Goal: Task Accomplishment & Management: Manage account settings

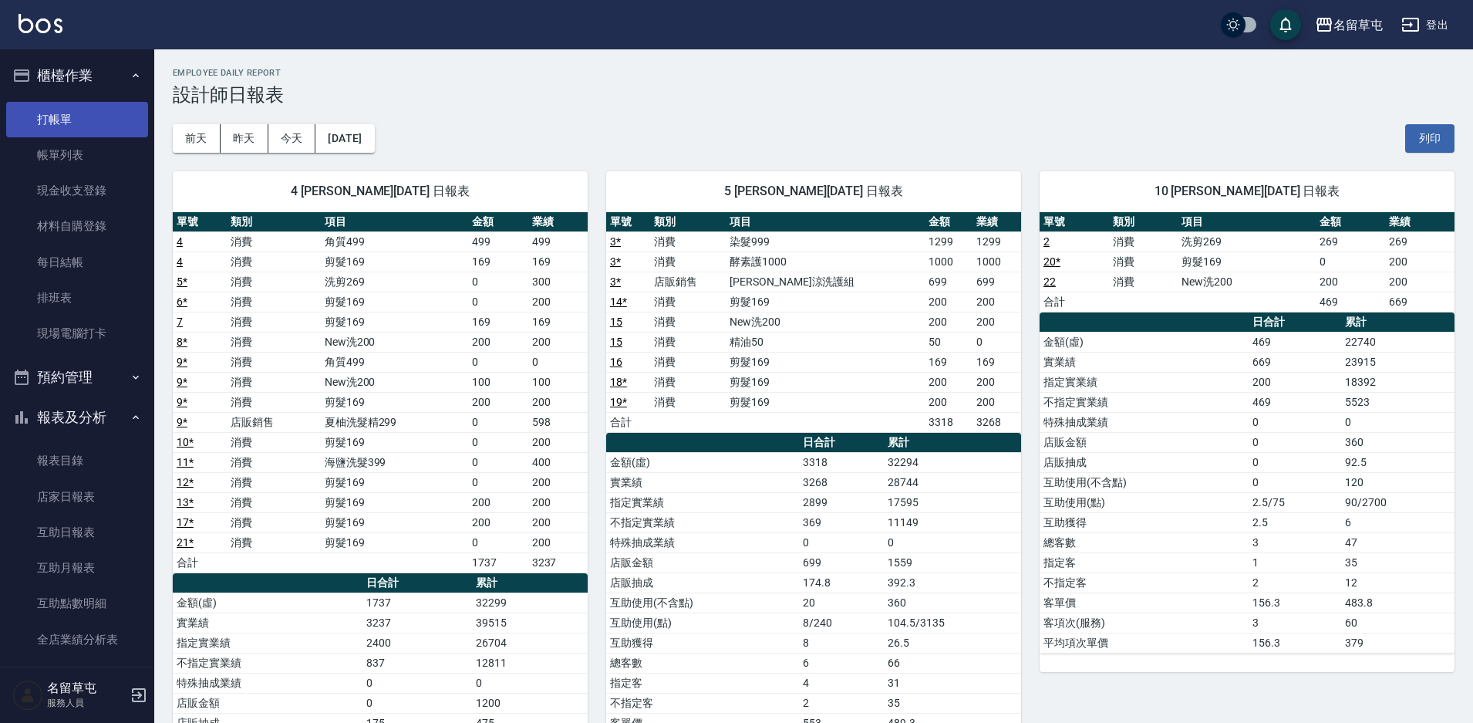
click at [86, 127] on link "打帳單" at bounding box center [77, 119] width 142 height 35
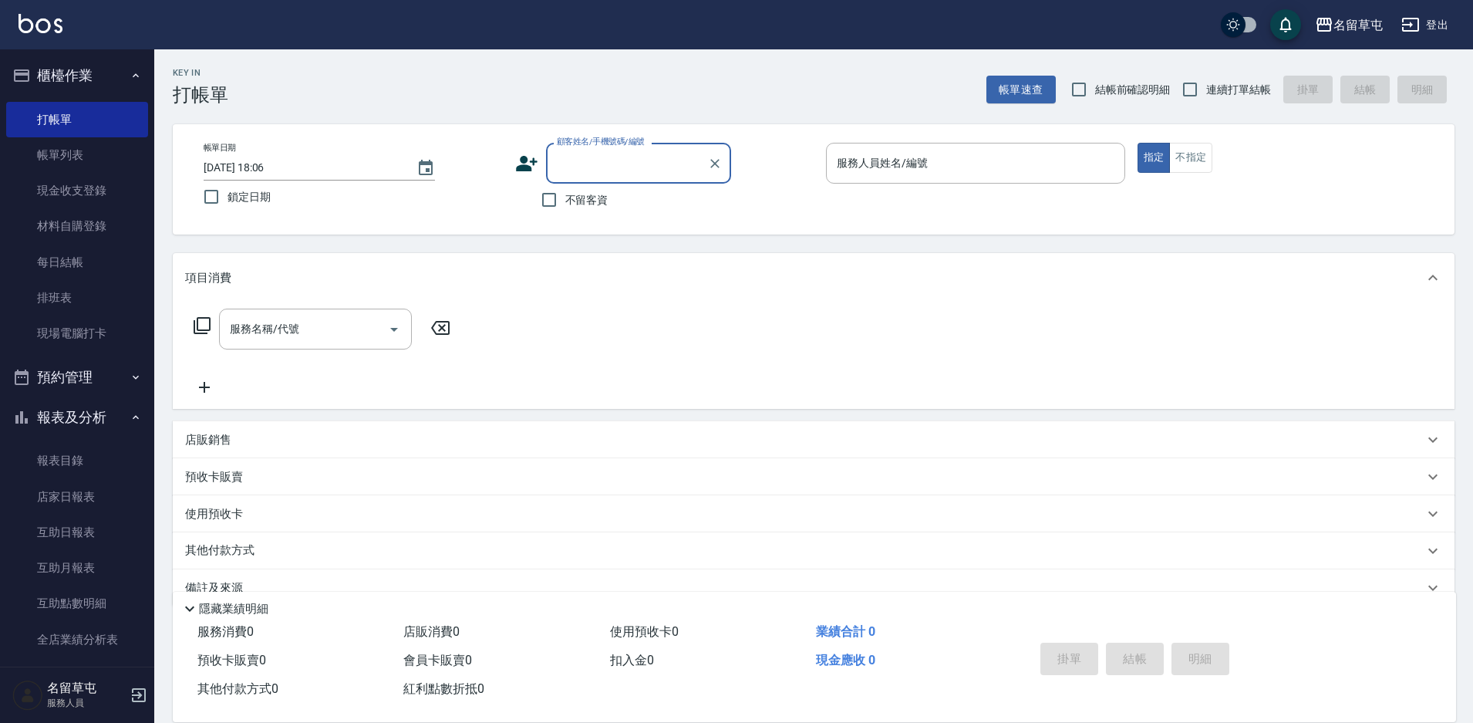
click at [1226, 99] on label "連續打單結帳" at bounding box center [1222, 89] width 97 height 32
click at [1206, 99] on input "連續打單結帳" at bounding box center [1190, 89] width 32 height 32
checkbox input "true"
click at [978, 185] on p at bounding box center [975, 192] width 299 height 16
click at [980, 152] on input "服務人員姓名/編號" at bounding box center [975, 163] width 285 height 27
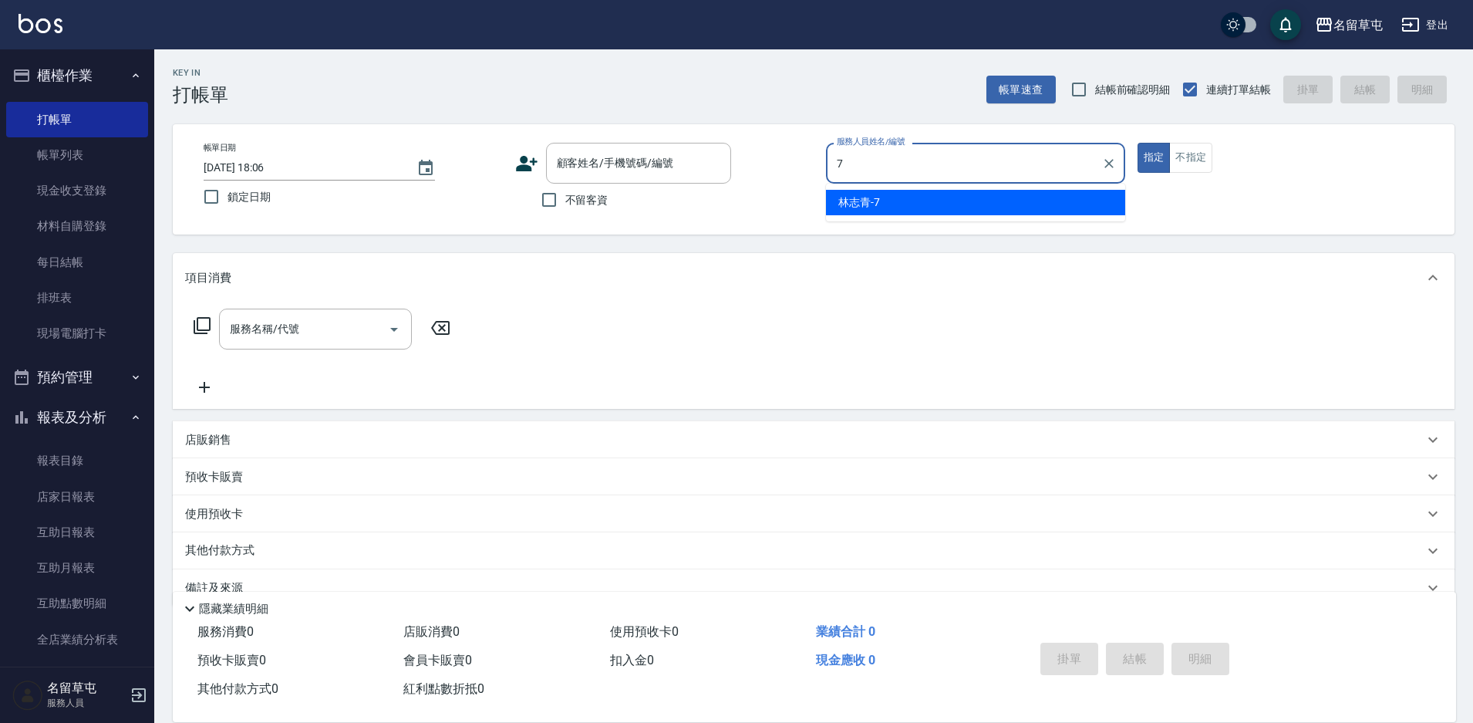
type input "7"
type button "true"
type input "[PERSON_NAME]-7"
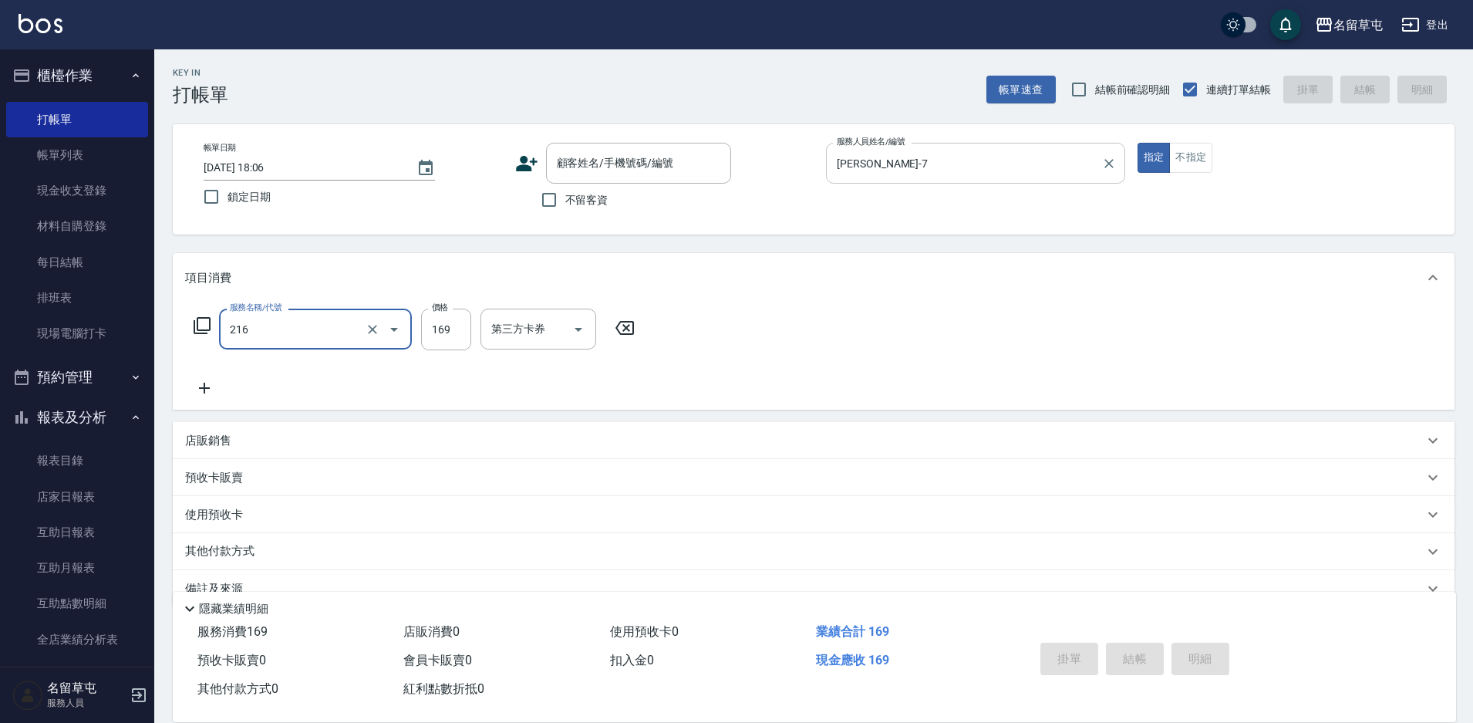
type input "剪髮169(216)"
type input "250"
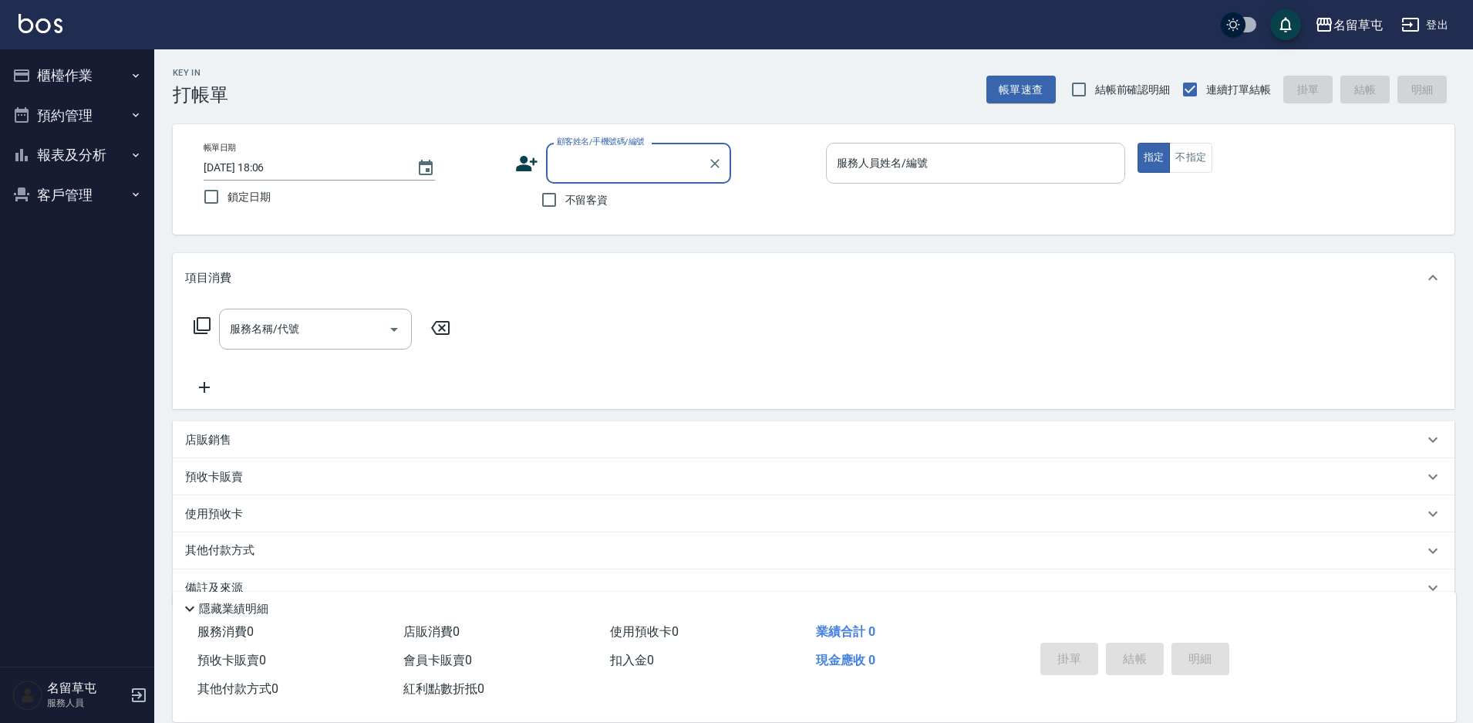
click at [985, 174] on input "服務人員姓名/編號" at bounding box center [975, 163] width 285 height 27
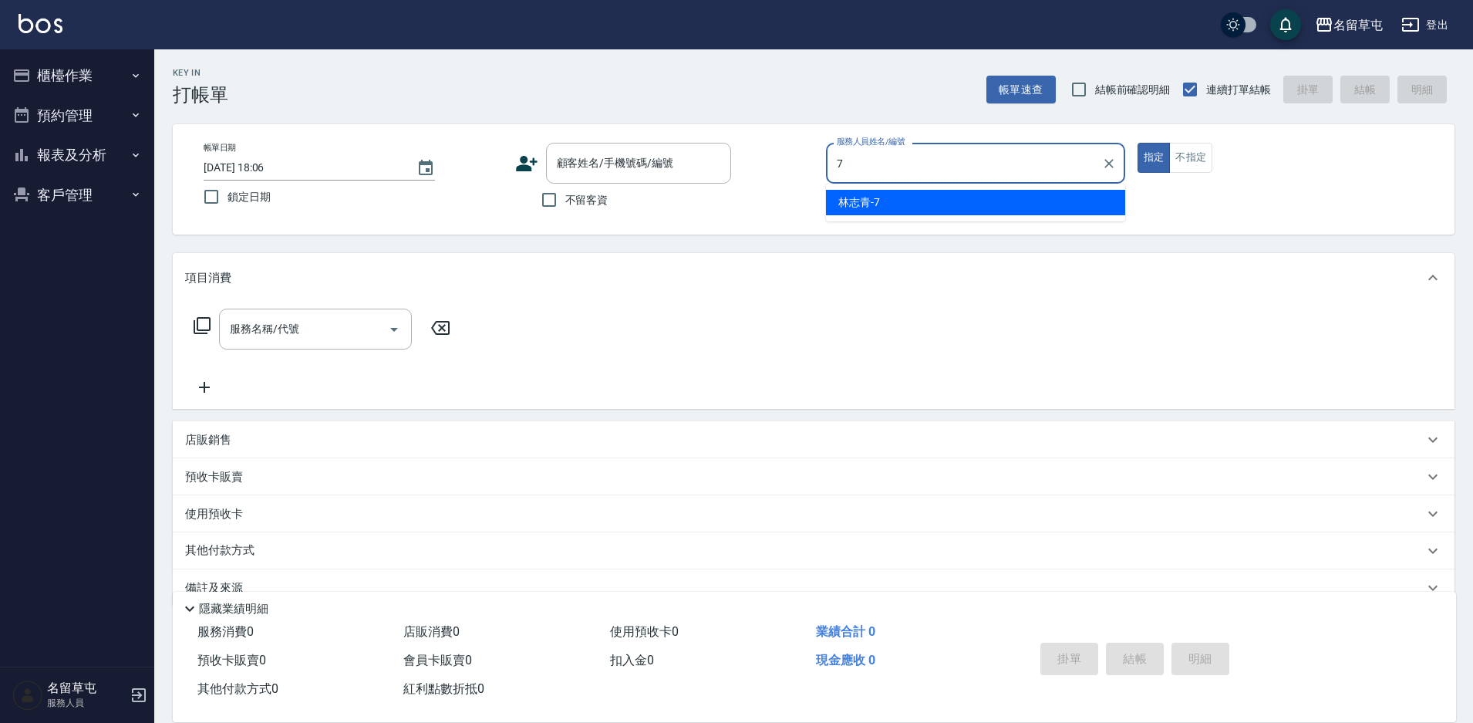
type input "7"
type button "true"
type input "林志青-7"
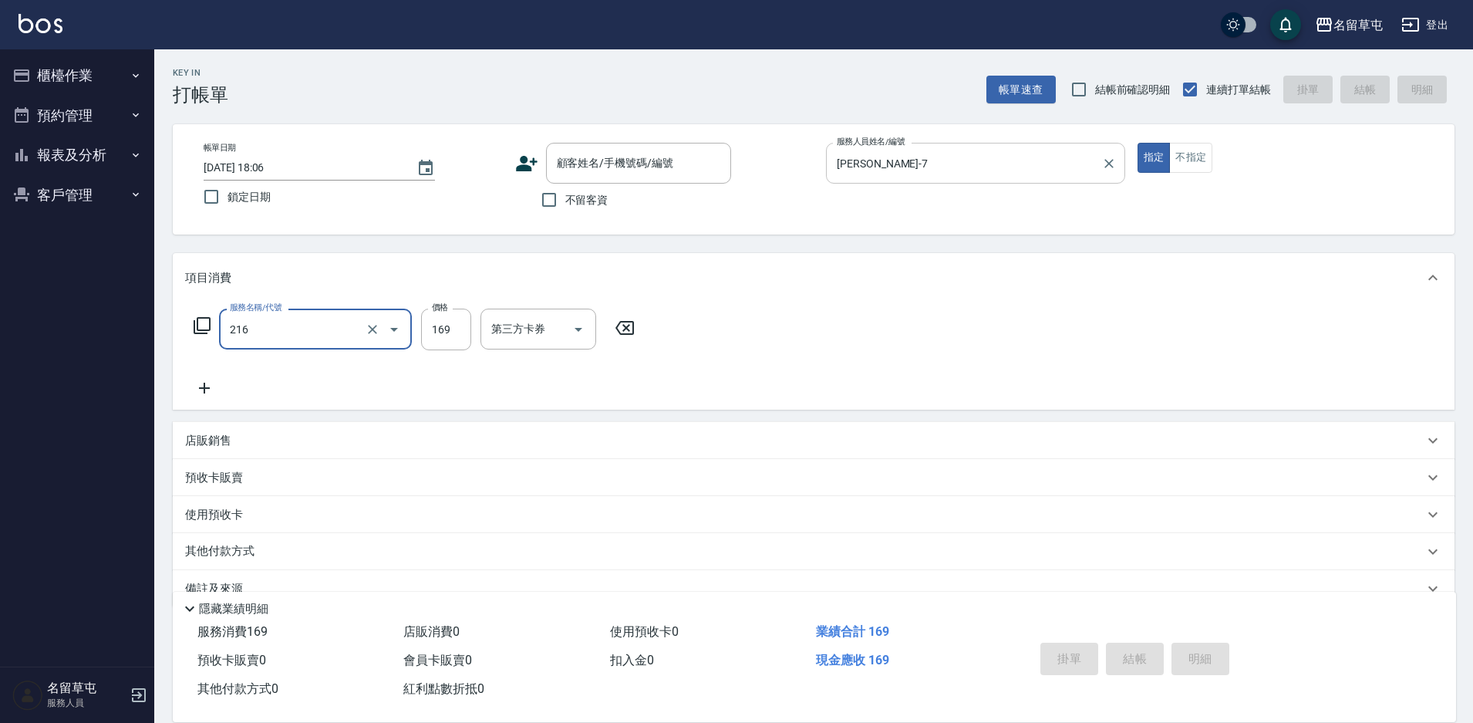
type input "剪髮169(216)"
type input "250"
click at [1109, 656] on div "掛單 結帳 明細" at bounding box center [1134, 660] width 201 height 49
click at [1110, 656] on div "掛單 結帳 明細" at bounding box center [1134, 660] width 201 height 49
click at [49, 66] on button "櫃檯作業" at bounding box center [77, 76] width 142 height 40
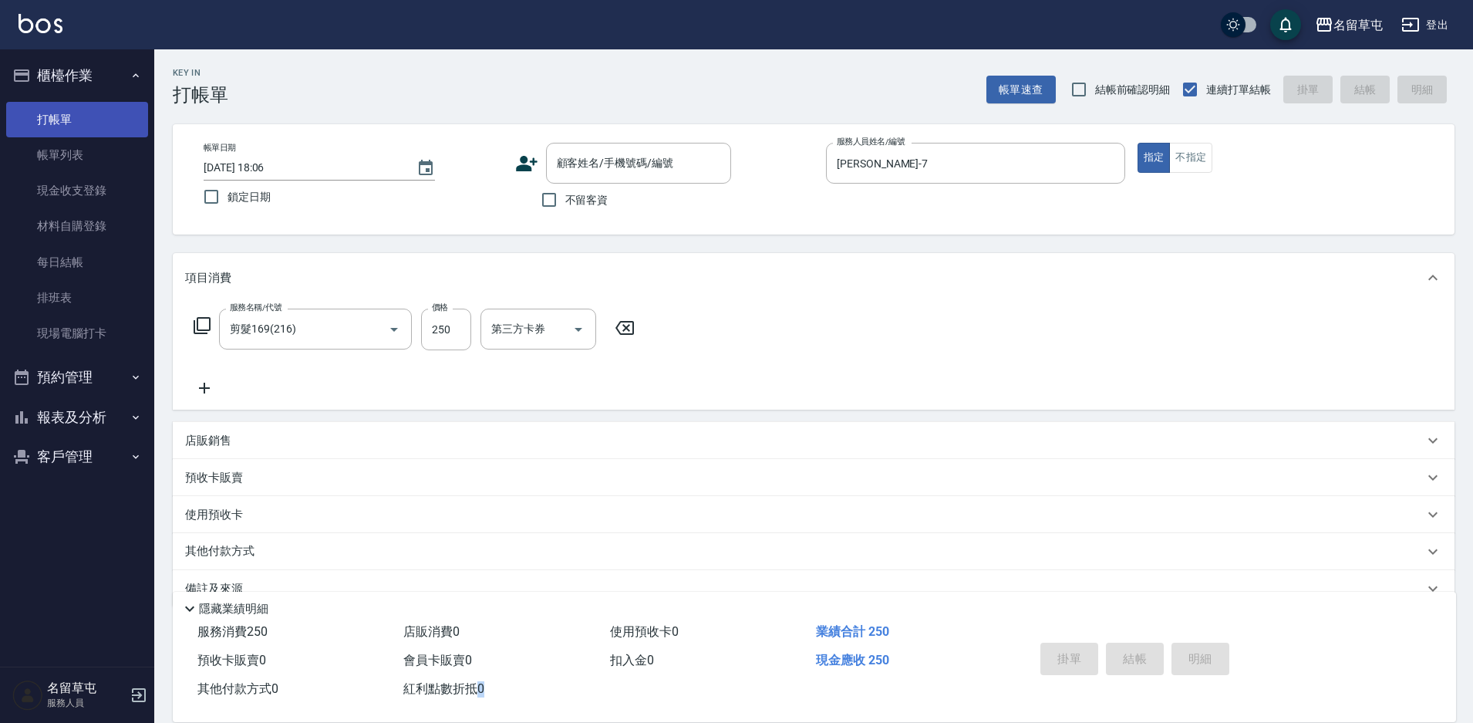
click at [71, 127] on link "打帳單" at bounding box center [77, 119] width 142 height 35
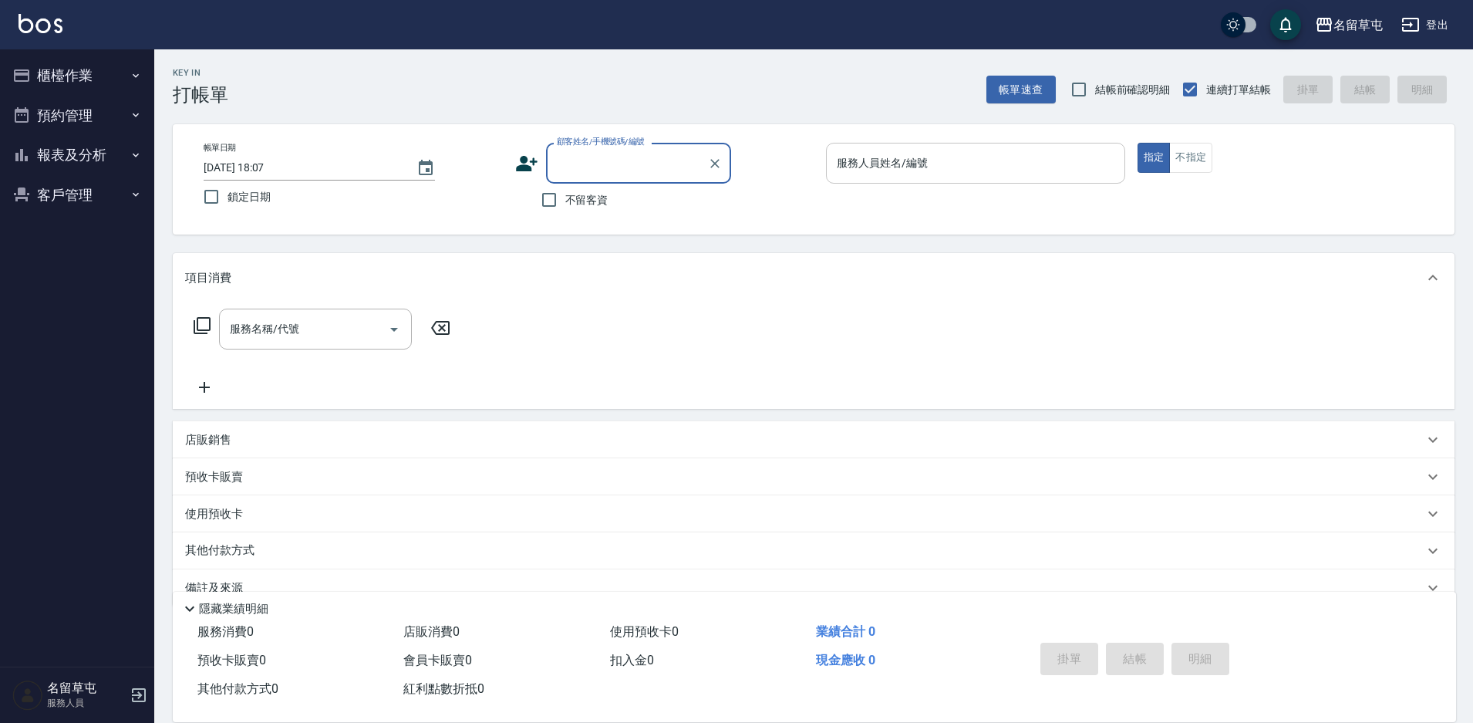
click at [896, 165] on div "服務人員姓名/編號 服務人員姓名/編號" at bounding box center [975, 163] width 299 height 41
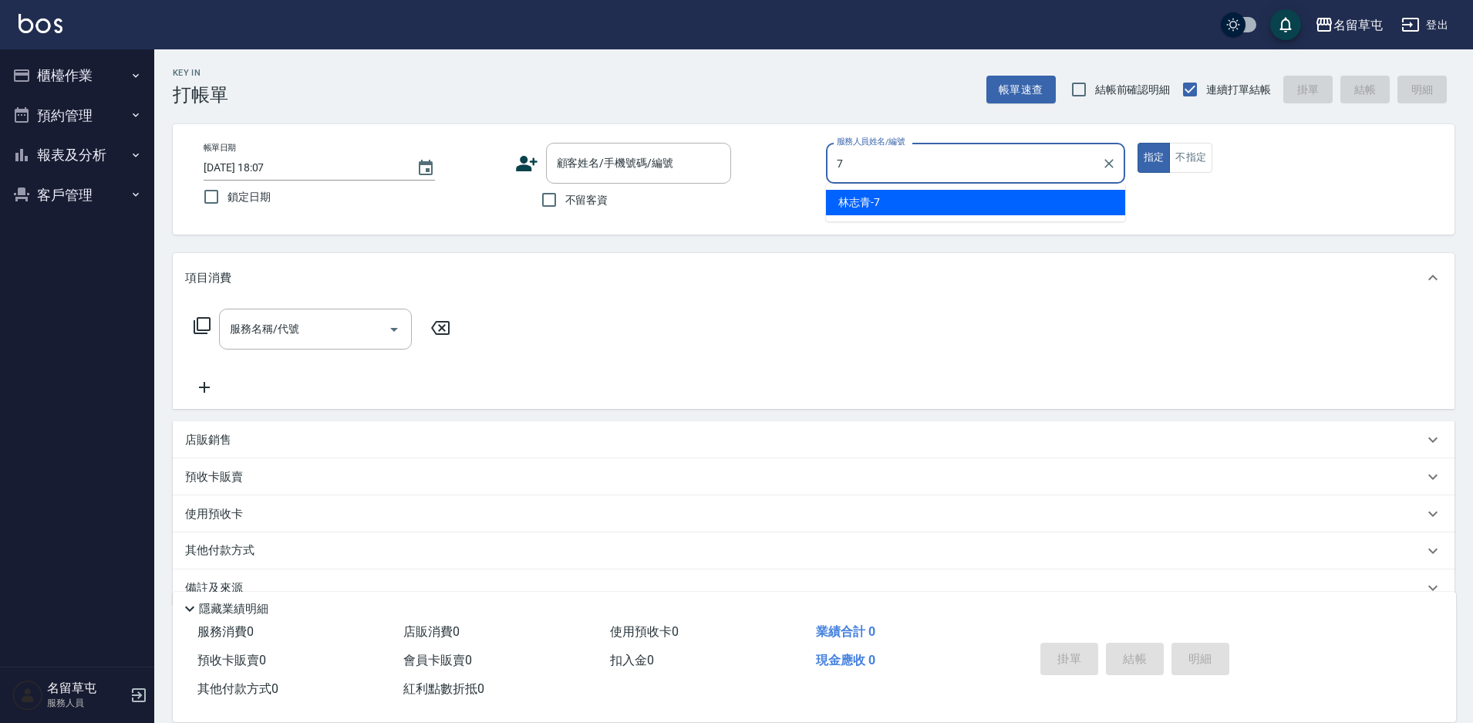
type input "7"
type button "true"
type input "林志青-7"
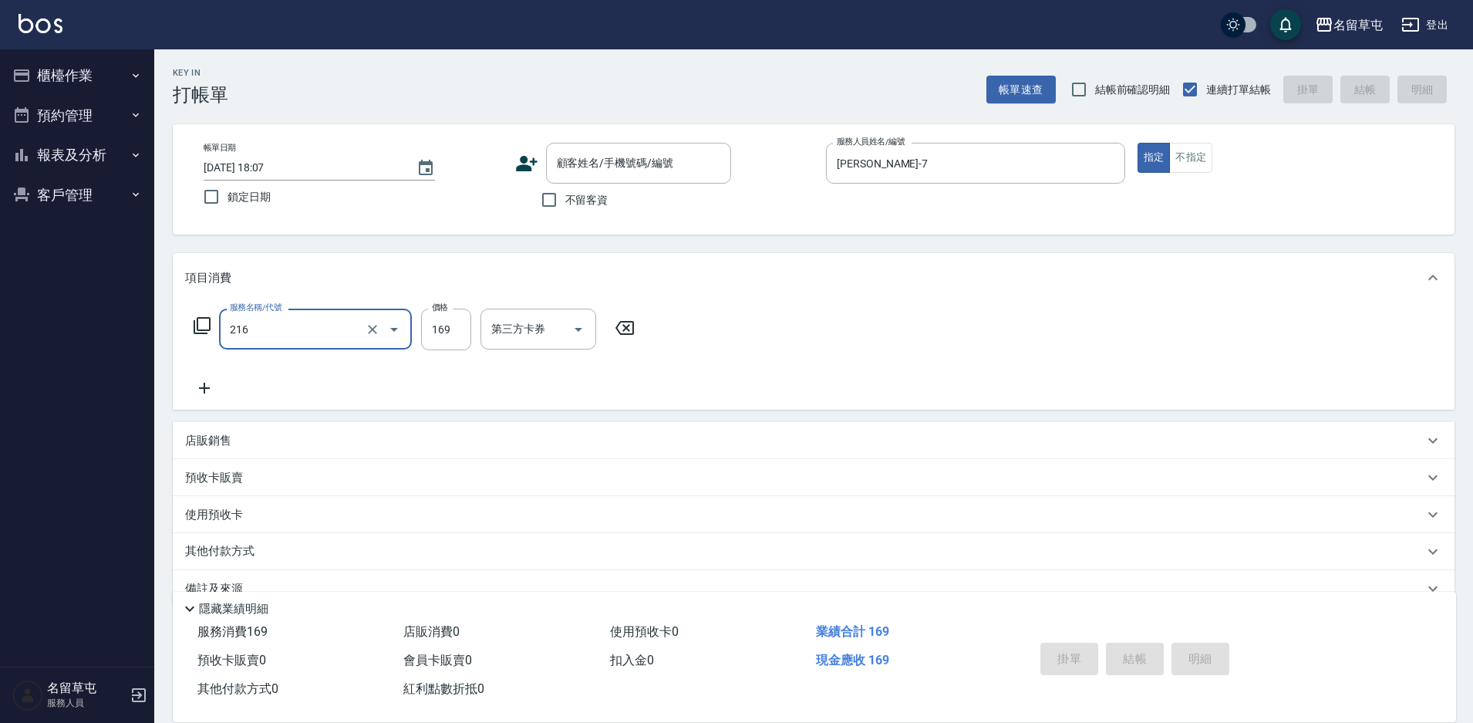
type input "剪髮169(216)"
type input "250"
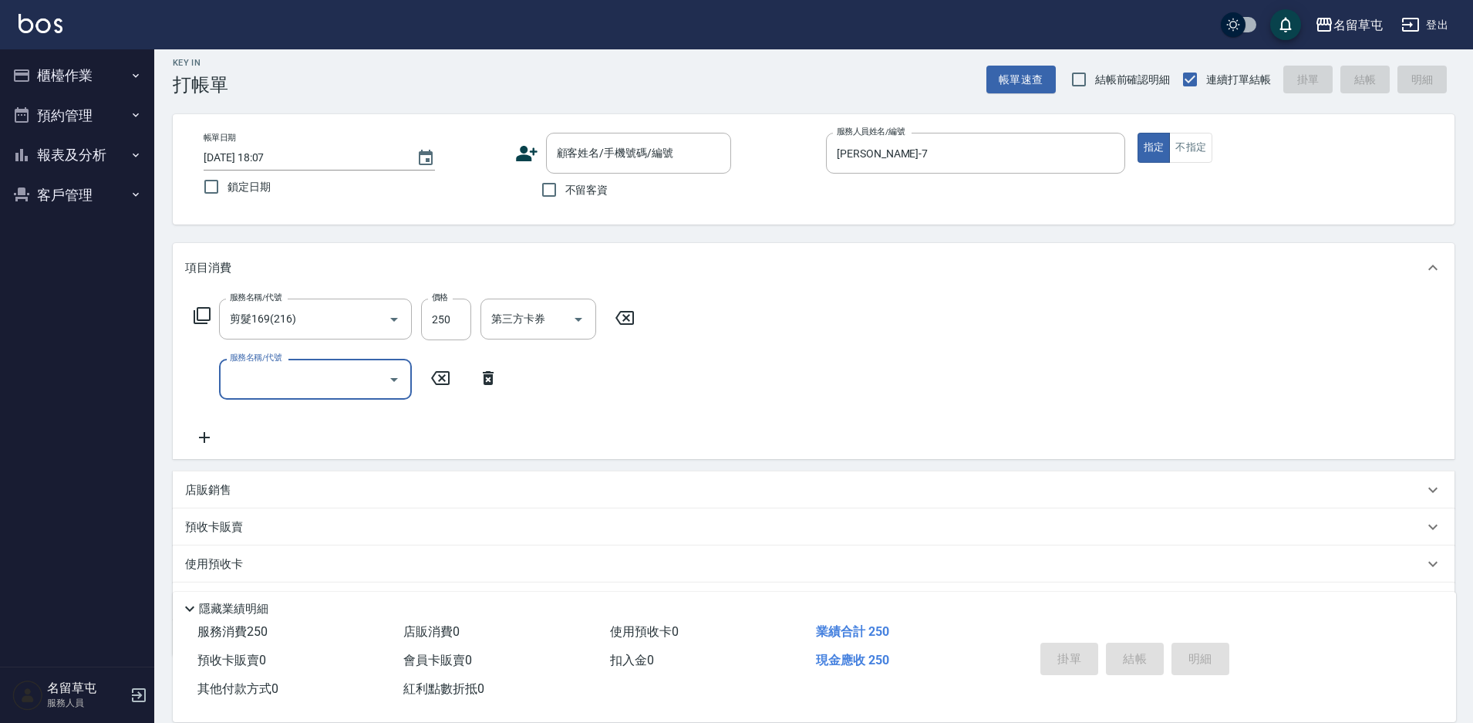
scroll to position [92, 0]
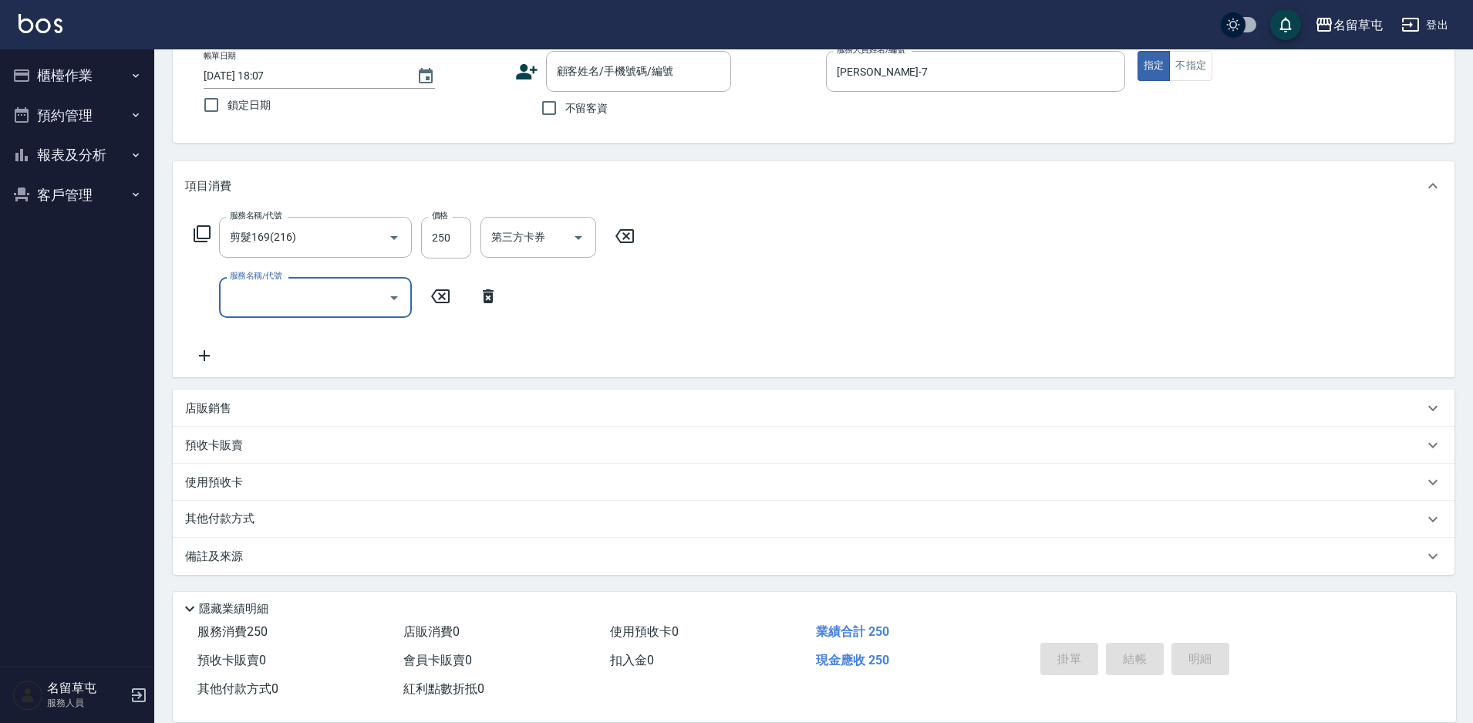
click at [93, 62] on button "櫃檯作業" at bounding box center [77, 76] width 142 height 40
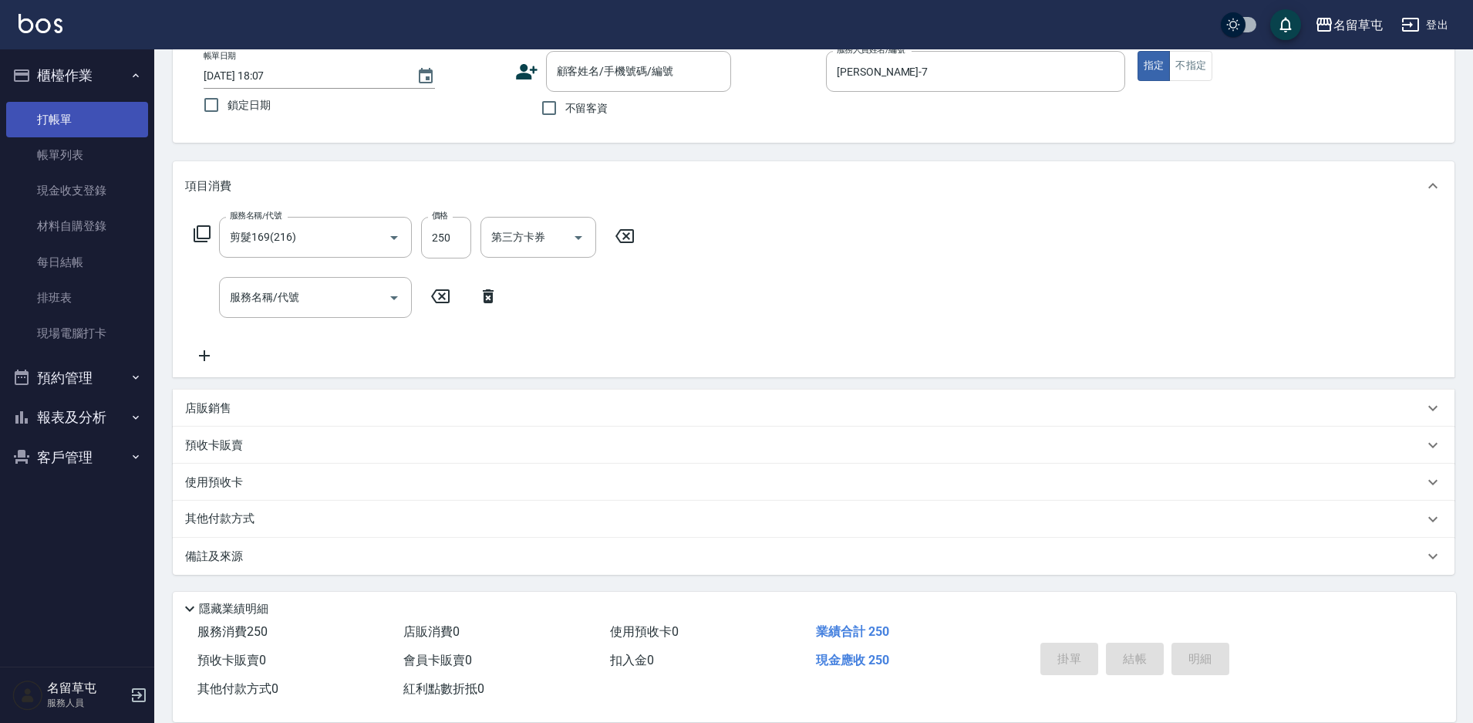
click at [93, 130] on link "打帳單" at bounding box center [77, 119] width 142 height 35
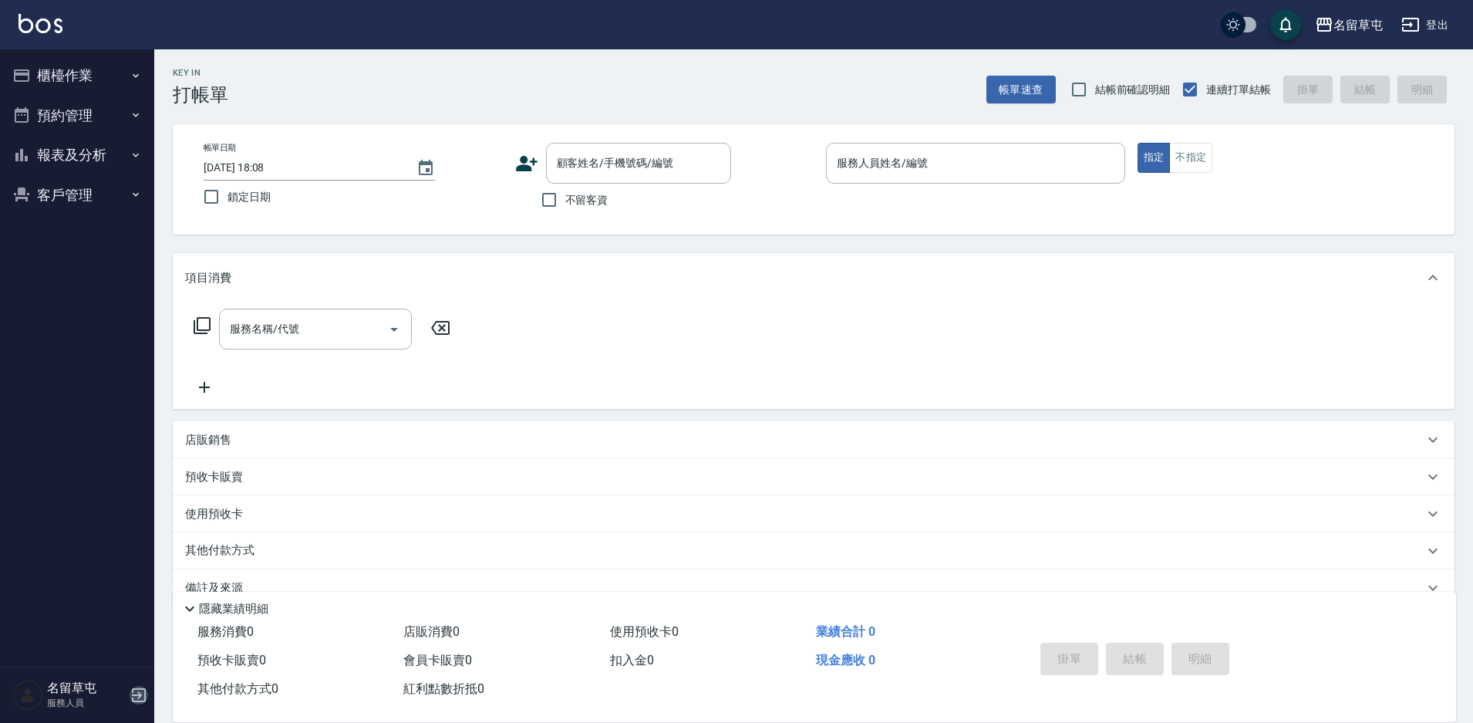
click at [144, 686] on icon "button" at bounding box center [139, 695] width 19 height 19
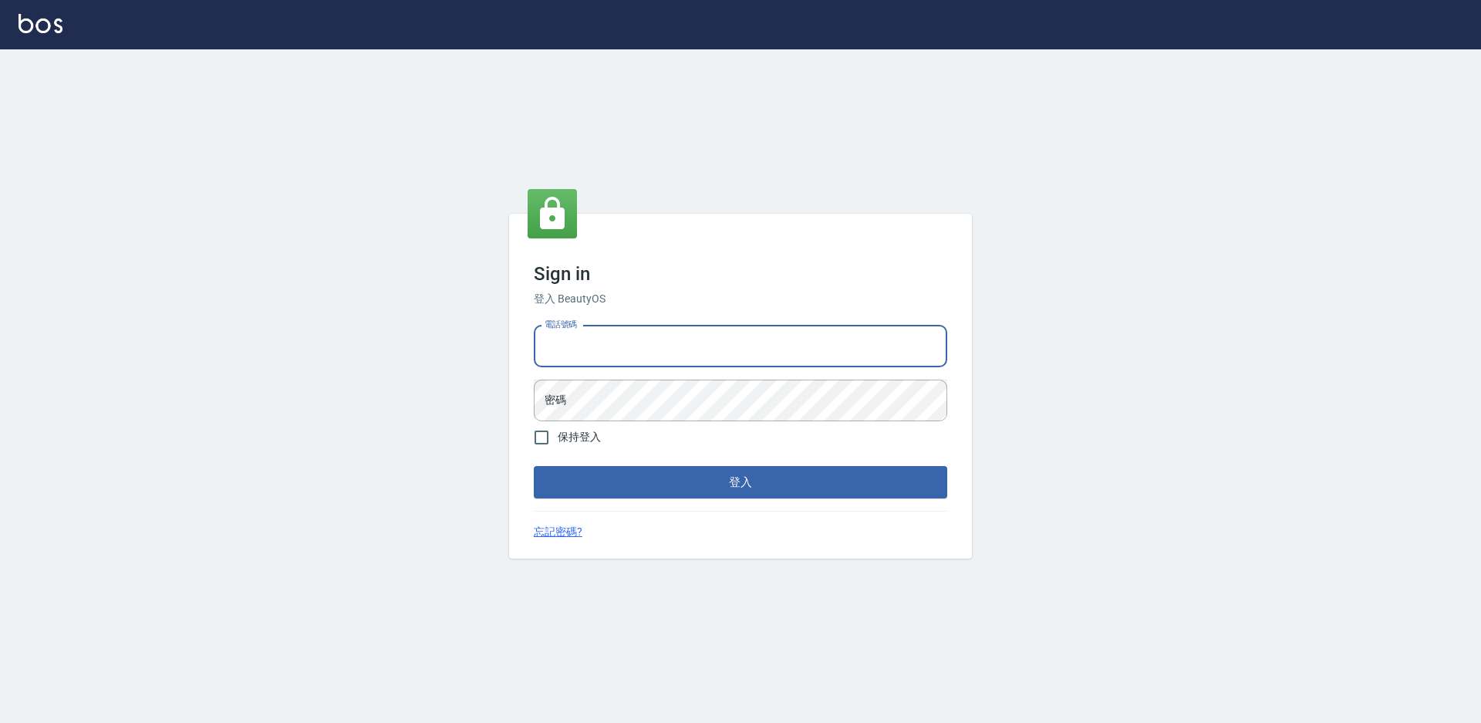
click at [676, 356] on input "電話號碼" at bounding box center [740, 347] width 413 height 42
type input "2306457"
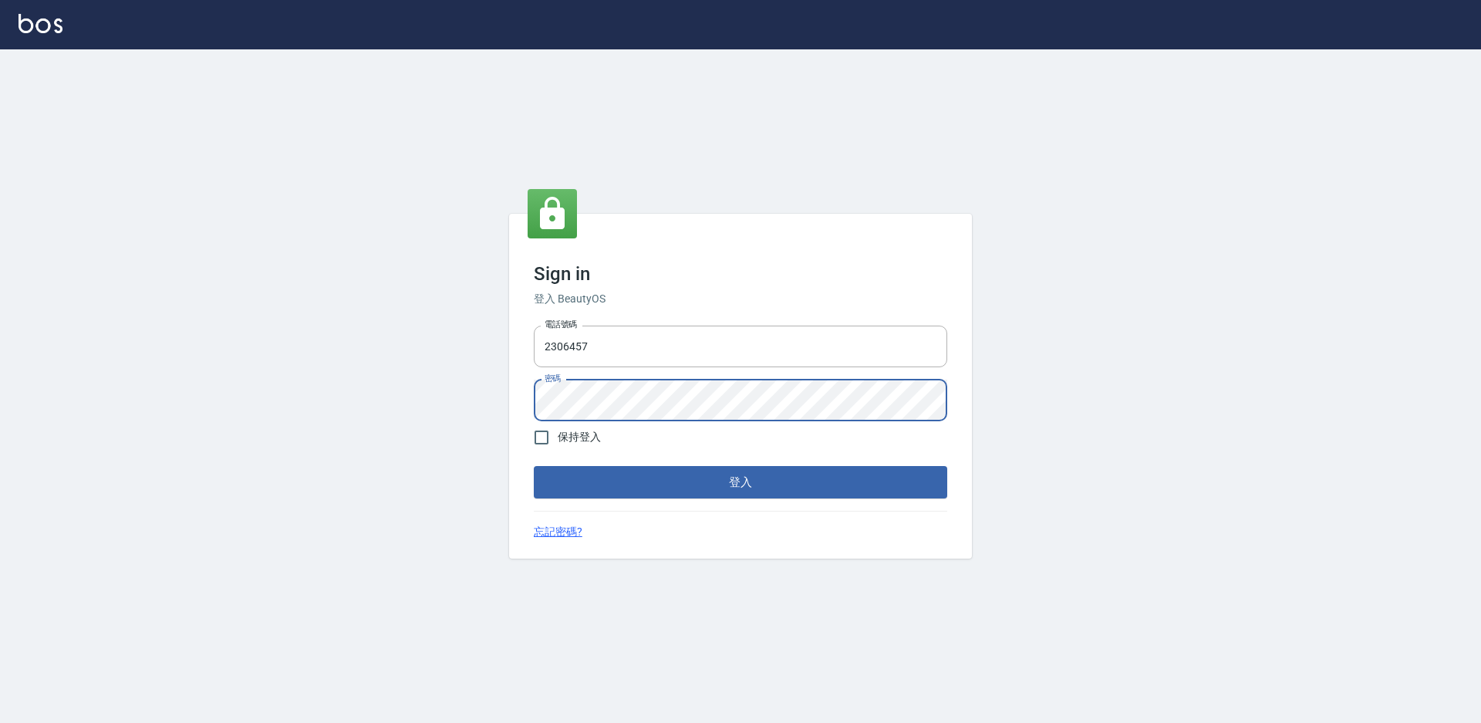
click at [534, 466] on button "登入" at bounding box center [740, 482] width 413 height 32
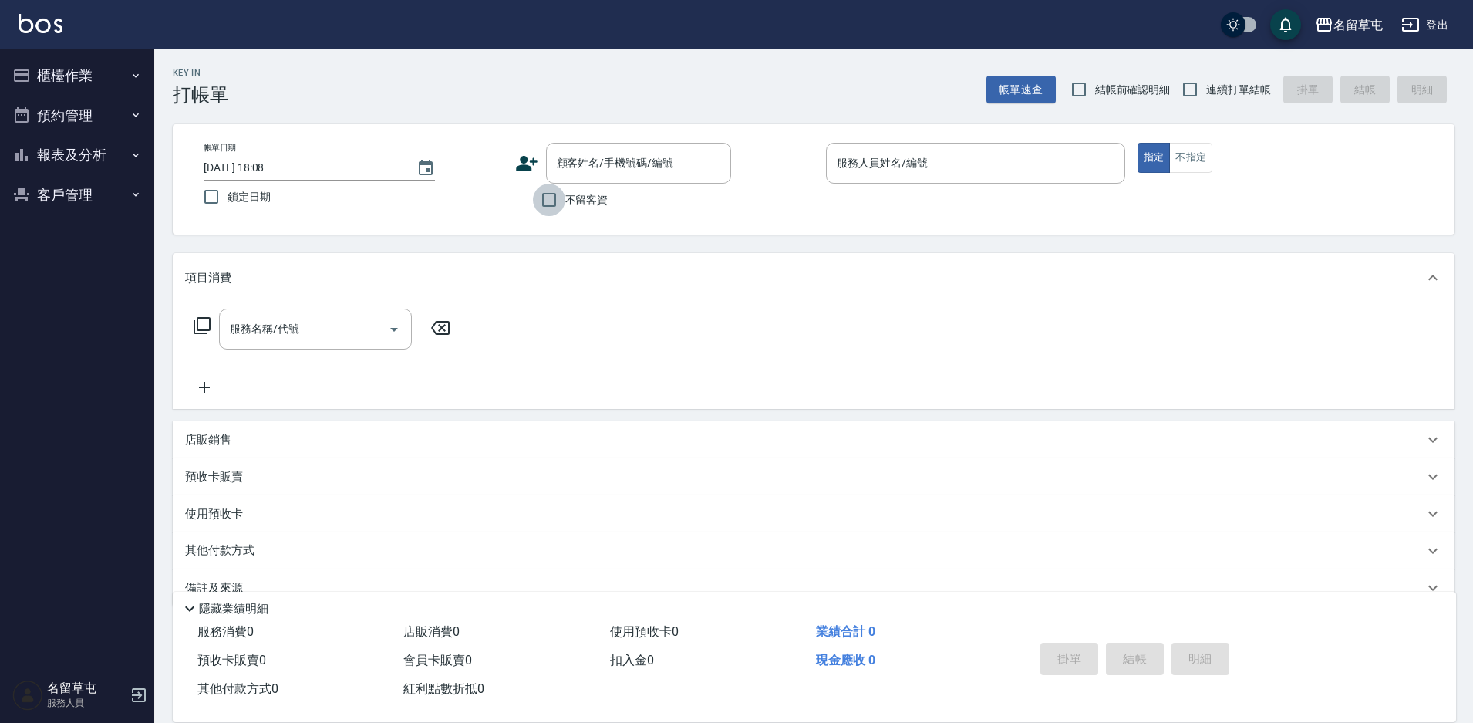
click at [562, 197] on input "不留客資" at bounding box center [549, 200] width 32 height 32
checkbox input "true"
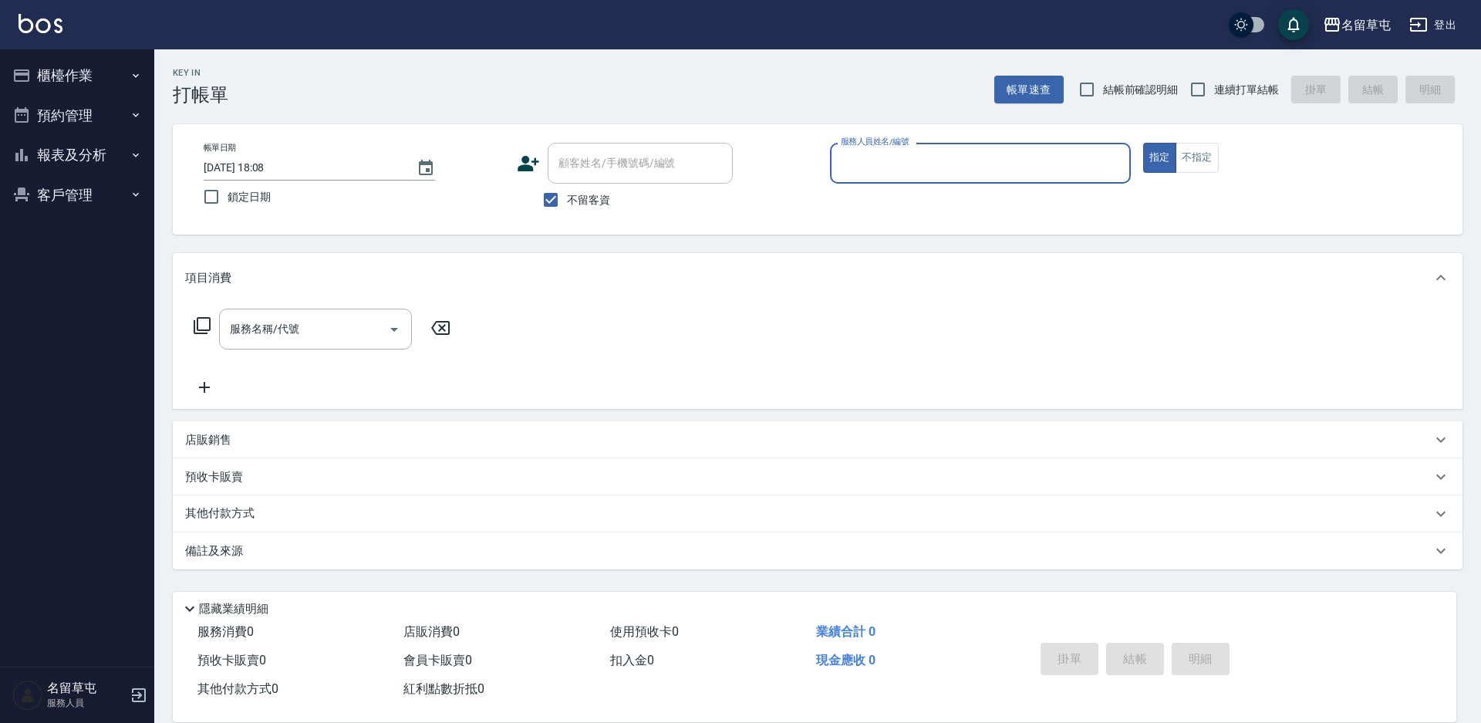
click at [913, 171] on input "服務人員姓名/編號" at bounding box center [980, 163] width 287 height 27
type input "[PERSON_NAME]-7"
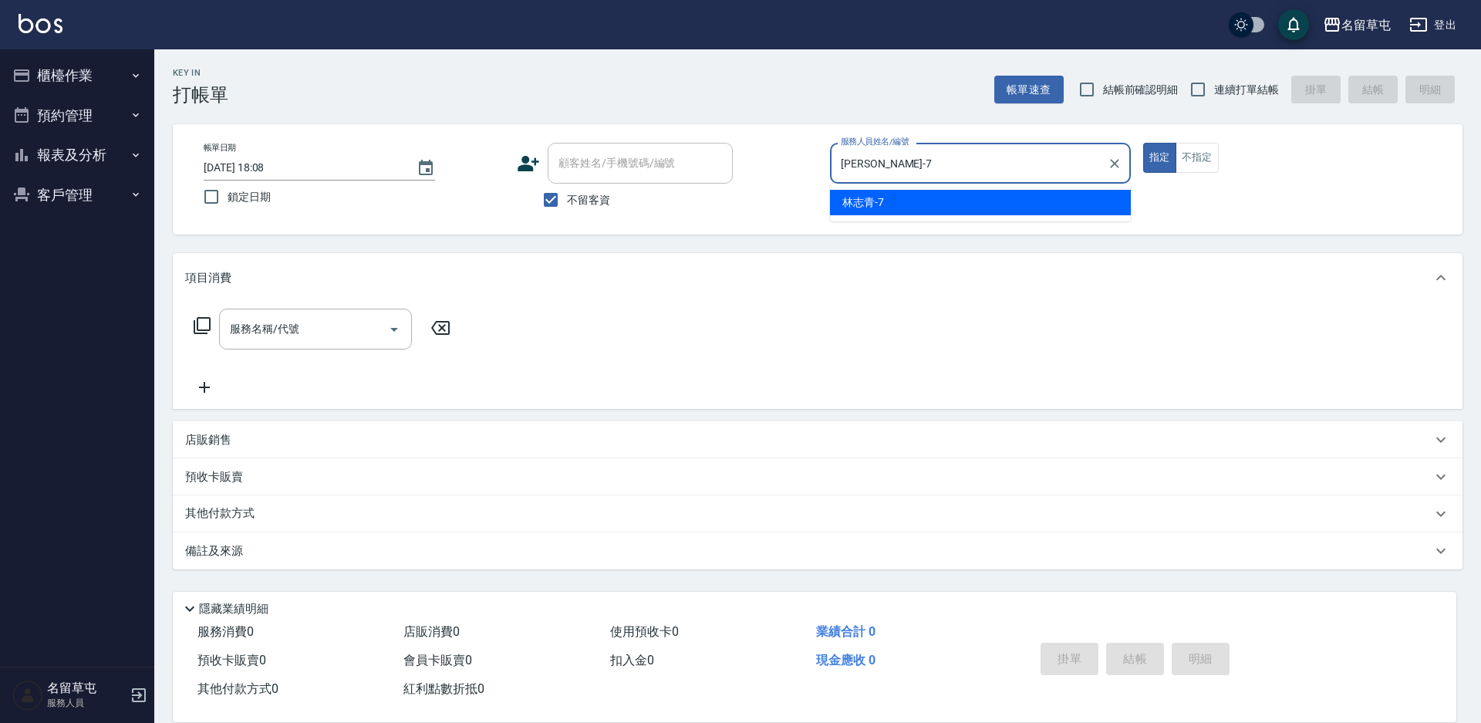
type button "true"
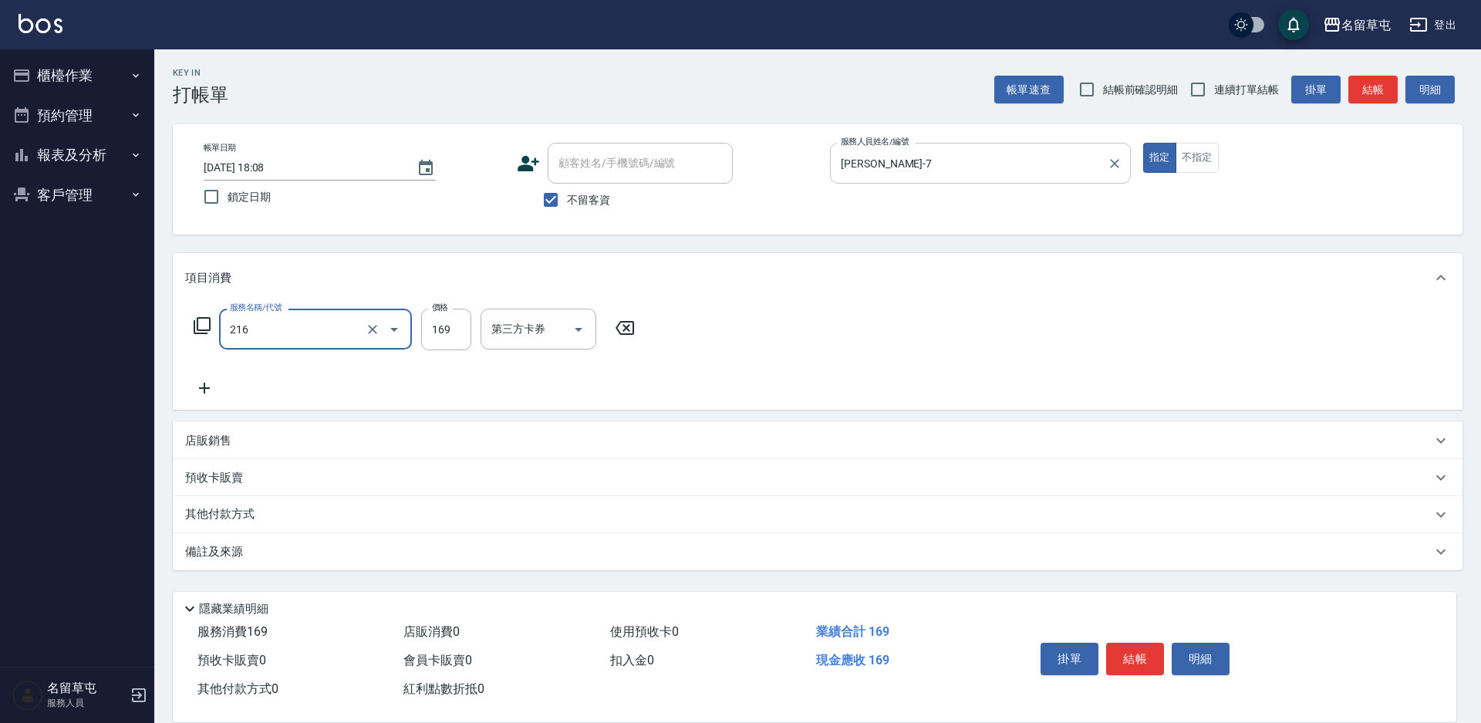
type input "剪髮169(216)"
click at [444, 319] on input "25" at bounding box center [446, 330] width 50 height 42
type input "250"
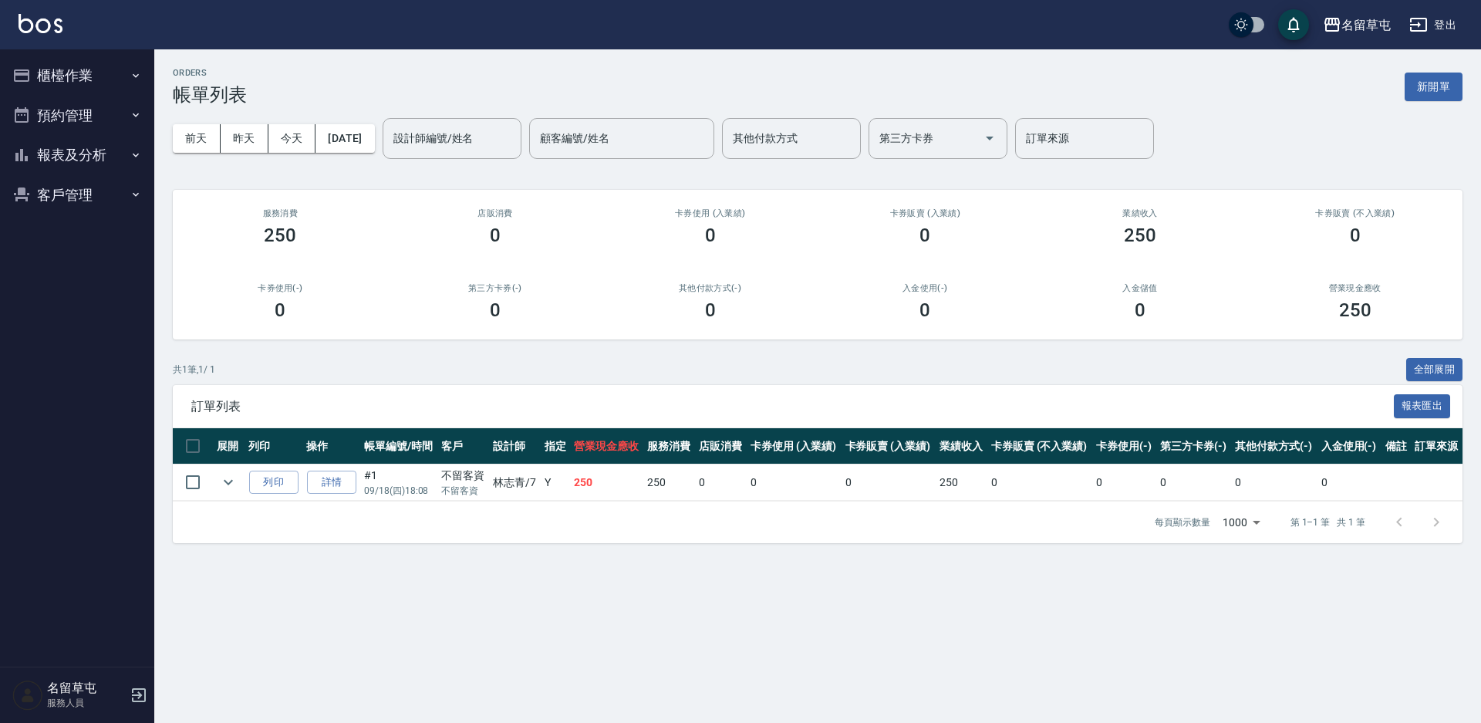
click at [99, 83] on button "櫃檯作業" at bounding box center [77, 76] width 142 height 40
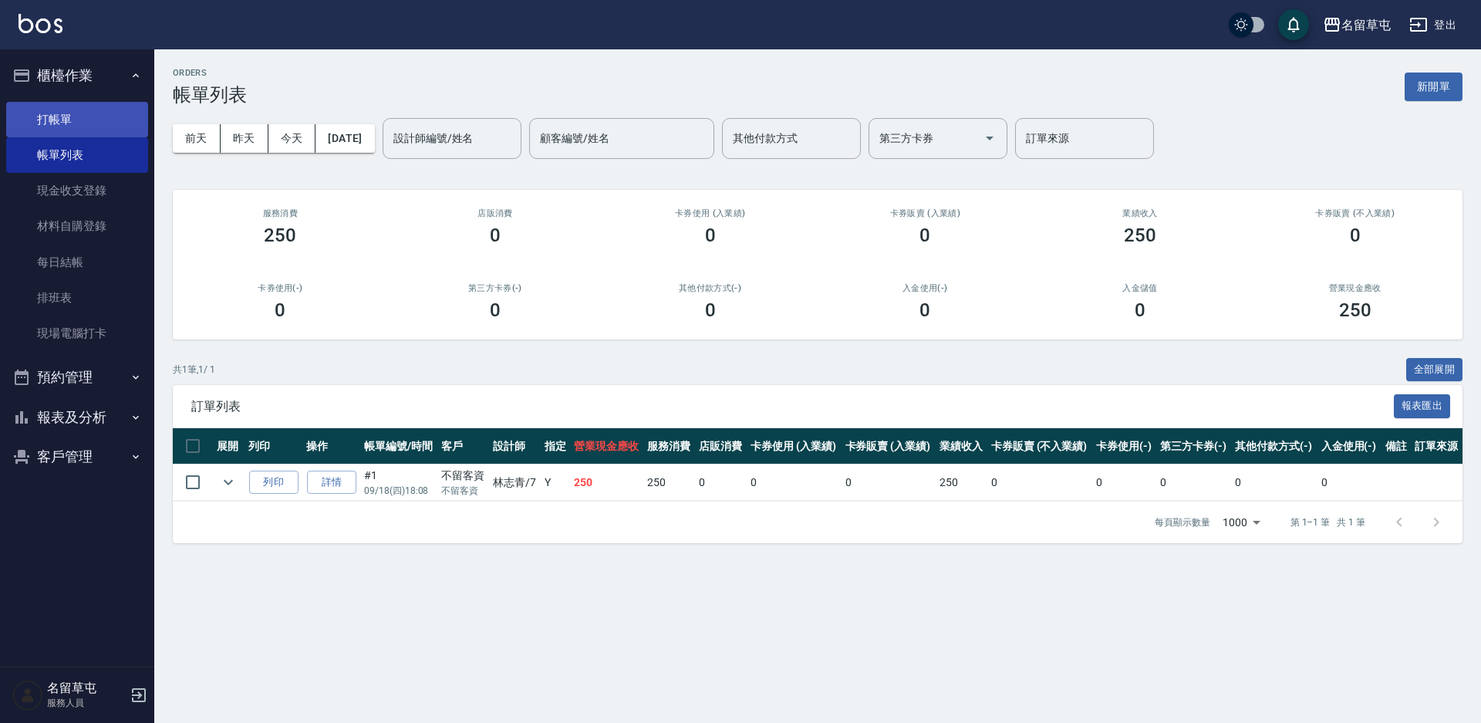
click at [79, 120] on link "打帳單" at bounding box center [77, 119] width 142 height 35
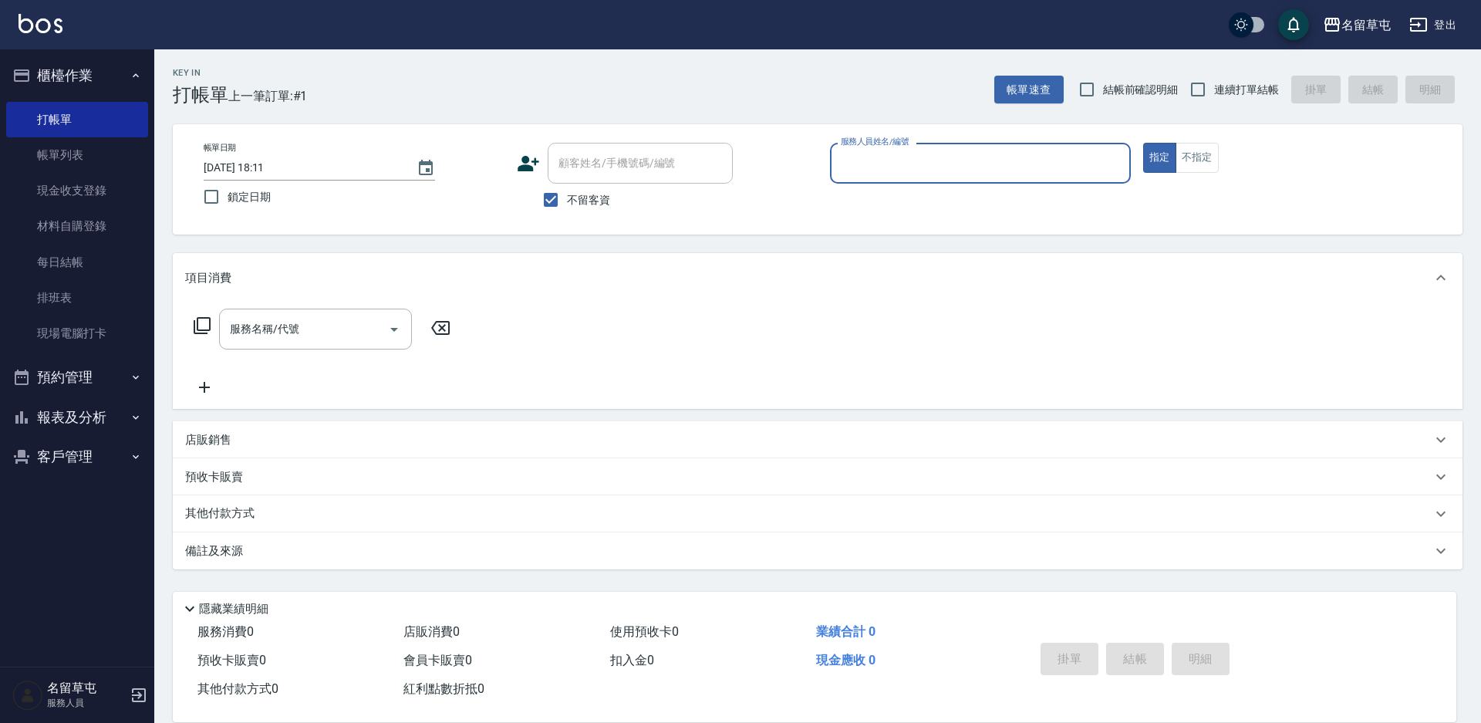
click at [1236, 86] on span "連續打單結帳" at bounding box center [1246, 90] width 65 height 16
click at [1214, 86] on input "連續打單結帳" at bounding box center [1198, 89] width 32 height 32
checkbox input "true"
click at [1065, 182] on div "服務人員姓名/編號" at bounding box center [980, 163] width 301 height 41
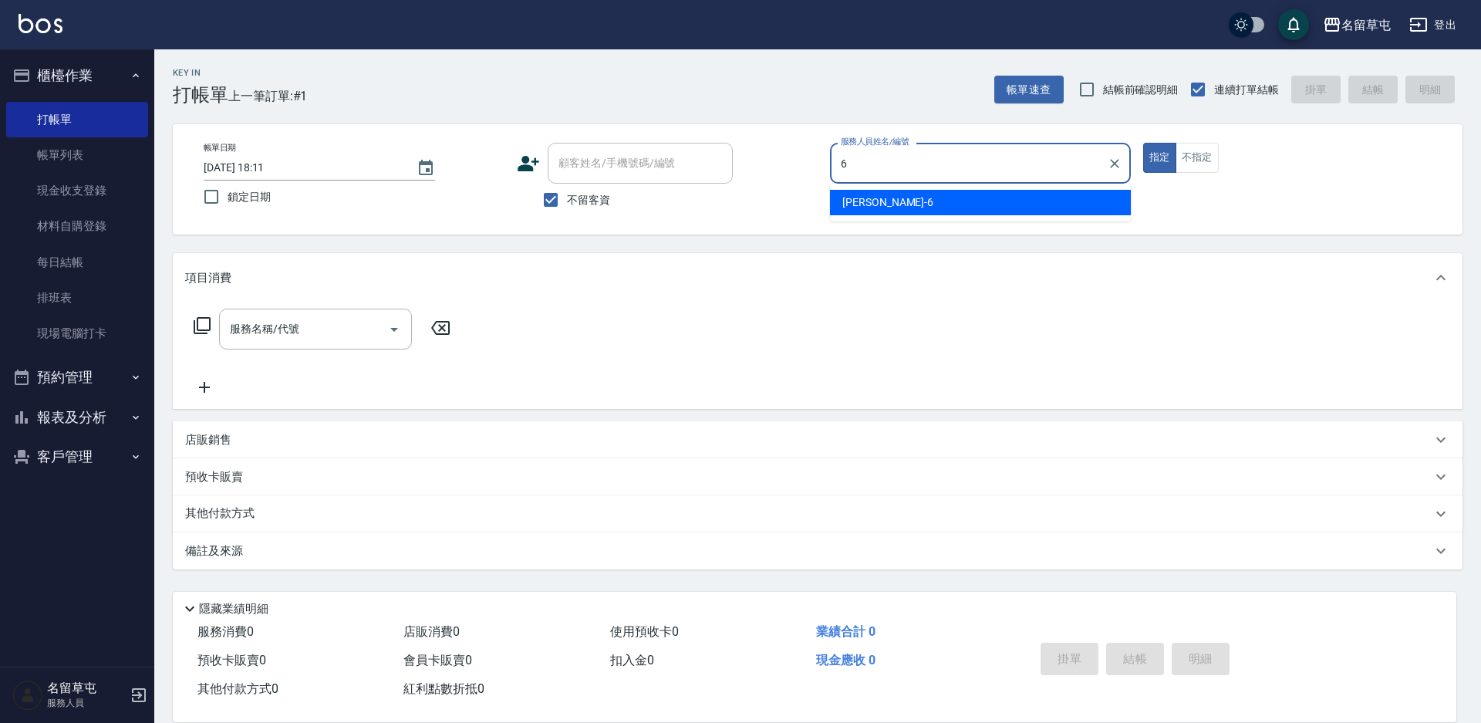
type input "6"
type button "true"
type input "[PERSON_NAME]-6"
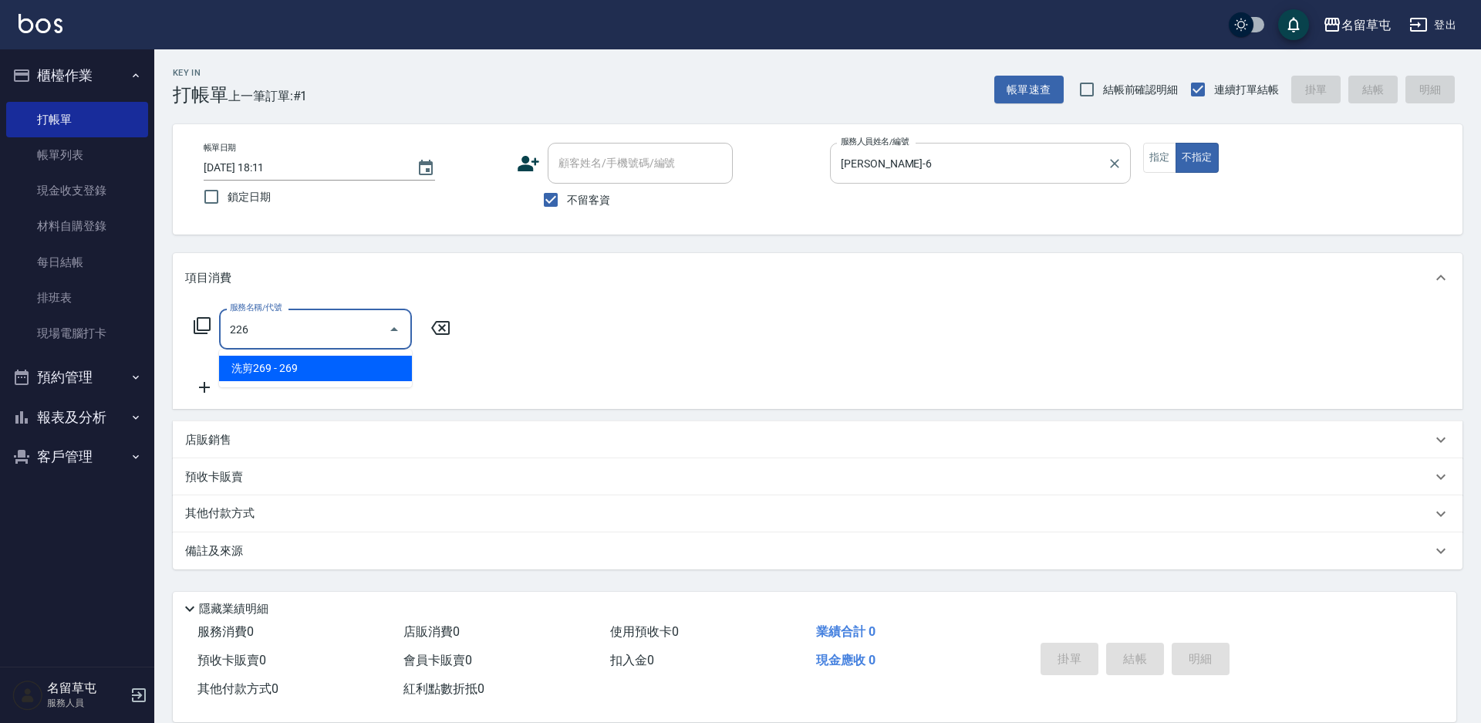
type input "洗剪269(226)"
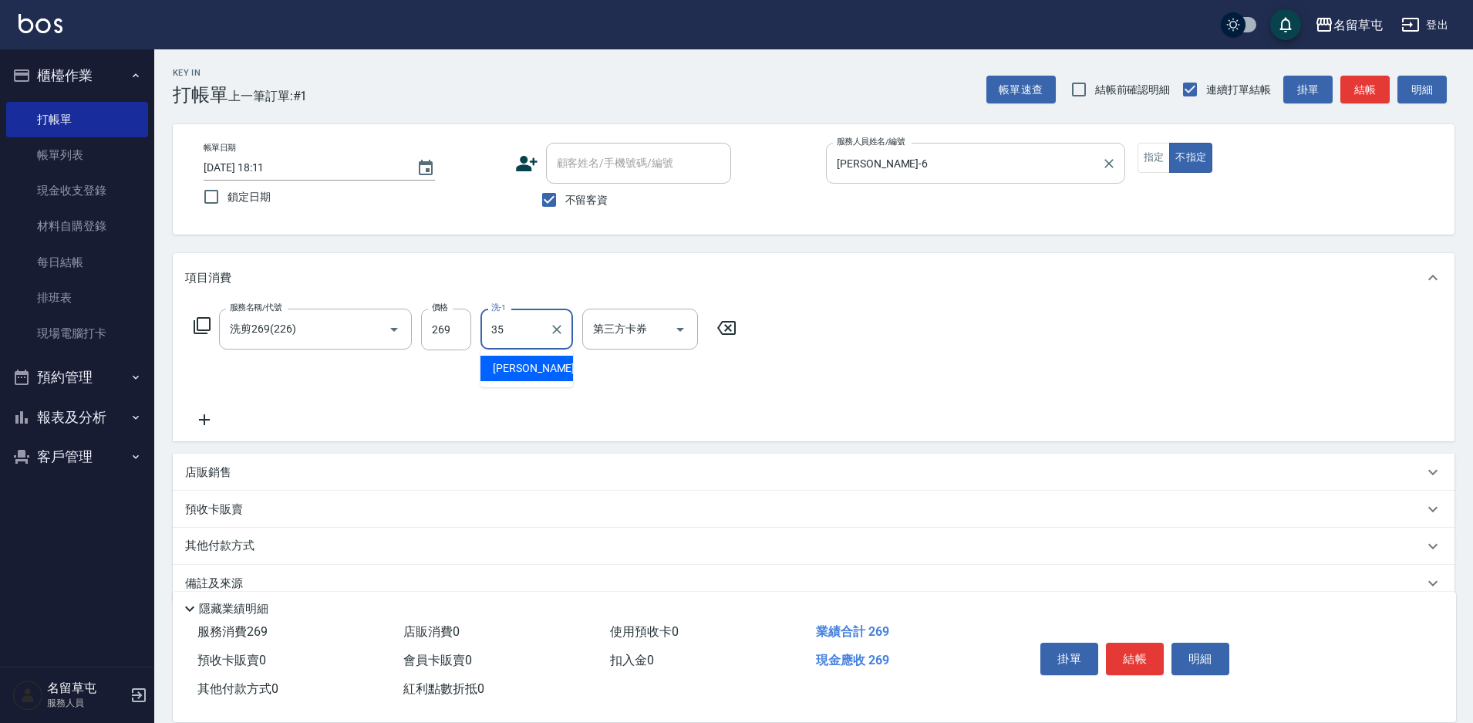
type input "[PERSON_NAME]-35"
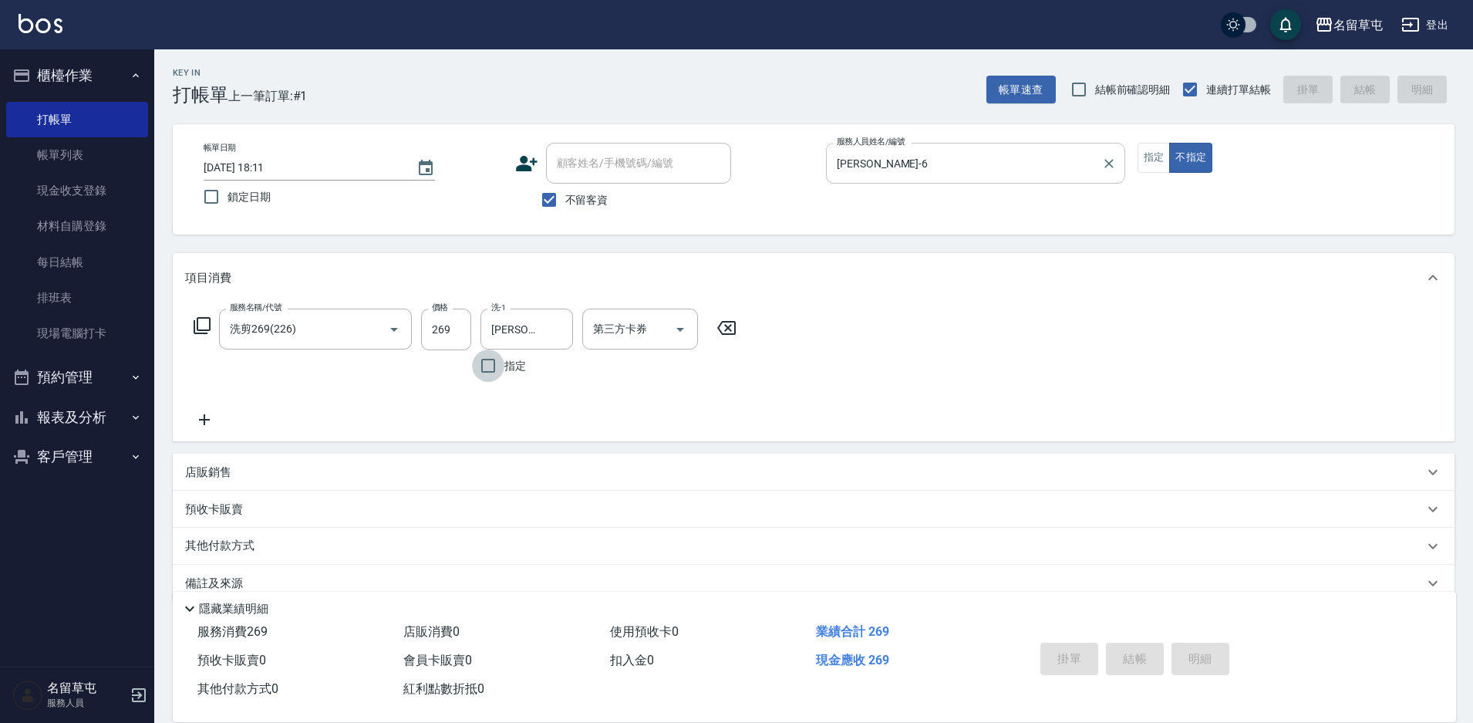
type input "[DATE] 18:14"
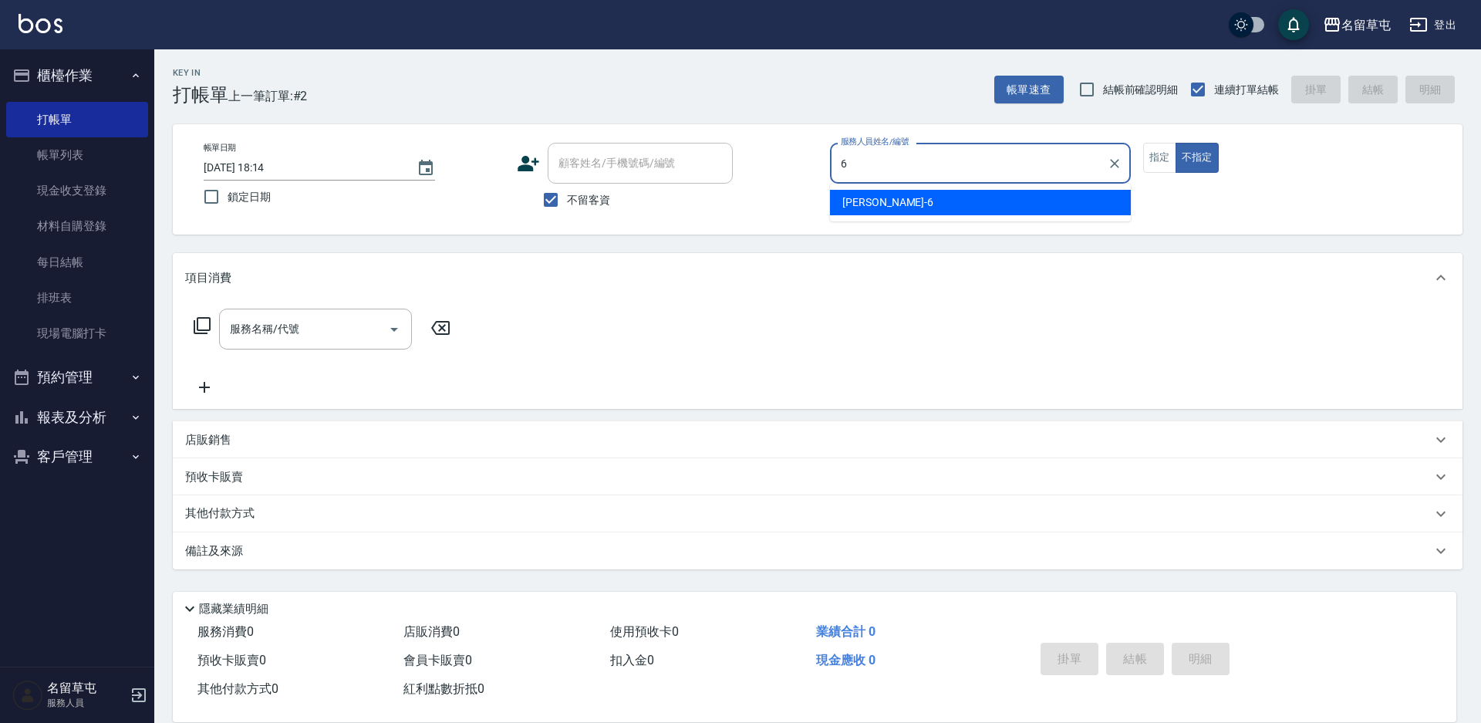
type input "6"
type button "false"
type input "[PERSON_NAME]-6"
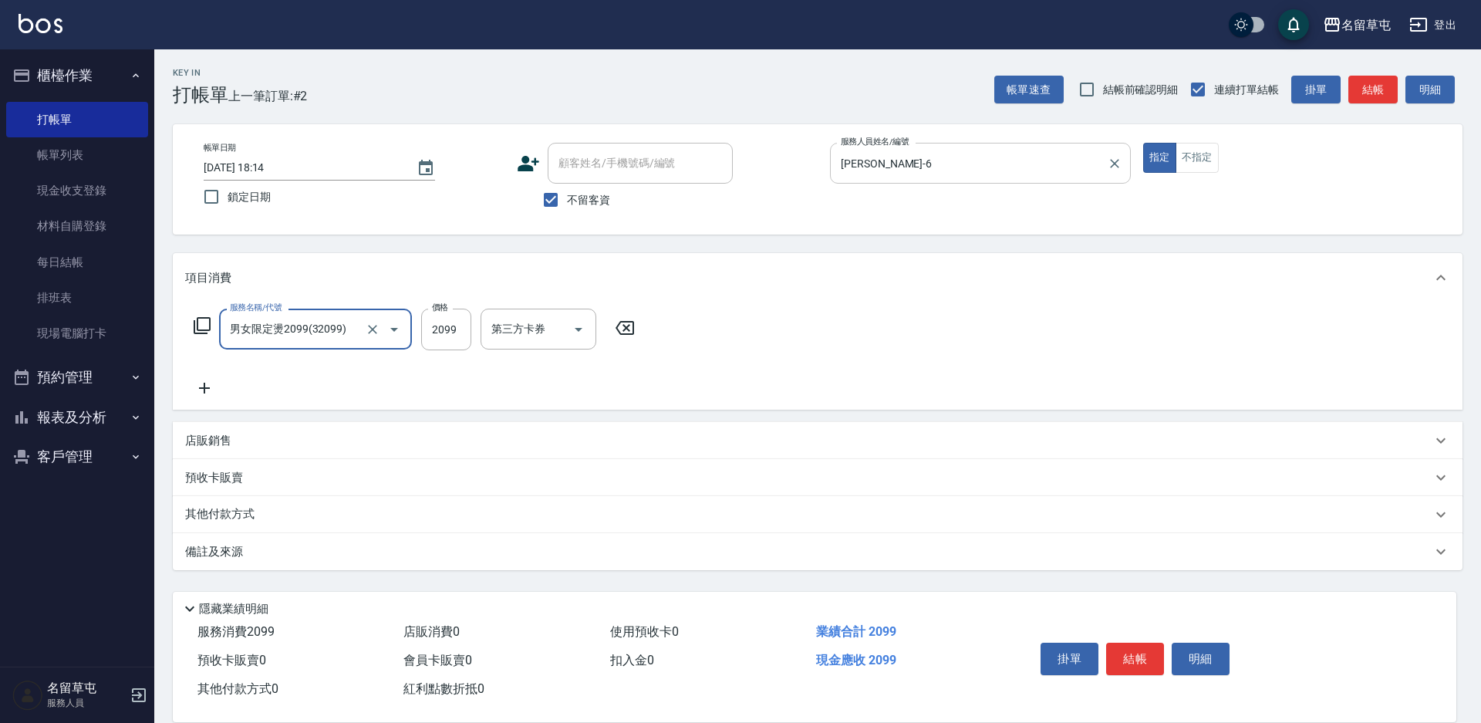
type input "男女限定燙2099(32099)"
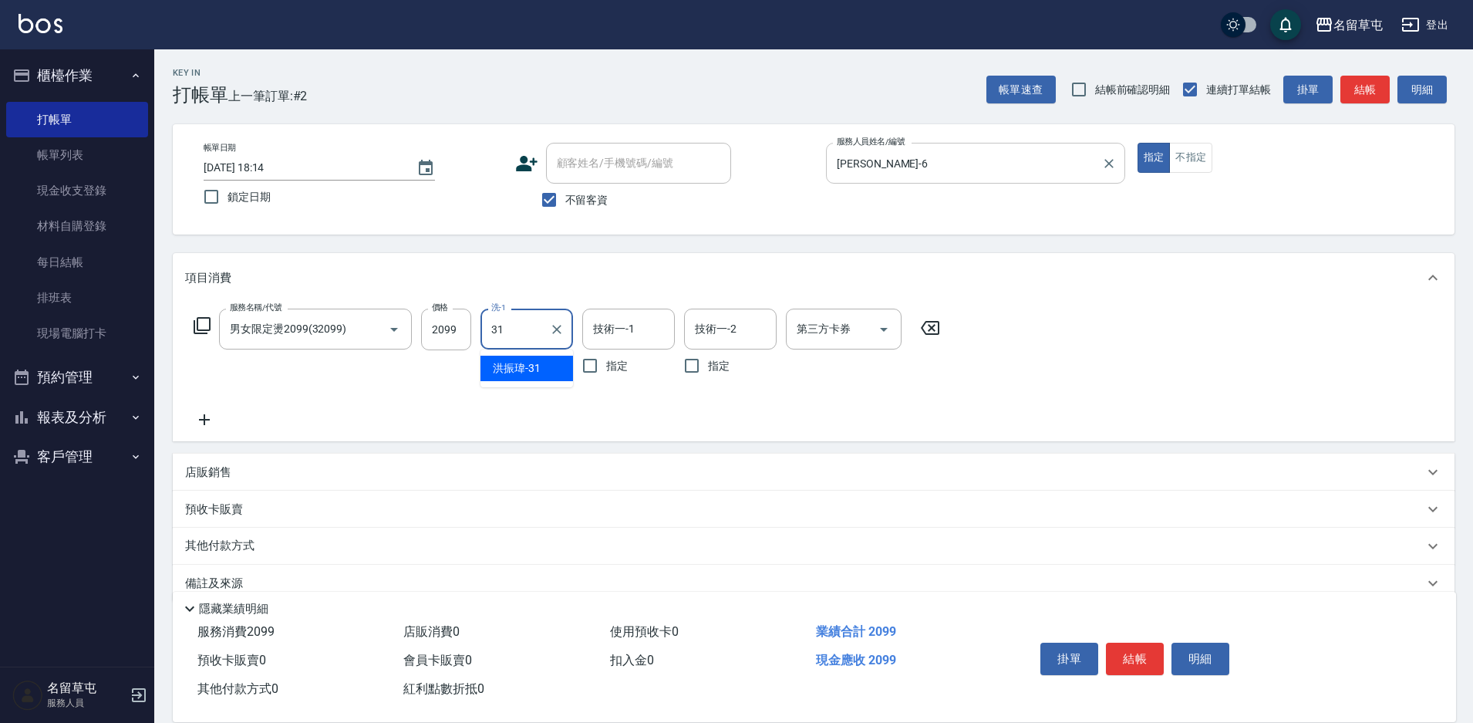
type input "[PERSON_NAME]-31"
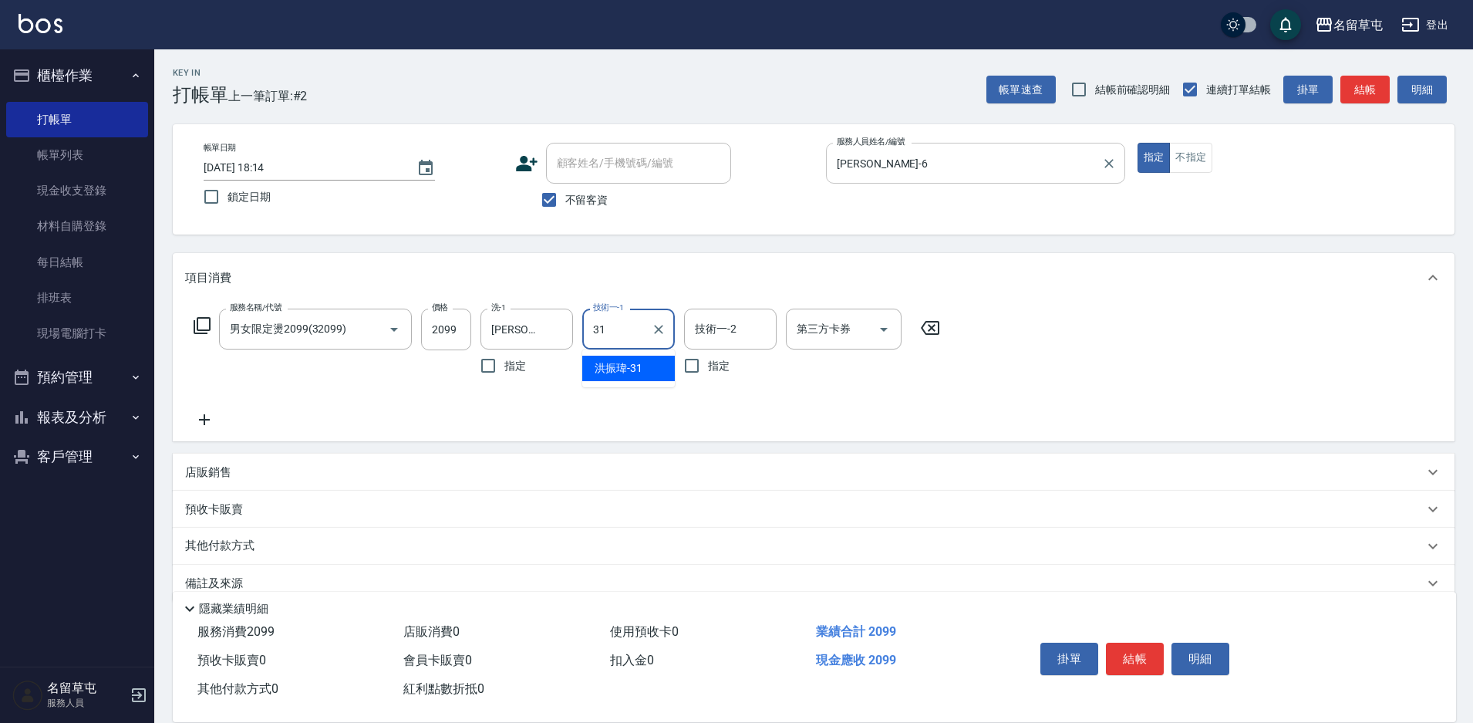
type input "[PERSON_NAME]-31"
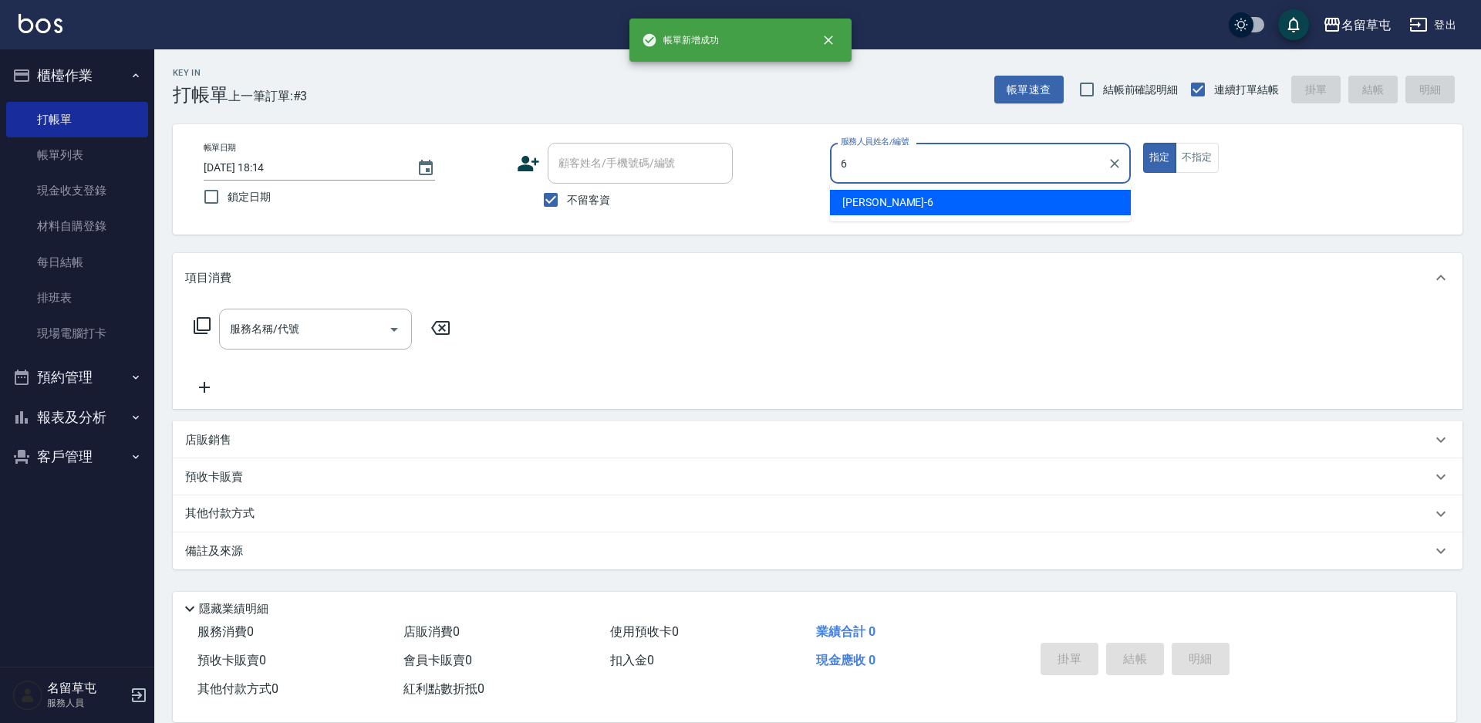
type input "[PERSON_NAME]-6"
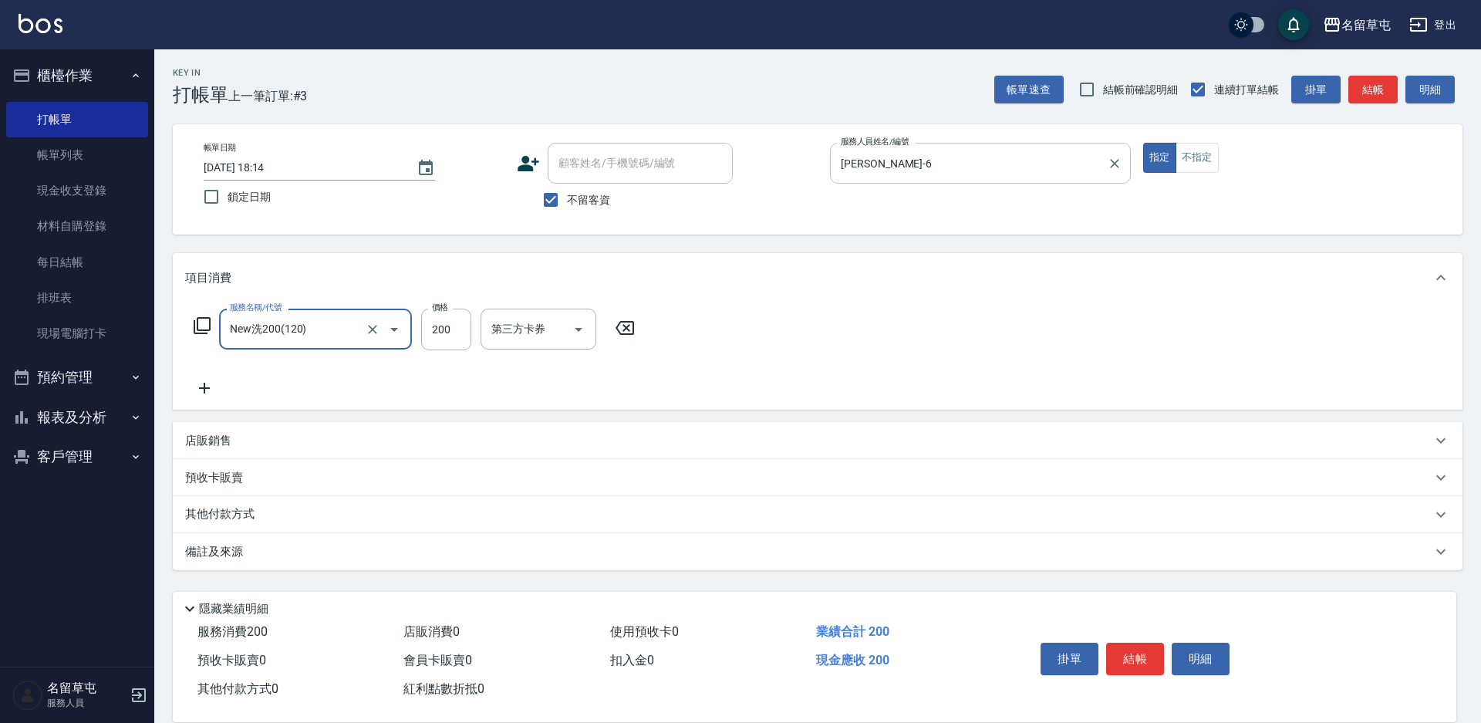
type input "New洗200(120)"
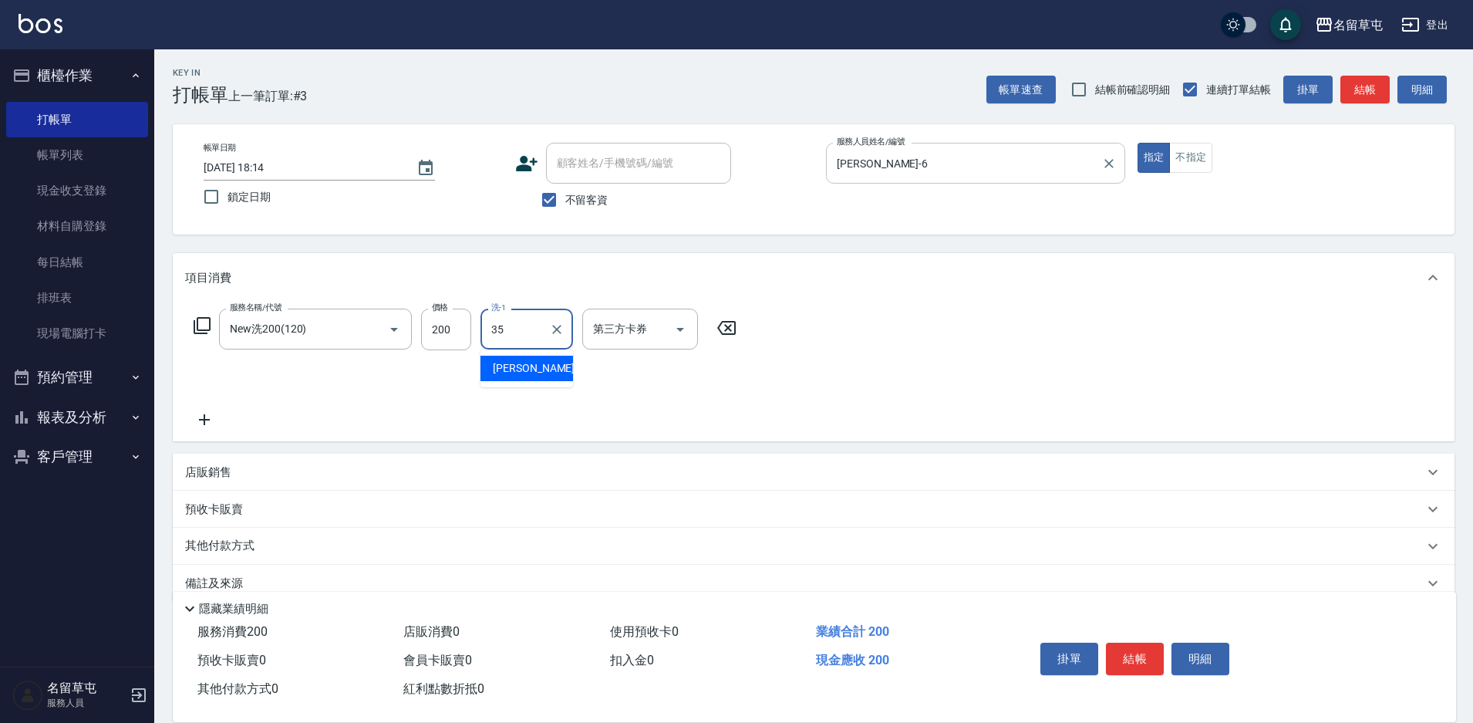
type input "[PERSON_NAME]-35"
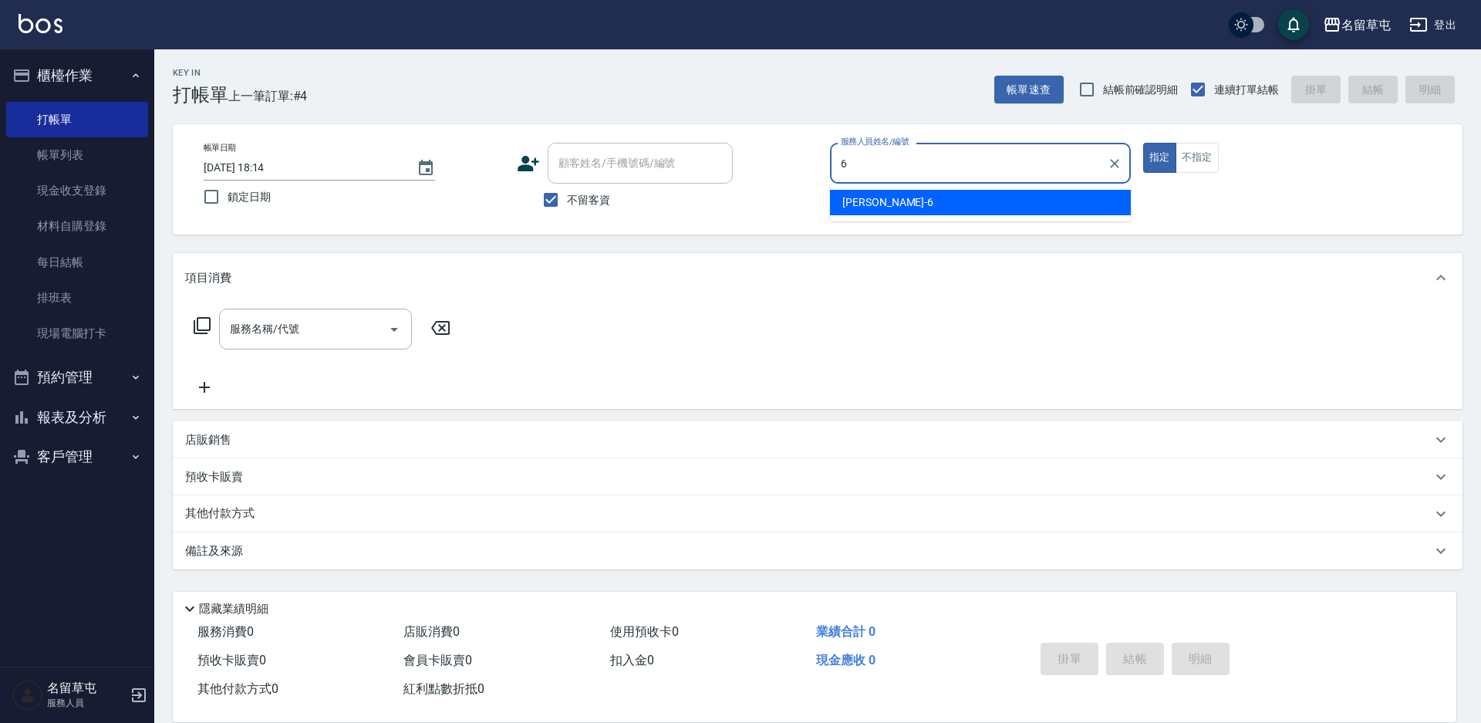
type input "[PERSON_NAME]-6"
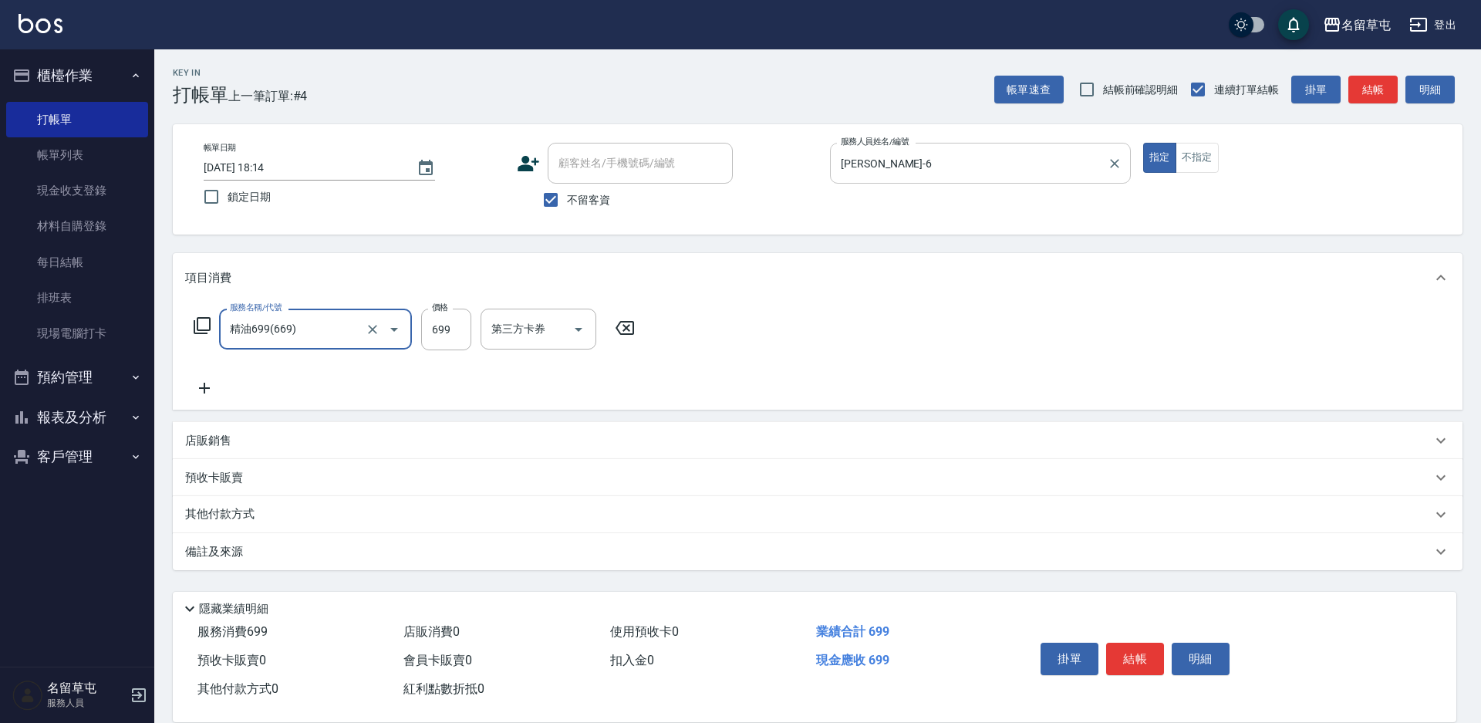
type input "精油699(669)"
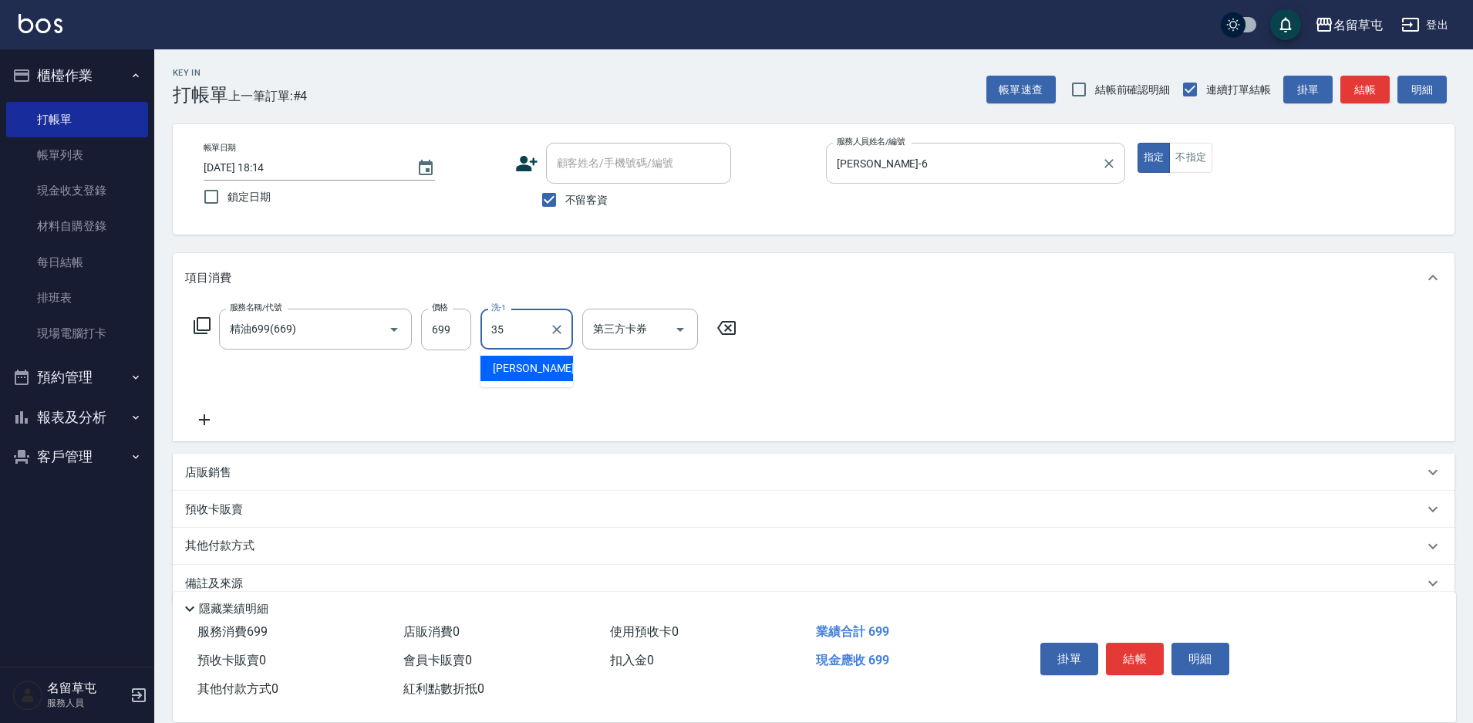
type input "[PERSON_NAME]-35"
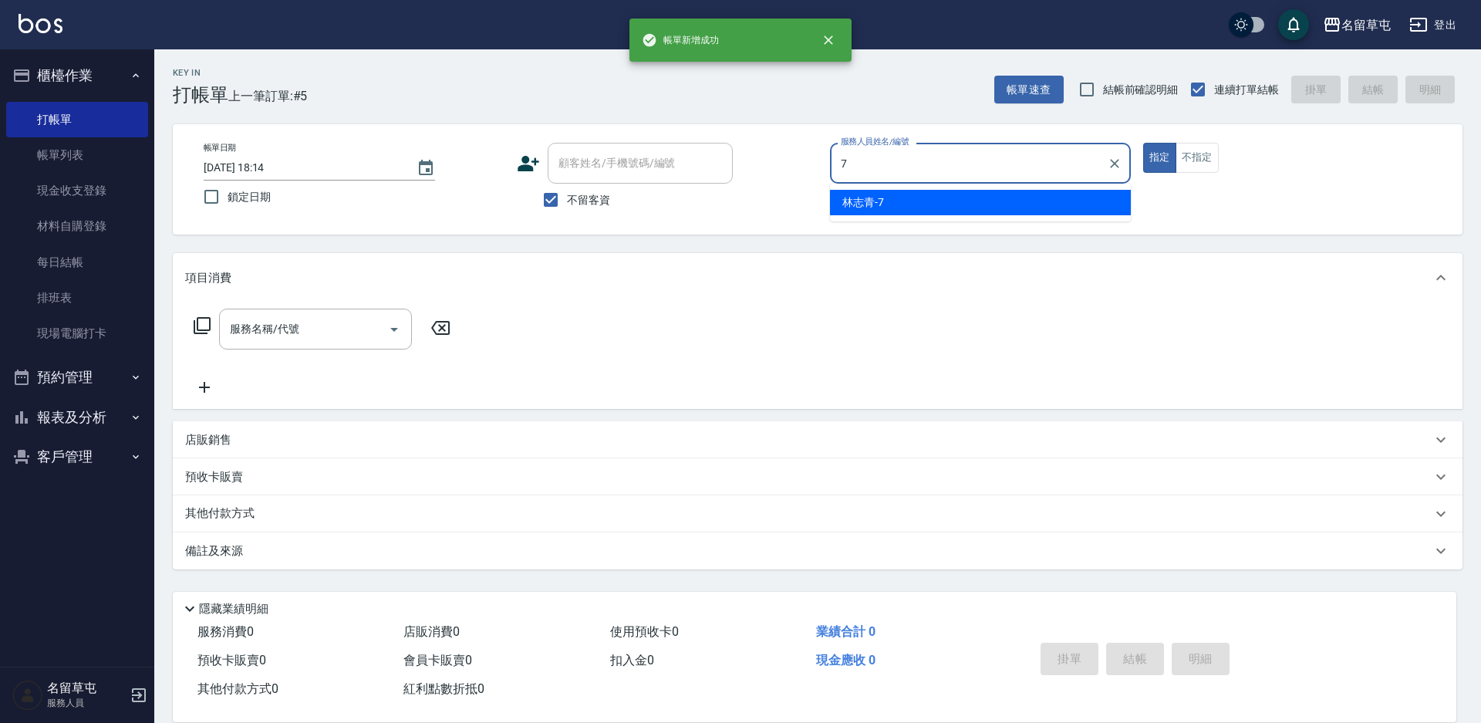
type input "[PERSON_NAME]-7"
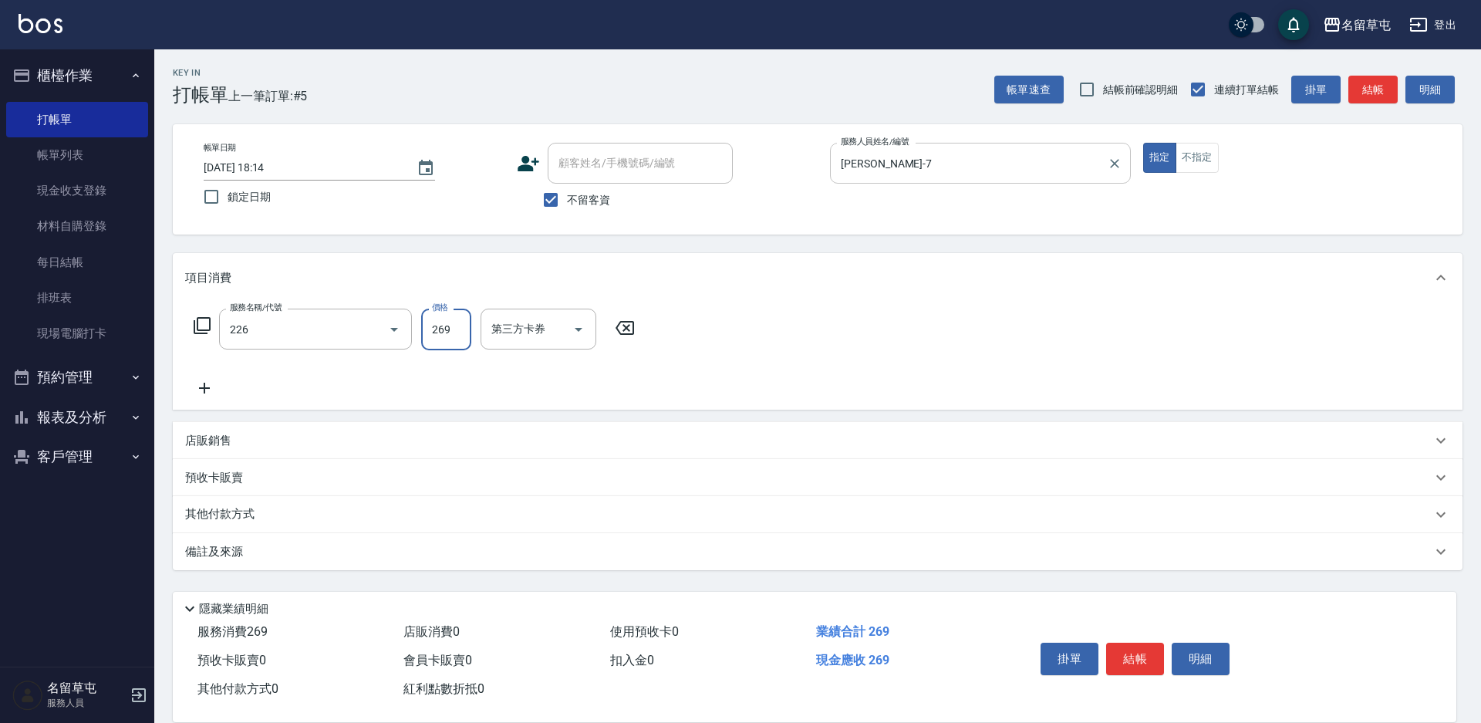
type input "洗剪269(226)"
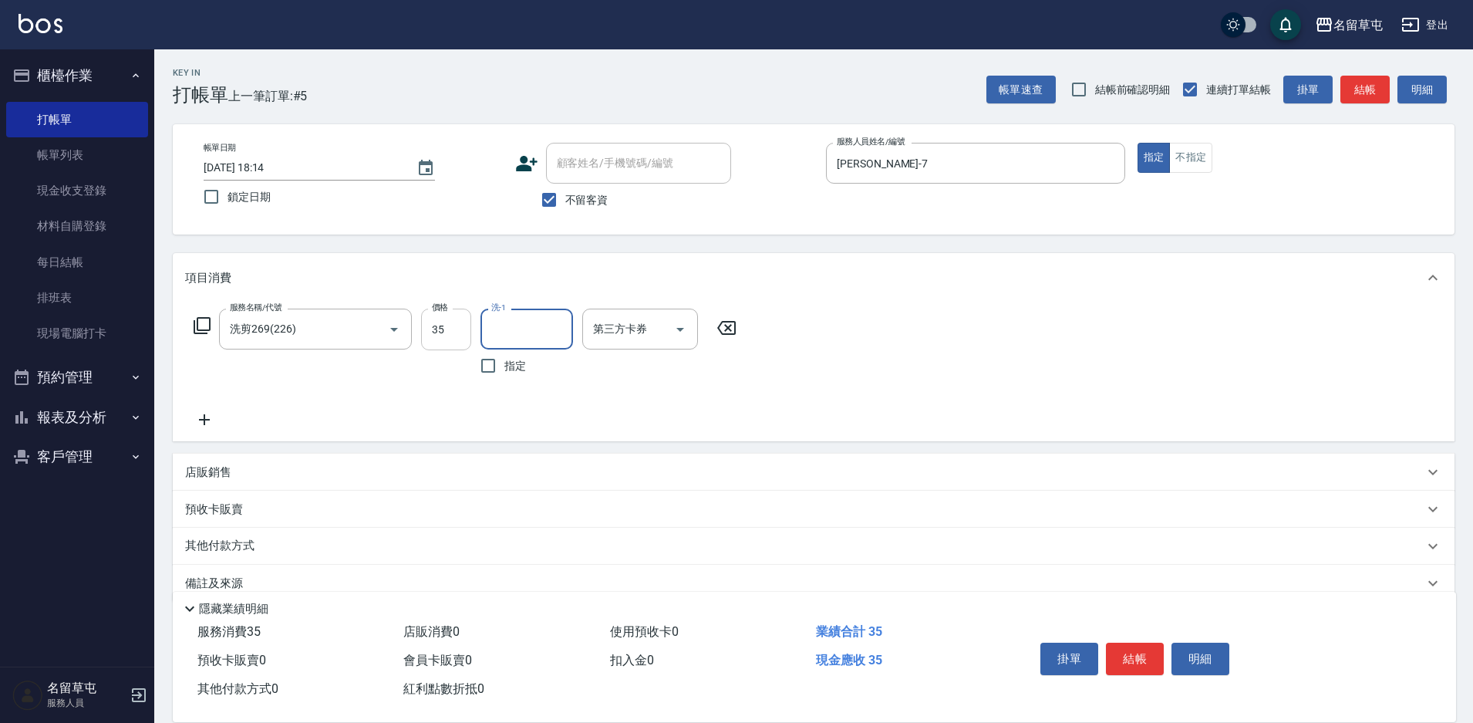
click at [465, 339] on input "35" at bounding box center [446, 330] width 50 height 42
type input "350"
type input "[PERSON_NAME]-31"
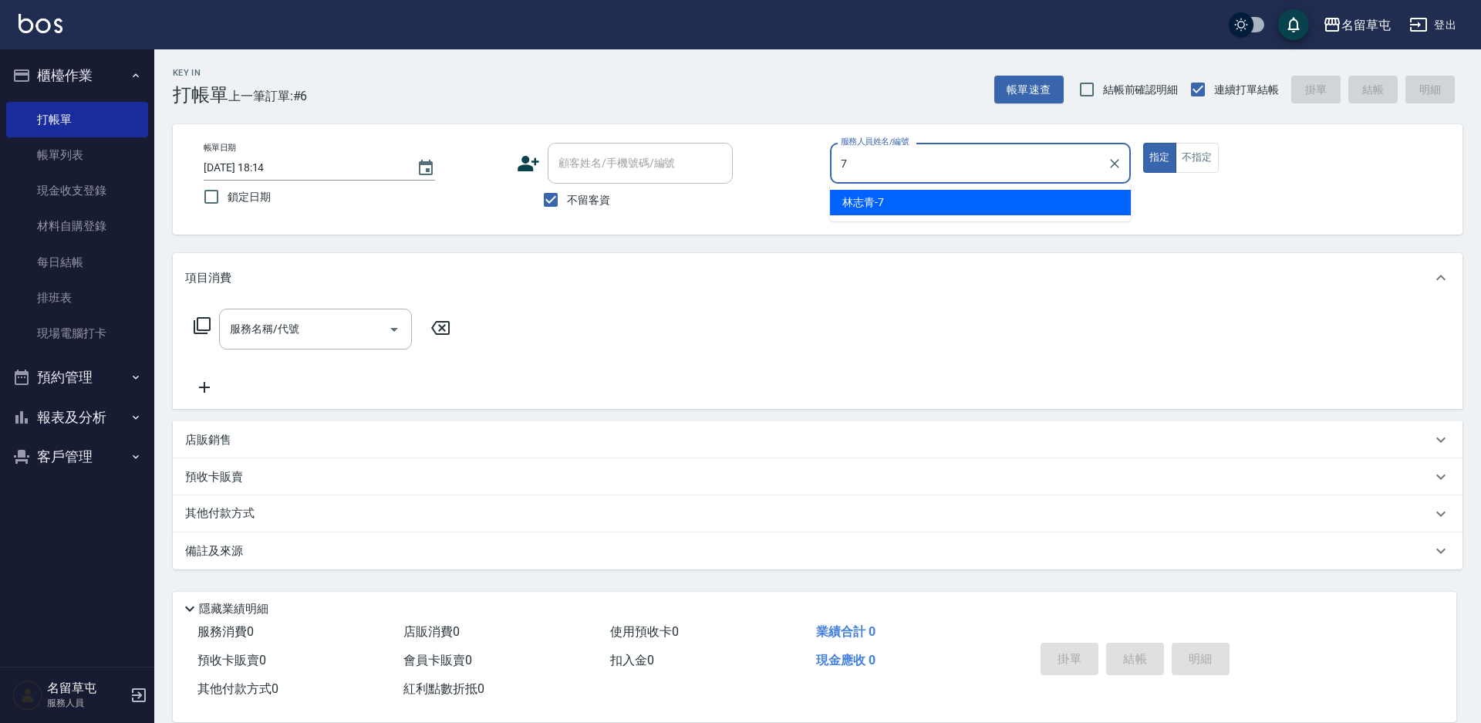
type input "[PERSON_NAME]-7"
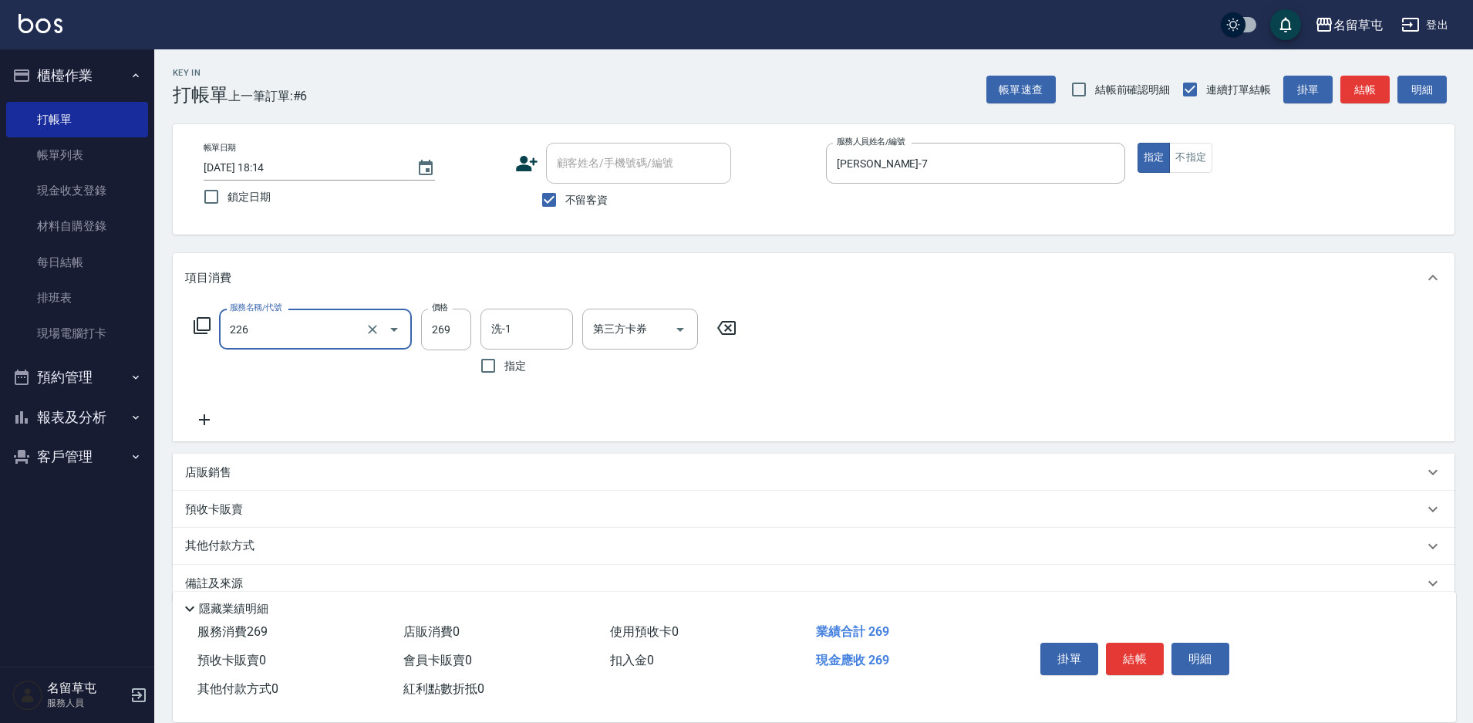
type input "洗剪269(226)"
type input "350"
type input "[PERSON_NAME]-35"
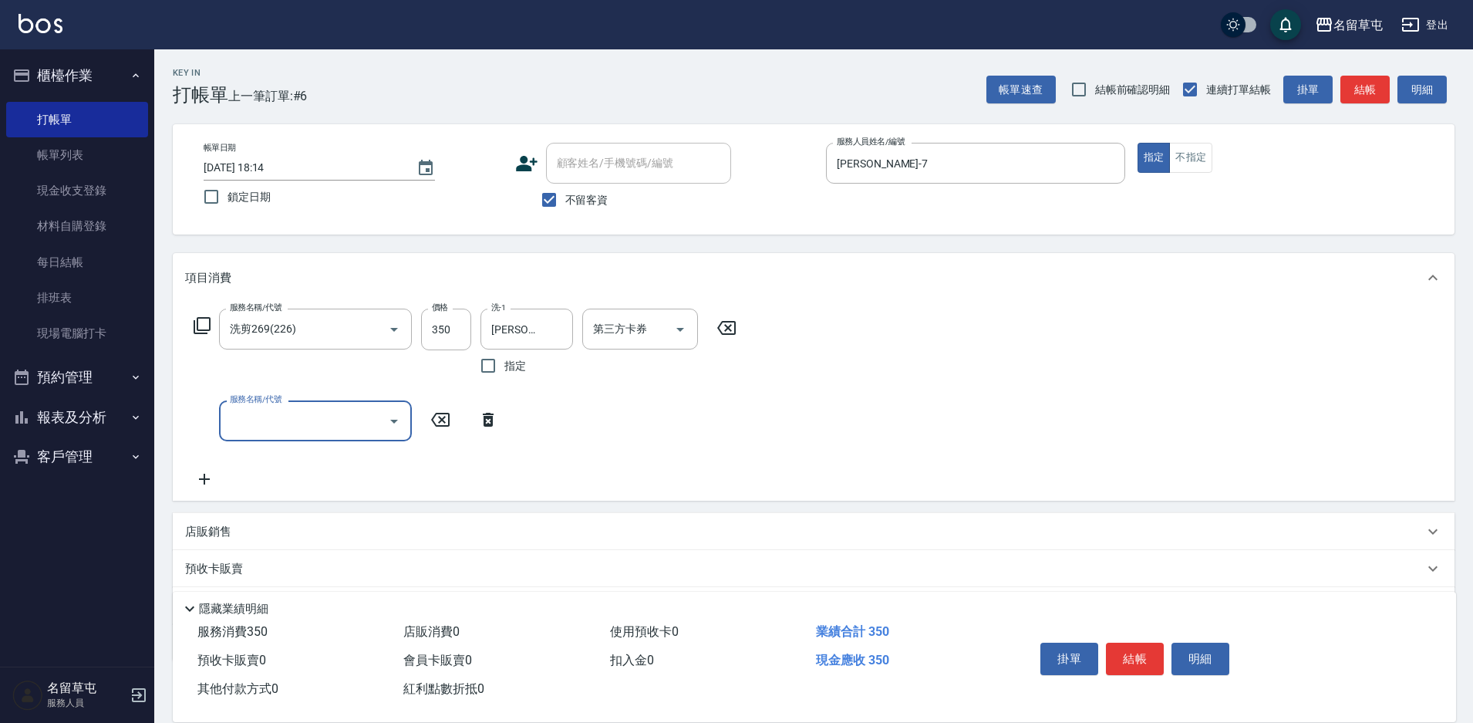
type input "2"
type input "精油50(105)"
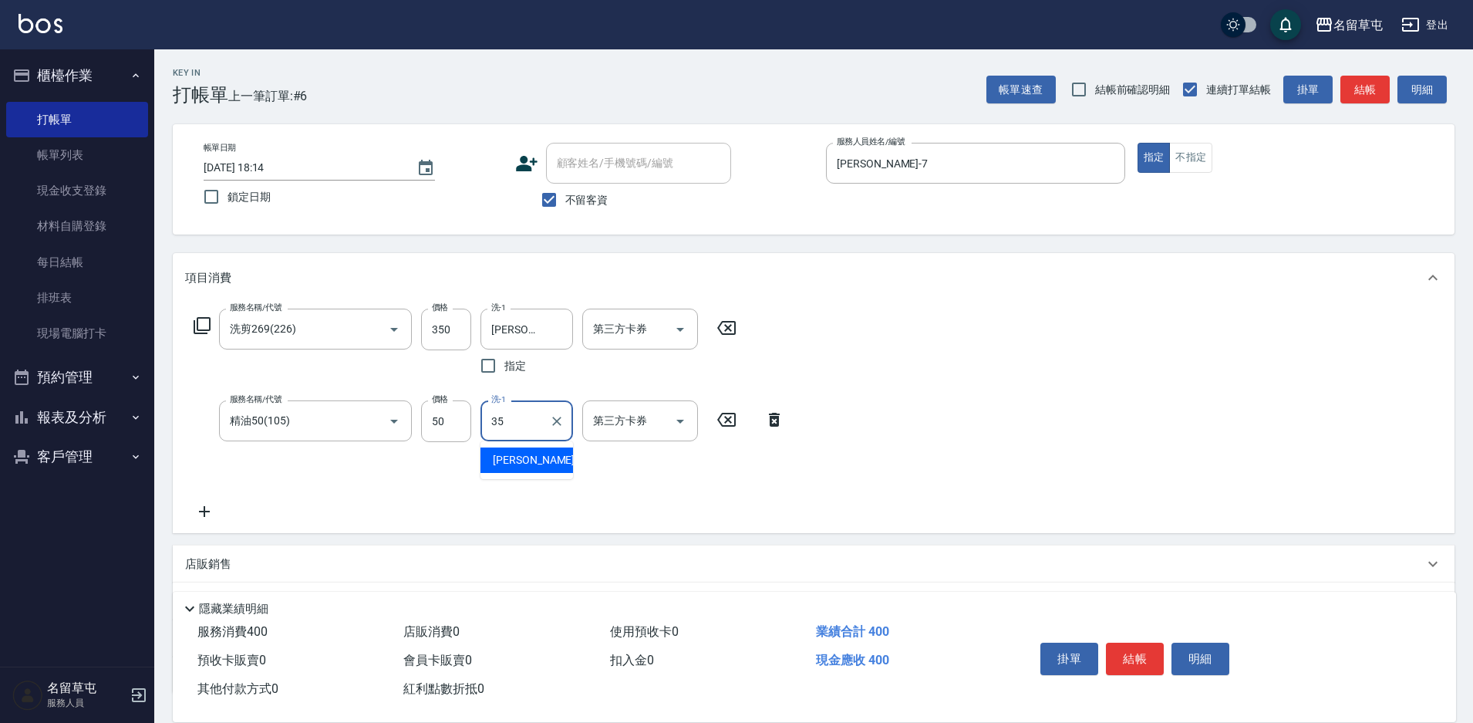
type input "[PERSON_NAME]-35"
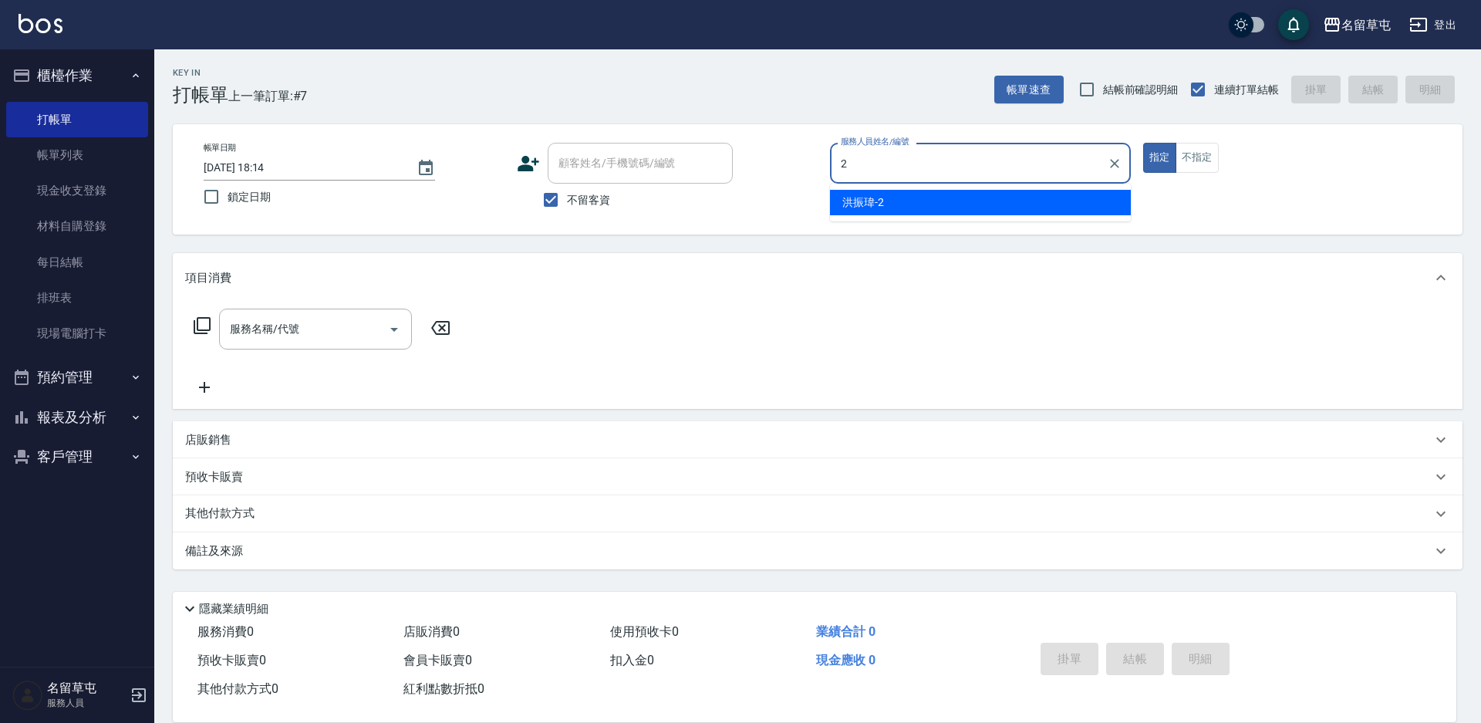
type input "[PERSON_NAME]-2"
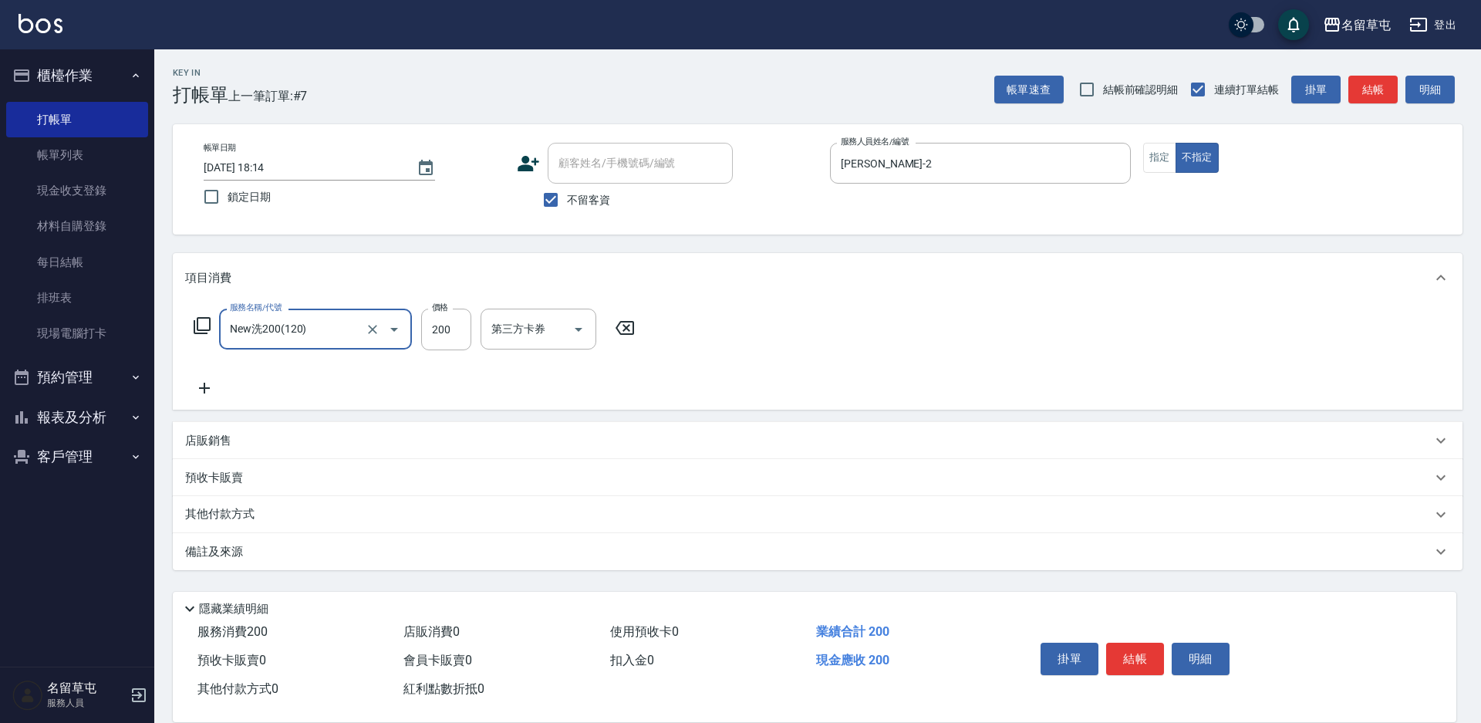
type input "New洗200(120)"
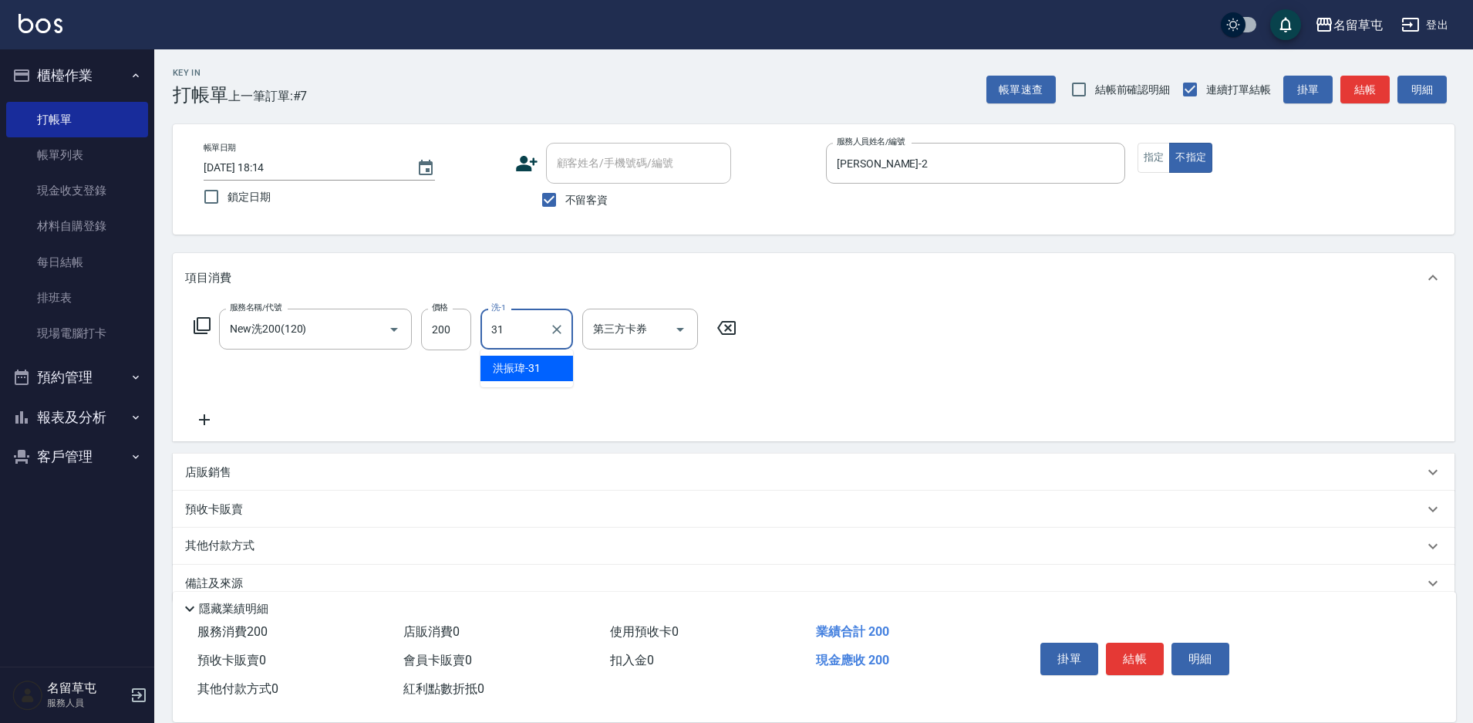
type input "[PERSON_NAME]-31"
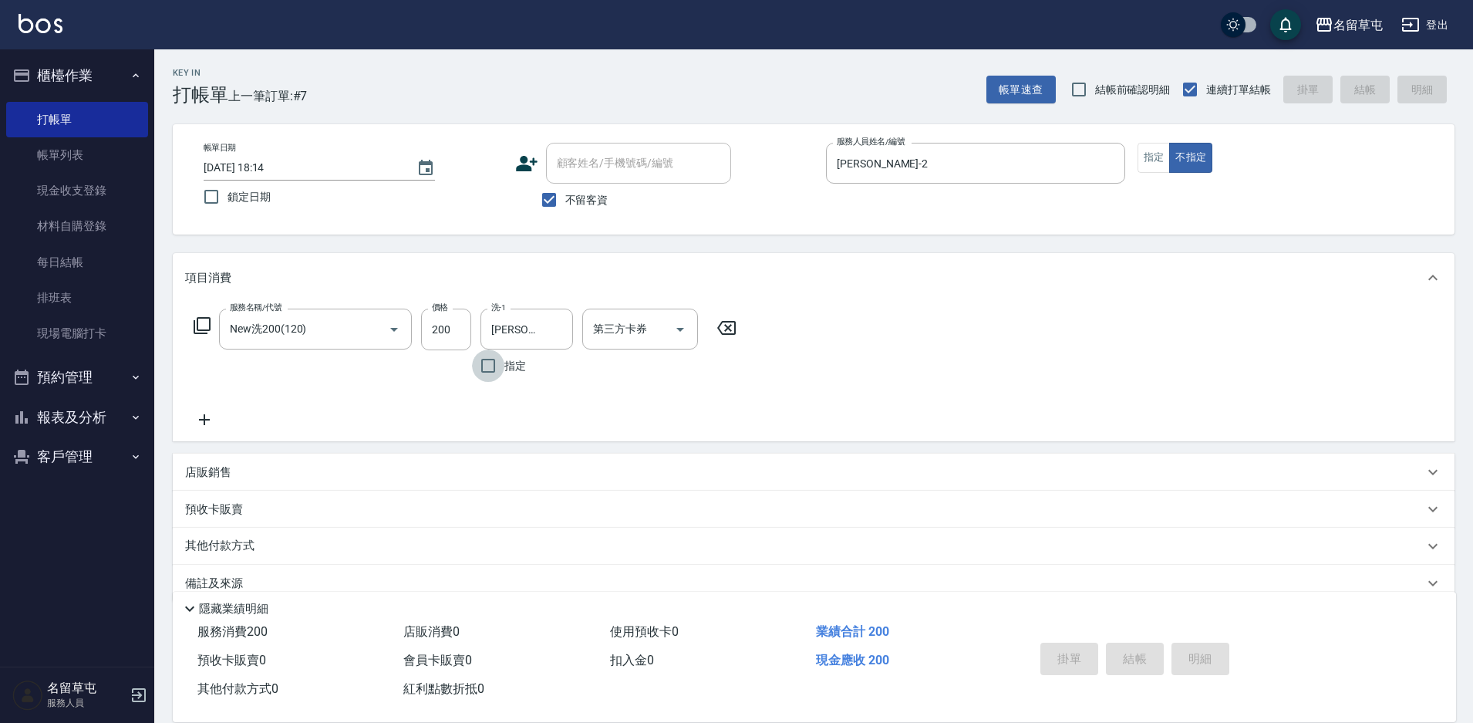
type input "[DATE] 18:15"
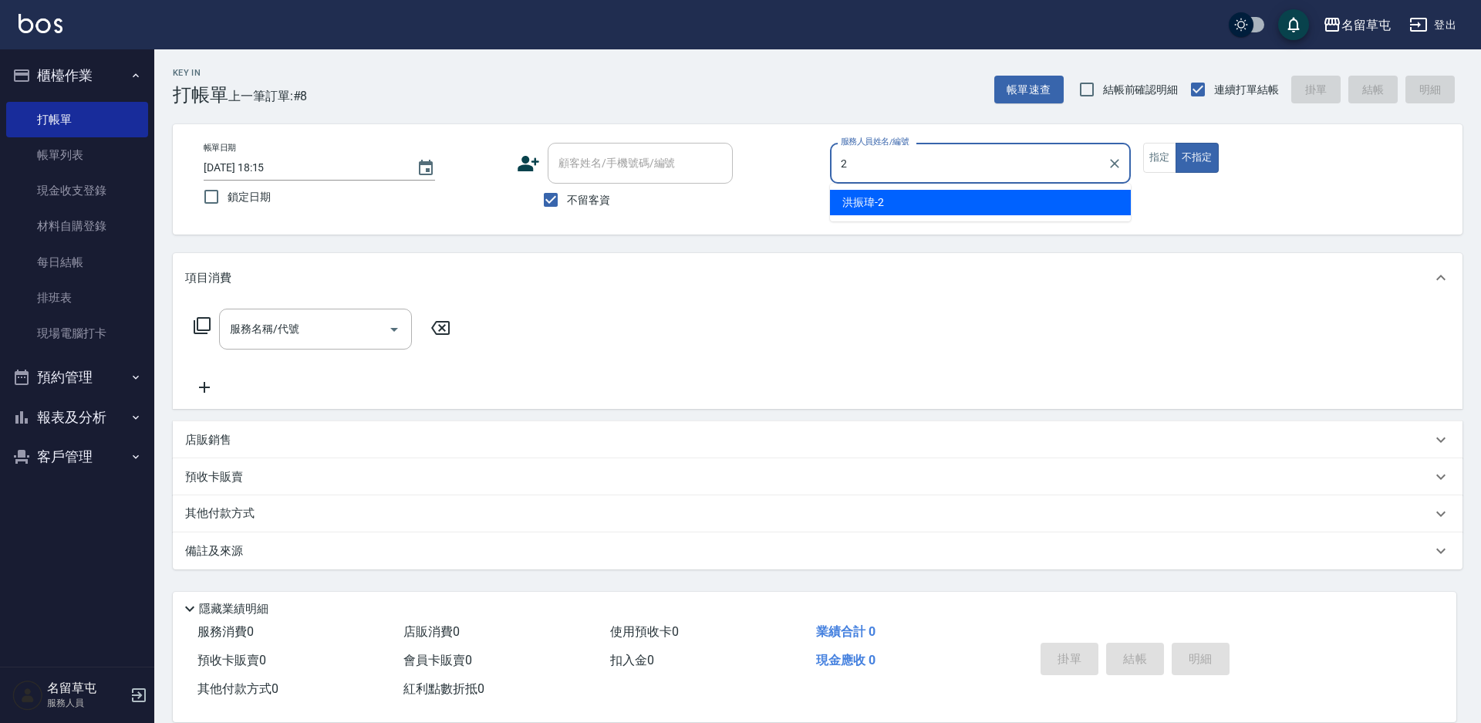
type input "[PERSON_NAME]-2"
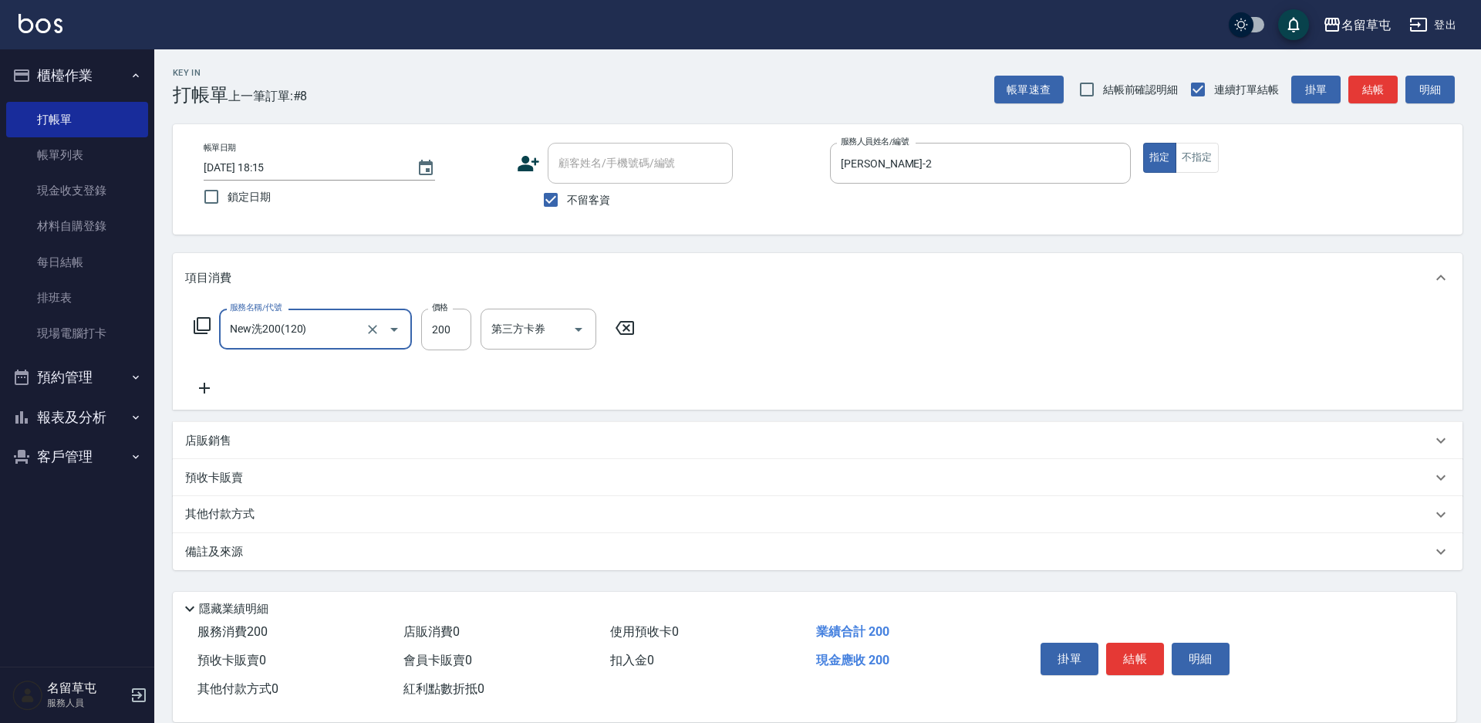
type input "New洗200(120)"
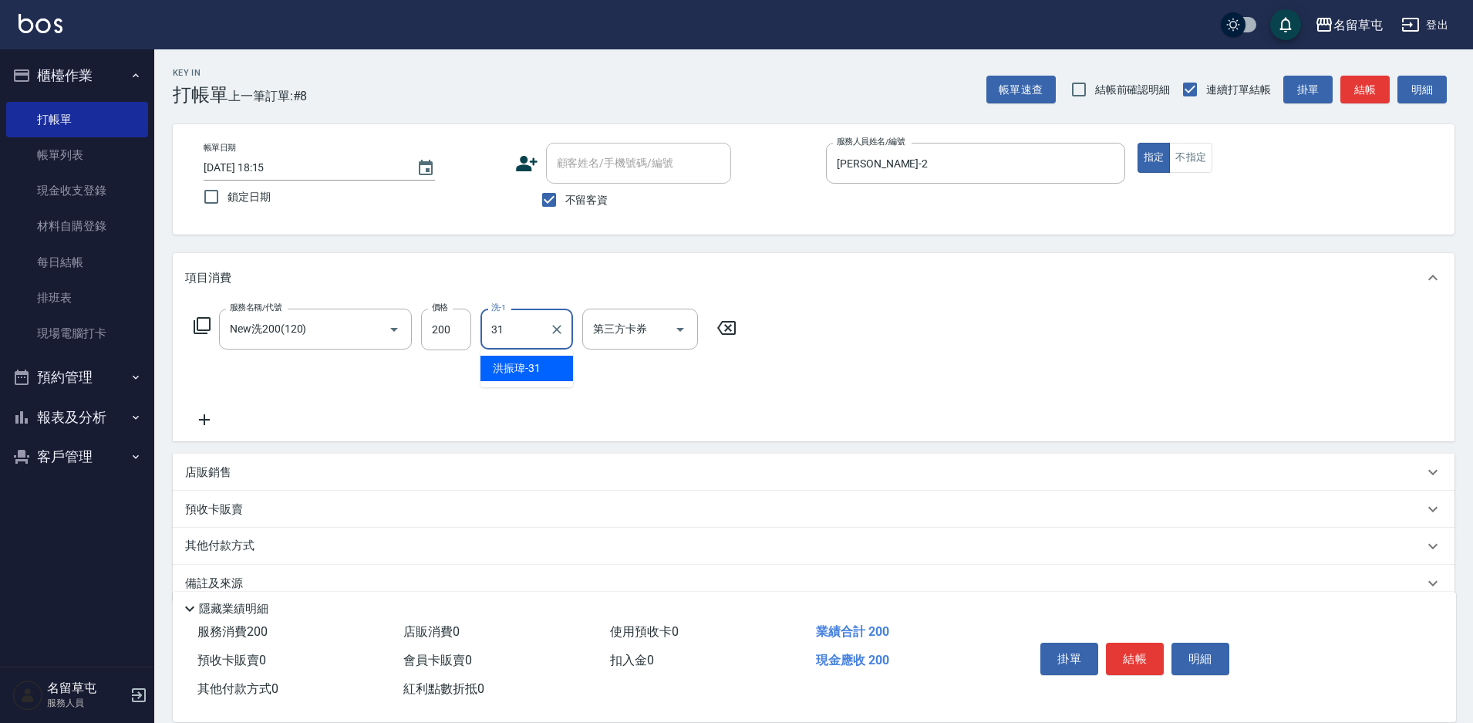
type input "[PERSON_NAME]-31"
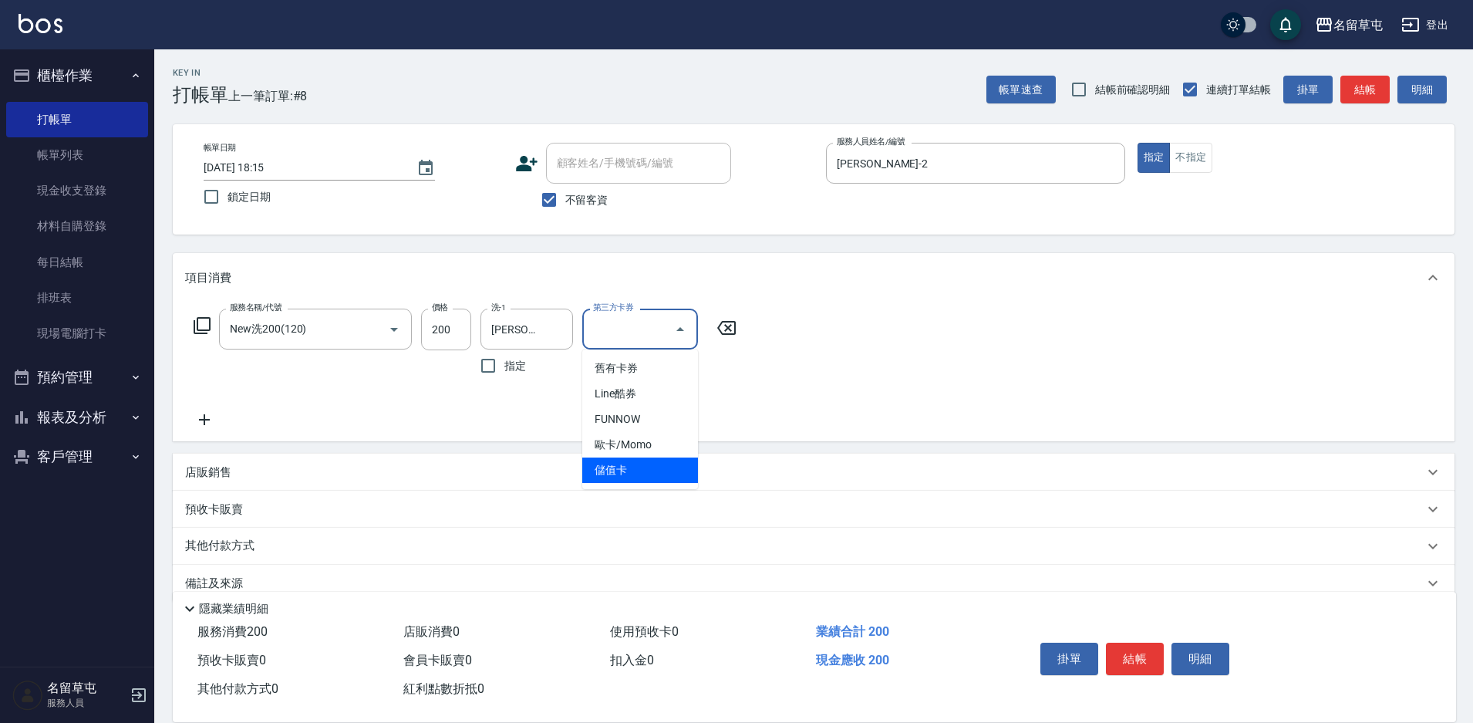
type input "儲值卡"
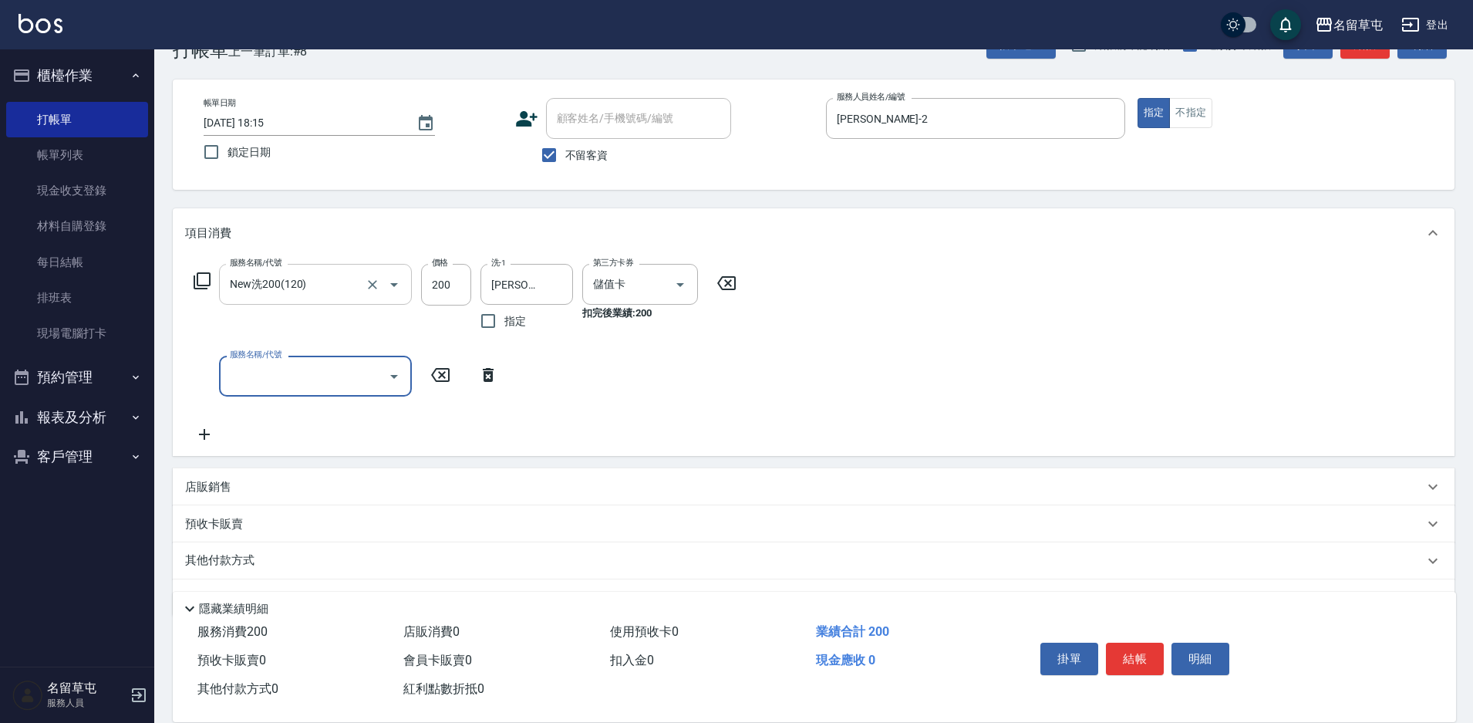
scroll to position [86, 0]
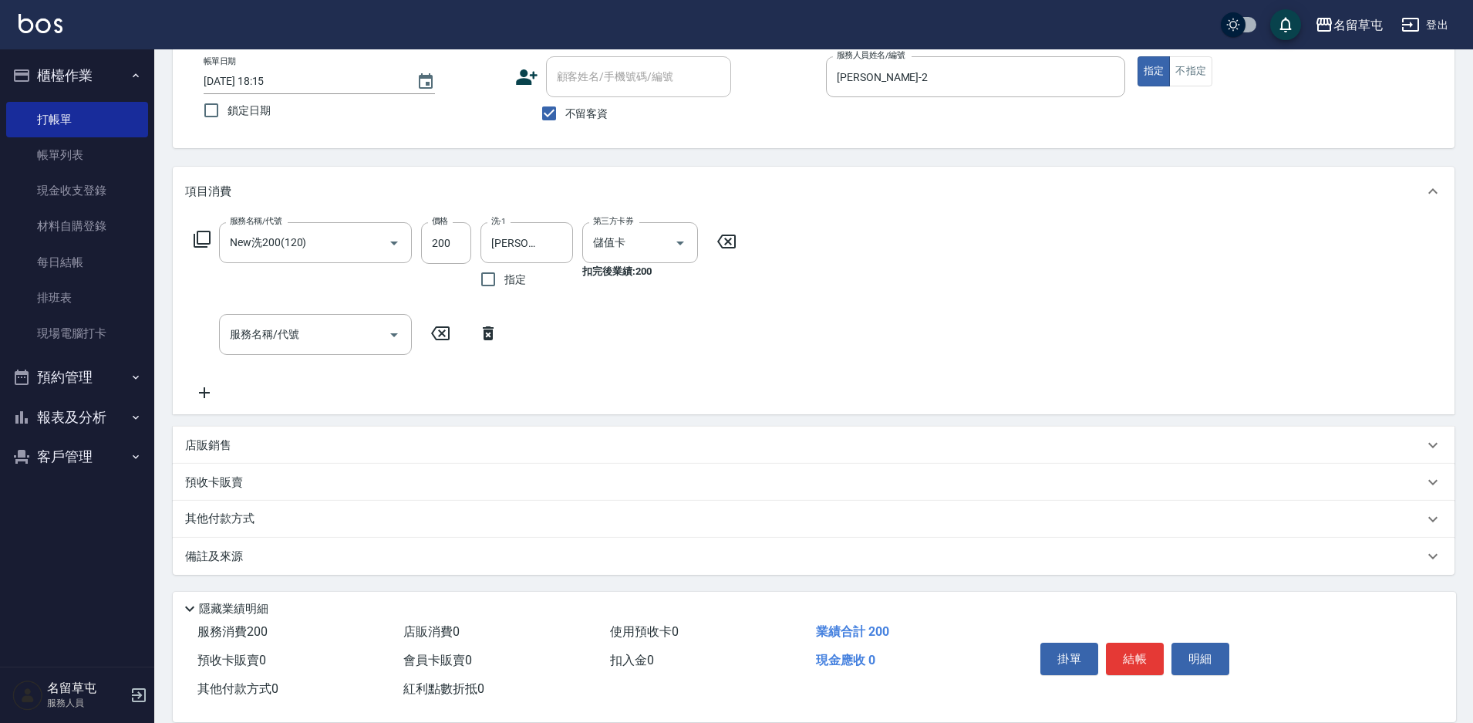
click at [282, 517] on div "其他付款方式" at bounding box center [804, 519] width 1239 height 17
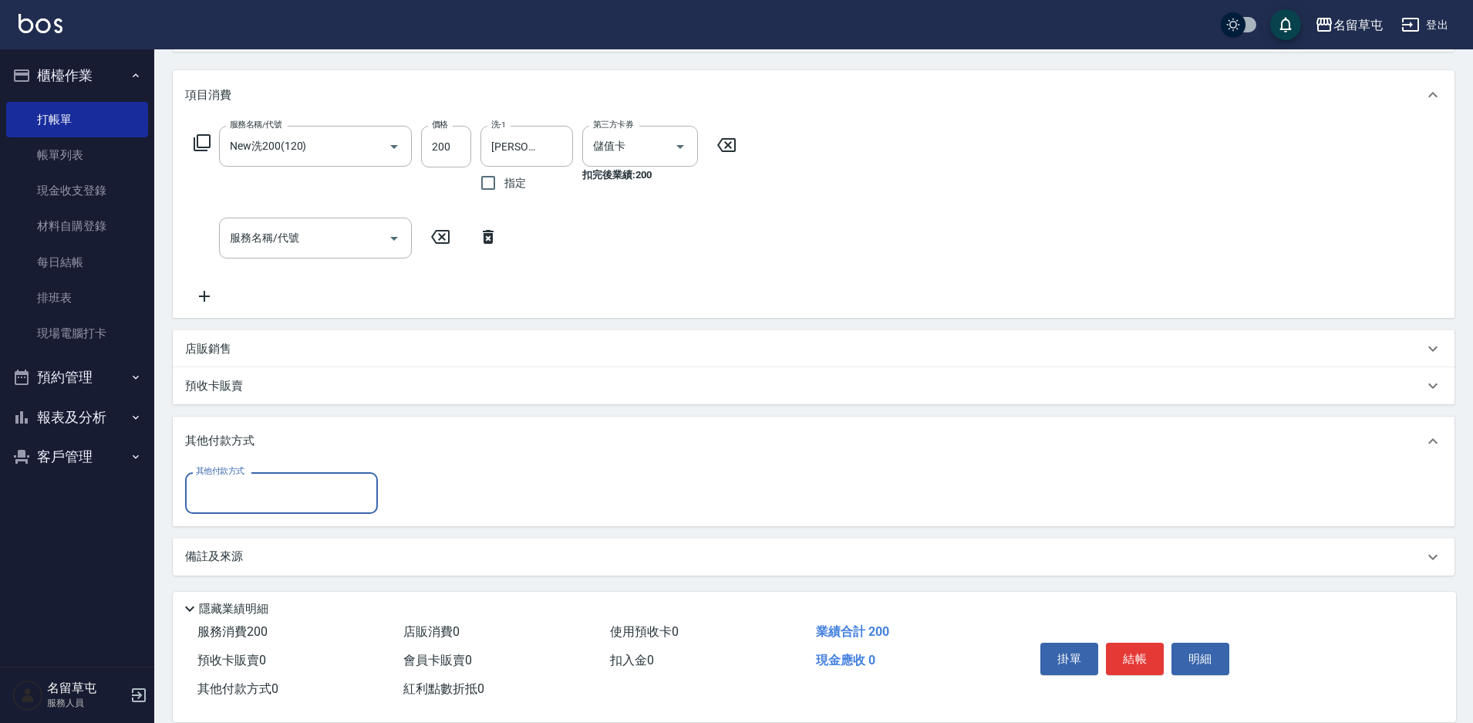
scroll to position [184, 0]
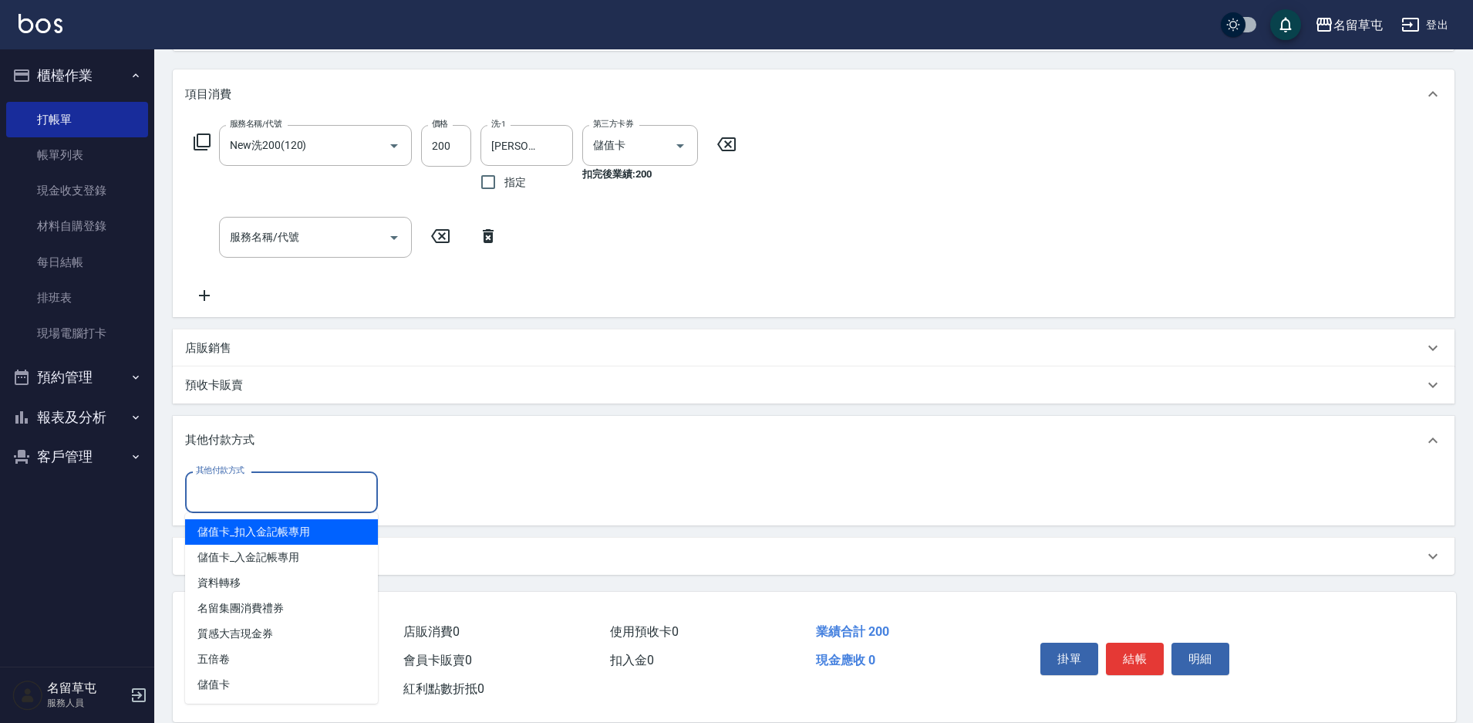
click at [270, 496] on input "其他付款方式" at bounding box center [281, 491] width 179 height 27
click at [306, 524] on span "儲值卡_扣入金記帳專用" at bounding box center [281, 531] width 193 height 25
type input "儲值卡_扣入金記帳專用"
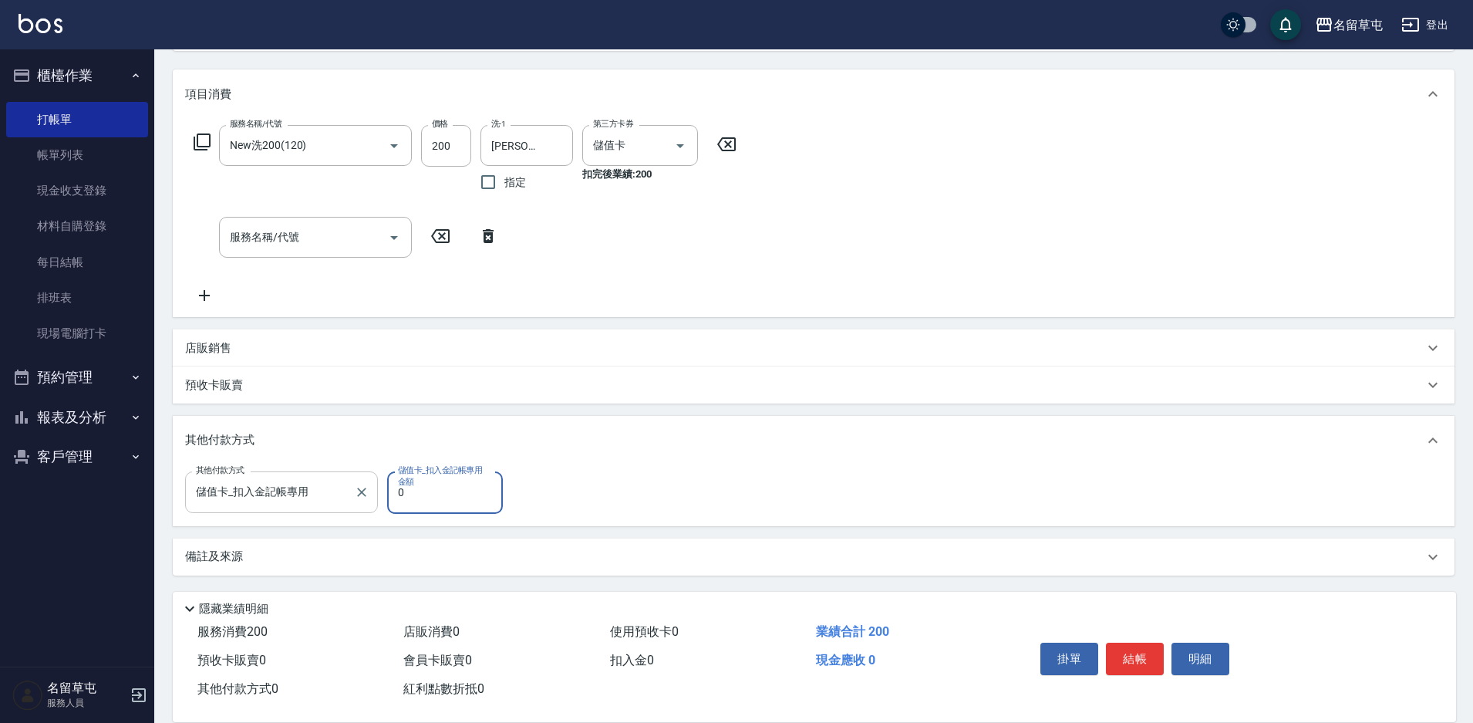
scroll to position [184, 0]
click at [250, 548] on div "備註及來源" at bounding box center [804, 556] width 1239 height 16
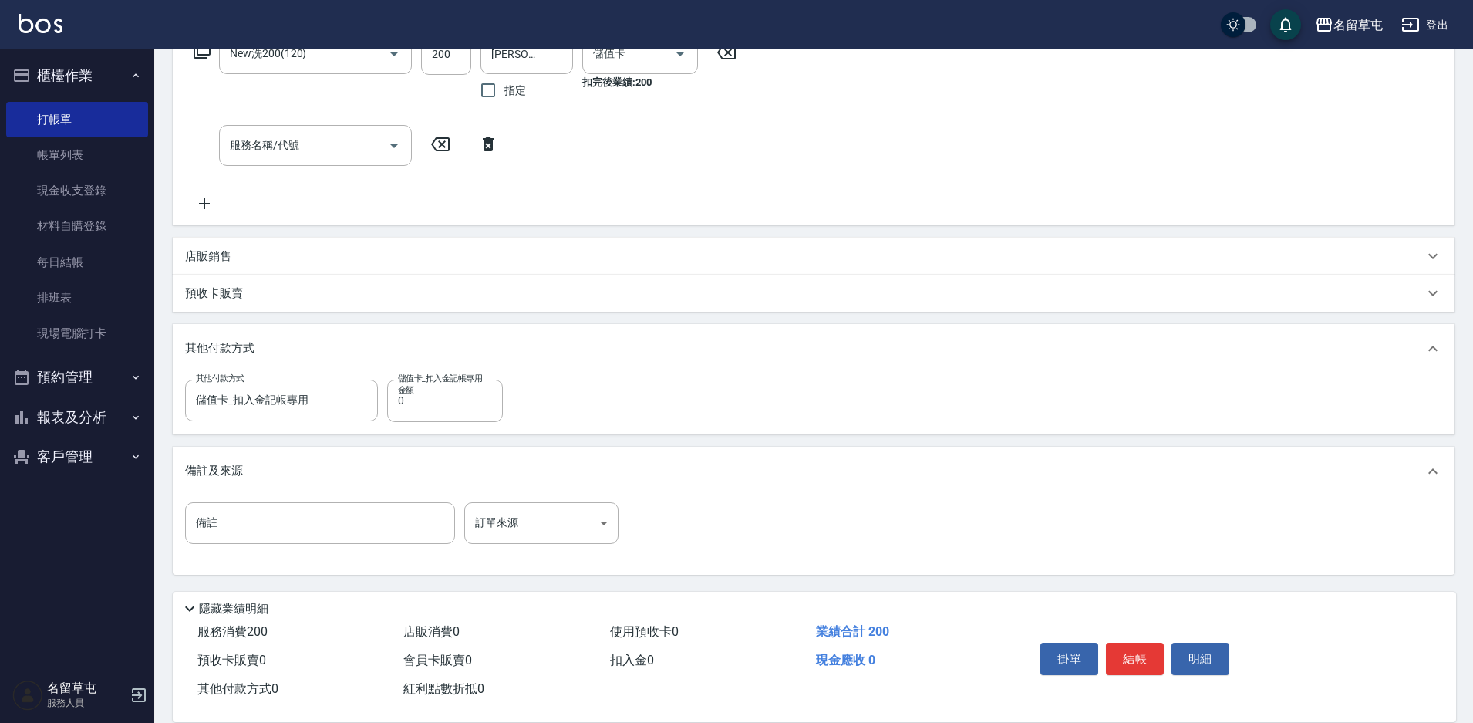
click at [248, 481] on div "備註及來源" at bounding box center [814, 471] width 1282 height 49
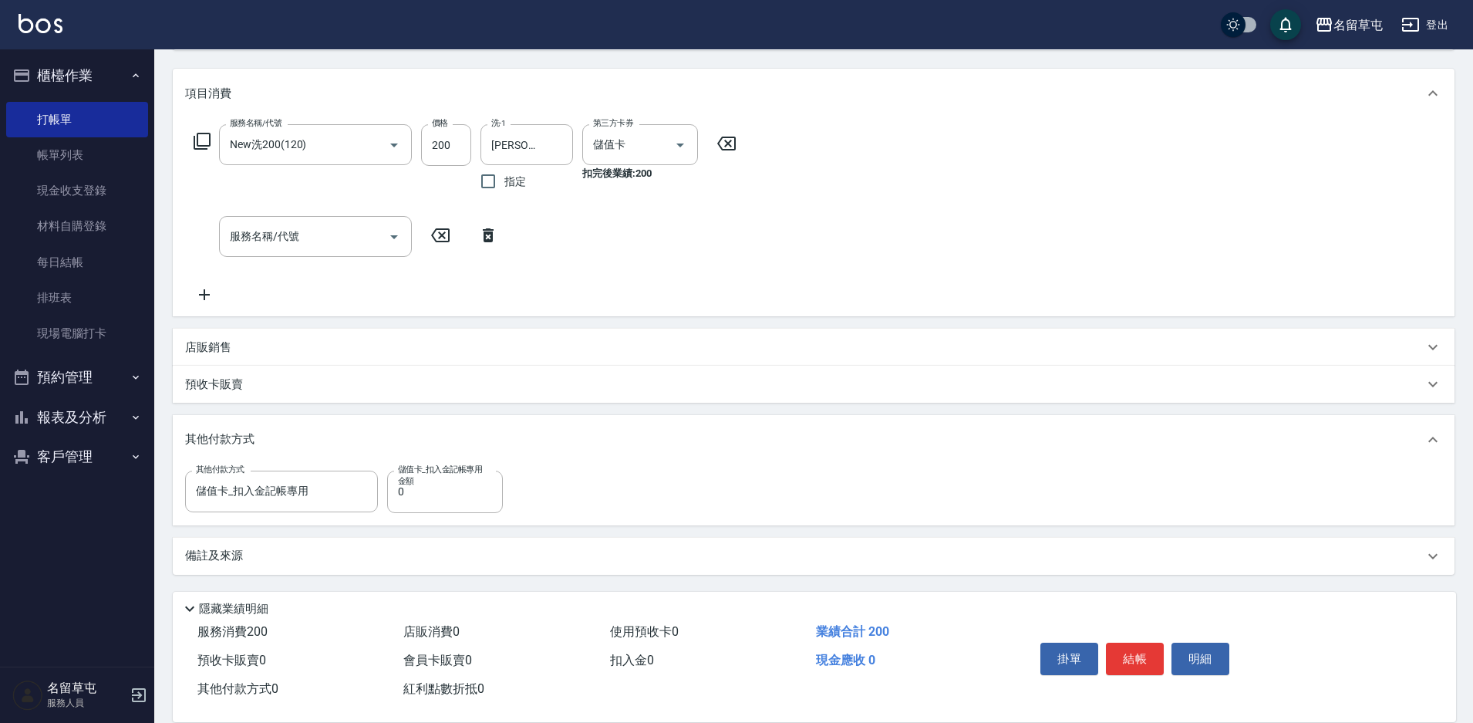
click at [214, 439] on p "其他付款方式" at bounding box center [223, 439] width 77 height 17
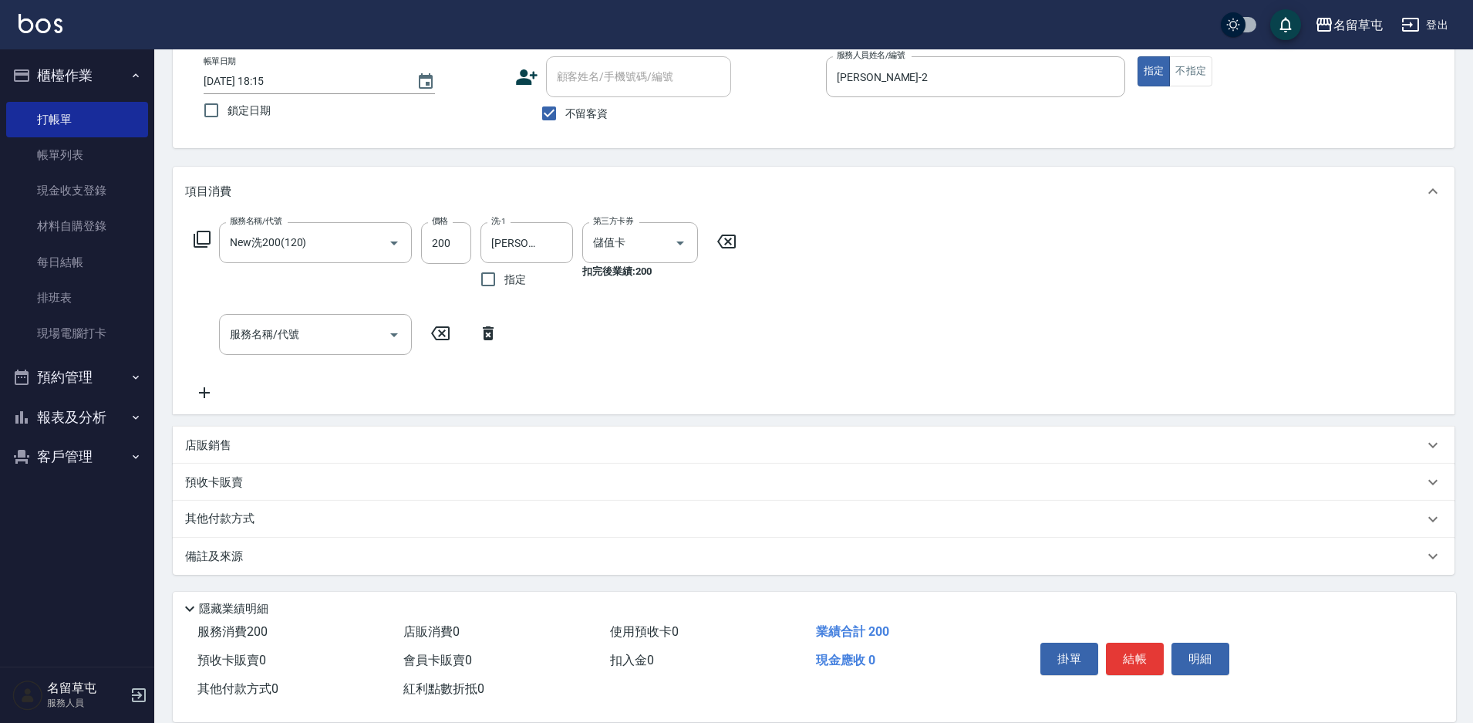
scroll to position [86, 0]
click at [225, 514] on p "其他付款方式" at bounding box center [223, 519] width 77 height 17
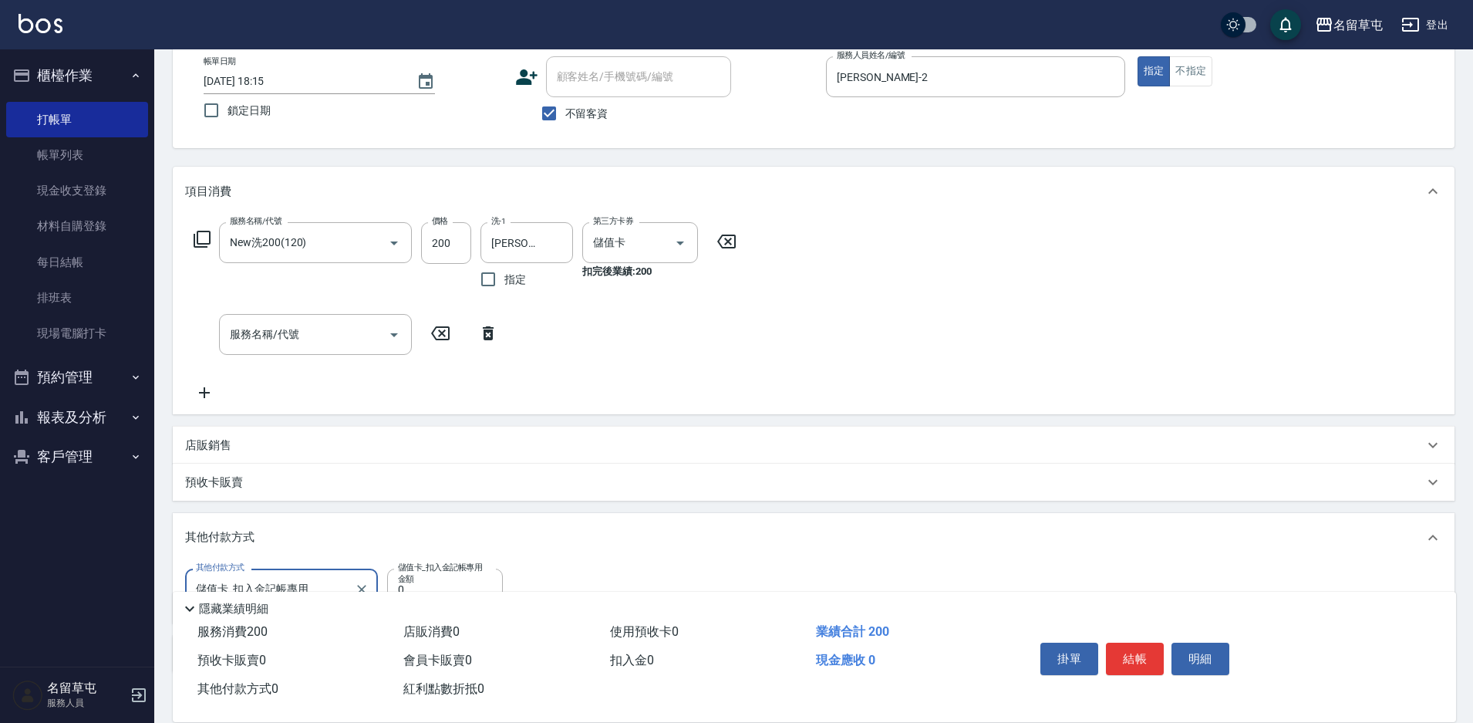
scroll to position [184, 0]
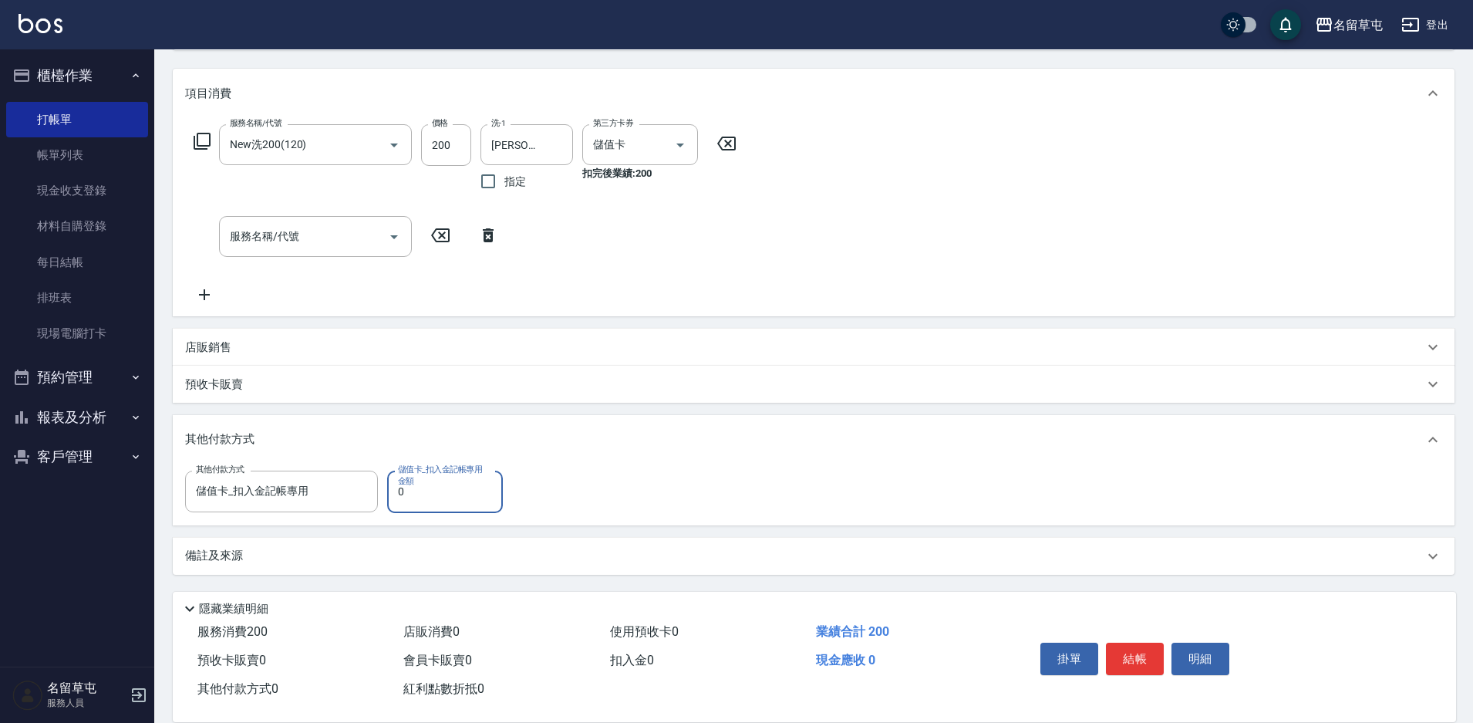
click at [420, 508] on input "0" at bounding box center [445, 492] width 116 height 42
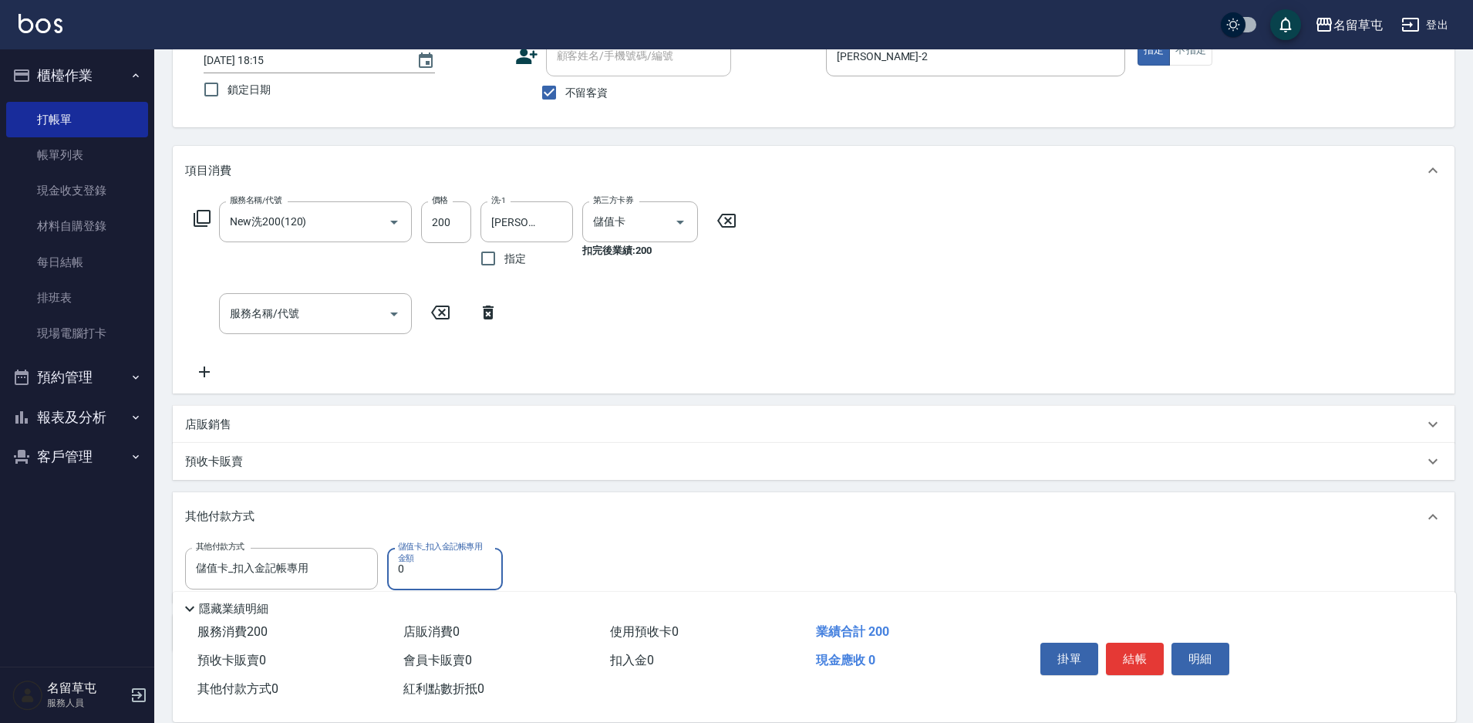
scroll to position [0, 0]
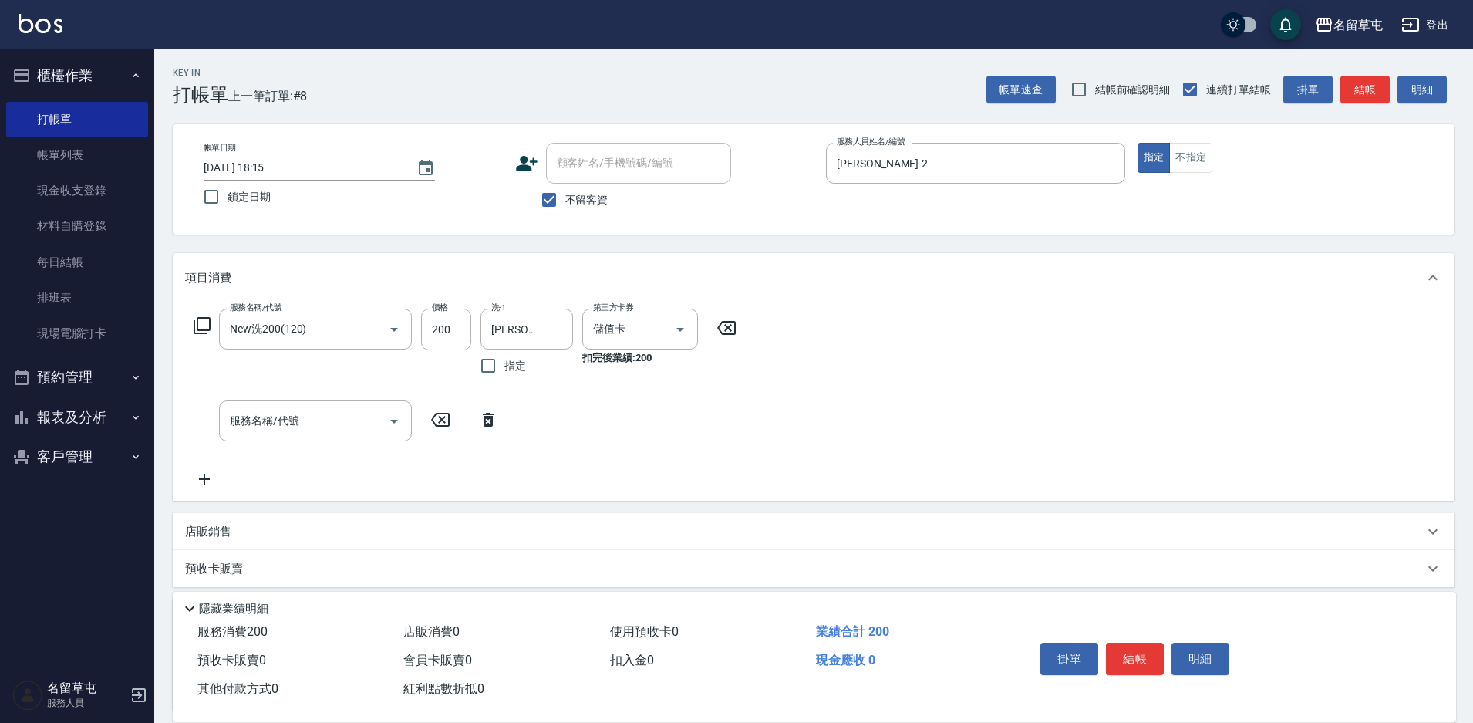
click at [563, 218] on div "帳單日期 [DATE] 18:15 鎖定日期 顧客姓名/手機號碼/編號 顧客姓名/手機號碼/編號 不留客資 服務人員姓名/編號 [PERSON_NAME]2 …" at bounding box center [814, 179] width 1282 height 110
click at [569, 211] on label "不留客資" at bounding box center [571, 200] width 76 height 32
click at [565, 211] on input "不留客資" at bounding box center [549, 200] width 32 height 32
checkbox input "false"
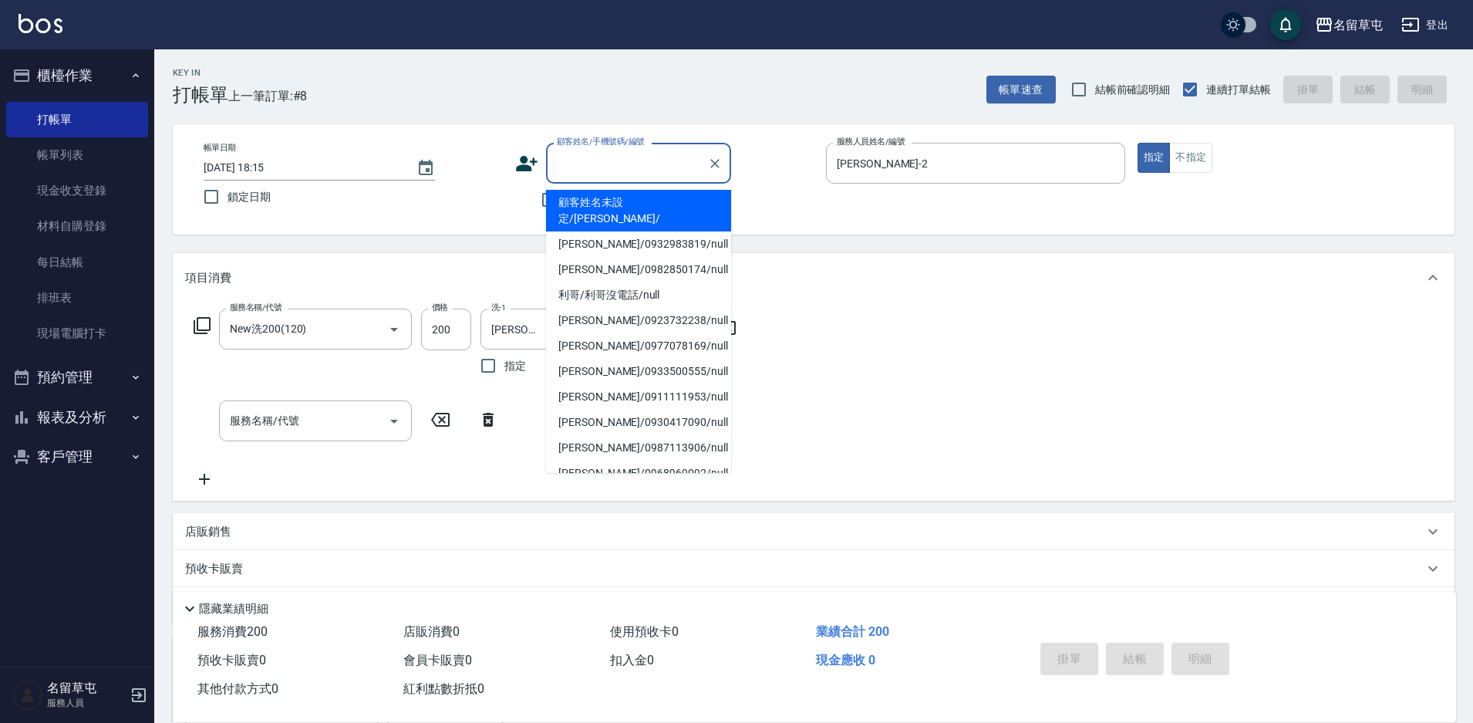
click at [593, 169] on input "顧客姓名/手機號碼/編號" at bounding box center [627, 163] width 148 height 27
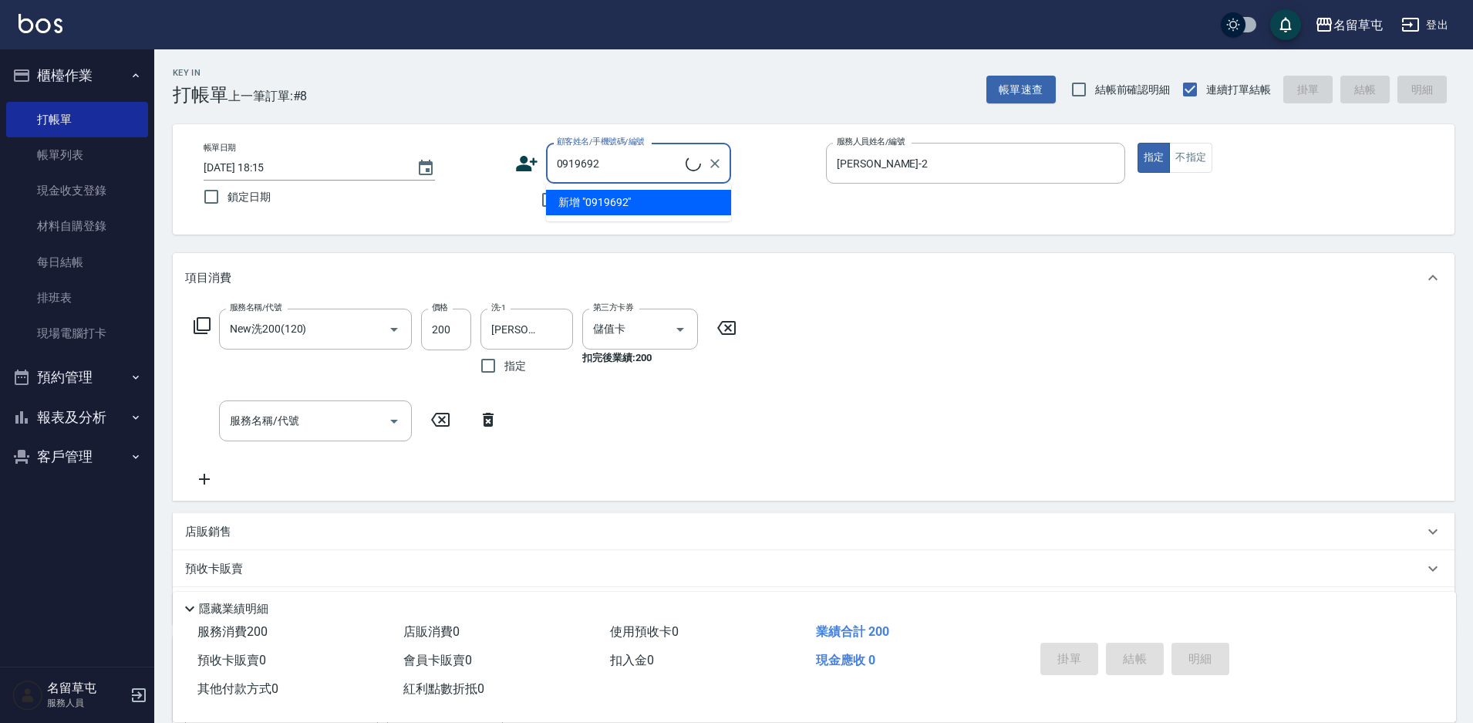
click at [648, 199] on ul "新增 "0919692"" at bounding box center [638, 203] width 185 height 38
click at [645, 192] on li "[PERSON_NAME]/0919692126/null" at bounding box center [638, 202] width 185 height 25
type input "[PERSON_NAME]/0919692126/null"
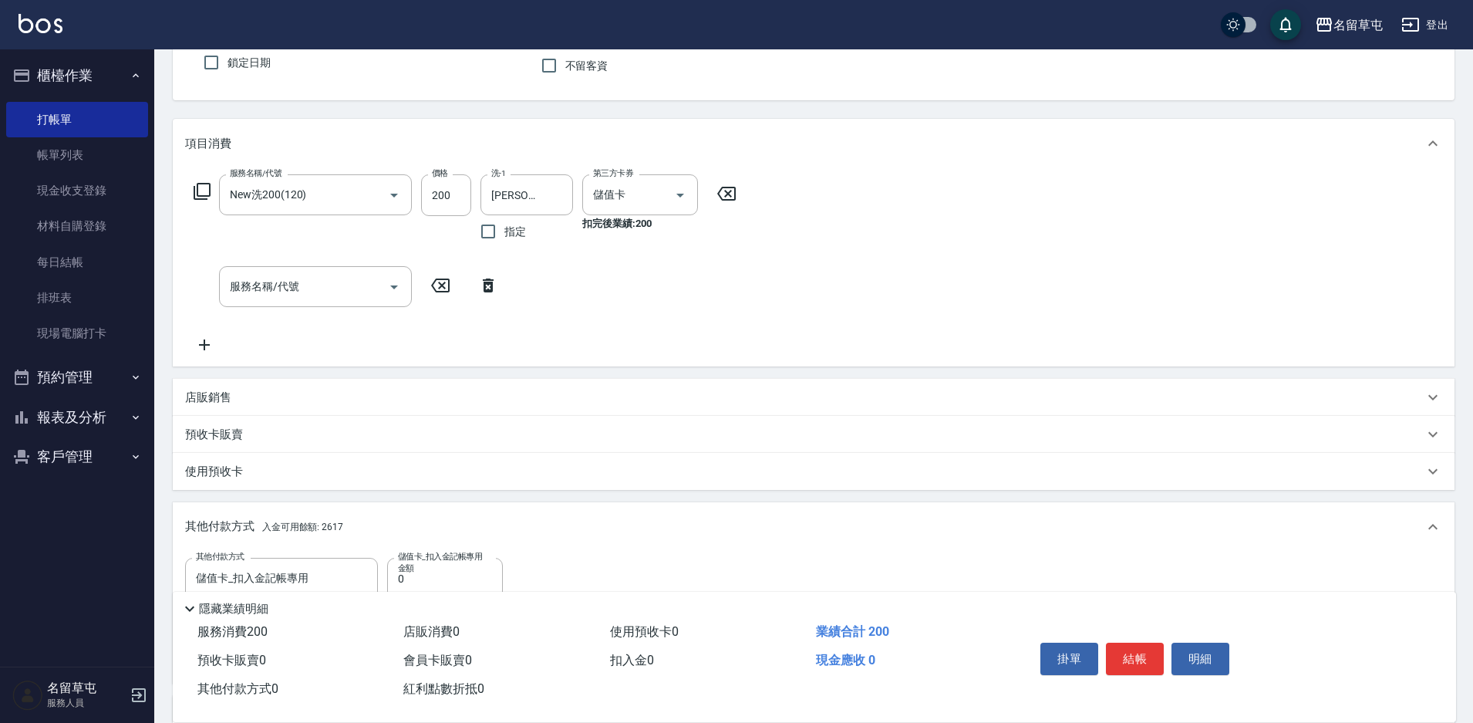
scroll to position [292, 0]
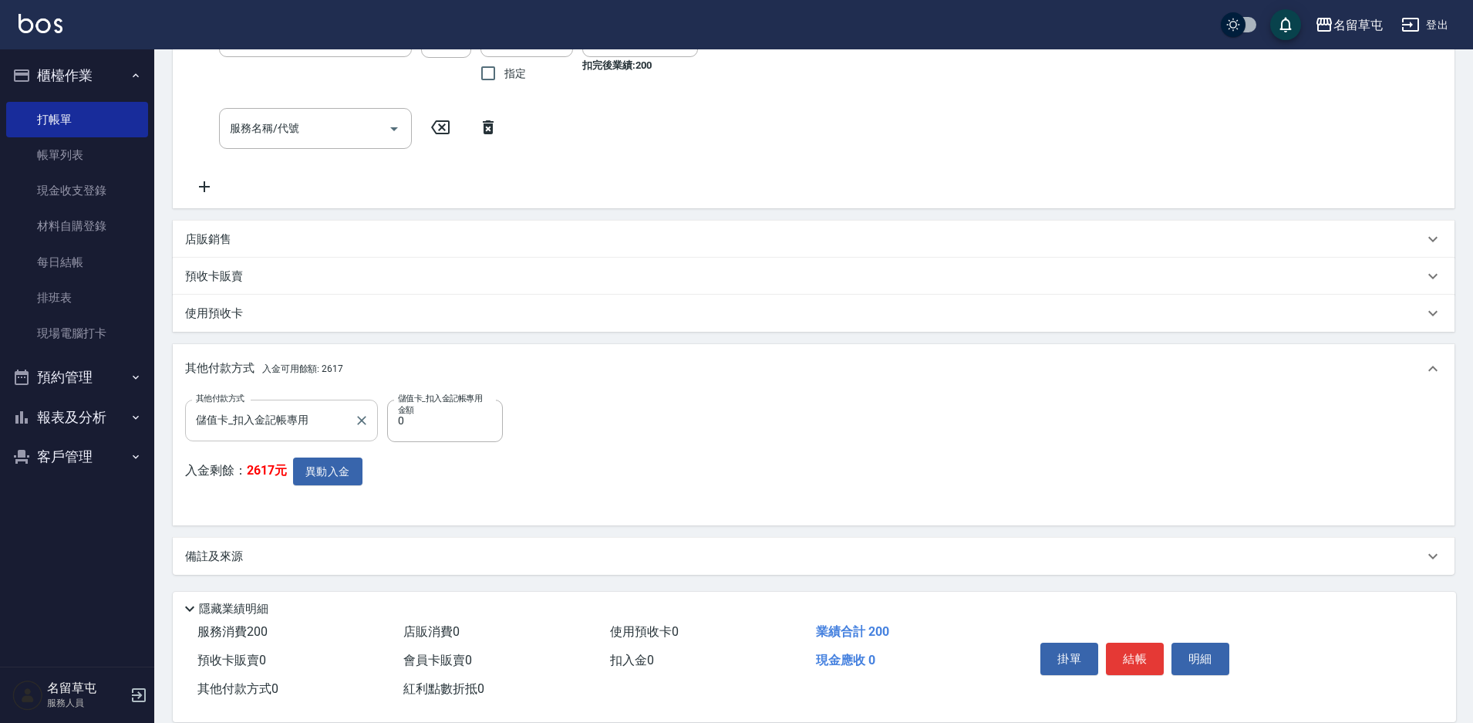
click at [349, 421] on div "儲值卡_扣入金記帳專用 其他付款方式" at bounding box center [281, 420] width 193 height 41
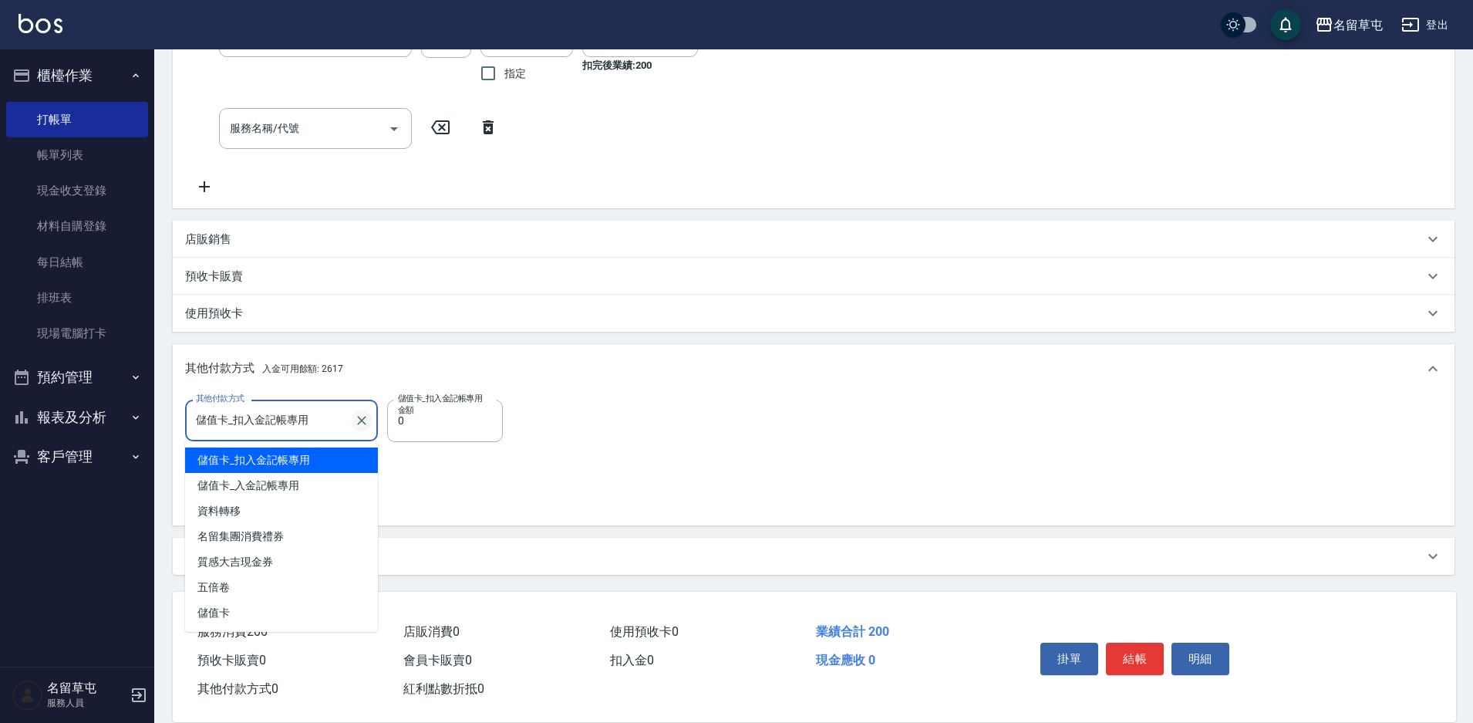
click at [362, 423] on icon "Clear" at bounding box center [361, 420] width 15 height 15
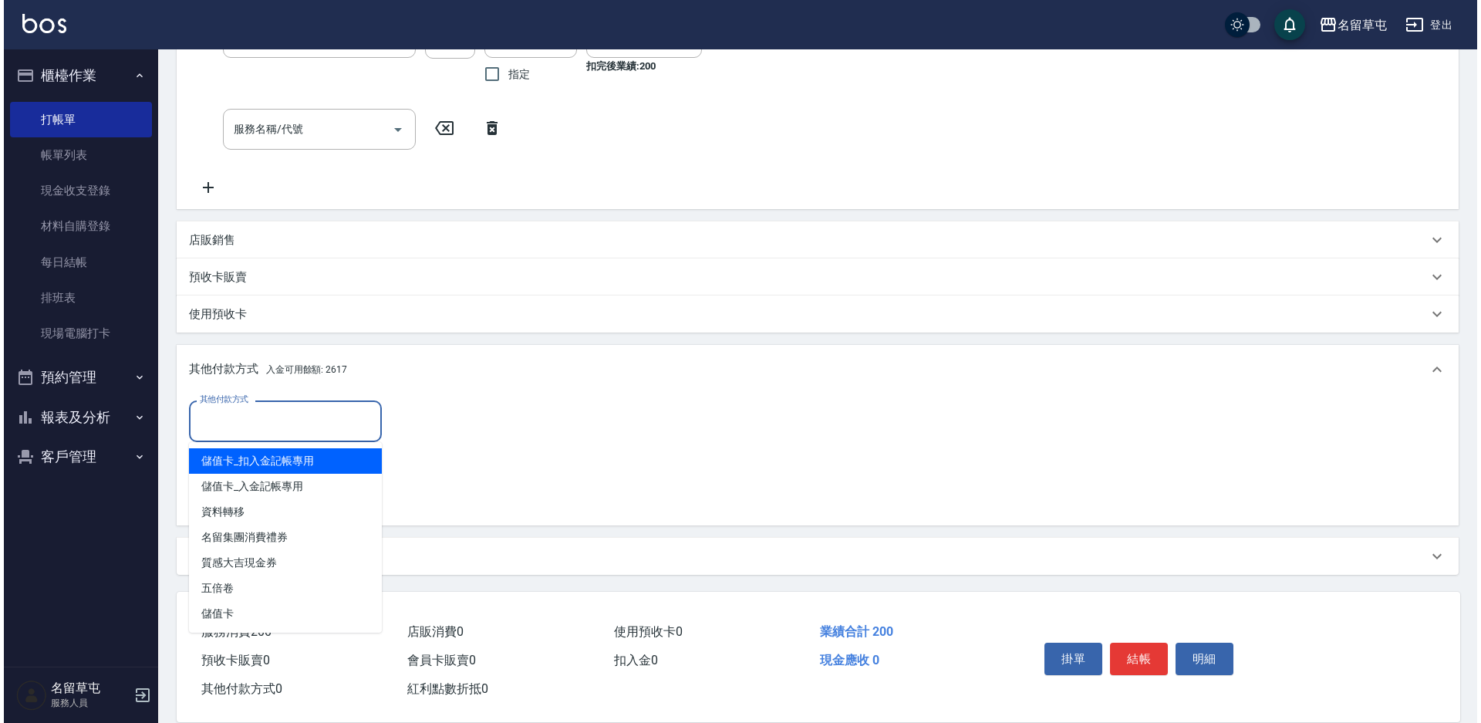
scroll to position [292, 0]
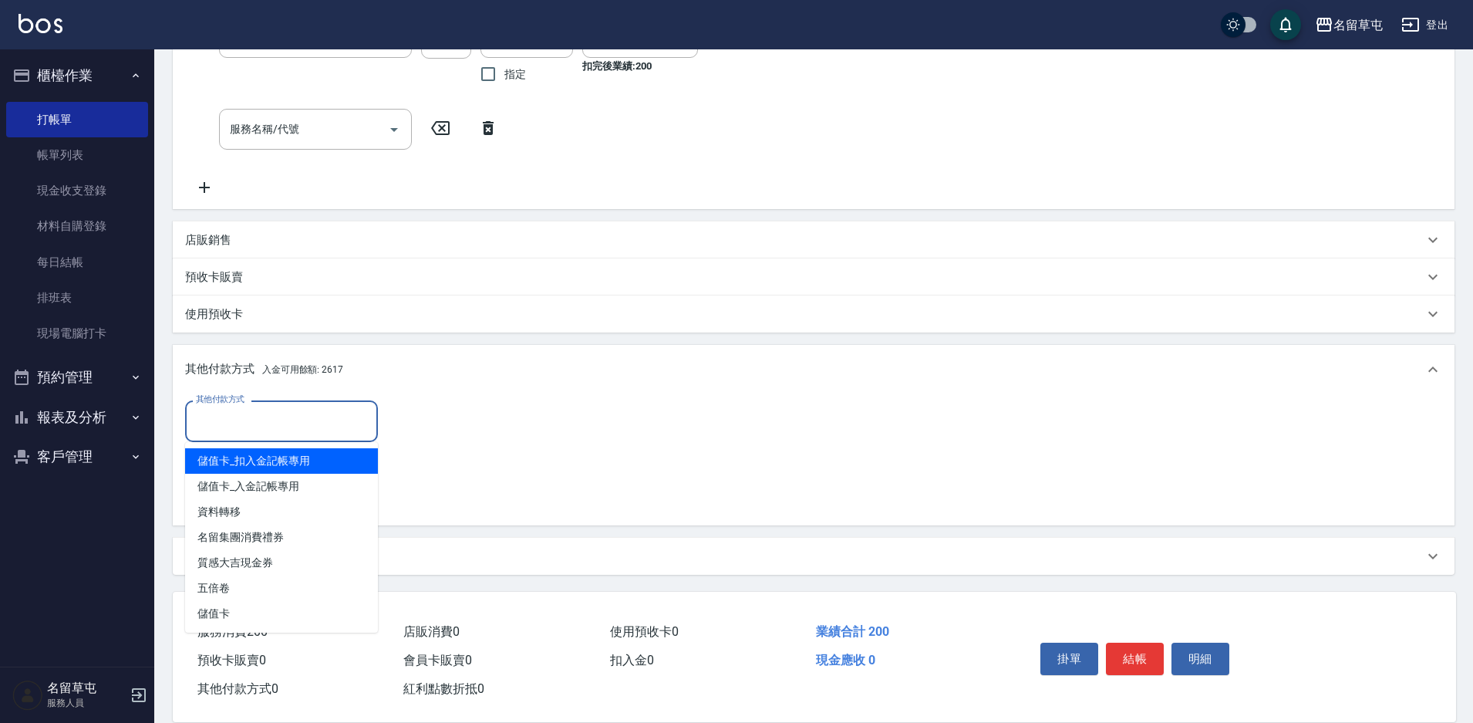
click at [465, 486] on div "其他付款方式 其他付款方式 入金剩餘： 2617元 異動入金" at bounding box center [813, 456] width 1257 height 113
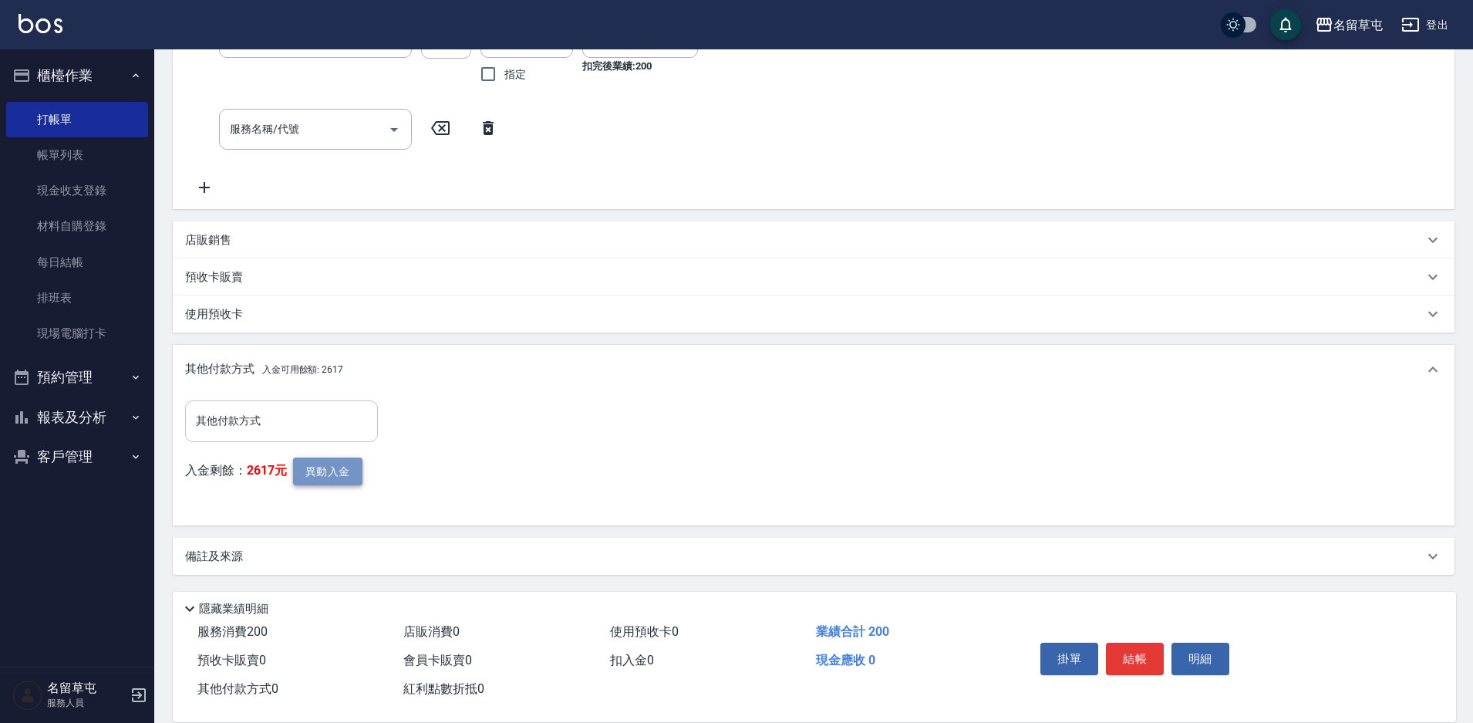
click at [312, 464] on button "異動入金" at bounding box center [327, 471] width 69 height 29
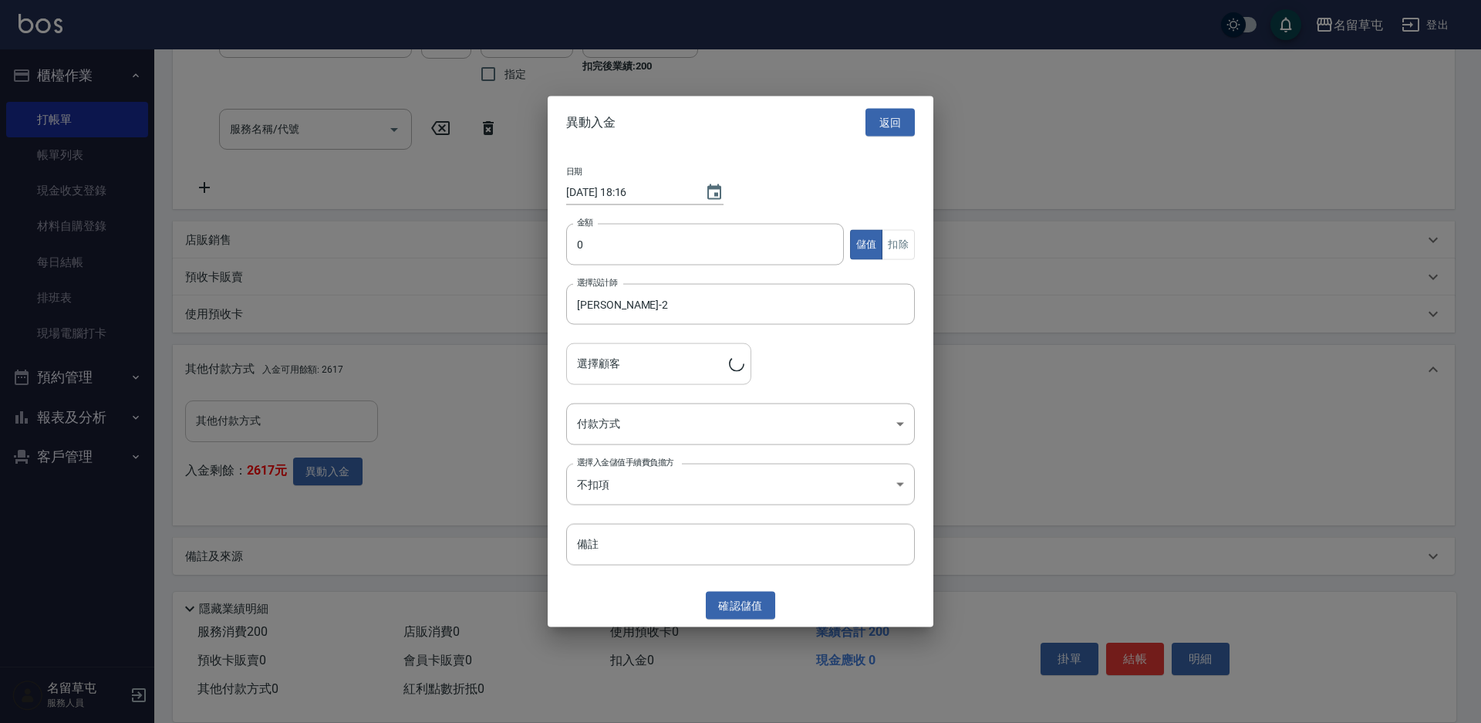
type input "[PERSON_NAME]/0919692126"
click at [685, 251] on input "0" at bounding box center [705, 245] width 278 height 42
type input "200"
click at [896, 251] on button "扣除" at bounding box center [898, 244] width 33 height 30
click at [715, 414] on body "名留草屯 登出 櫃檯作業 打帳單 帳單列表 現金收支登錄 材料自購登錄 每日結帳 排班表 現場電腦打卡 預約管理 預約管理 單日預約紀錄 單週預約紀錄 報表及…" at bounding box center [740, 215] width 1481 height 1014
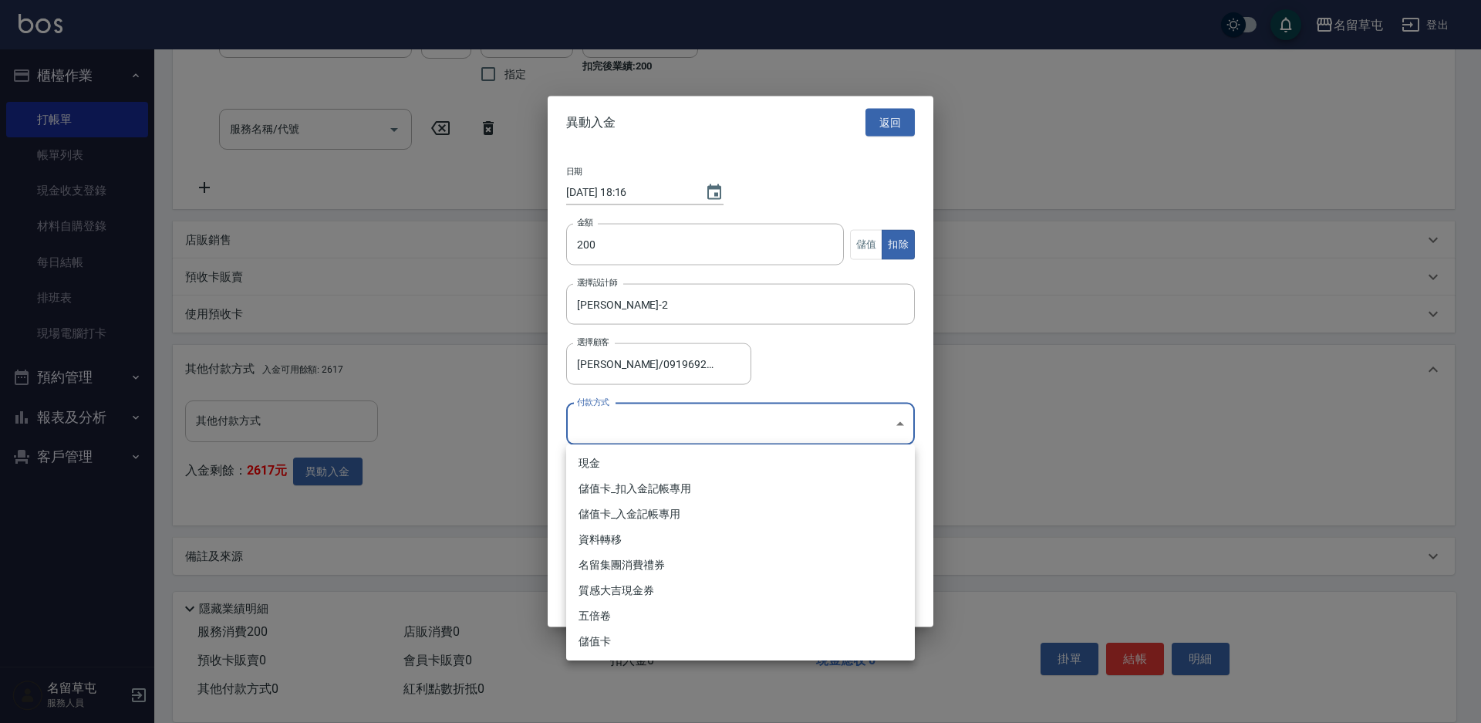
click at [699, 492] on li "儲值卡_扣入金記帳專用" at bounding box center [740, 488] width 349 height 25
type input "儲值卡_扣入金記帳專用"
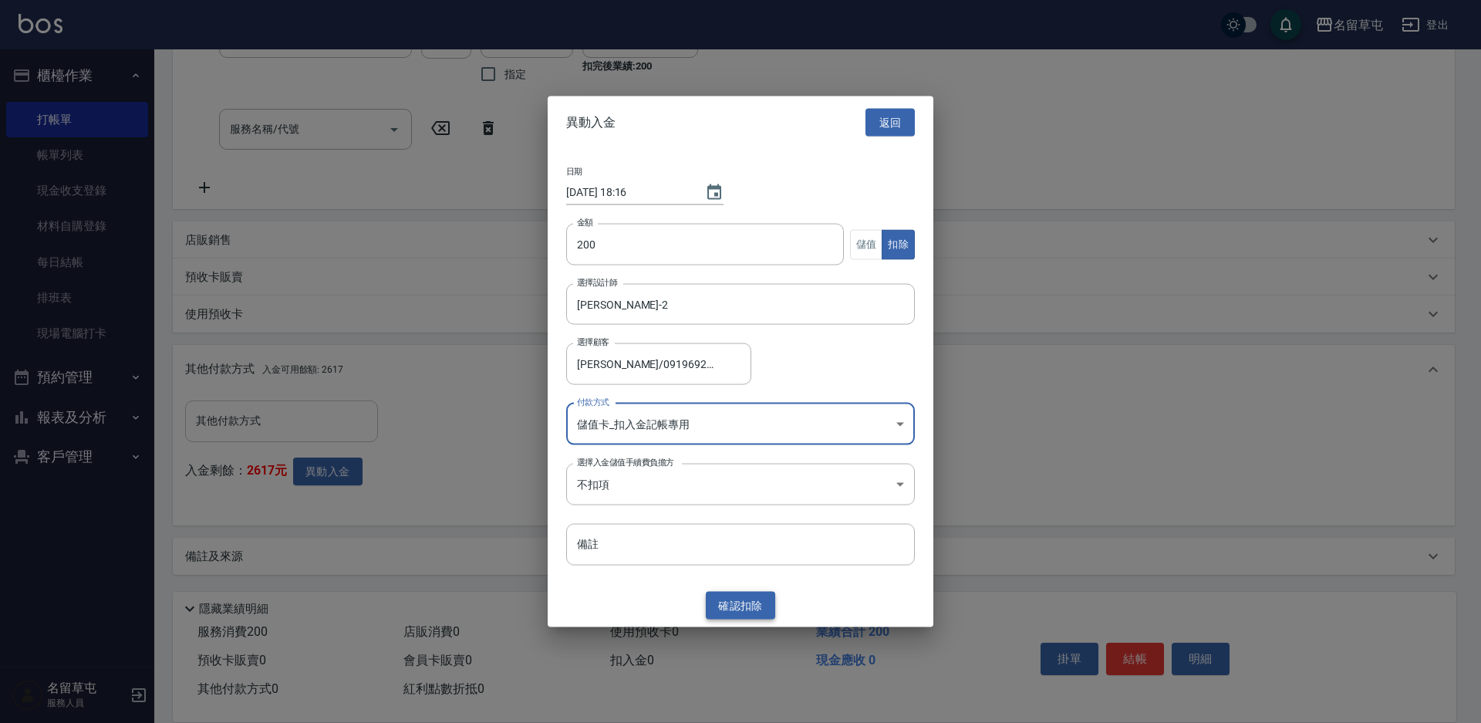
click at [741, 602] on button "確認 扣除" at bounding box center [740, 605] width 69 height 29
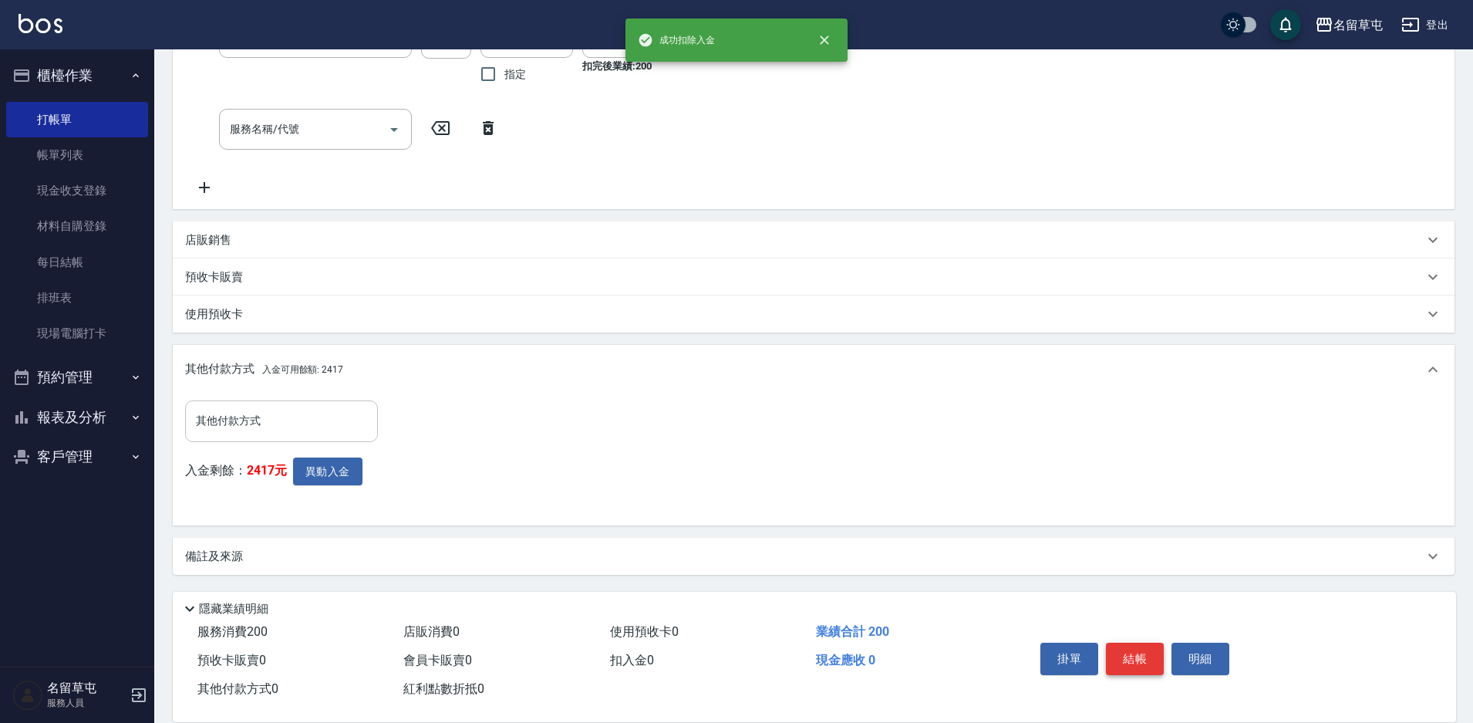
click at [1136, 652] on button "結帳" at bounding box center [1135, 659] width 58 height 32
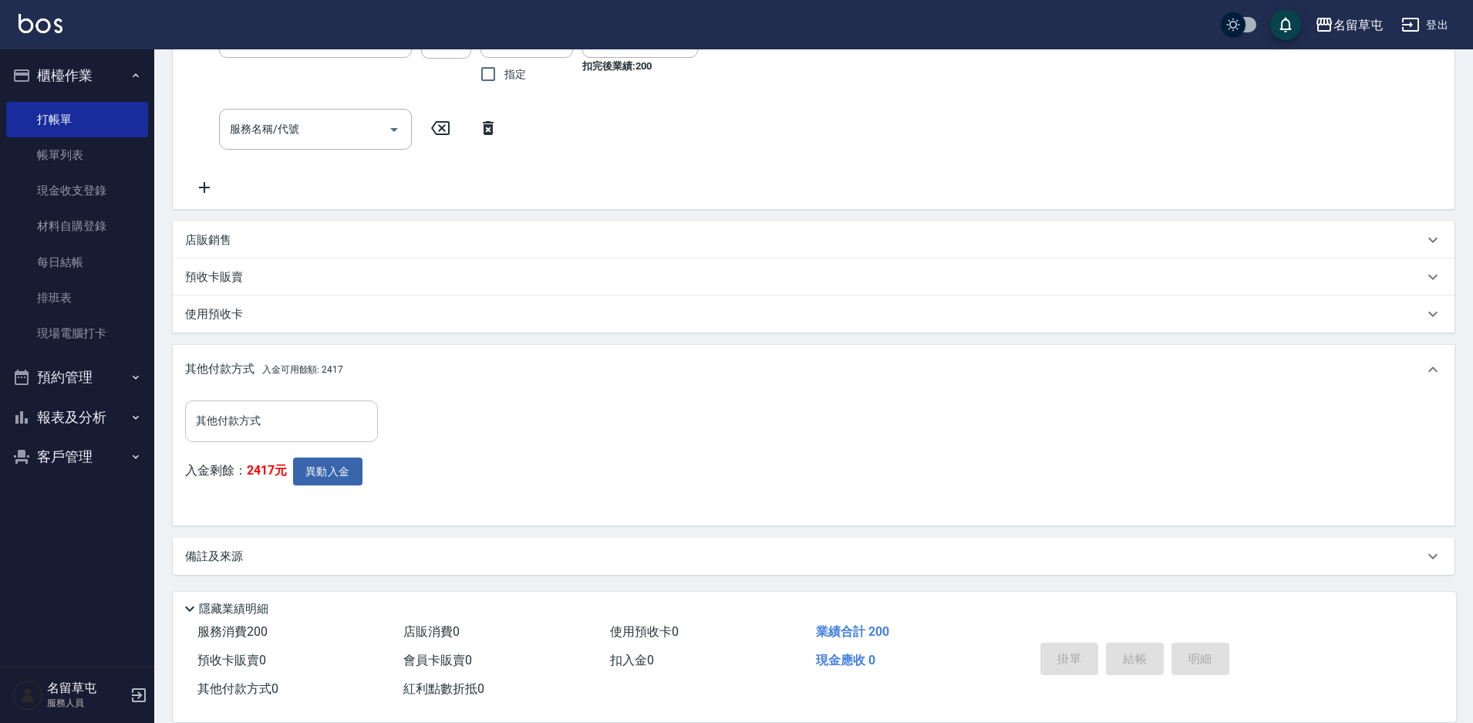
type input "[DATE] 18:16"
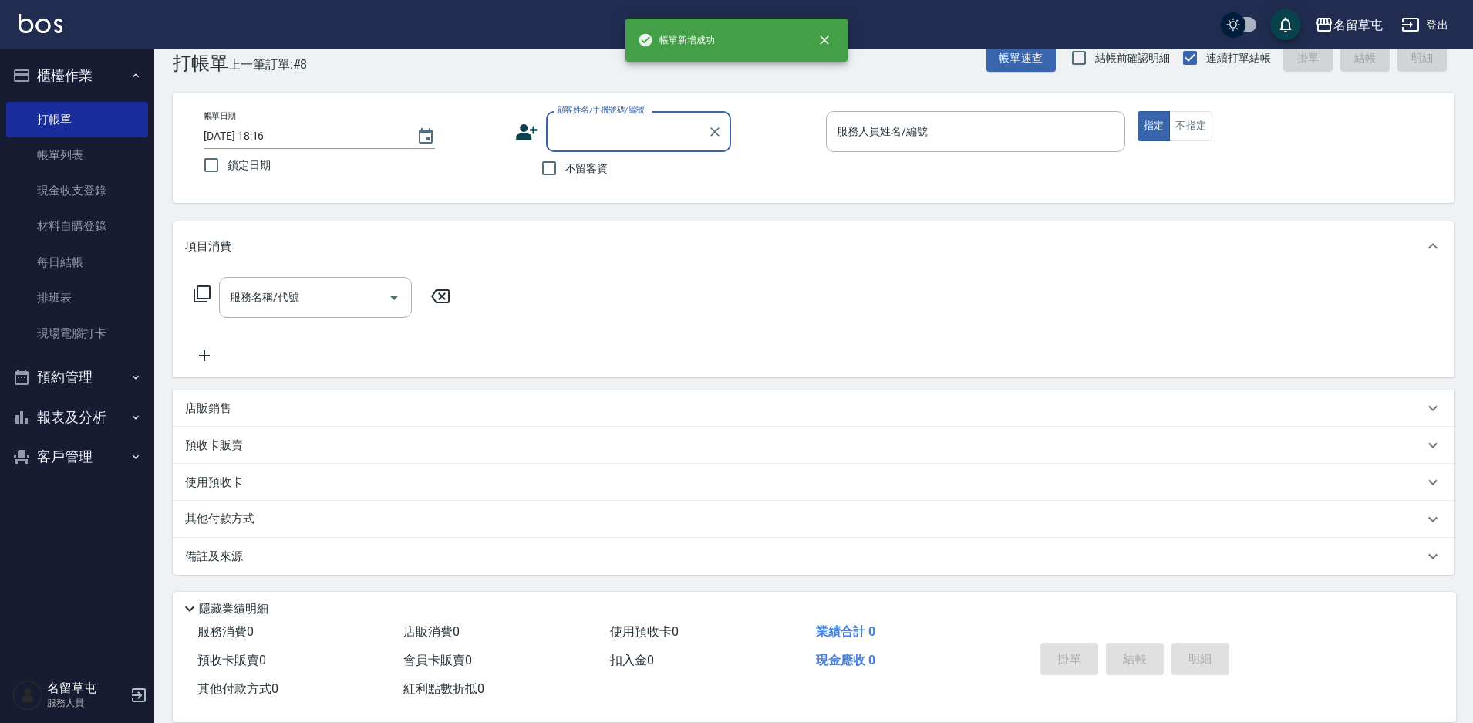
scroll to position [0, 0]
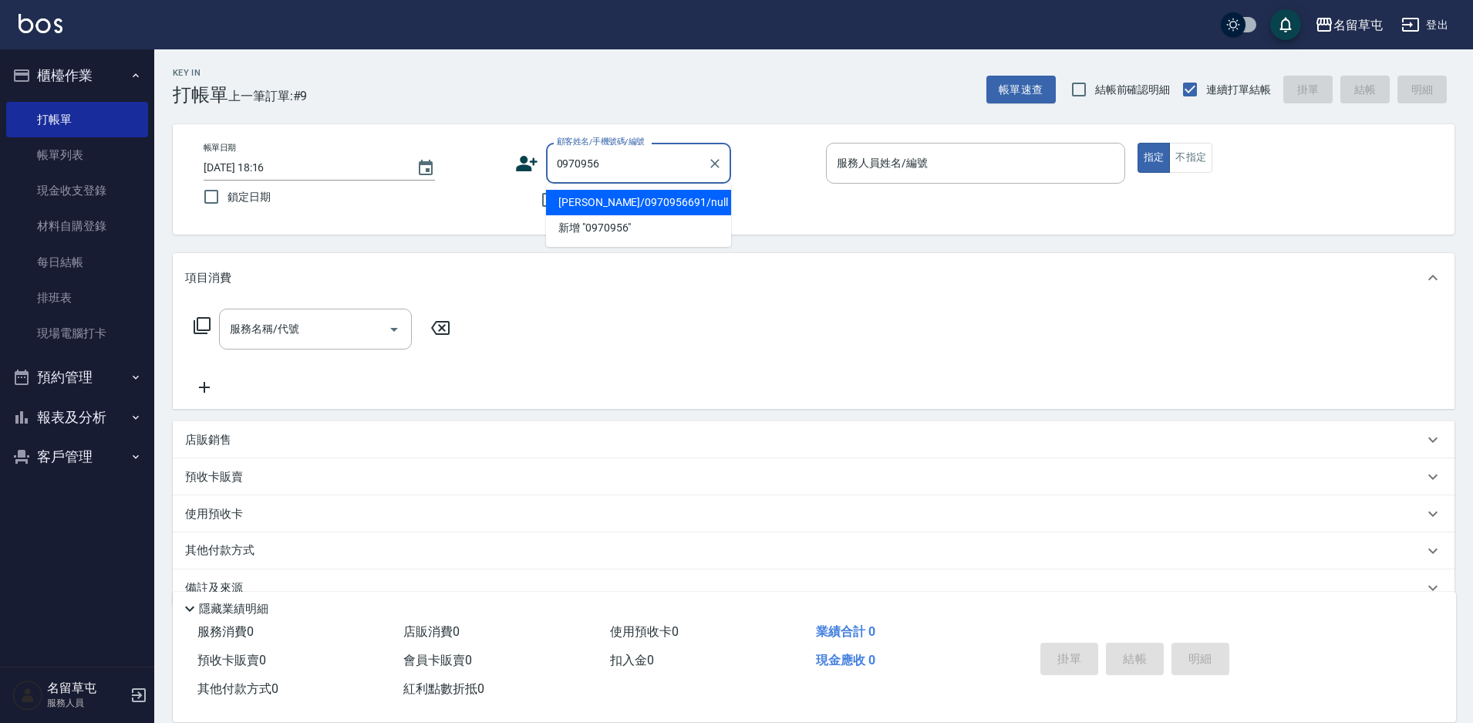
click at [671, 194] on li "[PERSON_NAME]/0970956691/null" at bounding box center [638, 202] width 185 height 25
type input "[PERSON_NAME]/0970956691/null"
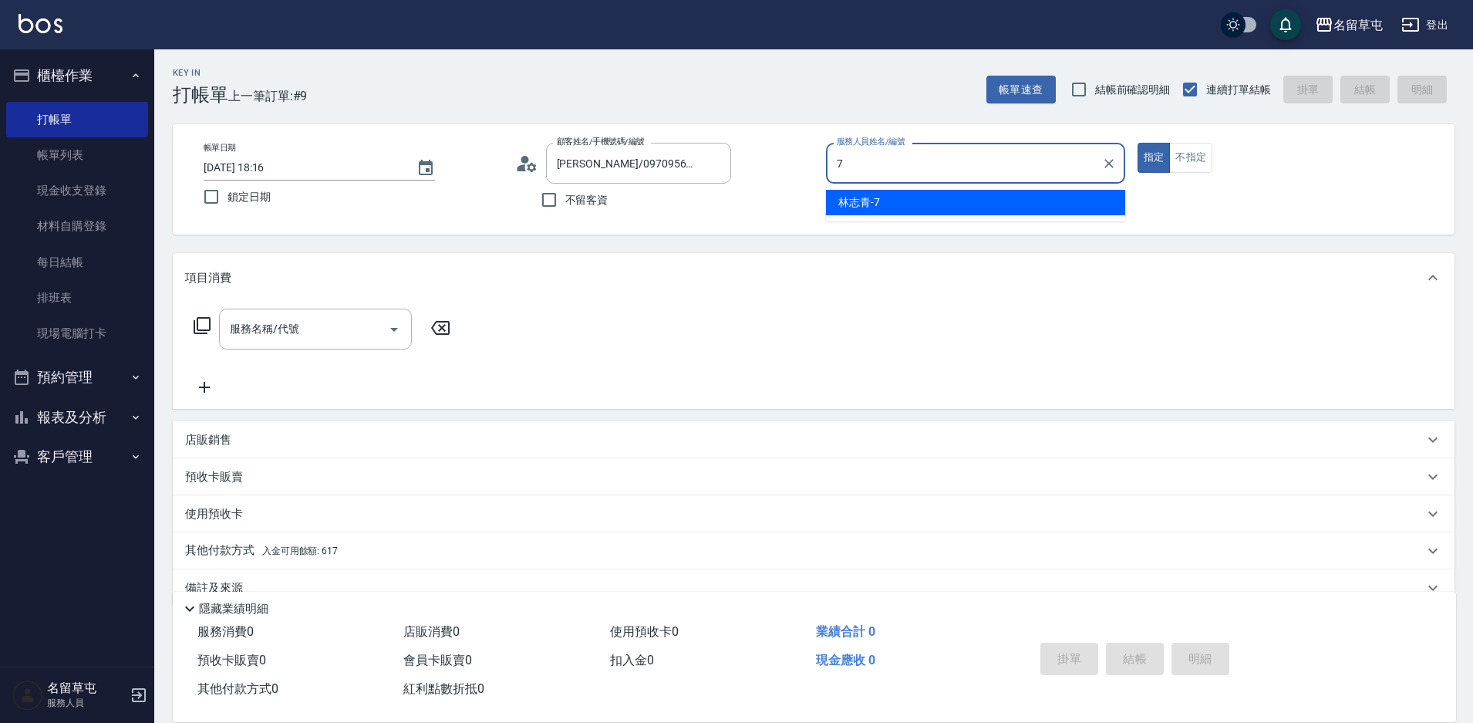
type input "[PERSON_NAME]-7"
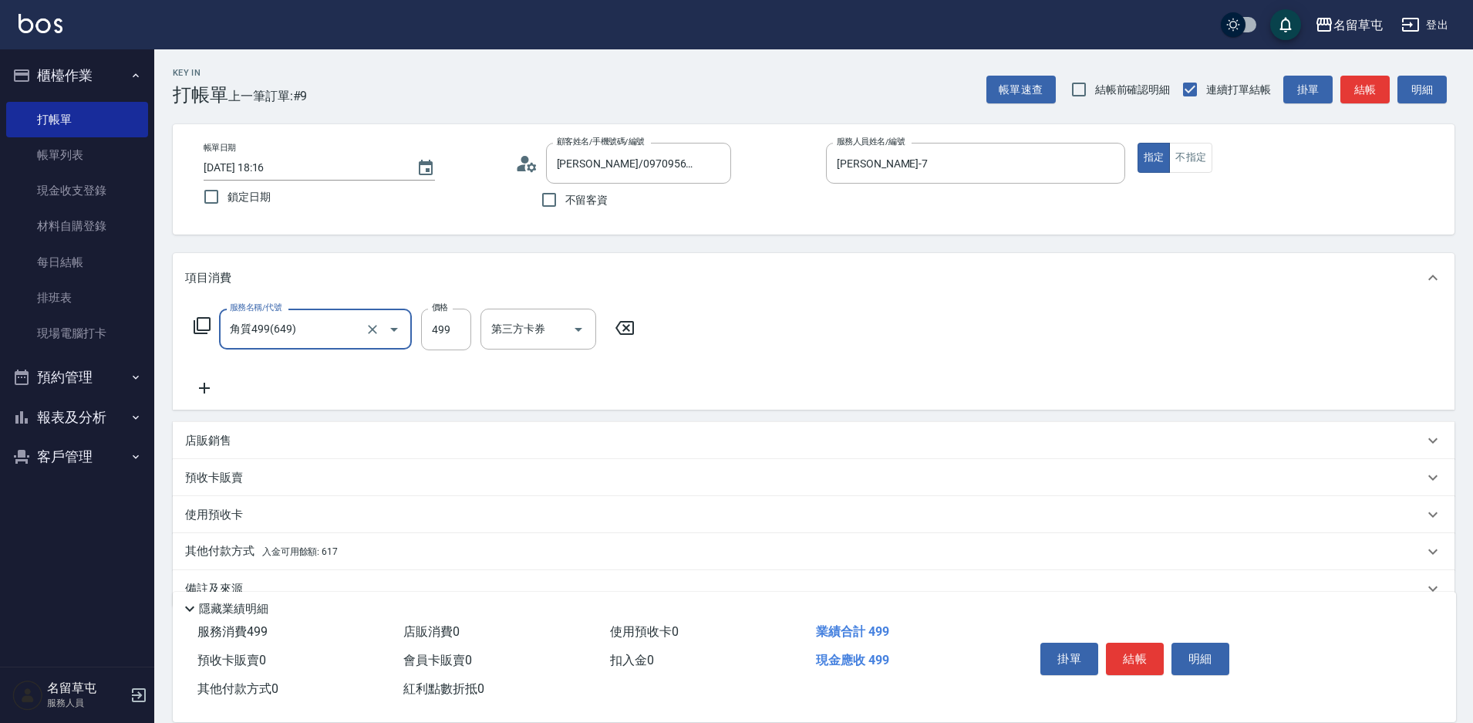
type input "角質499(649)"
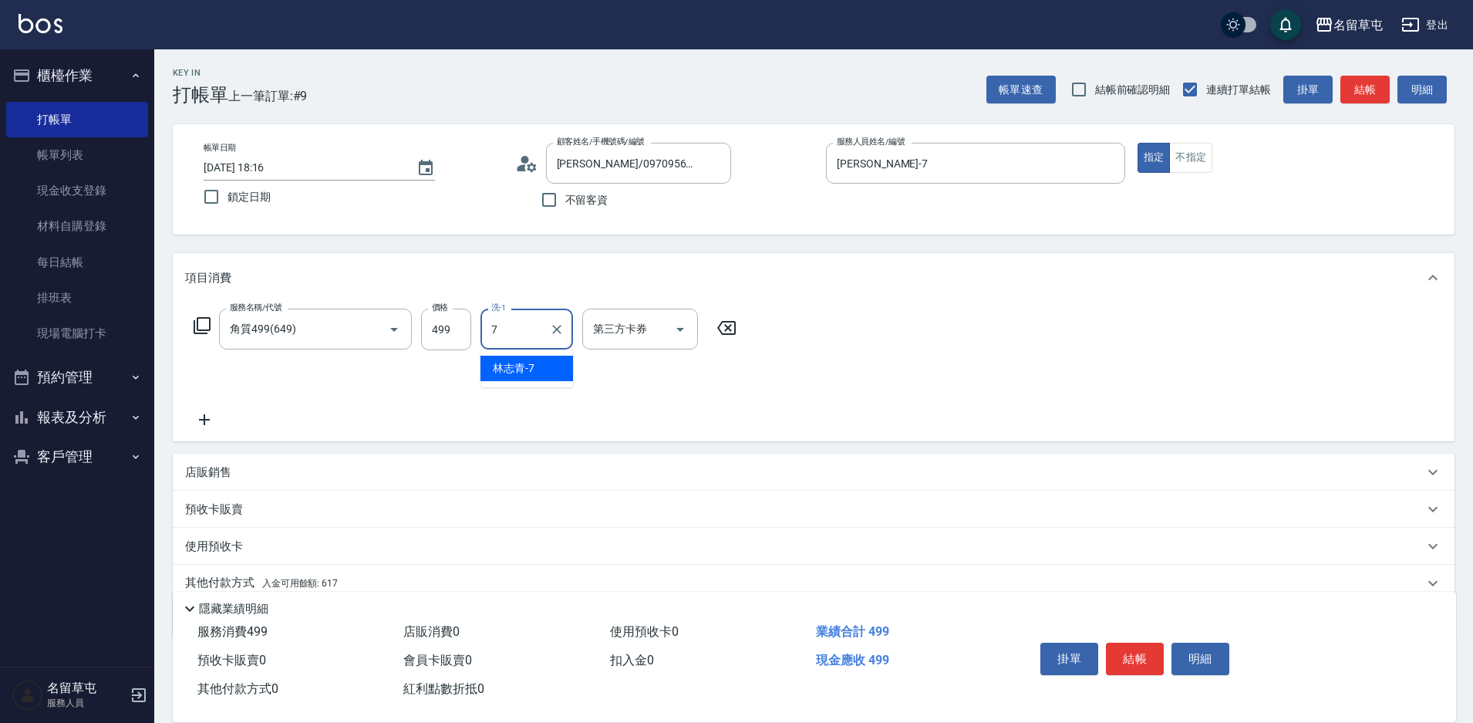
type input "[PERSON_NAME]-7"
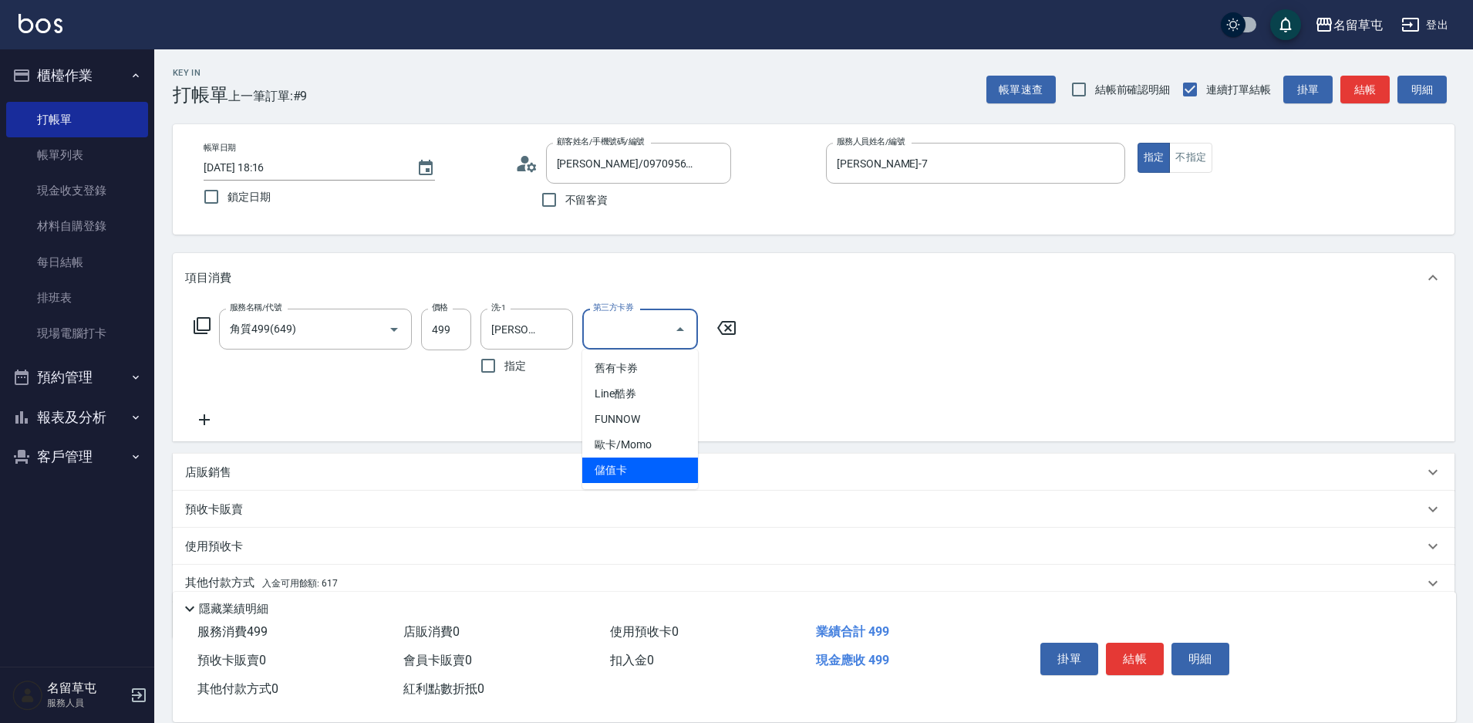
type input "儲值卡"
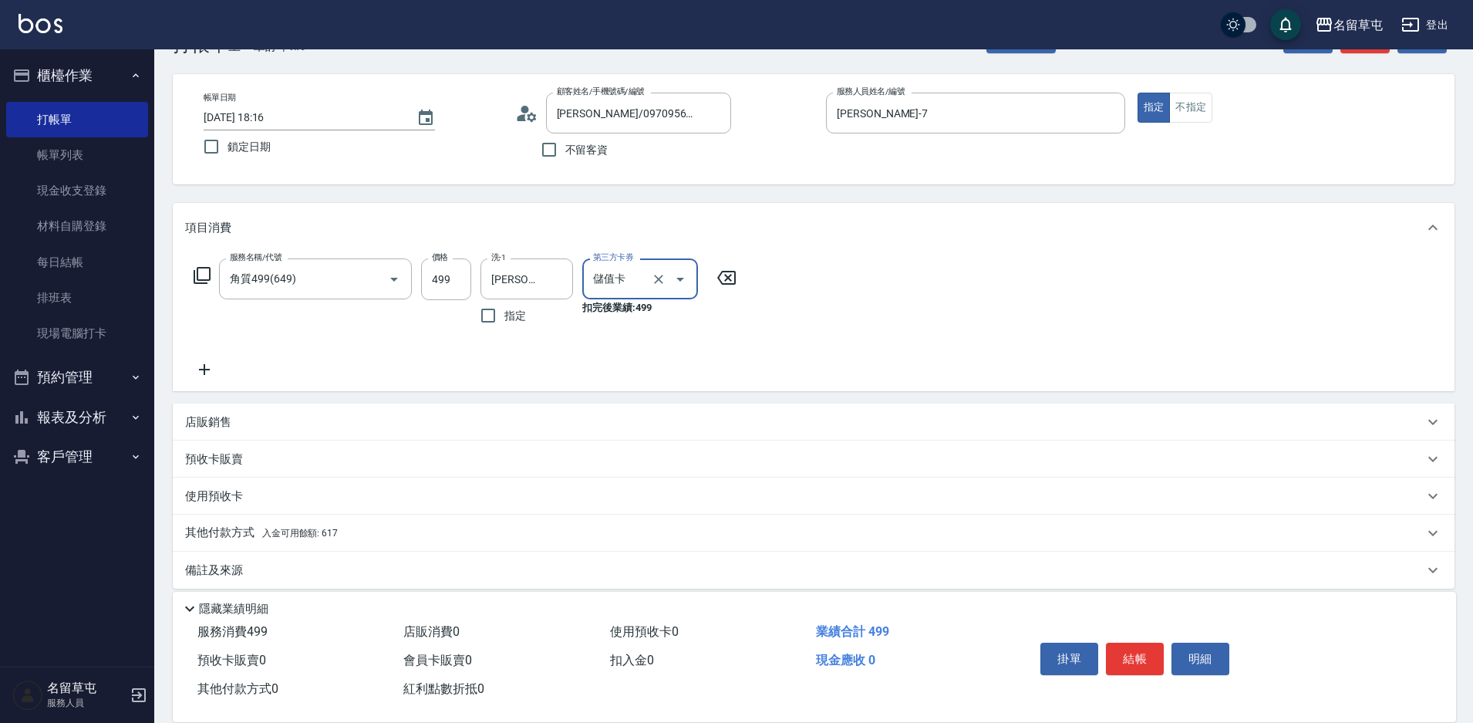
scroll to position [64, 0]
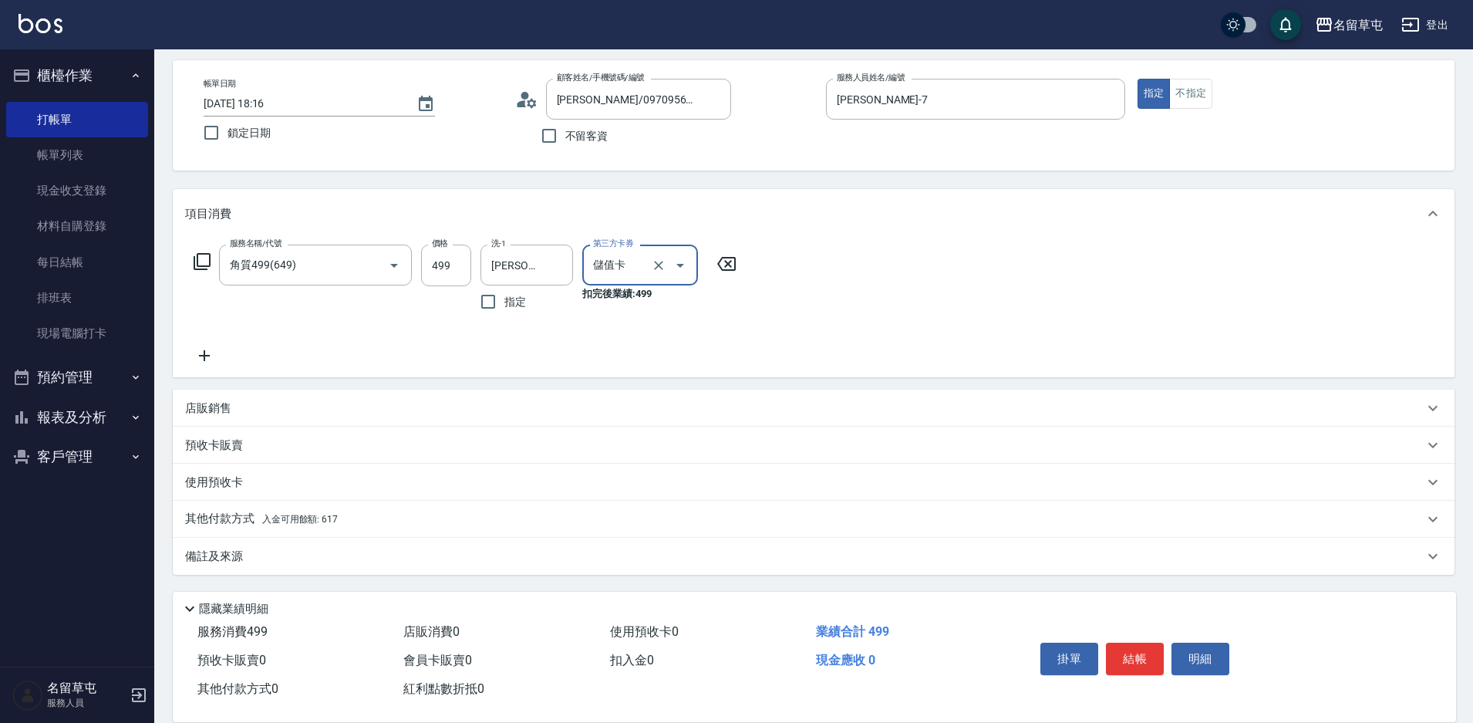
click at [369, 521] on div "其他付款方式 入金可用餘額: 617" at bounding box center [804, 519] width 1239 height 17
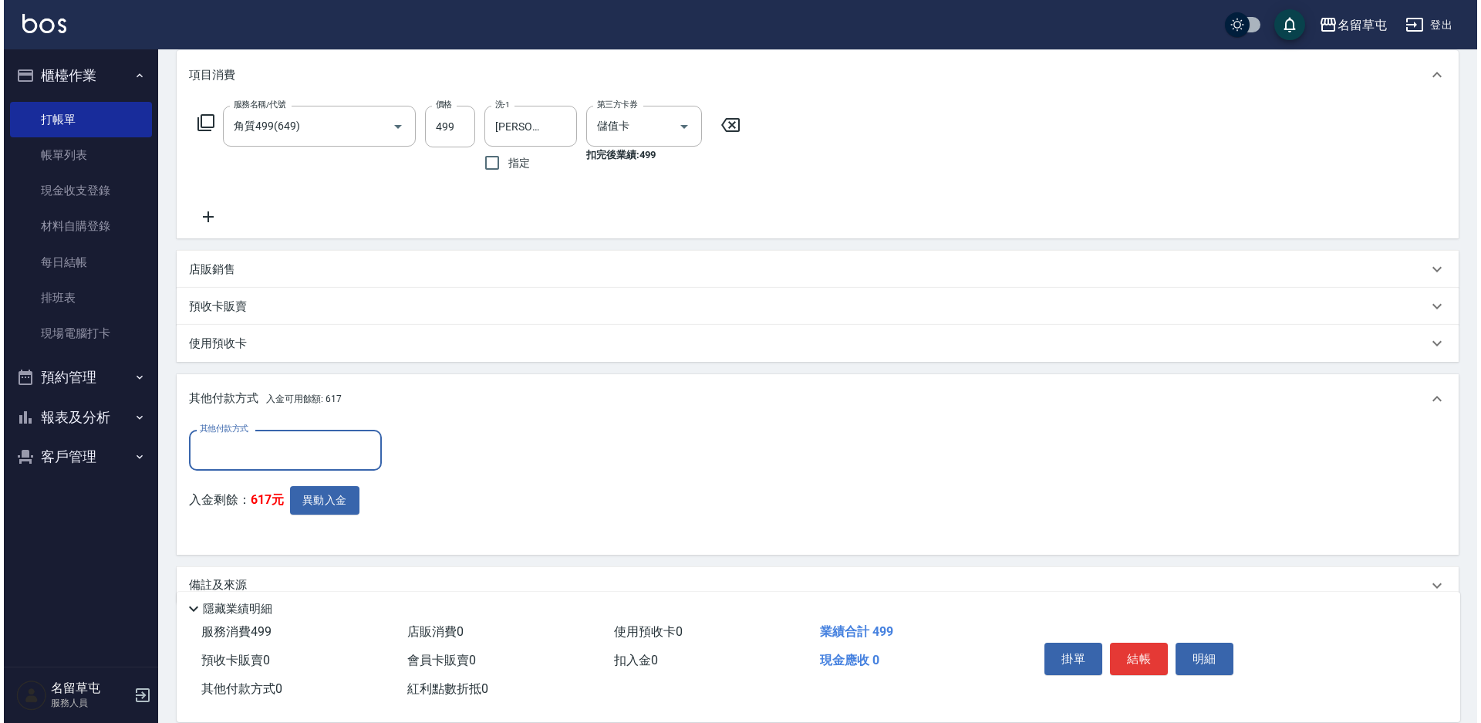
scroll to position [232, 0]
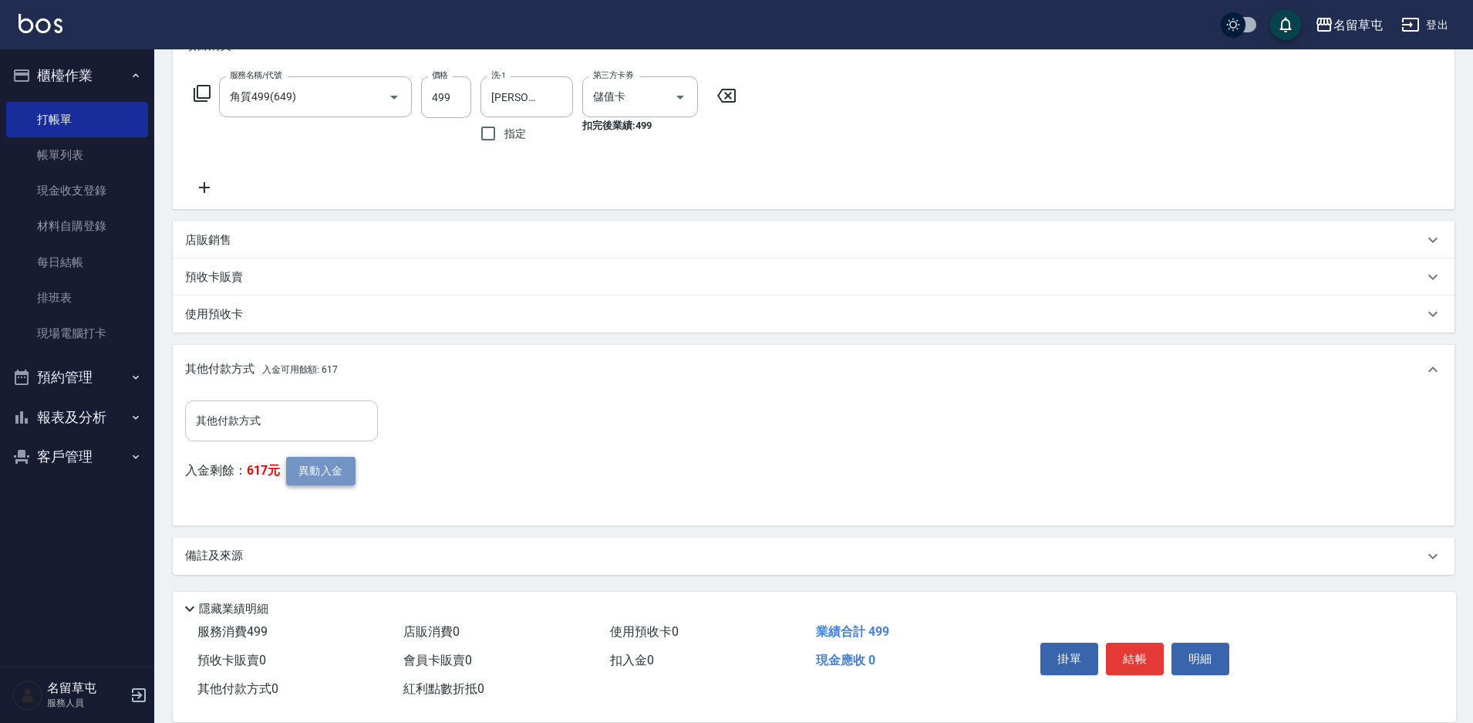
click at [323, 474] on button "異動入金" at bounding box center [320, 471] width 69 height 29
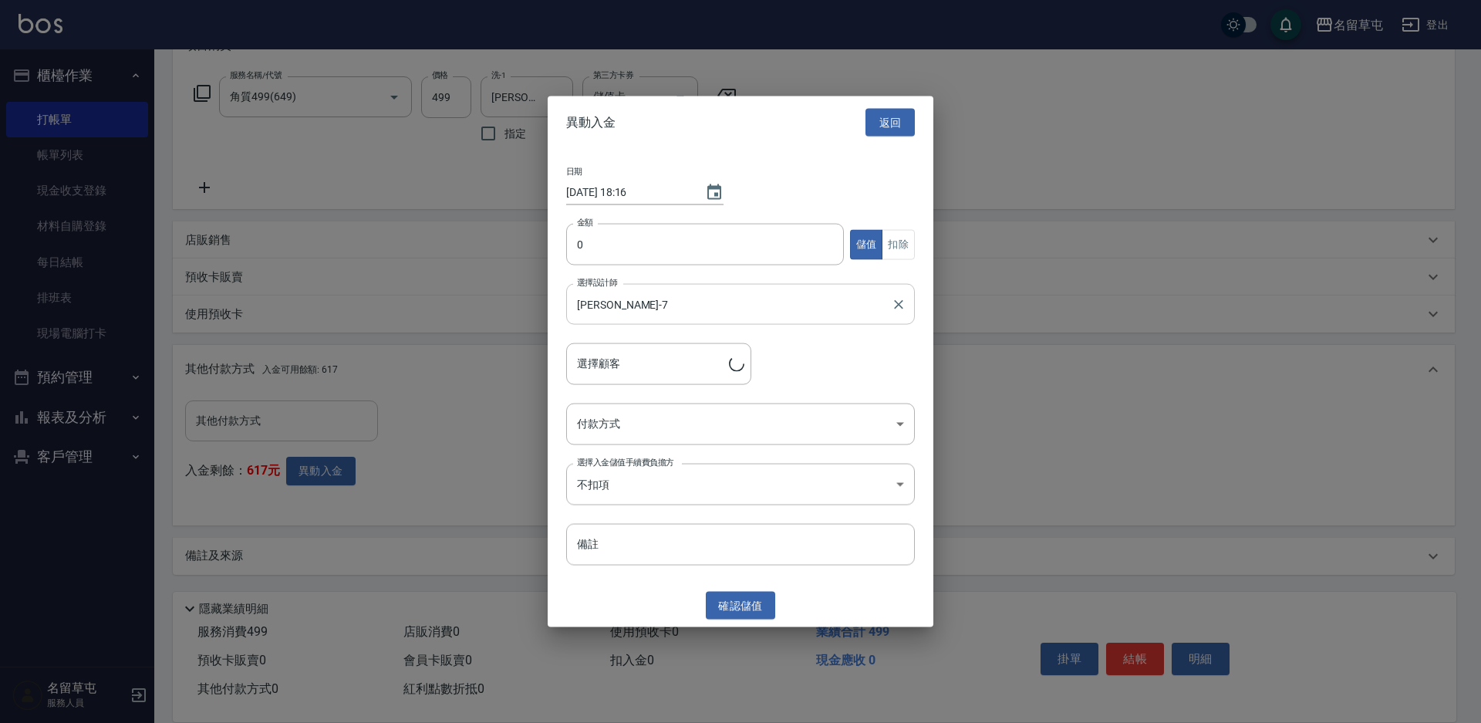
type input "[PERSON_NAME]/0970956691"
click at [585, 234] on input "0" at bounding box center [705, 245] width 278 height 42
type input "499"
click at [906, 242] on button "扣除" at bounding box center [898, 244] width 33 height 30
click at [661, 428] on body "名留草屯 登出 櫃檯作業 打帳單 帳單列表 現金收支登錄 材料自購登錄 每日結帳 排班表 現場電腦打卡 預約管理 預約管理 單日預約紀錄 單週預約紀錄 報表及…" at bounding box center [740, 245] width 1481 height 955
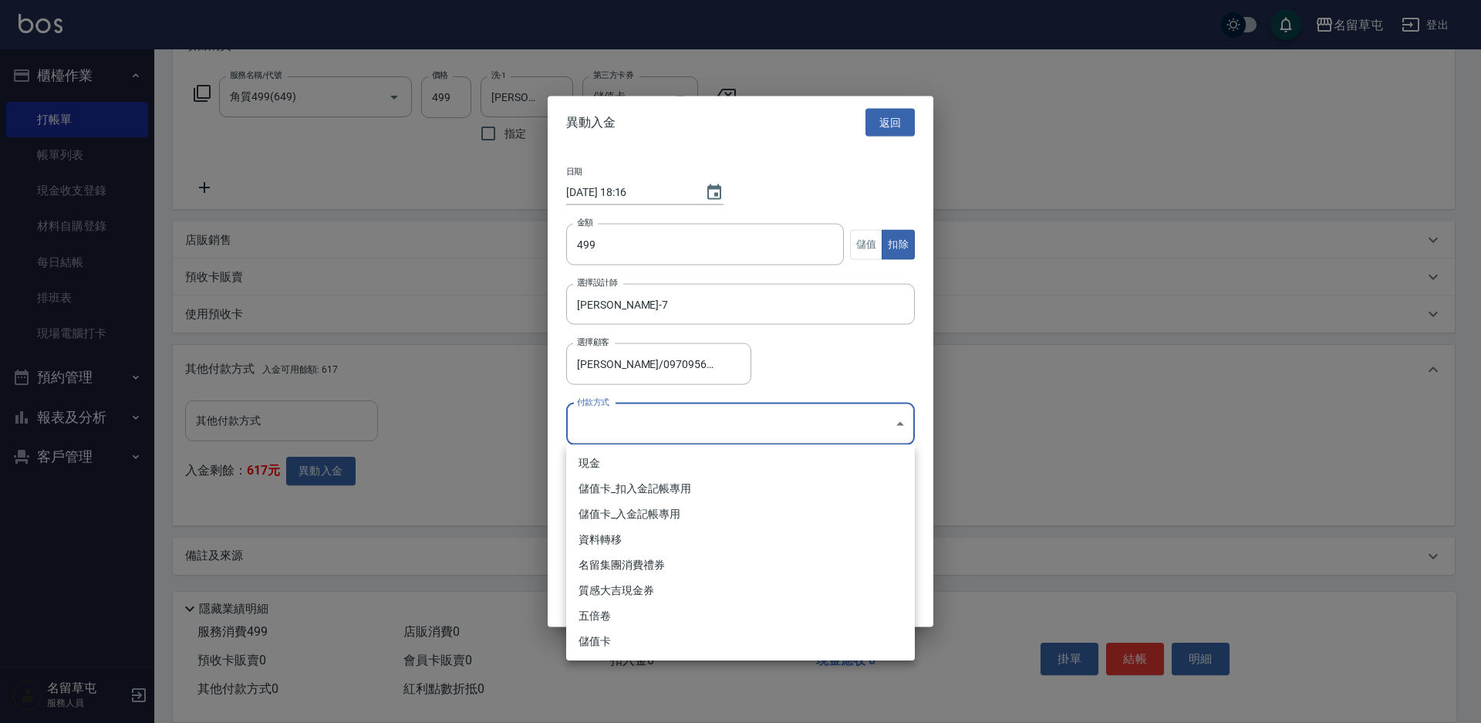
click at [646, 499] on li "儲值卡_扣入金記帳專用" at bounding box center [740, 488] width 349 height 25
type input "儲值卡_扣入金記帳專用"
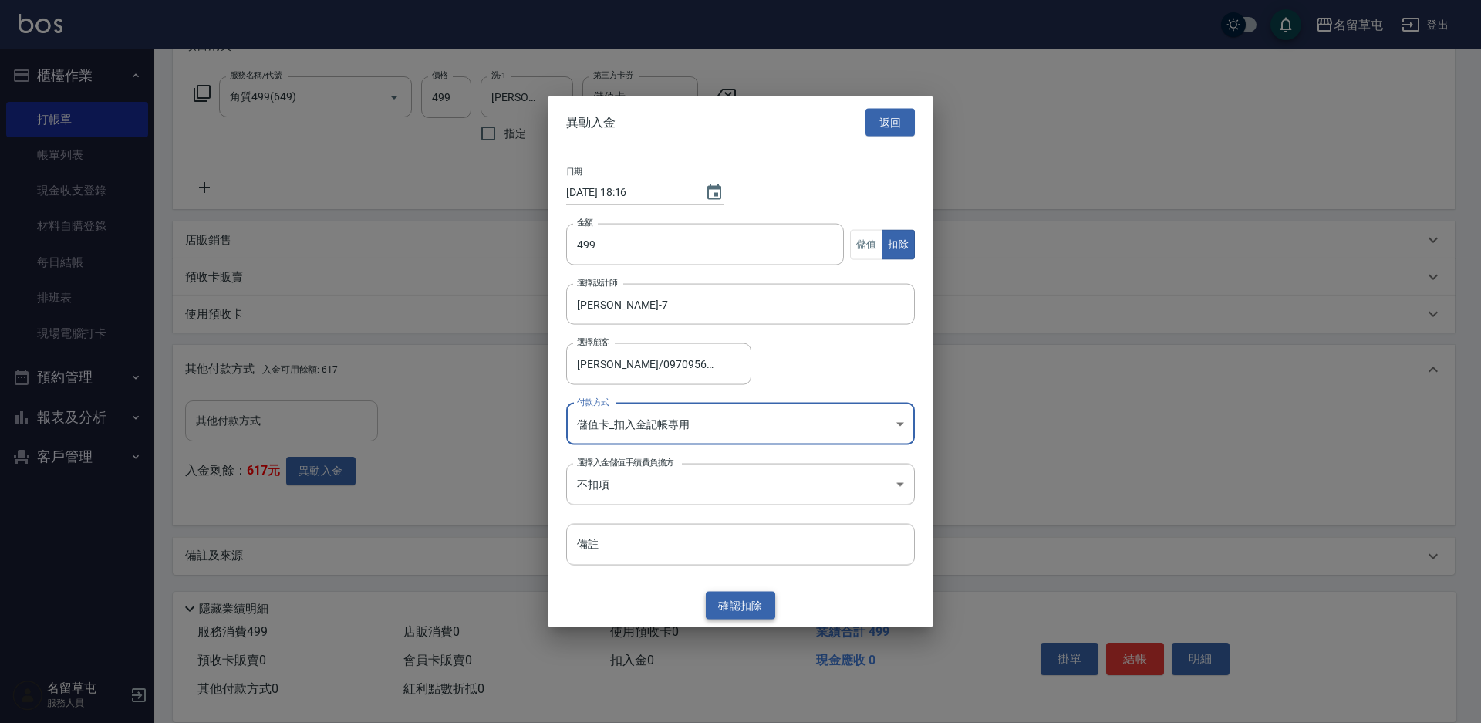
click at [741, 608] on button "確認 扣除" at bounding box center [740, 605] width 69 height 29
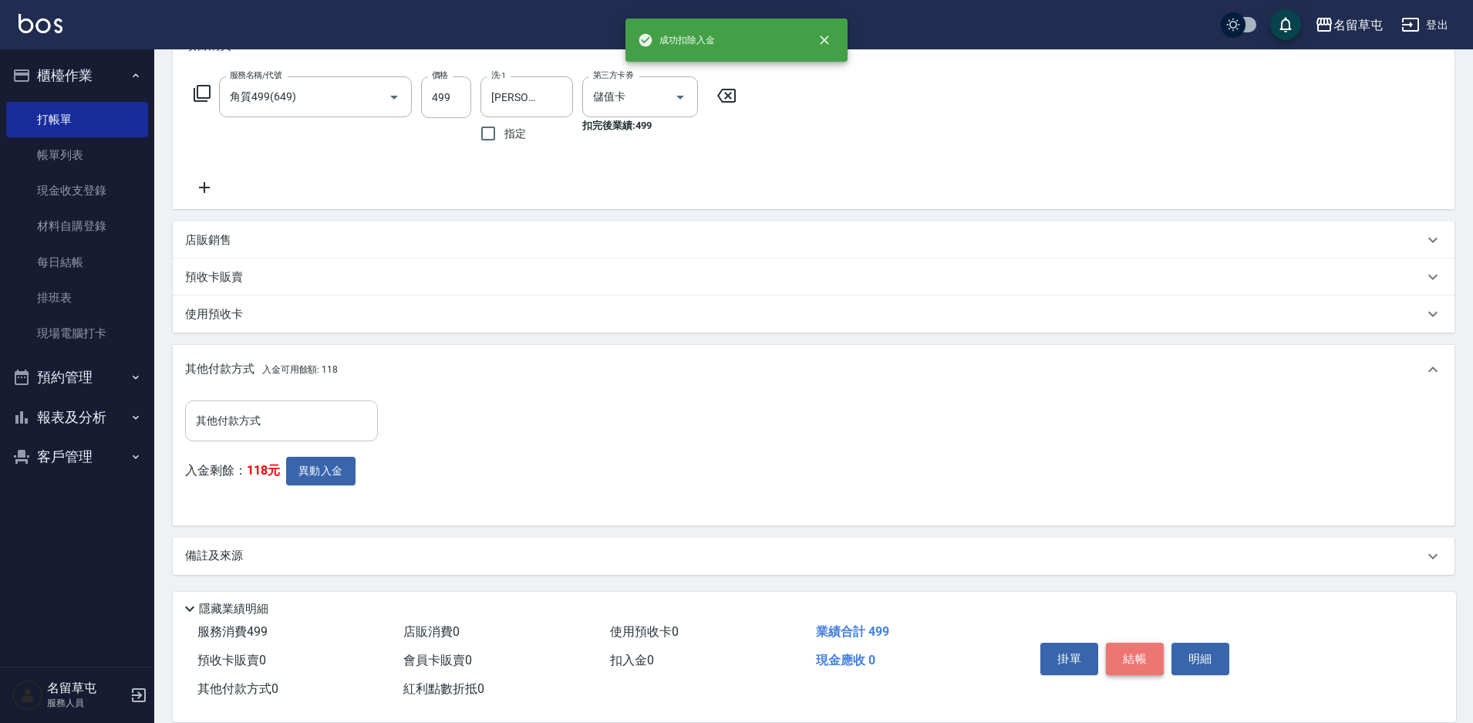
click at [1127, 663] on button "結帳" at bounding box center [1135, 659] width 58 height 32
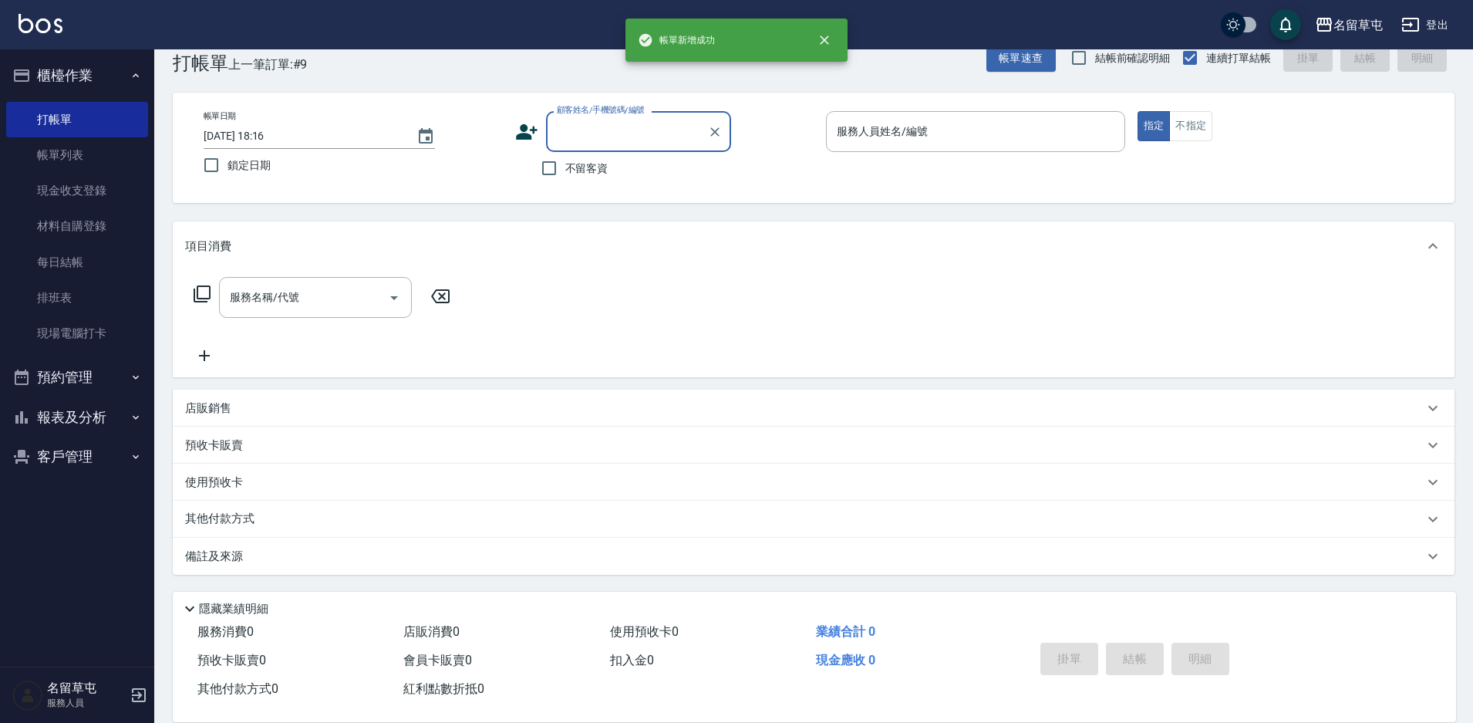
scroll to position [0, 0]
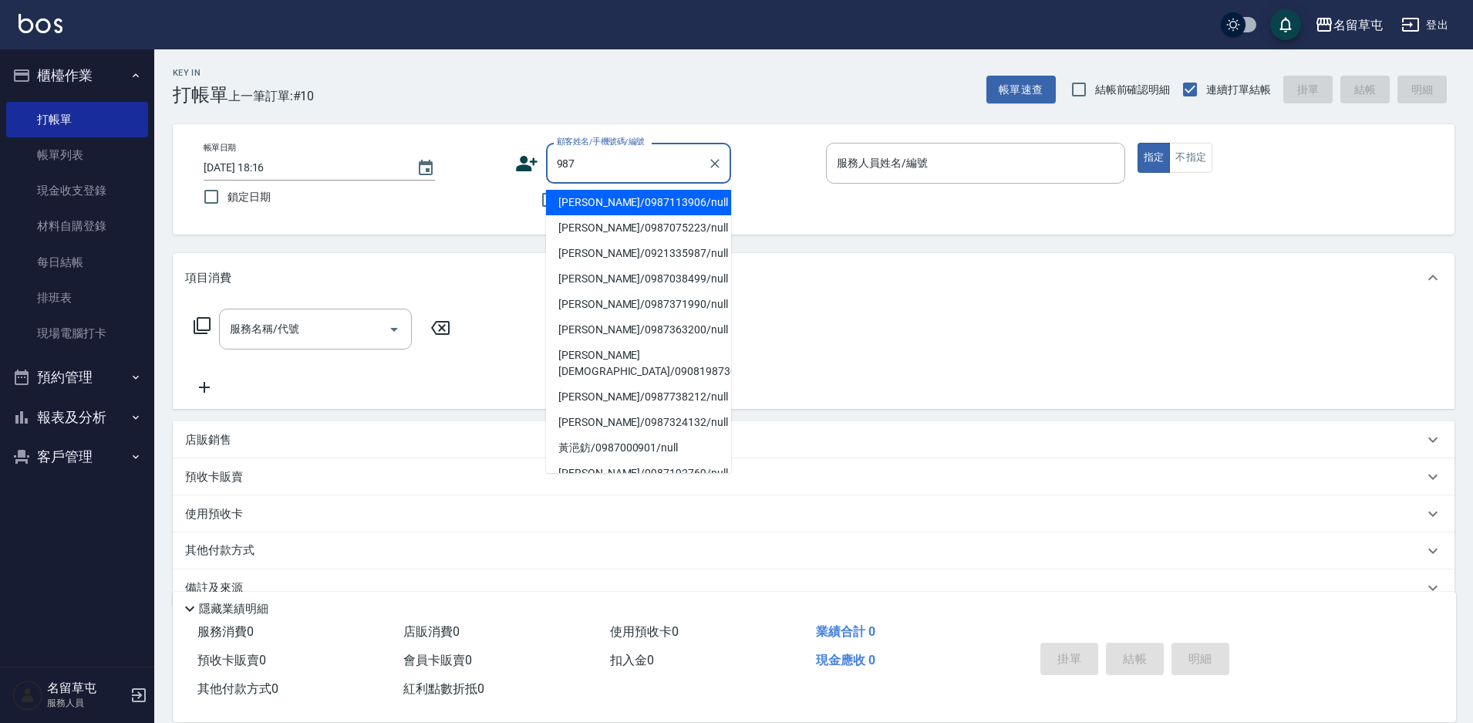
click at [676, 212] on li "[PERSON_NAME]/0987113906/null" at bounding box center [638, 202] width 185 height 25
type input "[PERSON_NAME]/0987113906/null"
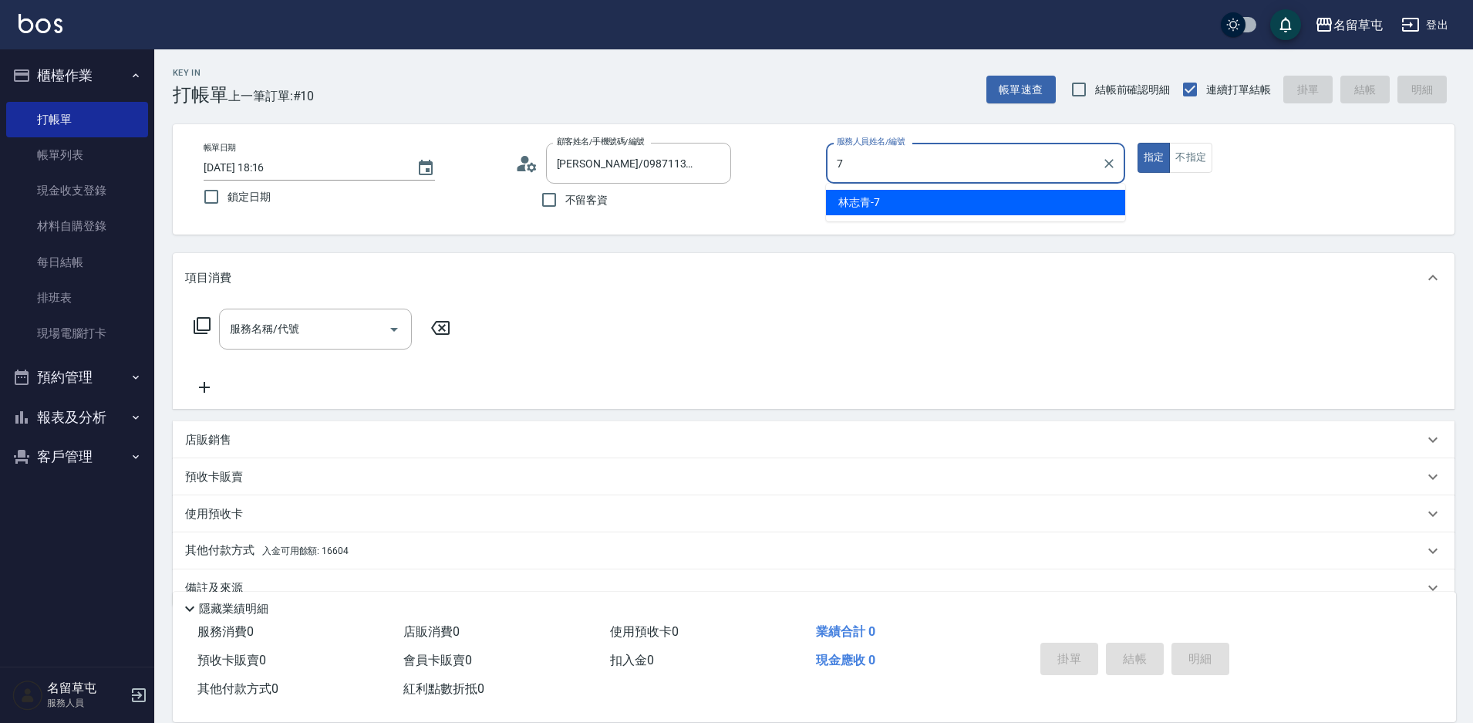
type input "[PERSON_NAME]-7"
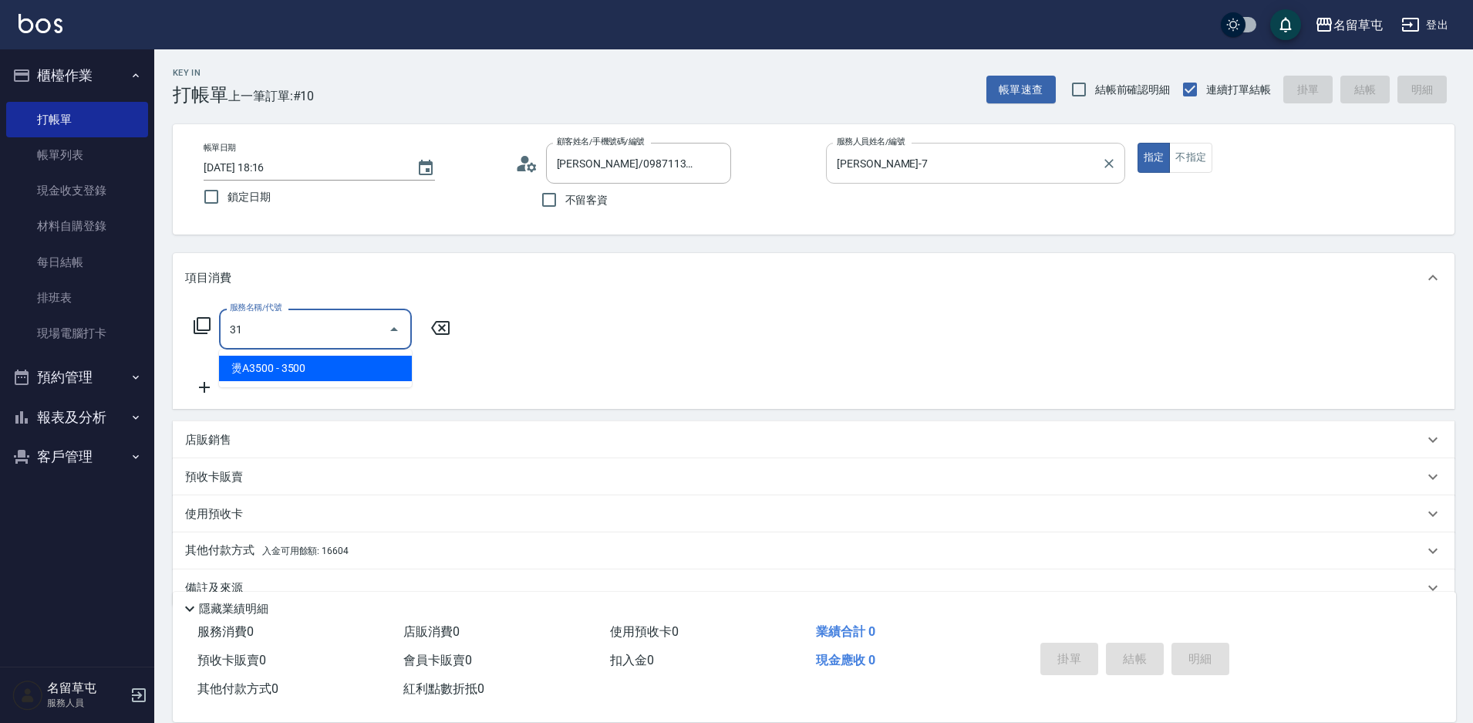
type input "3"
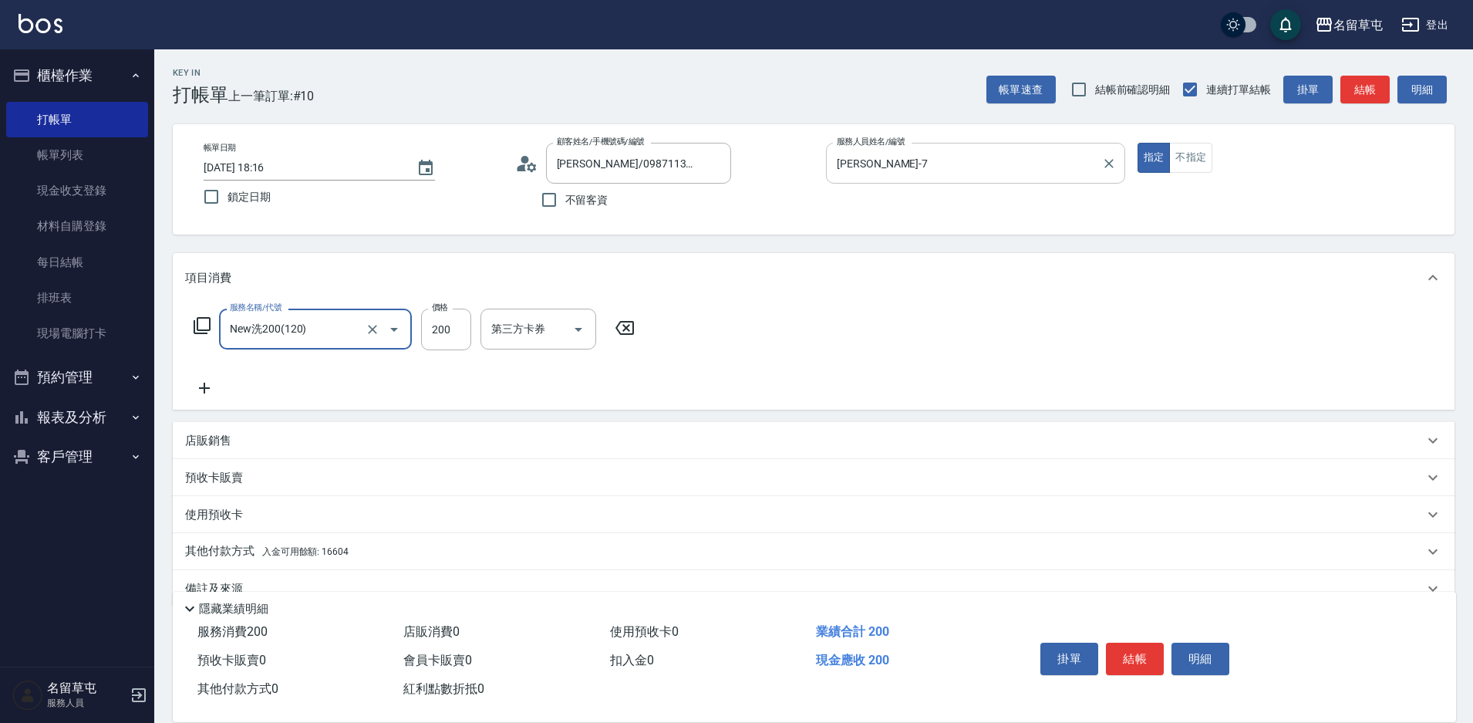
type input "New洗200(120)"
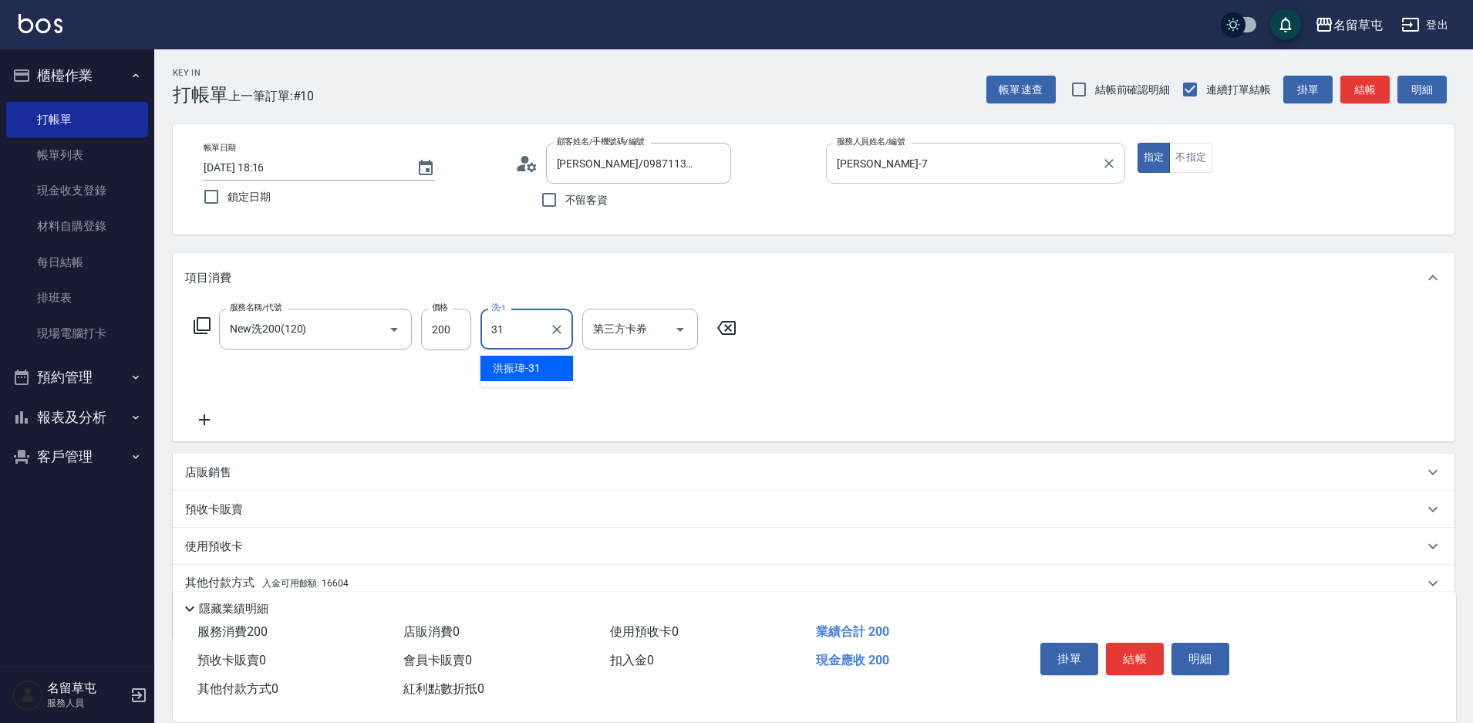
type input "[PERSON_NAME]-31"
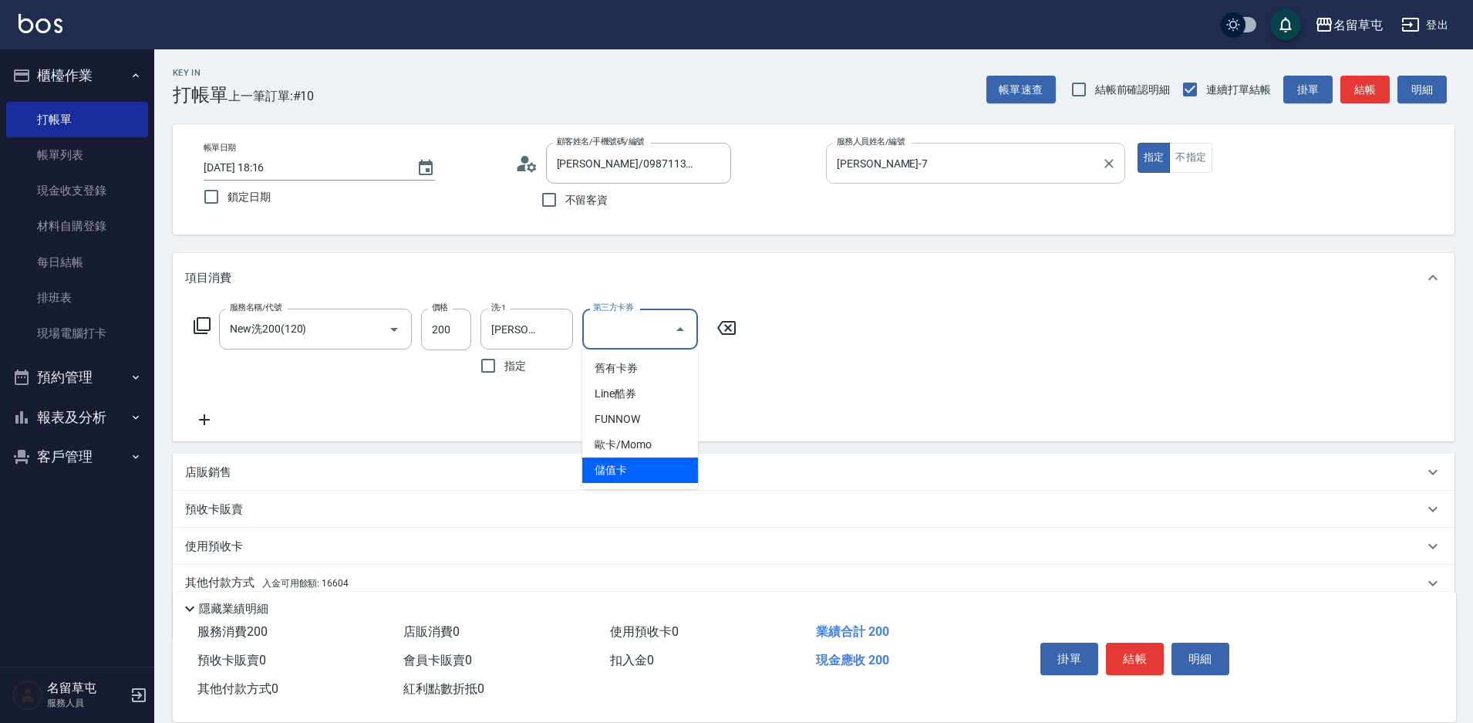
type input "儲值卡"
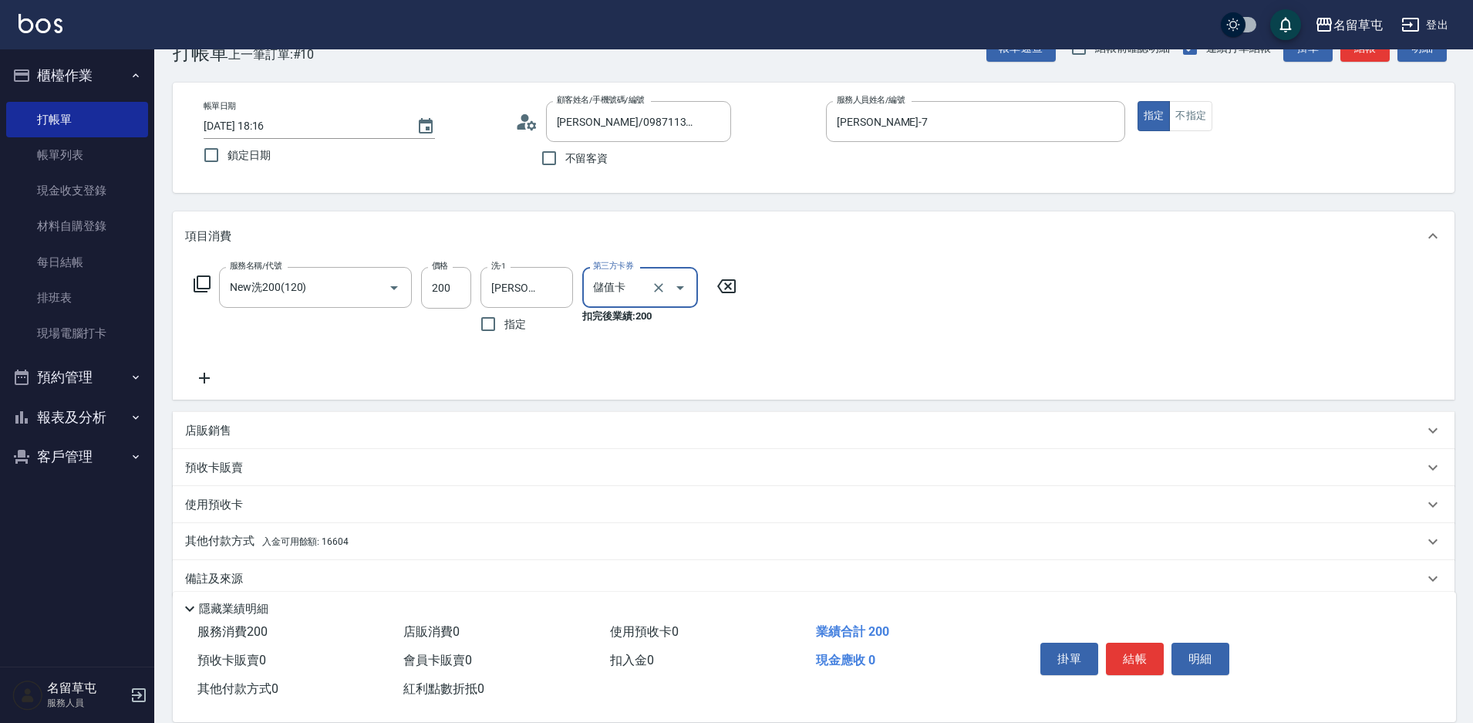
scroll to position [64, 0]
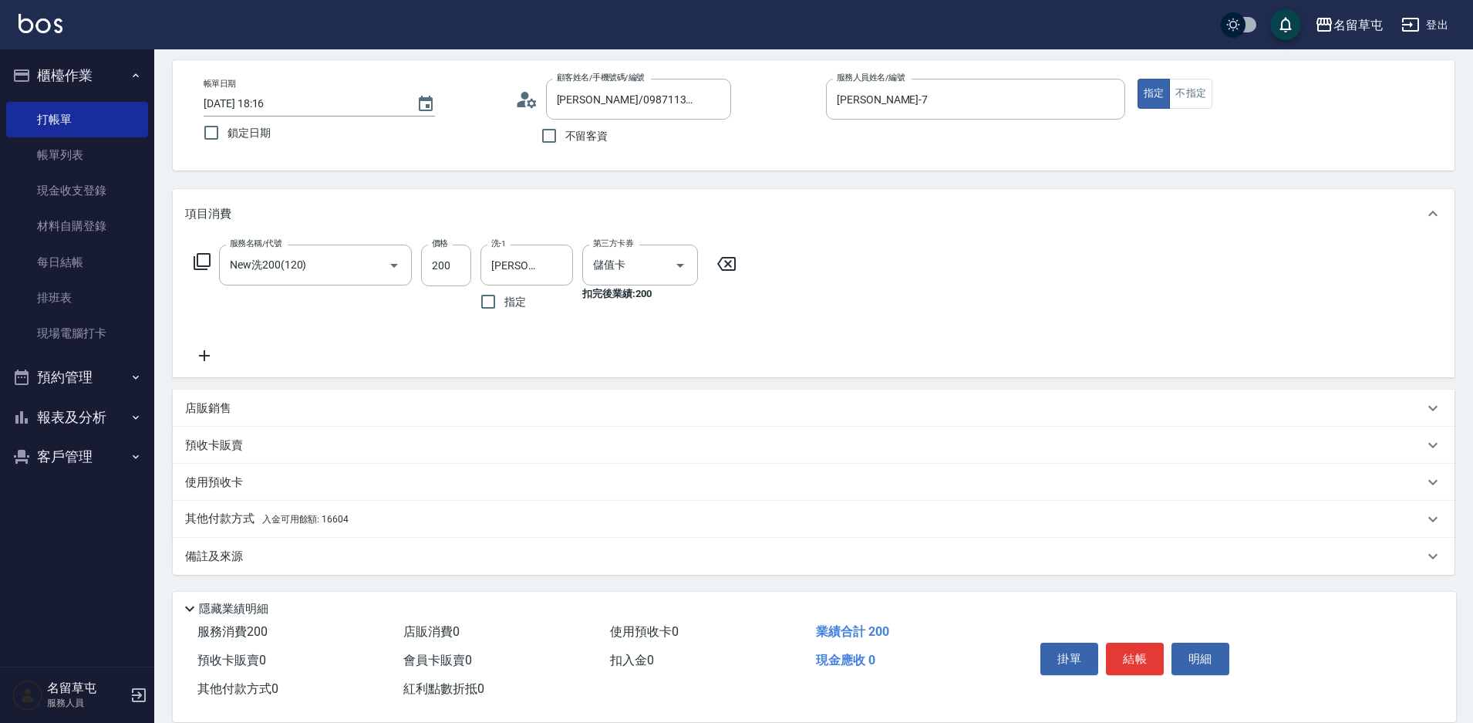
click at [337, 508] on div "其他付款方式 入金可用餘額: 16604" at bounding box center [814, 519] width 1282 height 37
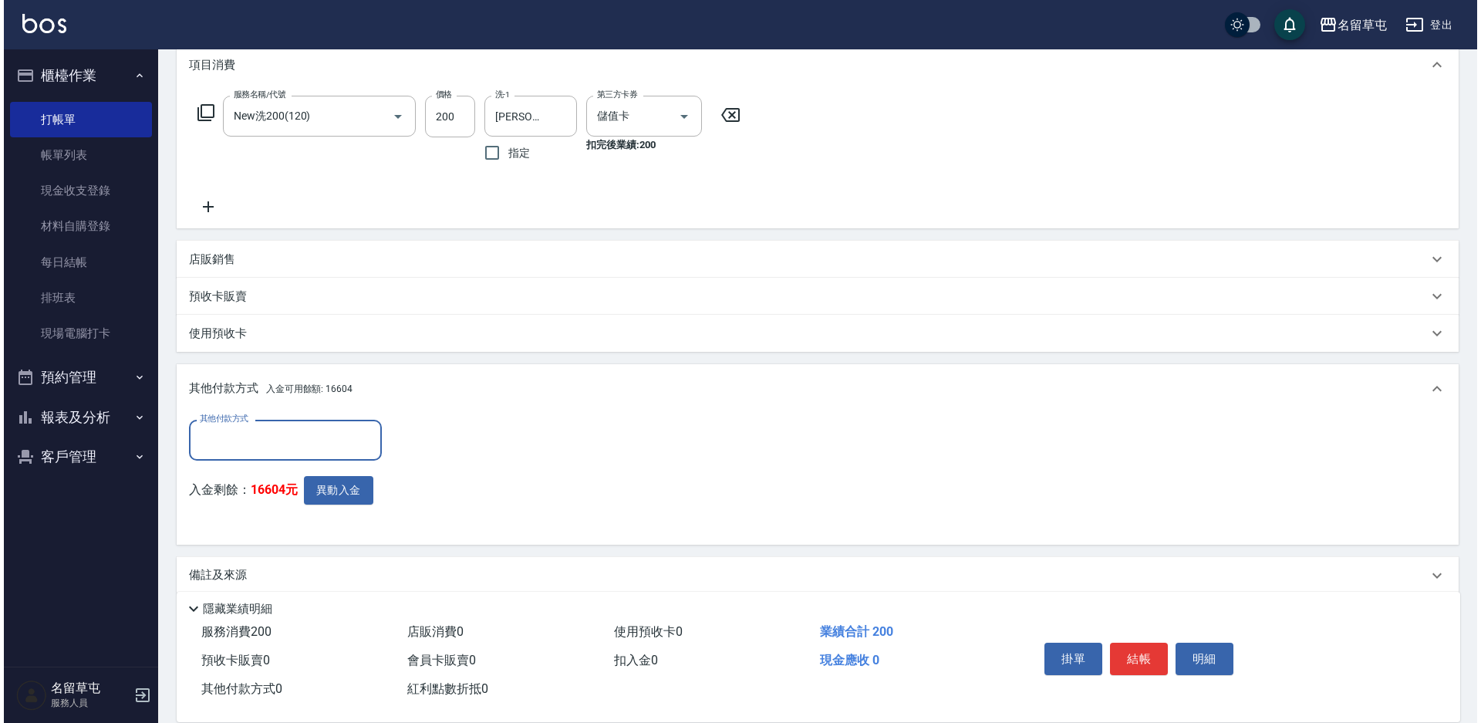
scroll to position [232, 0]
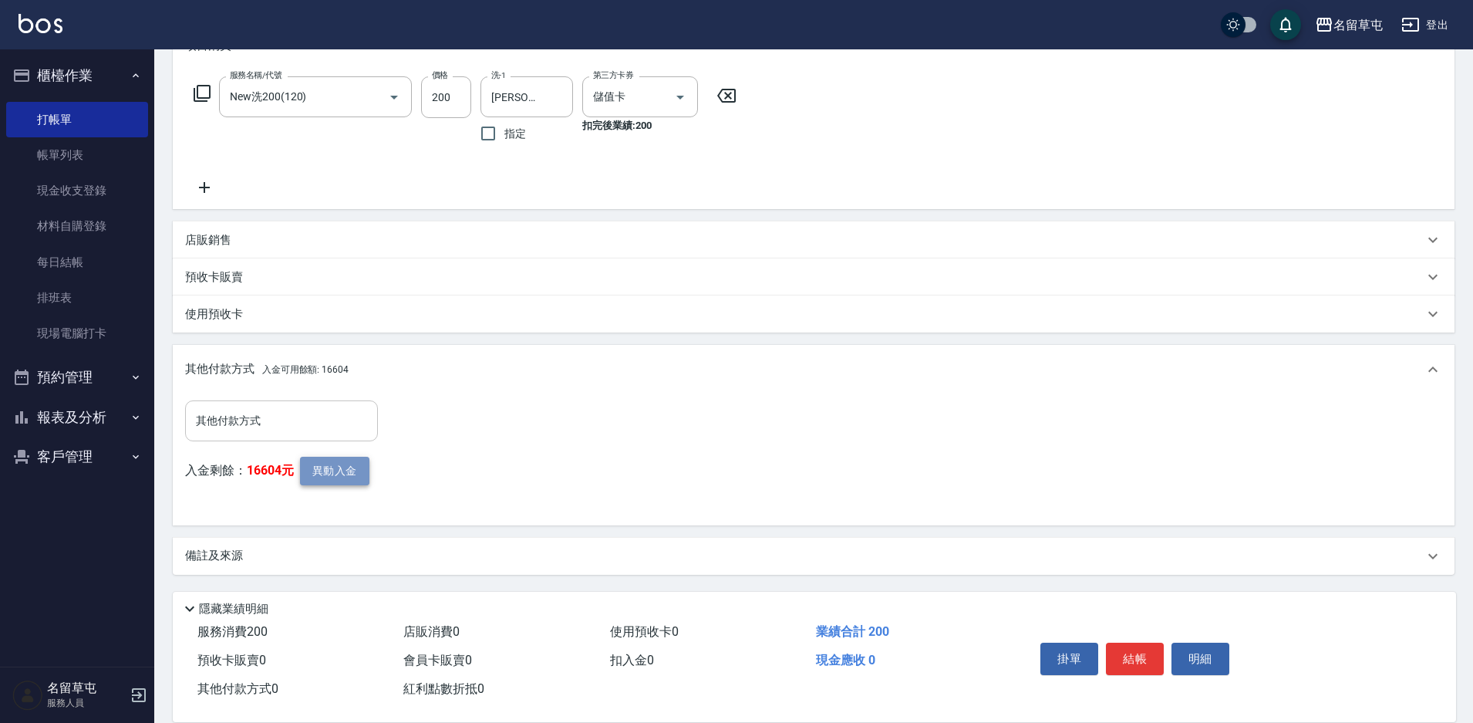
click at [309, 467] on button "異動入金" at bounding box center [334, 471] width 69 height 29
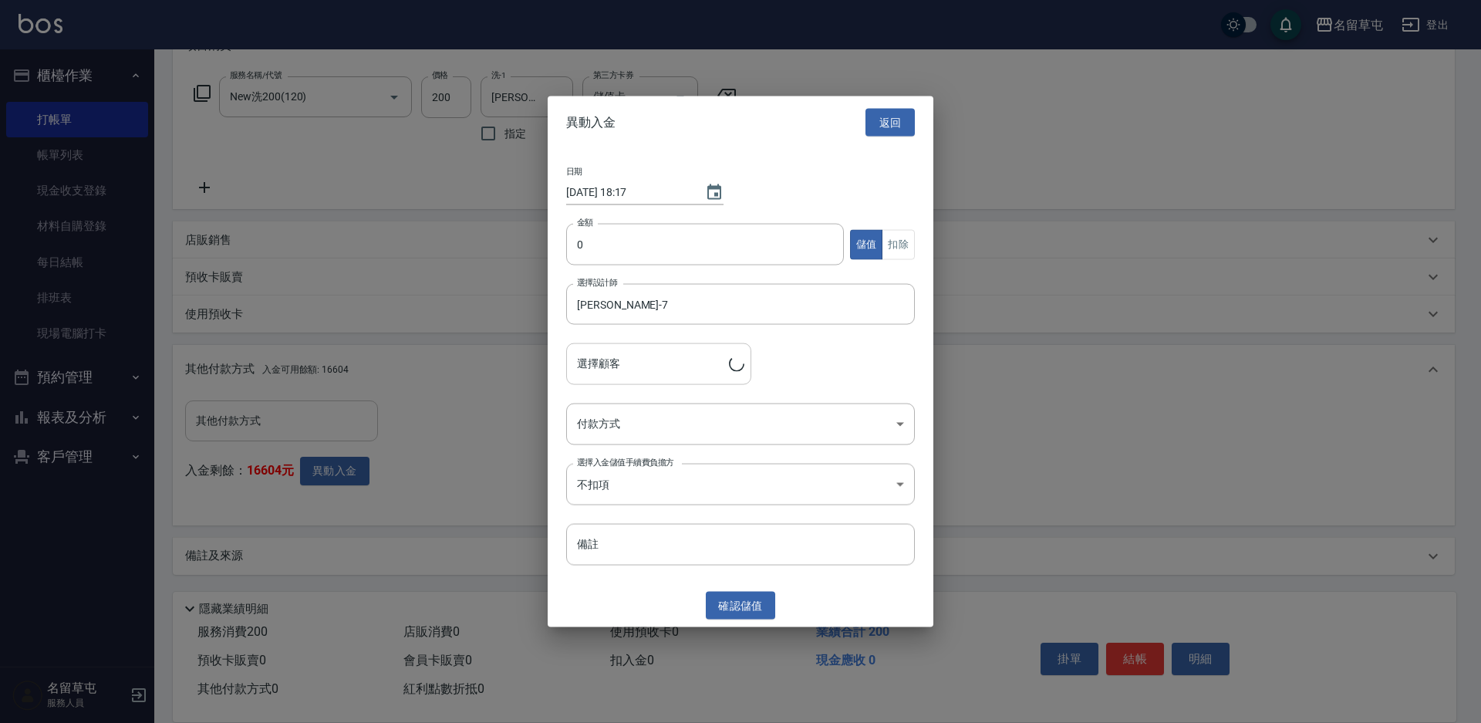
type input "[PERSON_NAME]/0987113906"
click at [707, 249] on input "0" at bounding box center [705, 245] width 278 height 42
type input "200"
click at [707, 426] on body "名留草屯 登出 櫃檯作業 打帳單 帳單列表 現金收支登錄 材料自購登錄 每日結帳 排班表 現場電腦打卡 預約管理 預約管理 單日預約紀錄 單週預約紀錄 報表及…" at bounding box center [740, 245] width 1481 height 955
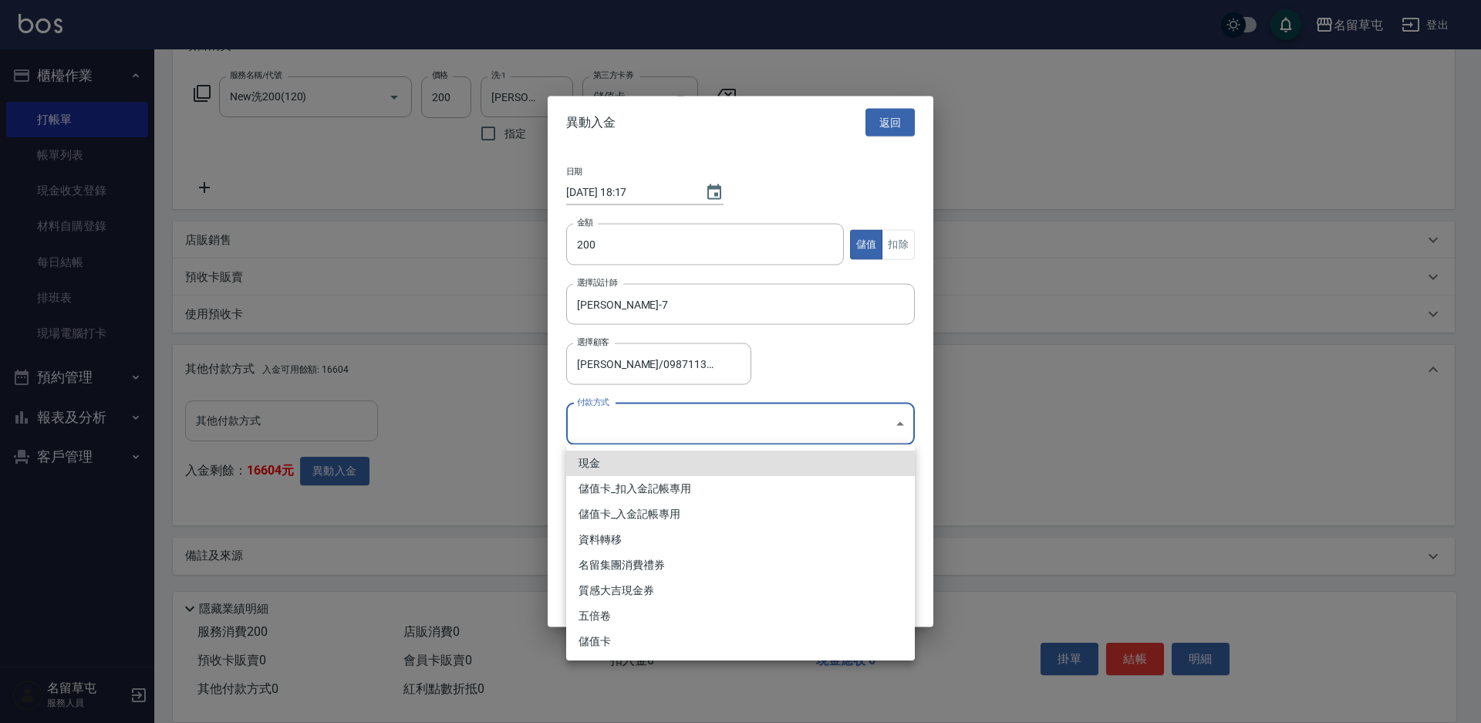
click at [714, 491] on li "儲值卡_扣入金記帳專用" at bounding box center [740, 488] width 349 height 25
type input "儲值卡_扣入金記帳專用"
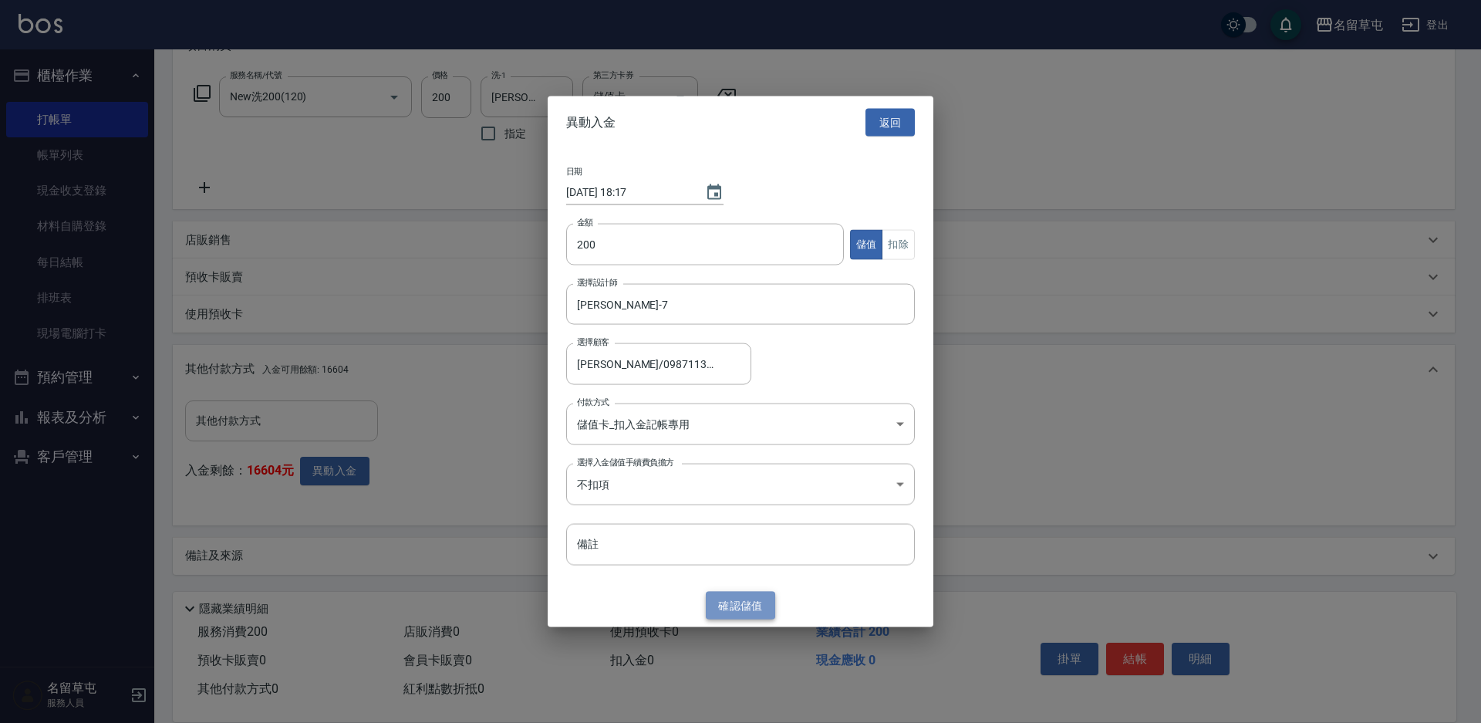
click at [736, 604] on button "確認 儲值" at bounding box center [740, 605] width 69 height 29
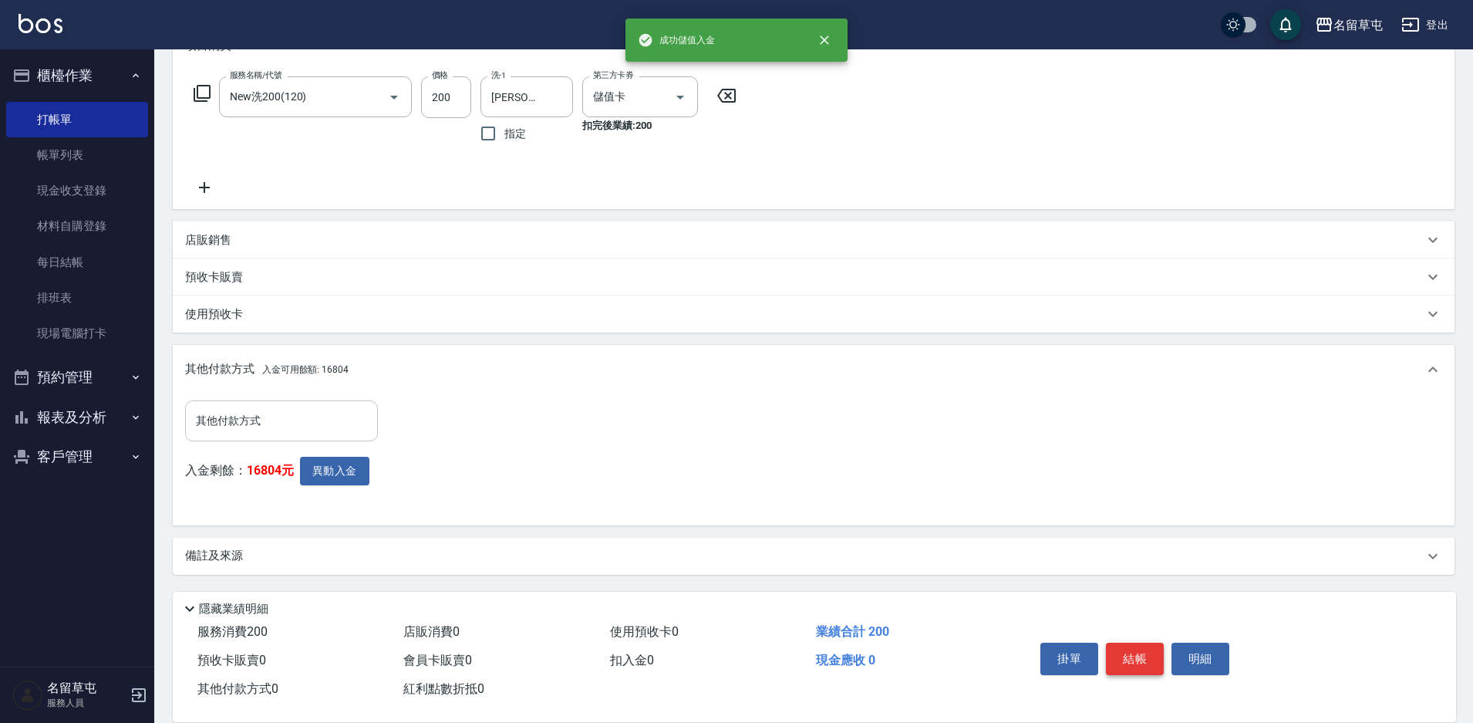
click at [1136, 653] on button "結帳" at bounding box center [1135, 659] width 58 height 32
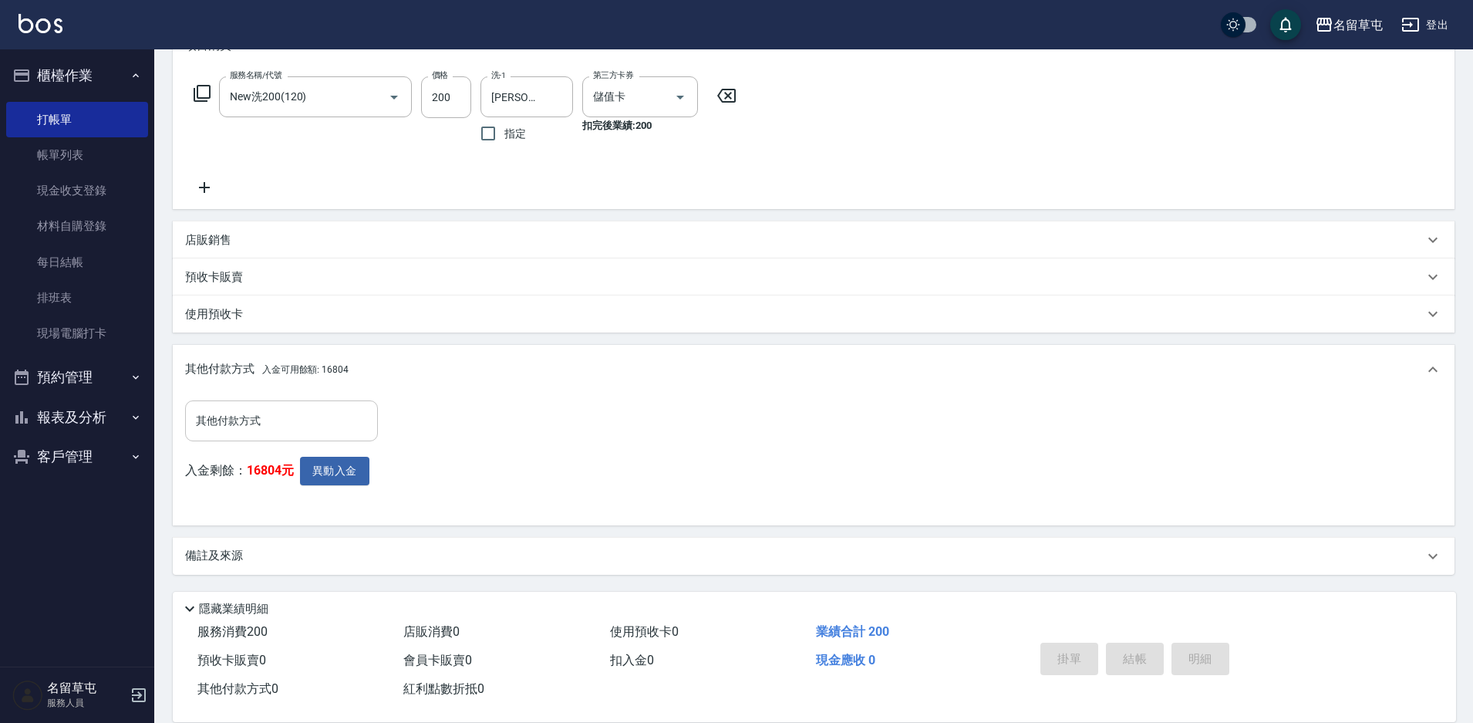
type input "[DATE] 18:17"
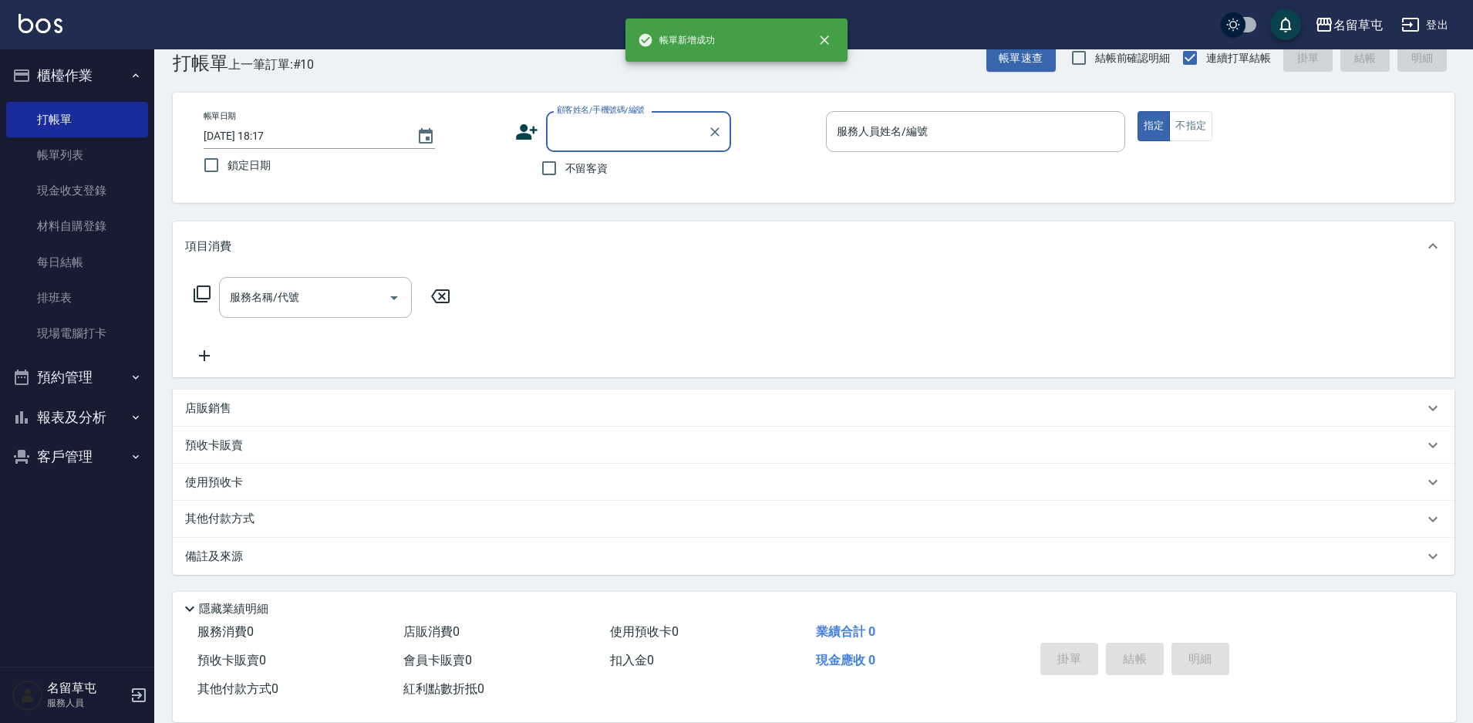
scroll to position [0, 0]
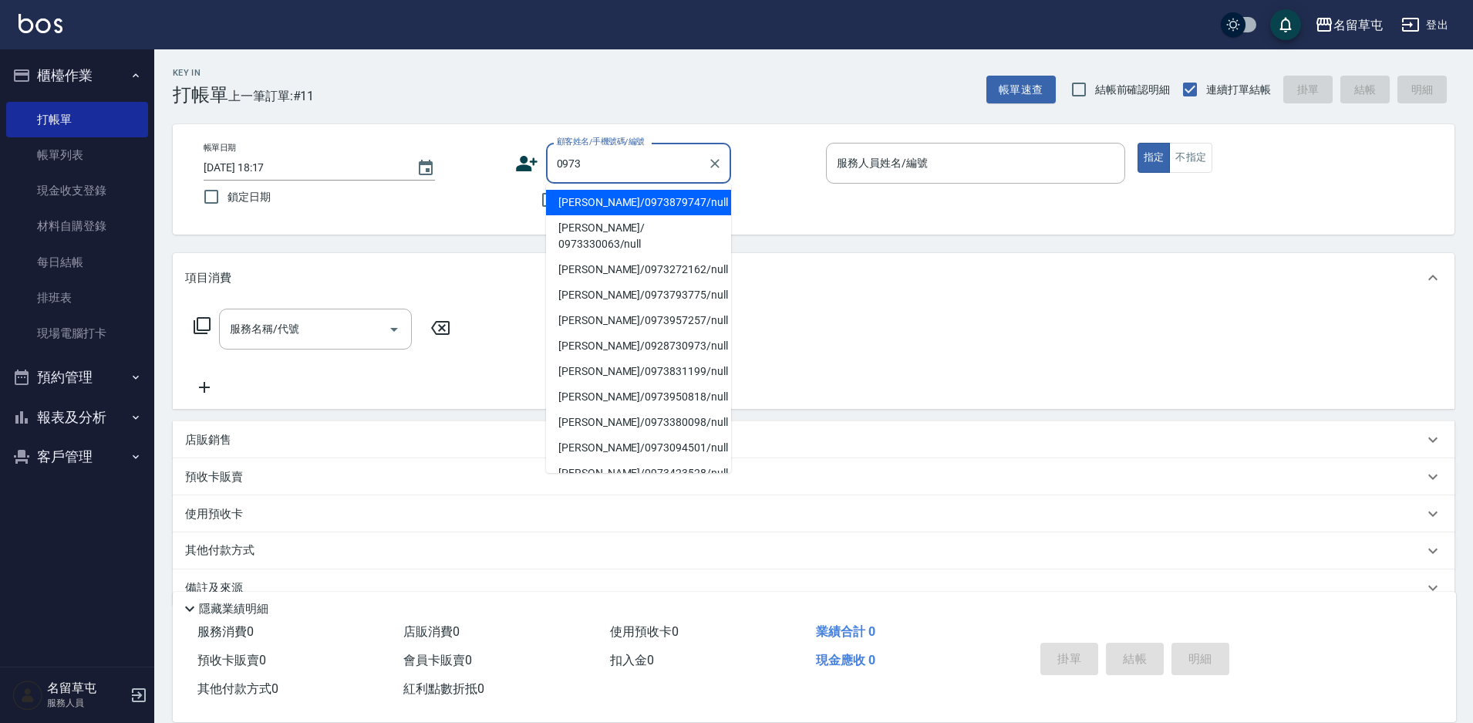
click at [631, 200] on li "[PERSON_NAME]/0973879747/null" at bounding box center [638, 202] width 185 height 25
type input "[PERSON_NAME]/0973879747/null"
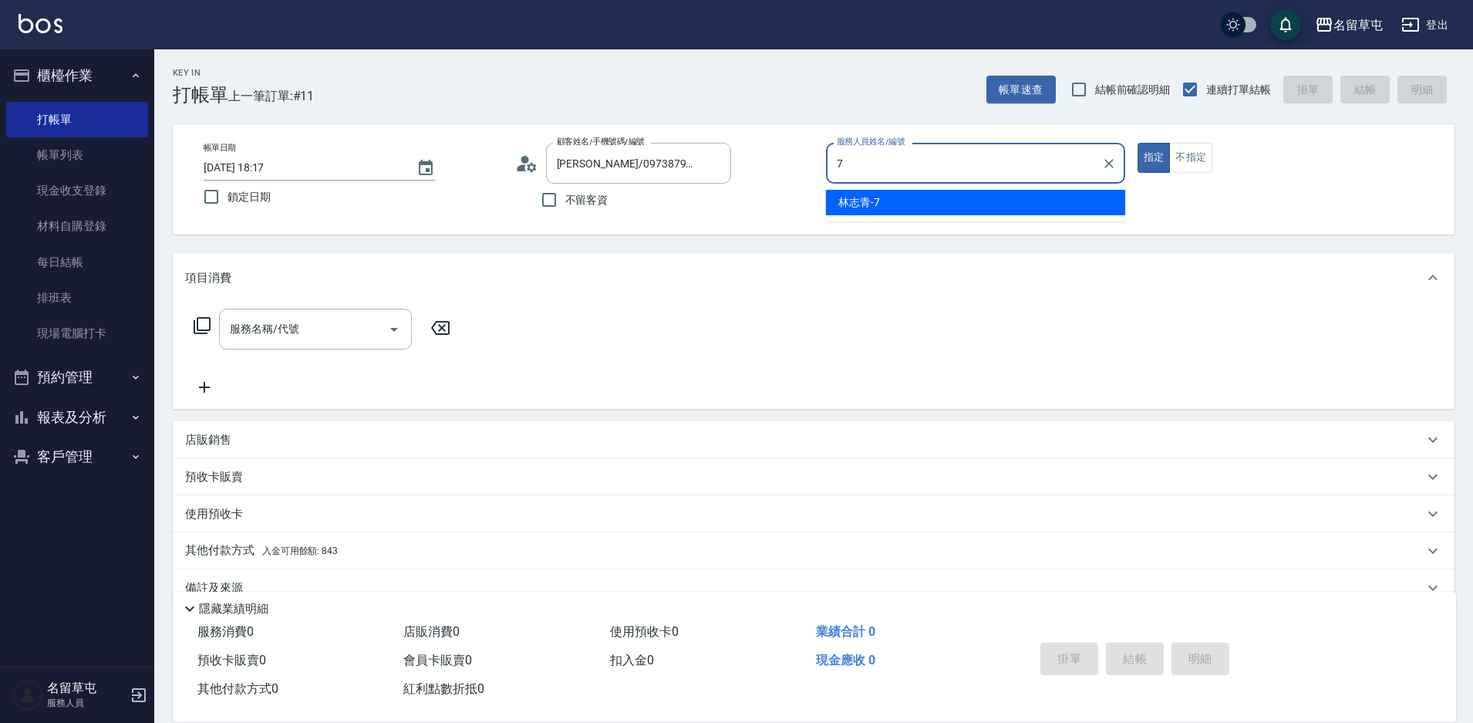
type input "[PERSON_NAME]-7"
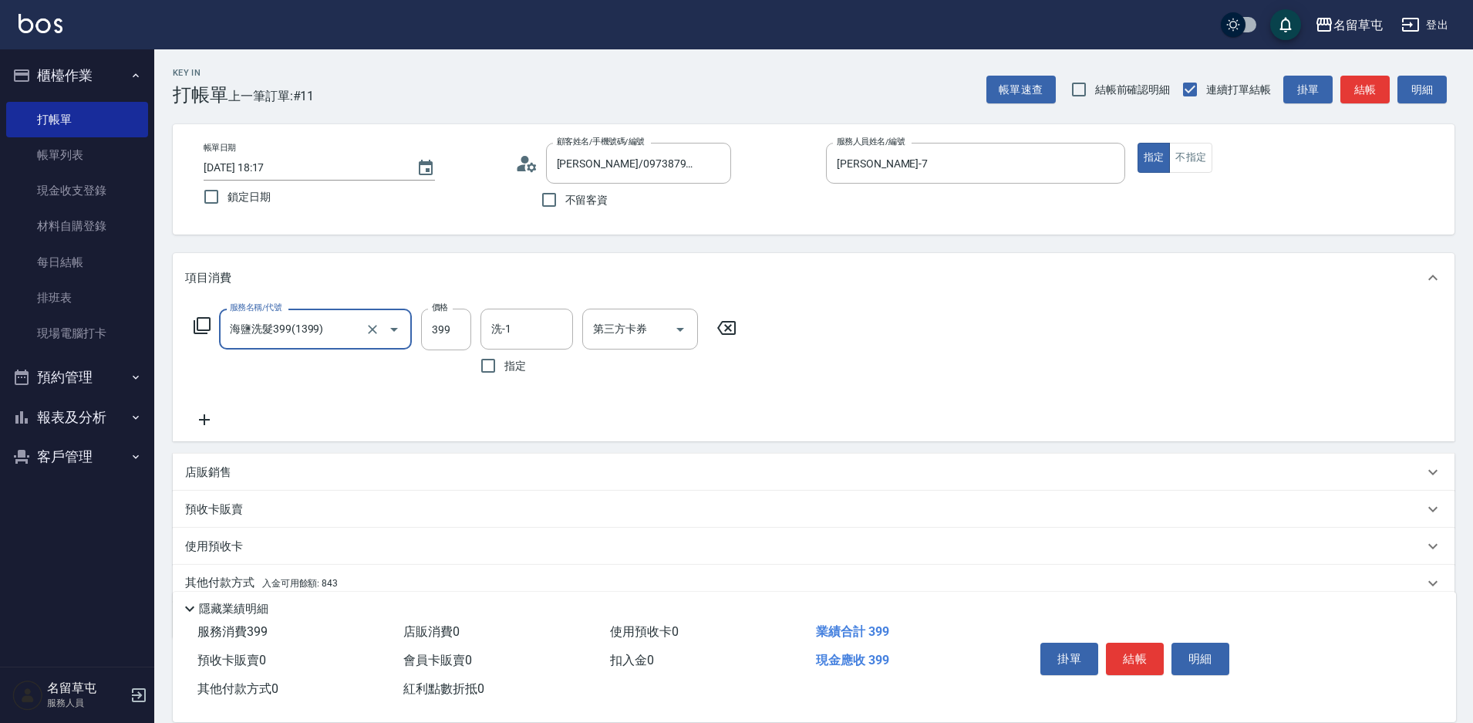
type input "海鹽洗髮399(1399)"
type input "[PERSON_NAME]-31"
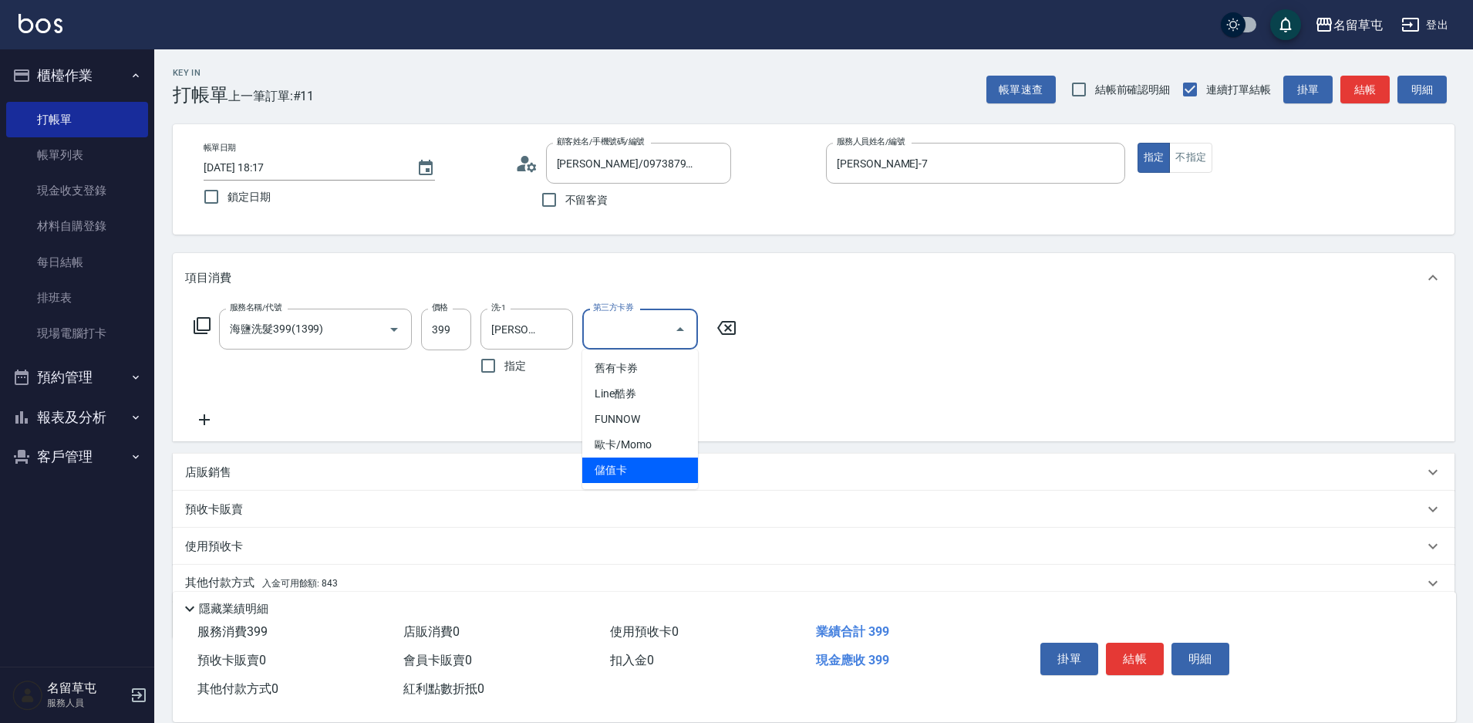
type input "儲值卡"
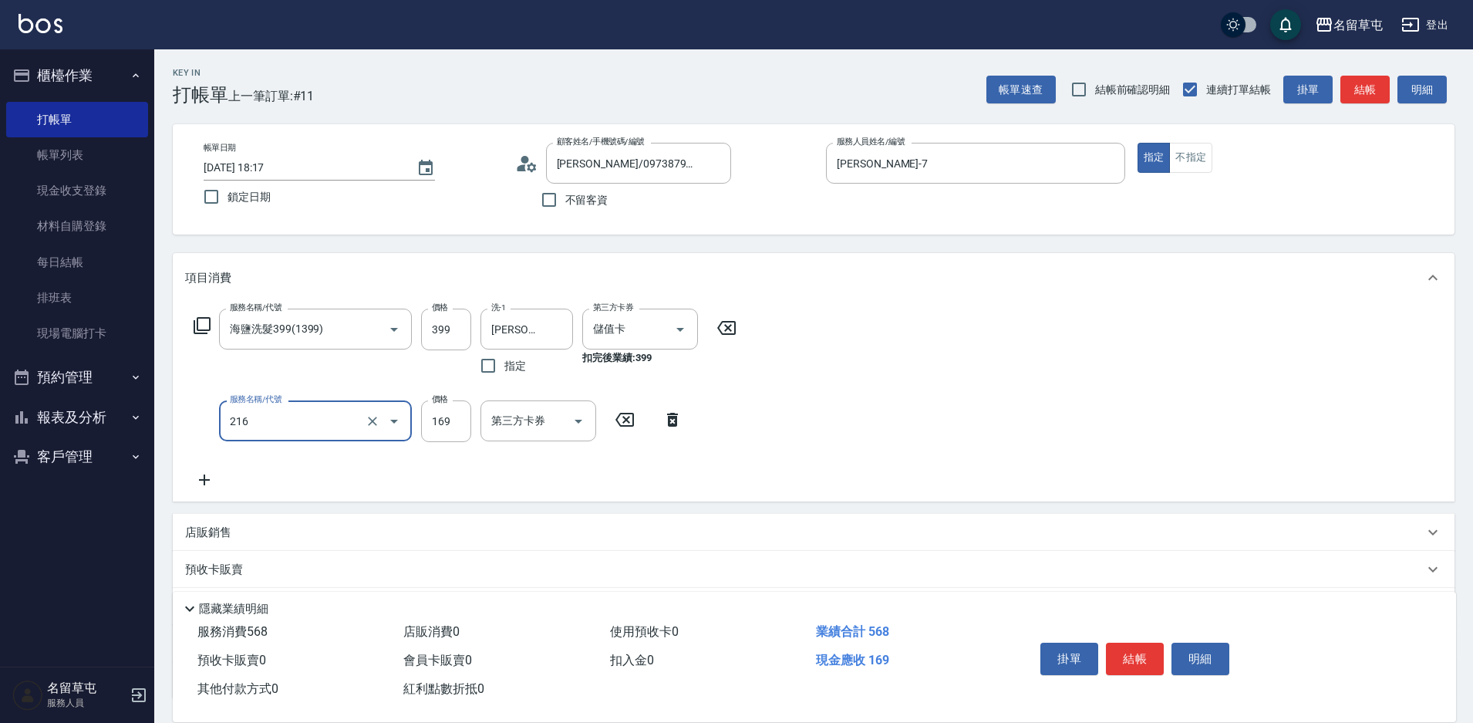
type input "剪髮169(216)"
type input "50"
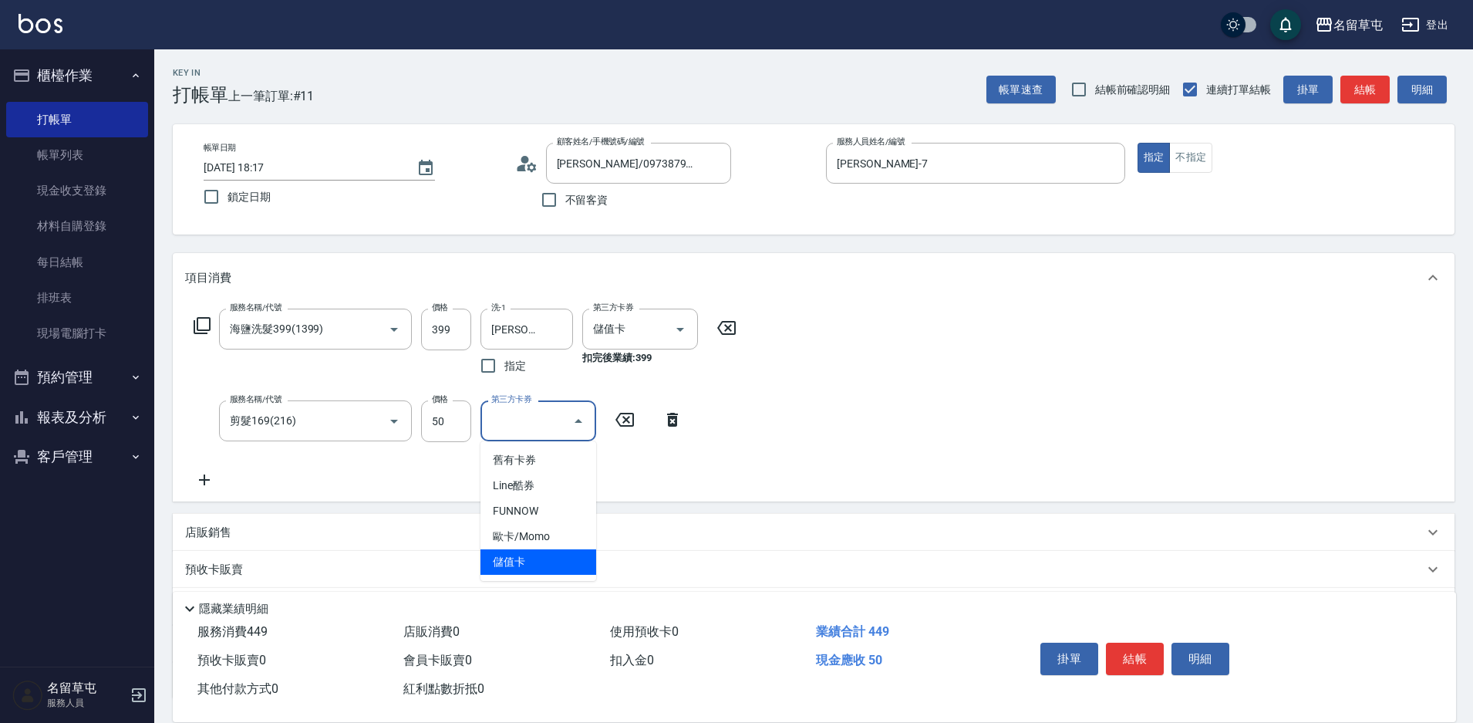
type input "儲值卡"
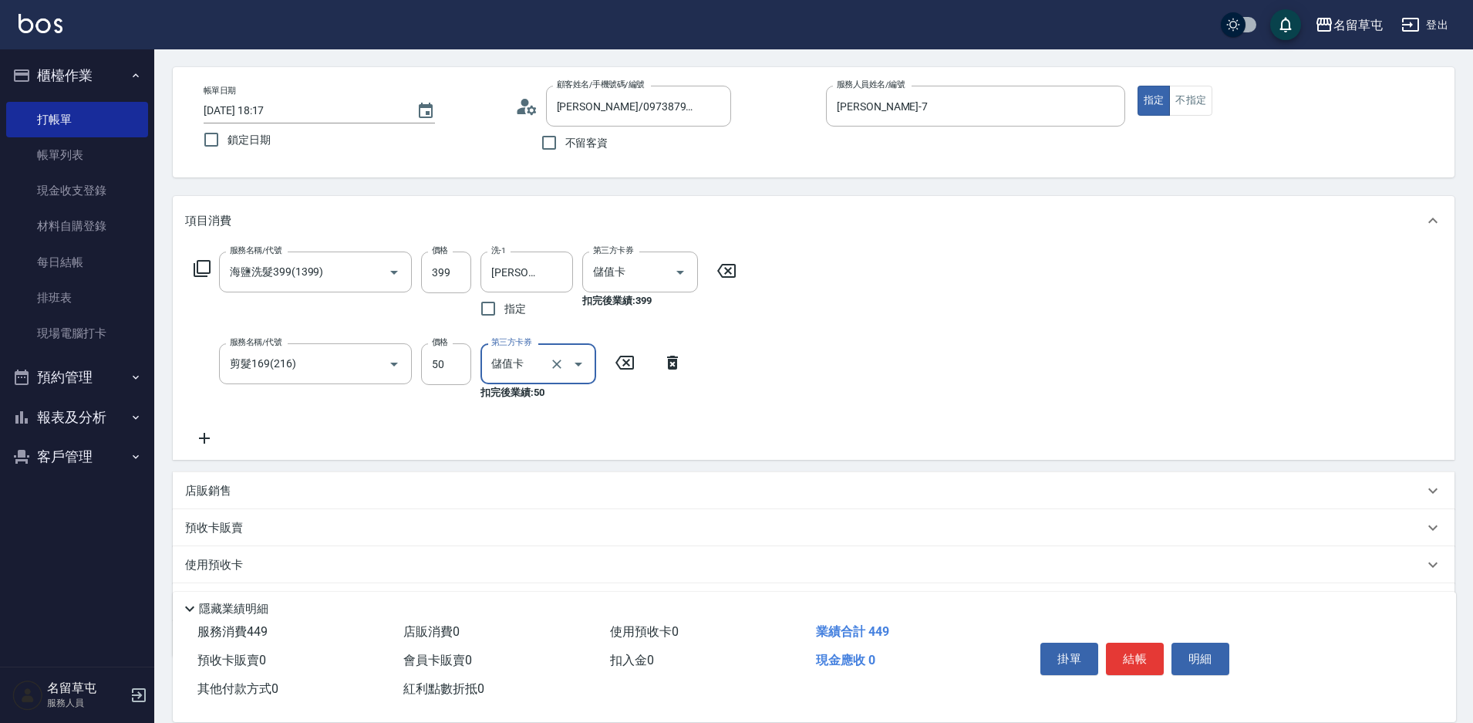
scroll to position [140, 0]
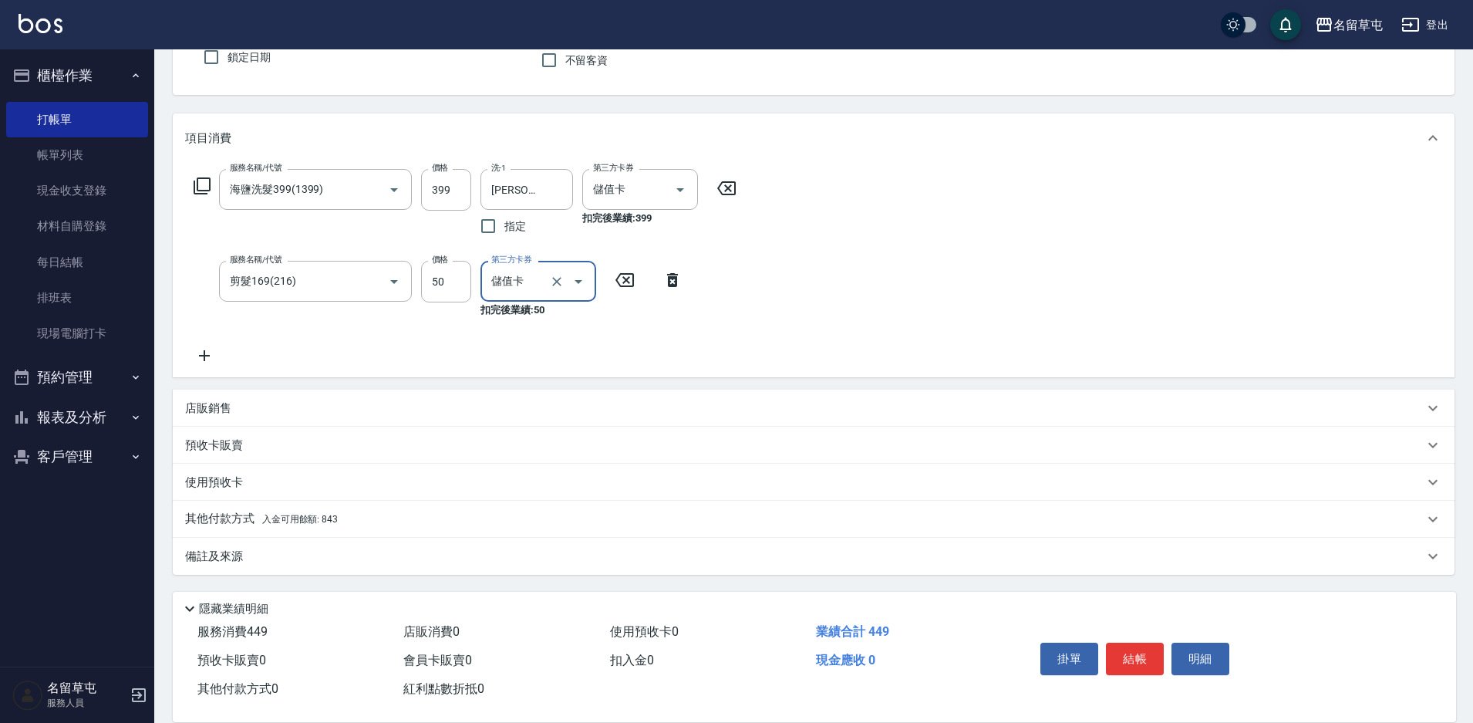
click at [292, 525] on p "其他付款方式 入金可用餘額: 843" at bounding box center [261, 519] width 153 height 17
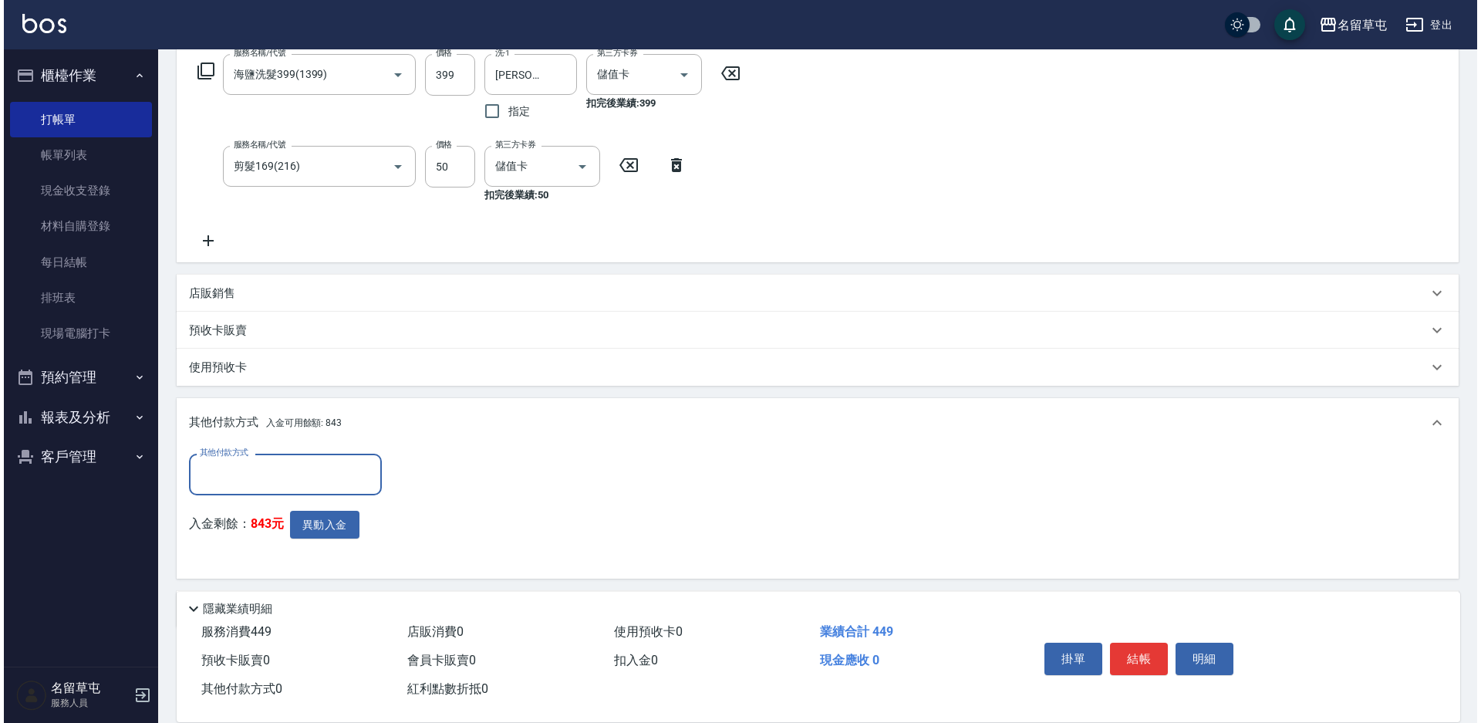
scroll to position [308, 0]
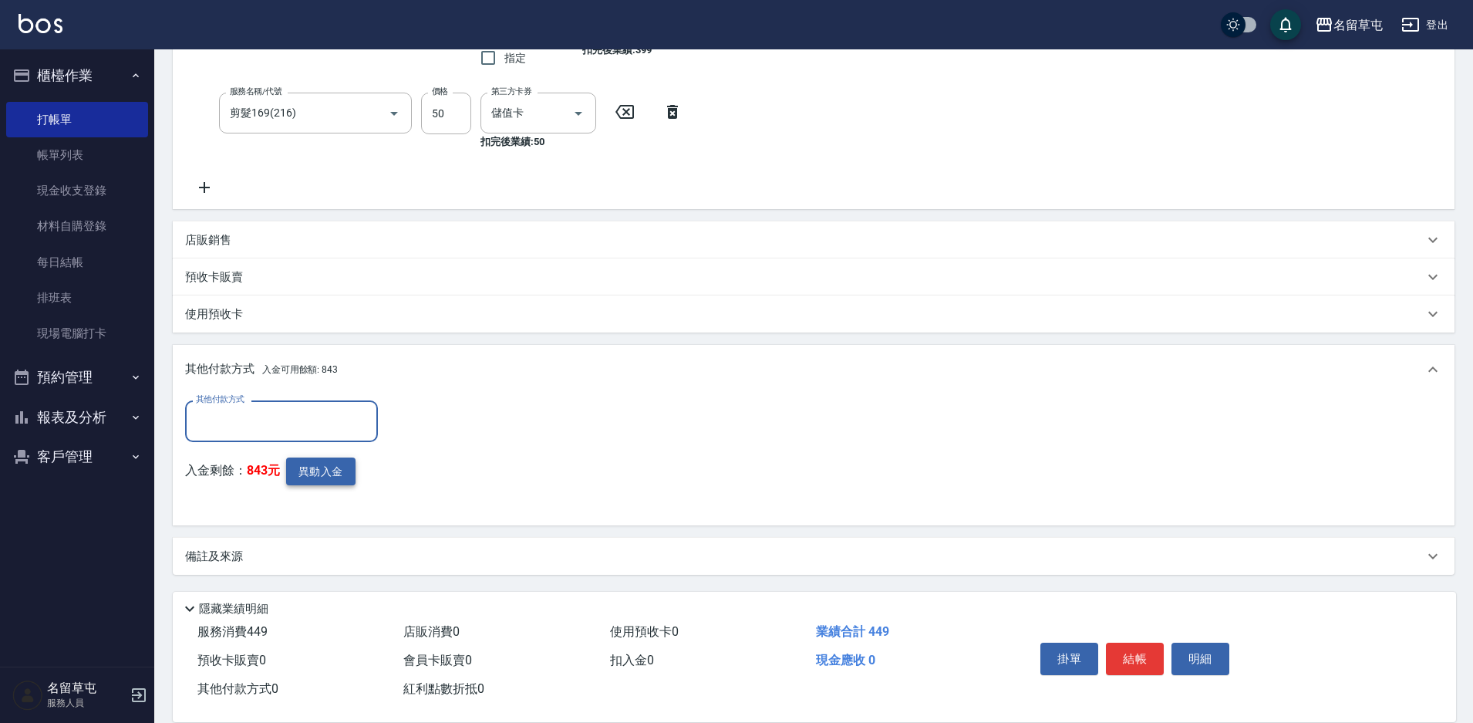
click at [305, 479] on button "異動入金" at bounding box center [320, 471] width 69 height 29
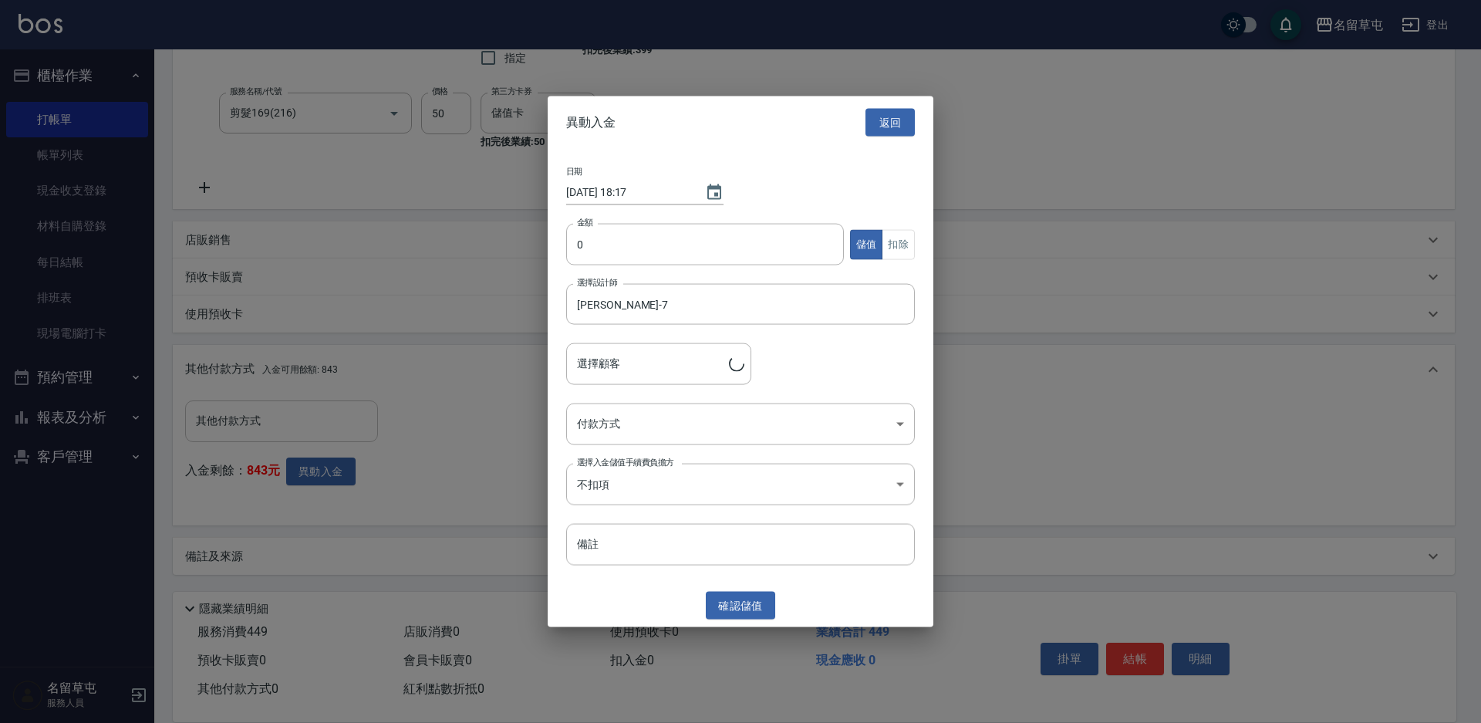
type input "[PERSON_NAME]/0973879747"
click at [630, 245] on input "0" at bounding box center [705, 245] width 278 height 42
type input "449"
click at [902, 242] on button "扣除" at bounding box center [898, 244] width 33 height 30
click at [711, 424] on body "名留草屯 登出 櫃檯作業 打帳單 帳單列表 現金收支登錄 材料自購登錄 每日結帳 排班表 現場電腦打卡 預約管理 預約管理 單日預約紀錄 單週預約紀錄 報表及…" at bounding box center [740, 207] width 1481 height 1031
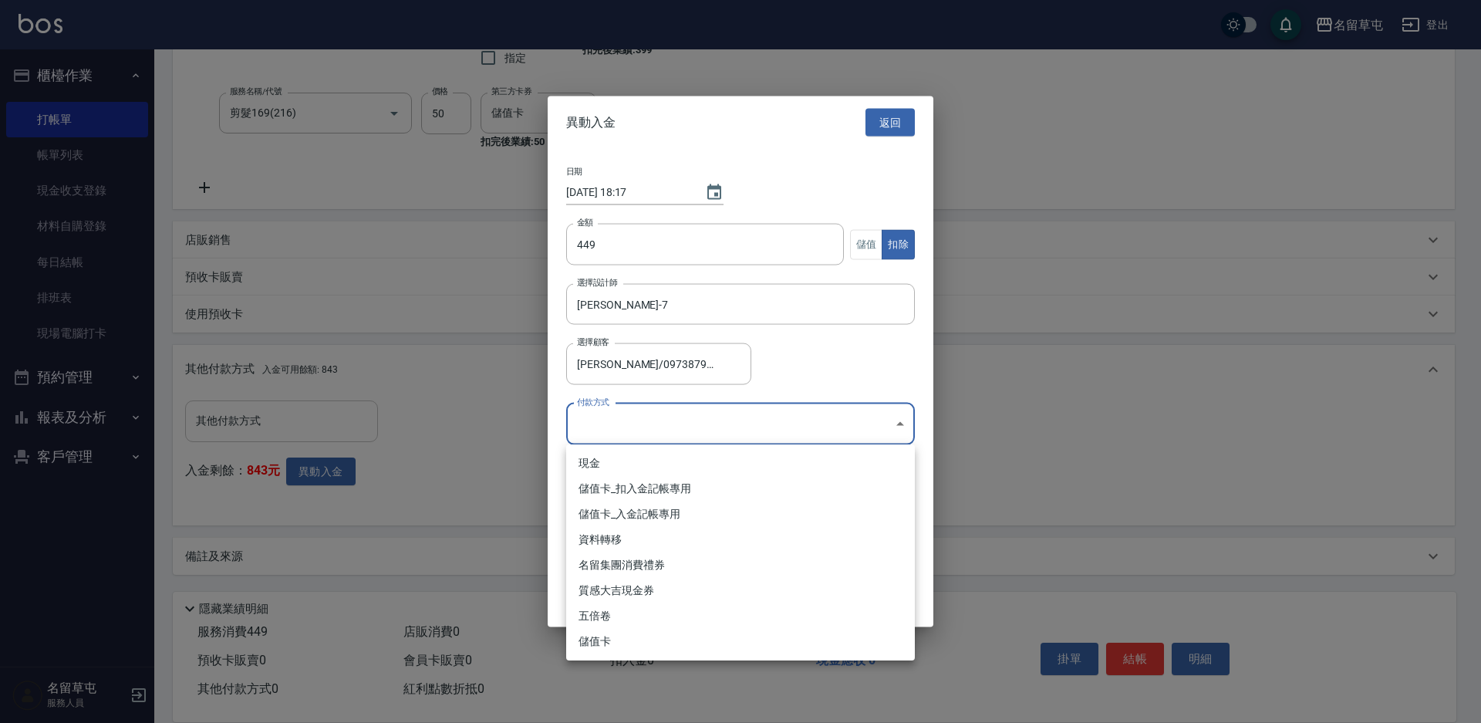
click at [682, 488] on li "儲值卡_扣入金記帳專用" at bounding box center [740, 488] width 349 height 25
type input "儲值卡_扣入金記帳專用"
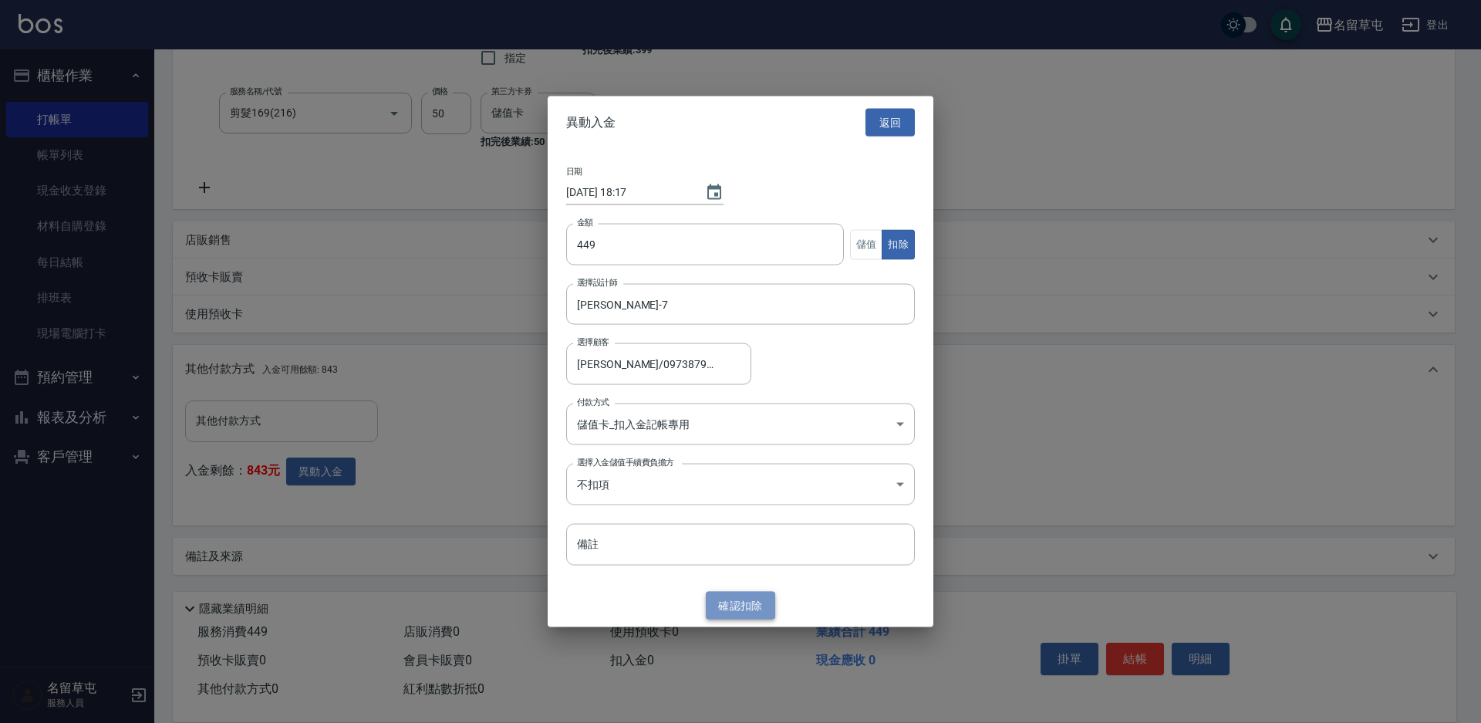
click at [748, 606] on button "確認 扣除" at bounding box center [740, 605] width 69 height 29
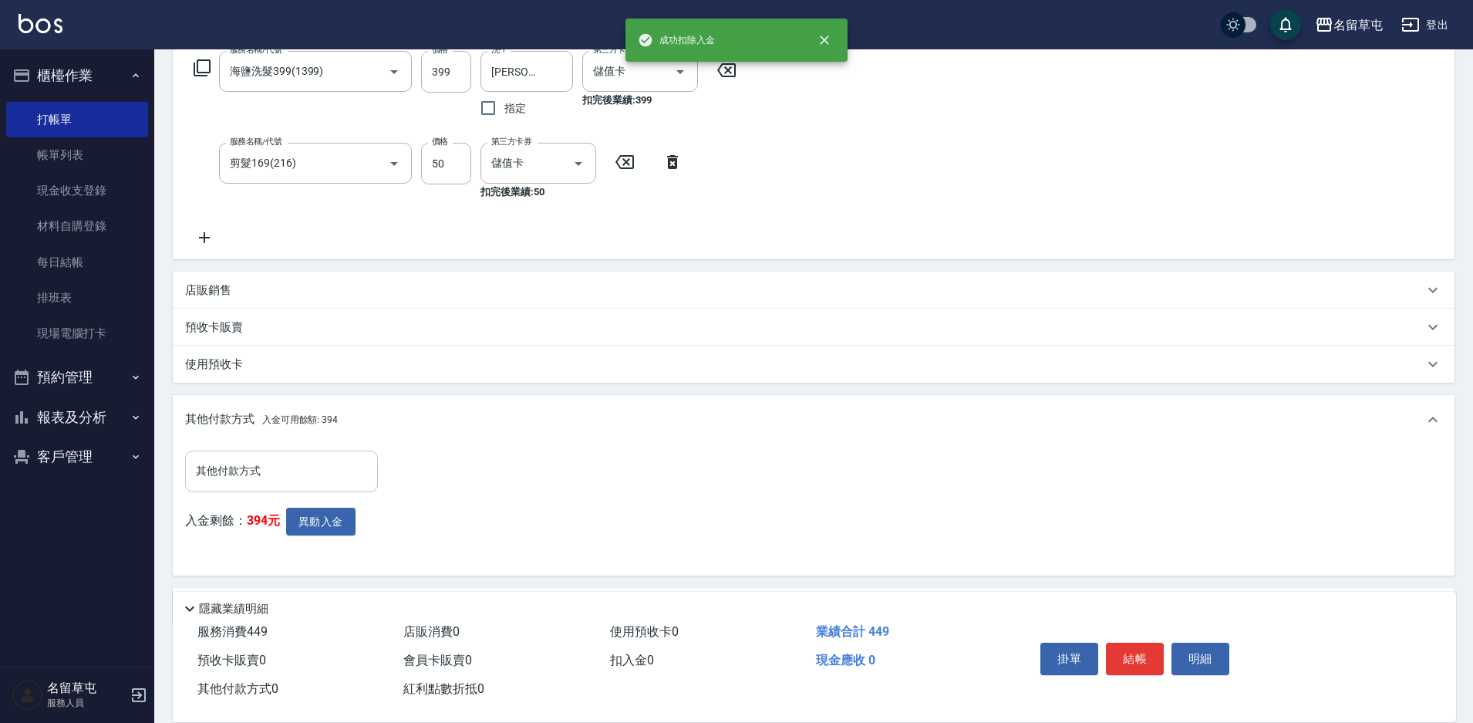
scroll to position [231, 0]
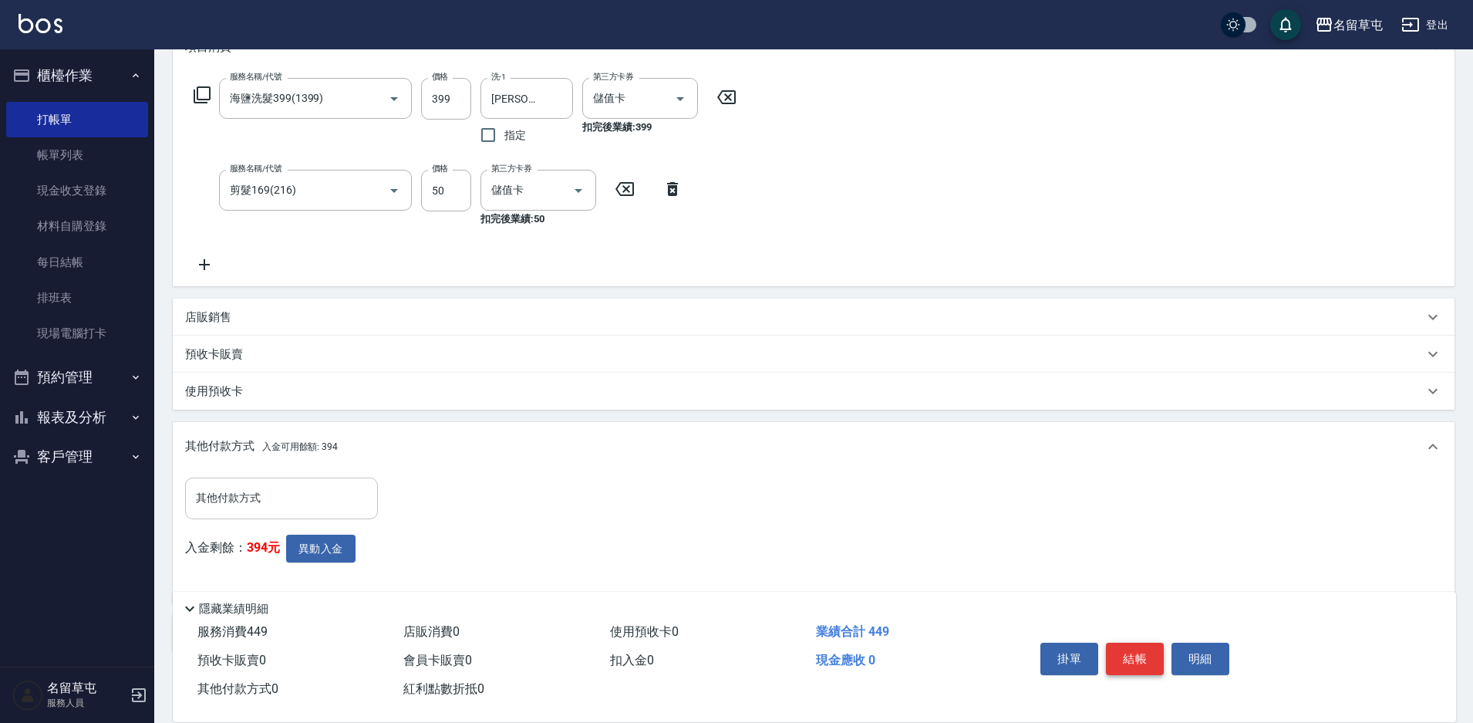
click at [1125, 648] on button "結帳" at bounding box center [1135, 659] width 58 height 32
type input "[DATE] 18:18"
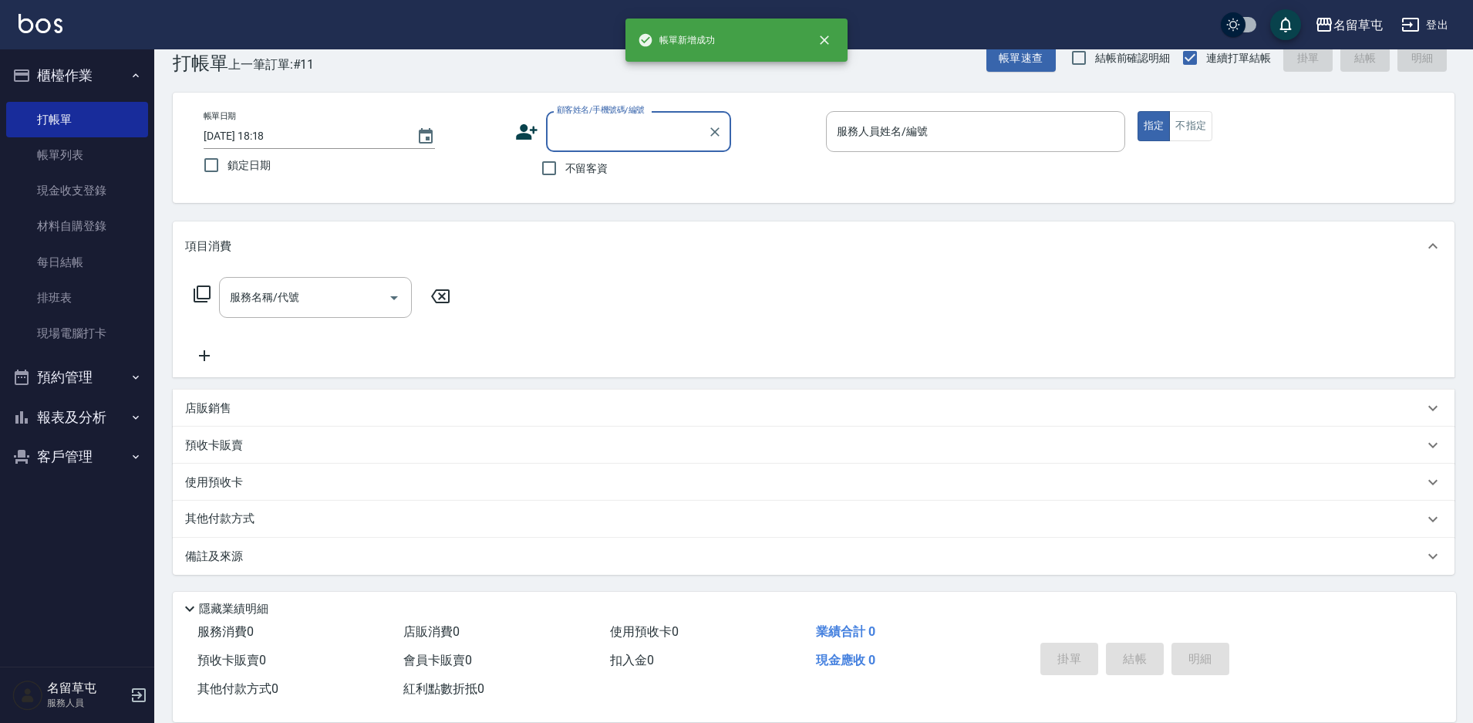
scroll to position [0, 0]
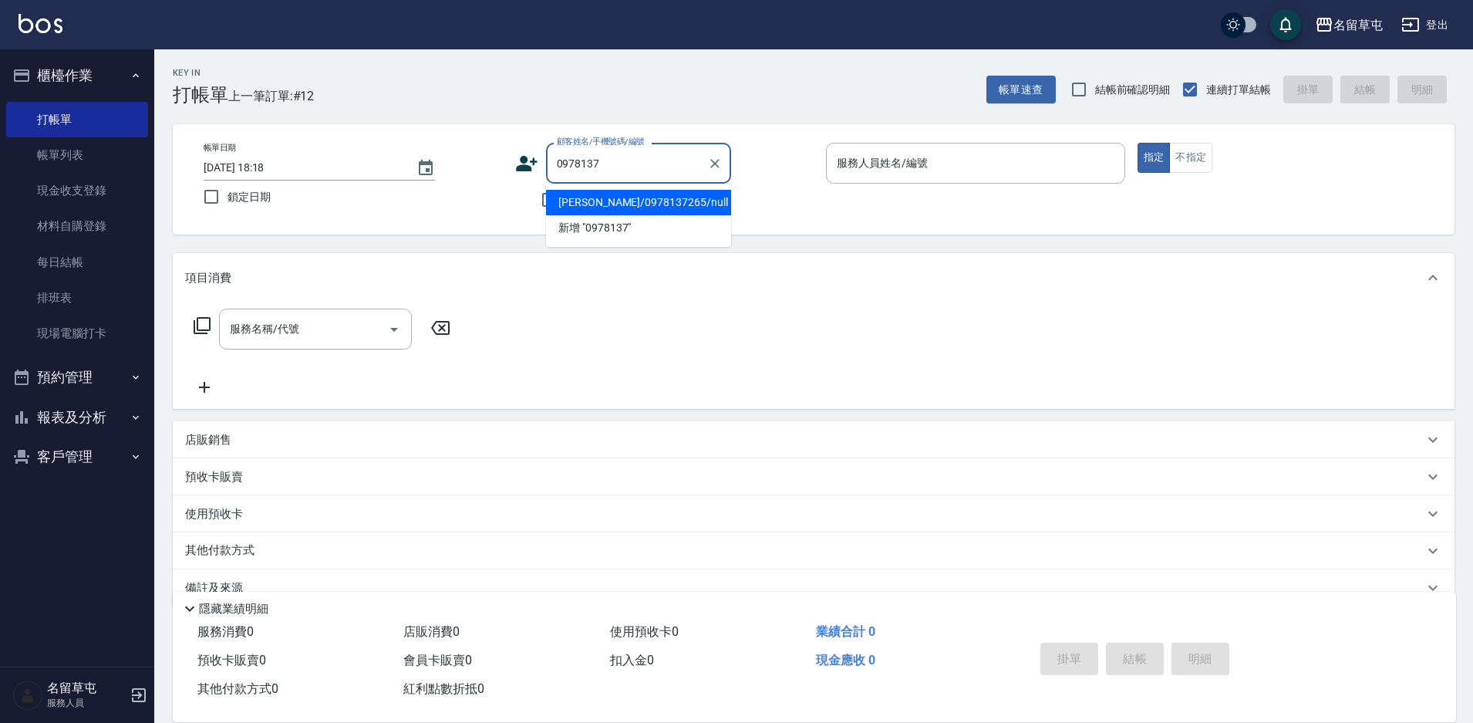
click at [655, 187] on ul "[PERSON_NAME]/0978137265/null 新增 "0978137"" at bounding box center [638, 215] width 185 height 63
click at [674, 204] on li "[PERSON_NAME]/0978137265/null" at bounding box center [638, 202] width 185 height 25
type input "[PERSON_NAME]/0978137265/null"
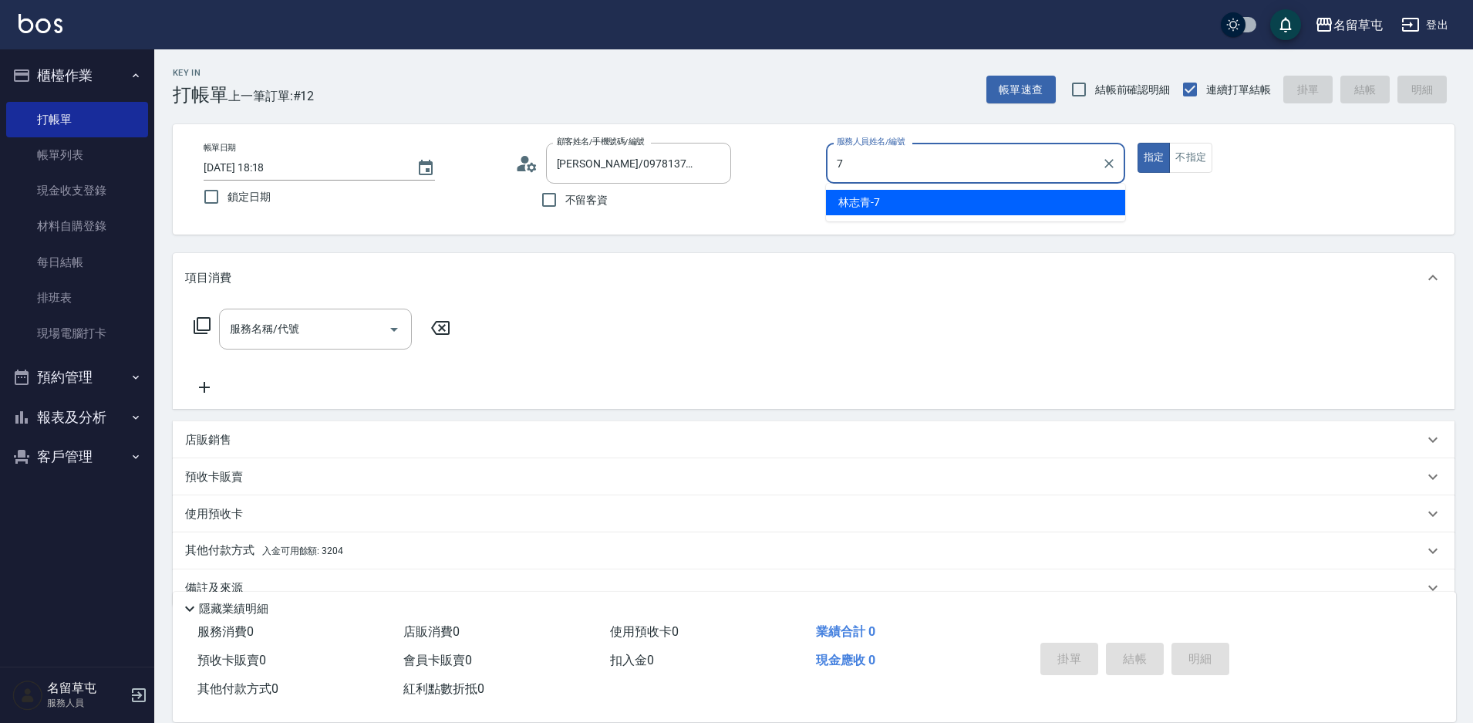
type input "[PERSON_NAME]-7"
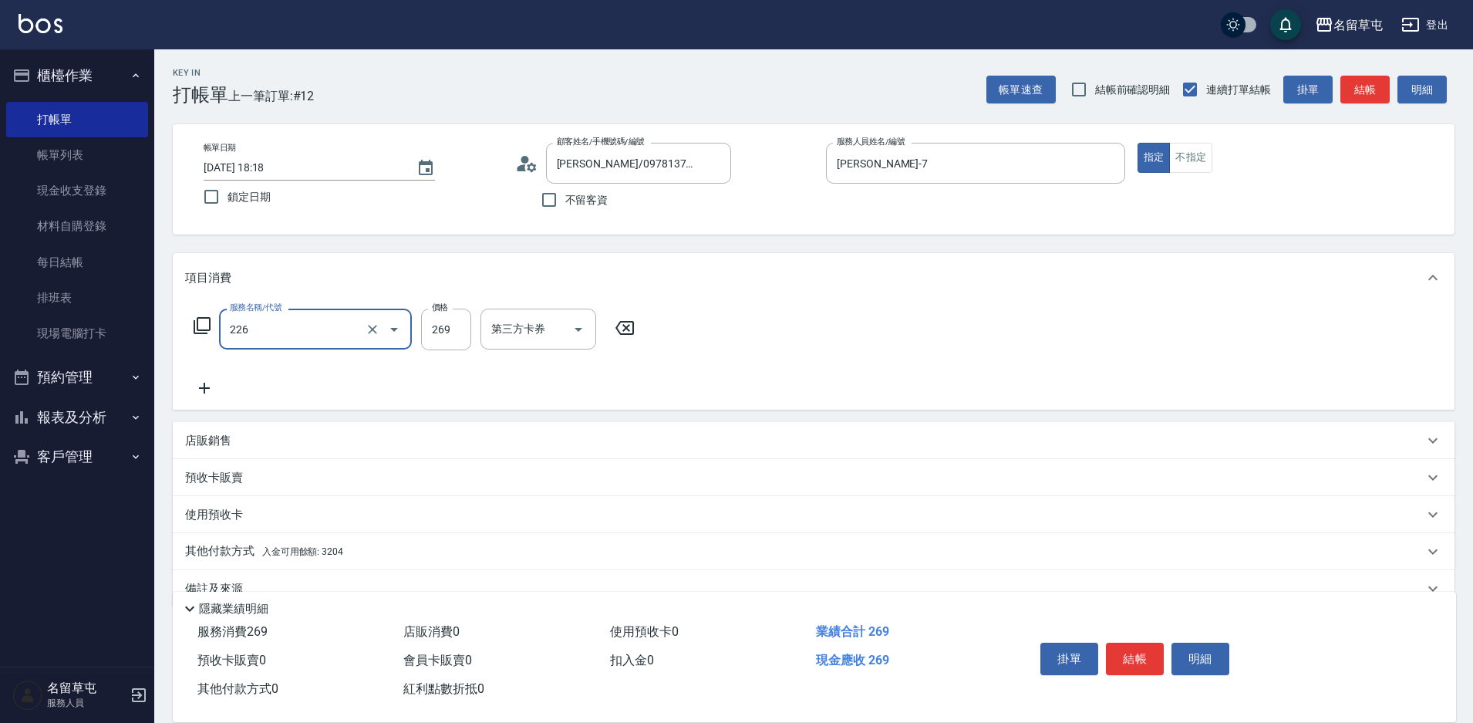
type input "洗剪269(226)"
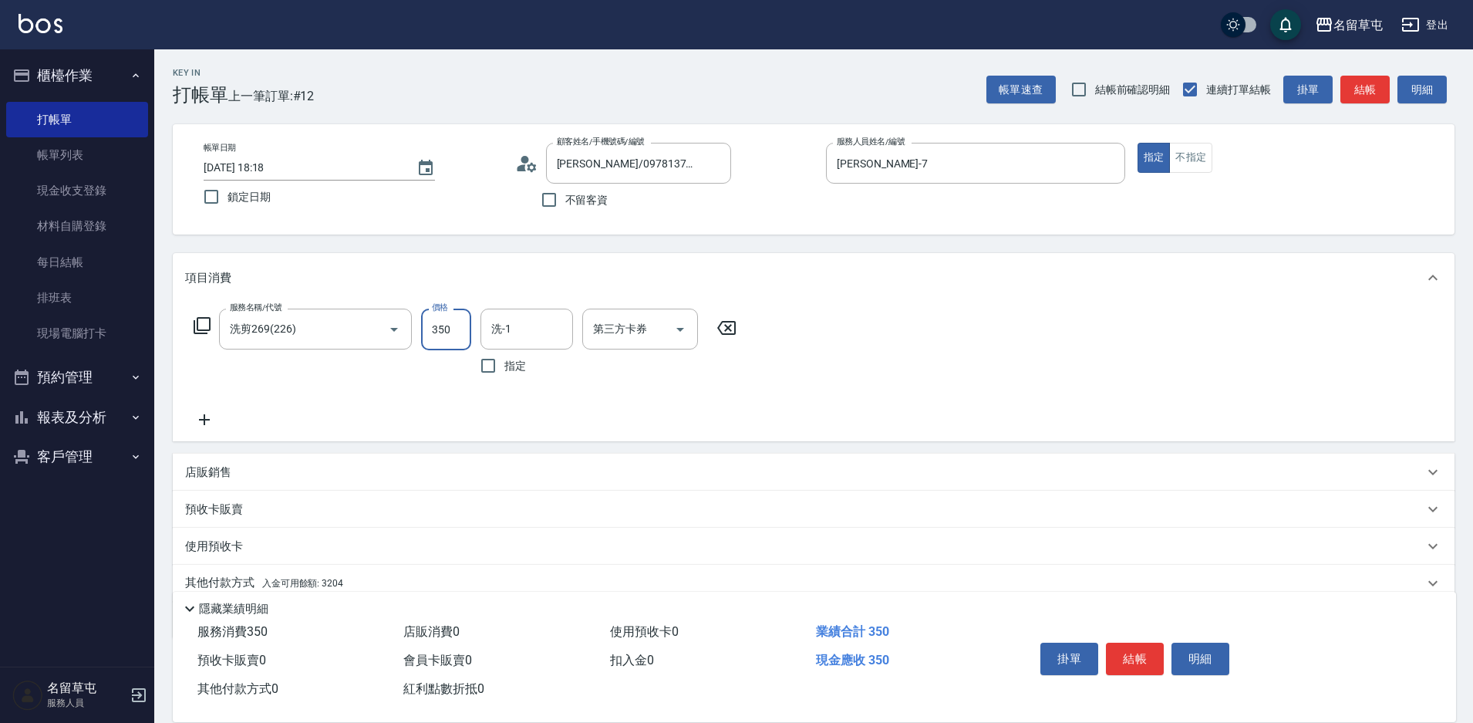
type input "350"
type input "[PERSON_NAME]-35"
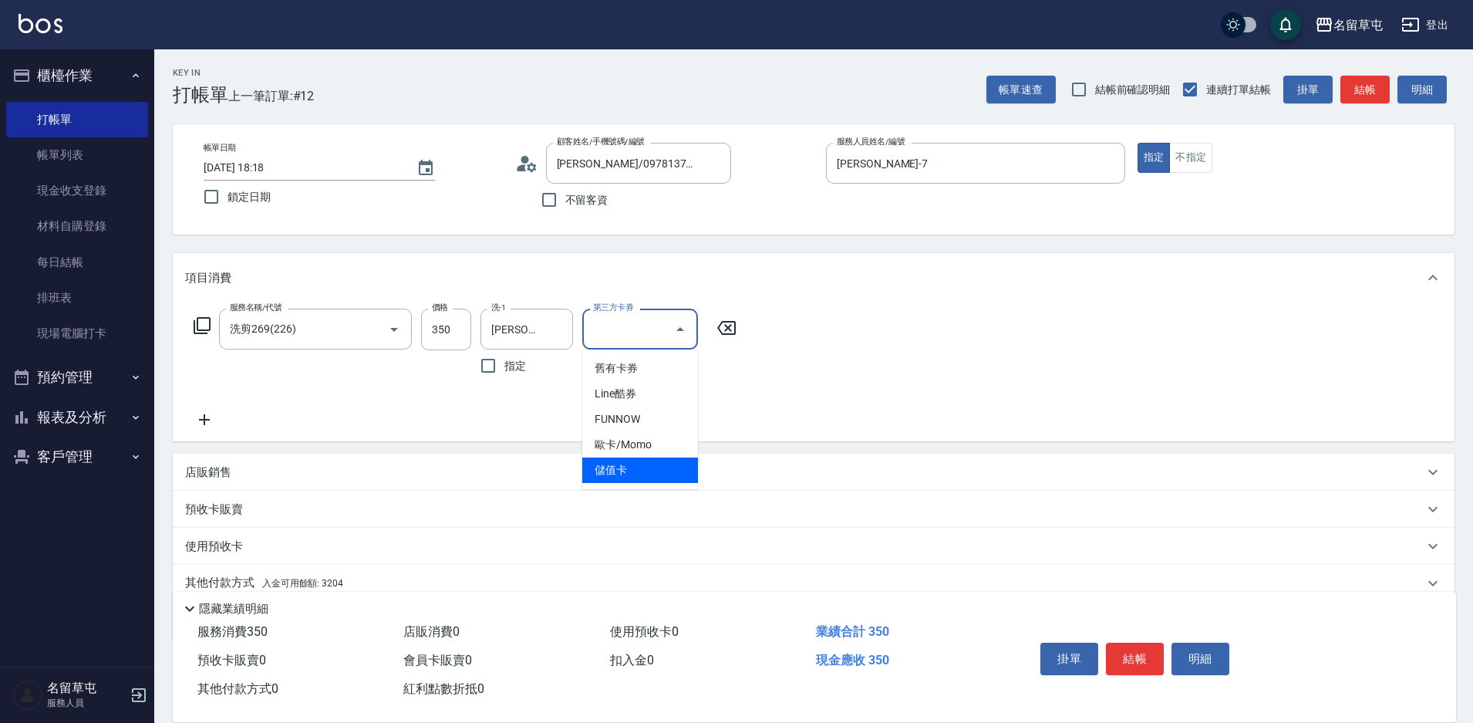
type input "儲值卡"
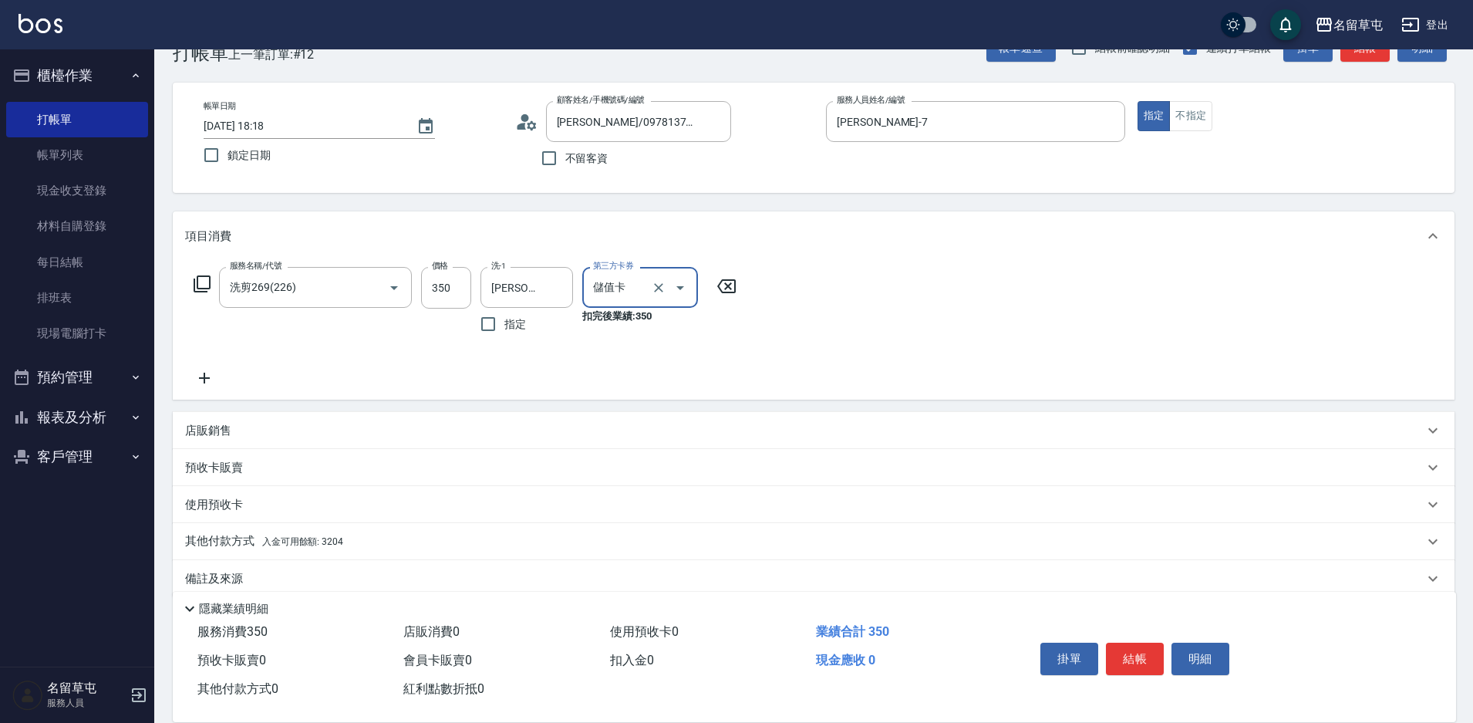
scroll to position [64, 0]
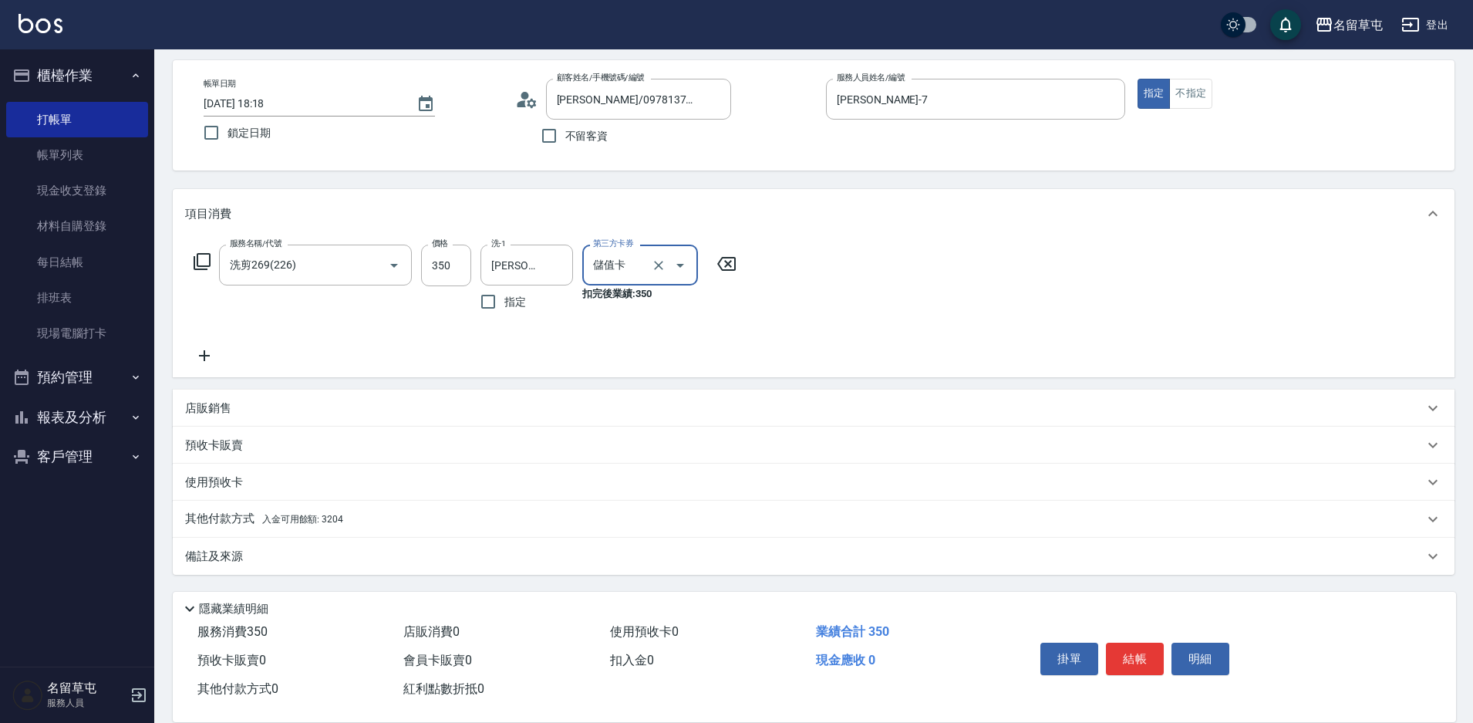
click at [382, 524] on div "其他付款方式 入金可用餘額: 3204" at bounding box center [804, 519] width 1239 height 17
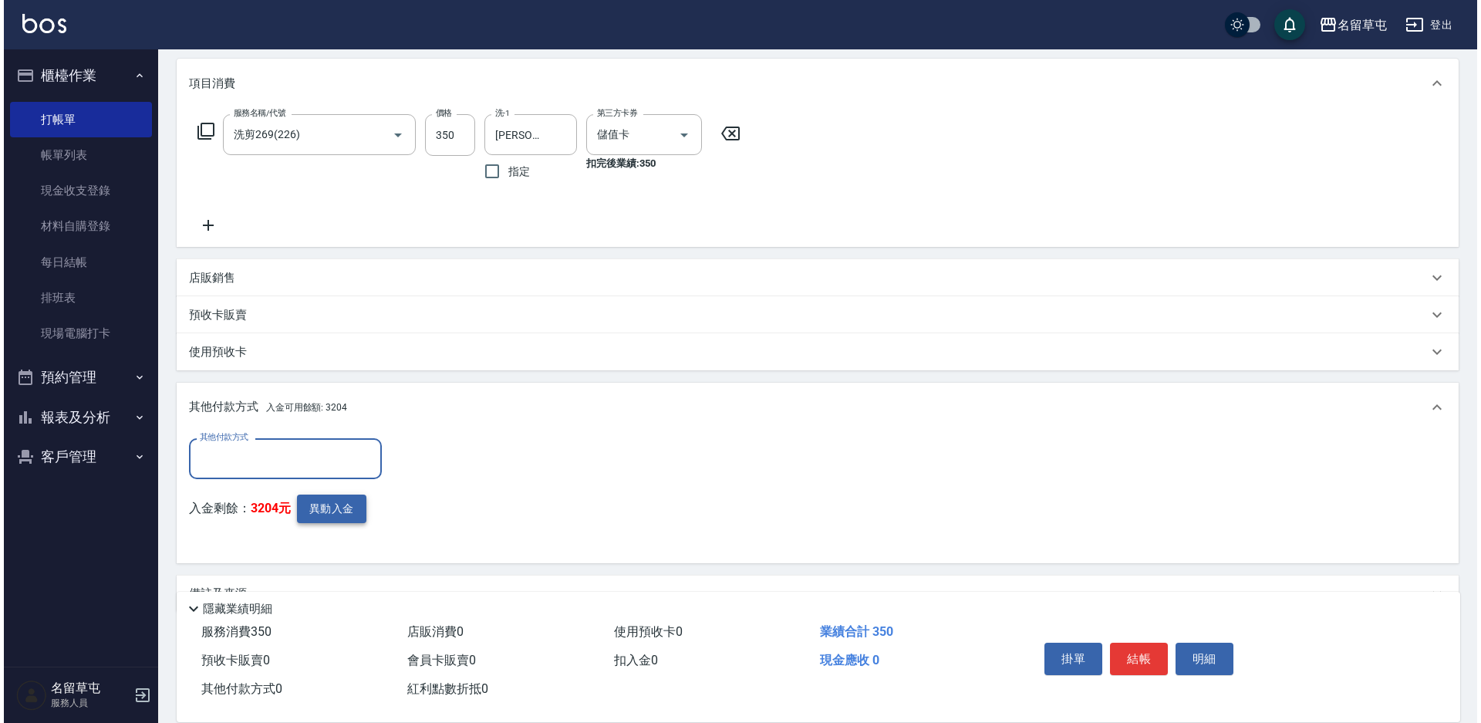
scroll to position [0, 0]
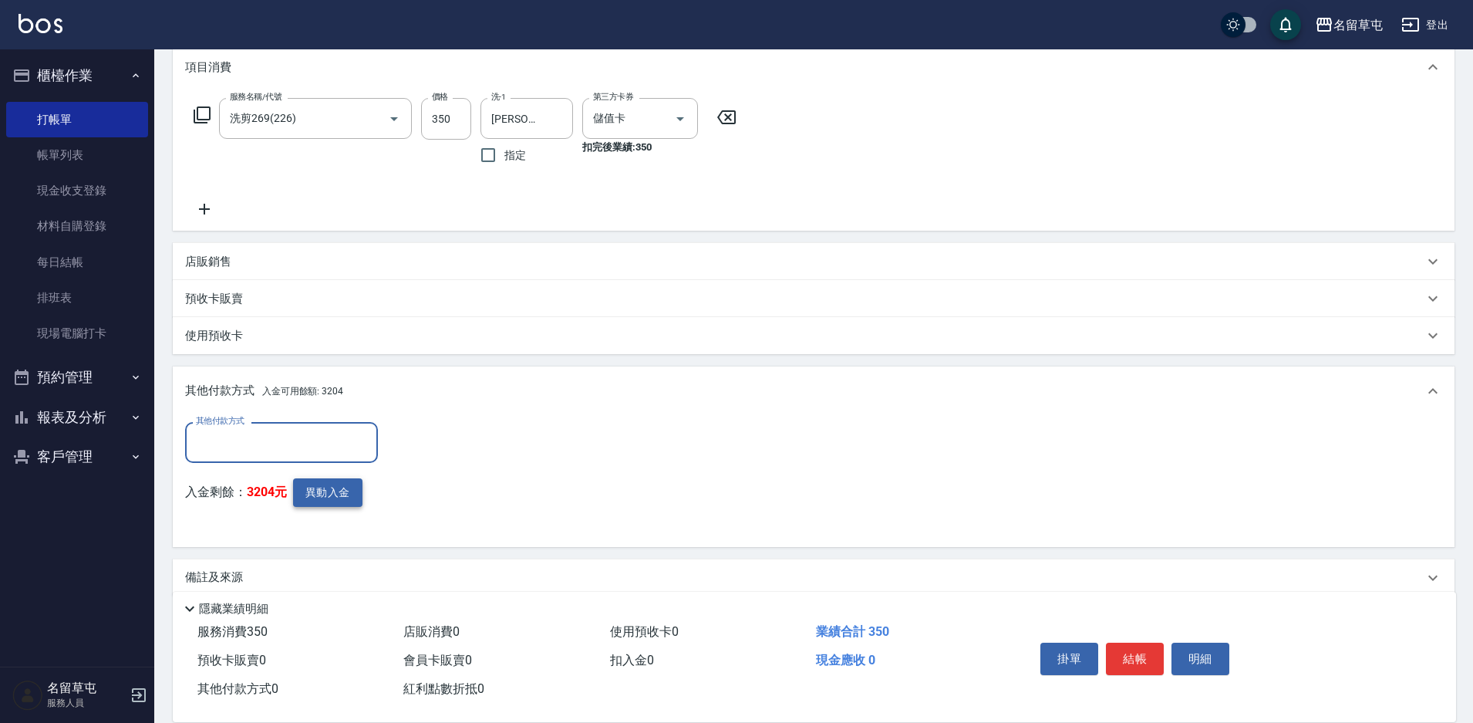
click at [326, 491] on button "異動入金" at bounding box center [327, 492] width 69 height 29
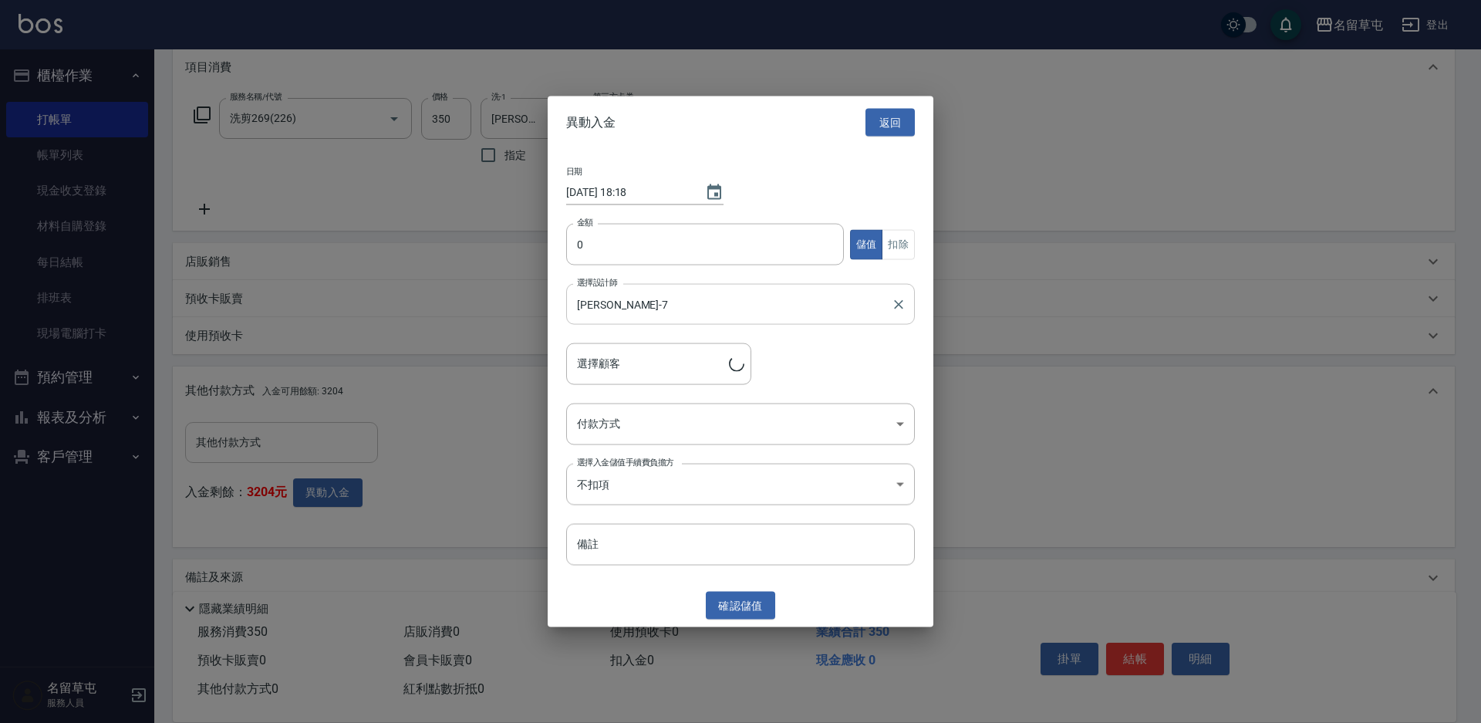
type input "[PERSON_NAME]/0978137265"
click at [703, 242] on input "0" at bounding box center [705, 245] width 278 height 42
type input "350"
click at [889, 247] on button "扣除" at bounding box center [898, 244] width 33 height 30
click at [728, 437] on body "名留草屯 登出 櫃檯作業 打帳單 帳單列表 現金收支登錄 材料自購登錄 每日結帳 排班表 現場電腦打卡 預約管理 預約管理 單日預約紀錄 單週預約紀錄 報表及…" at bounding box center [740, 266] width 1481 height 955
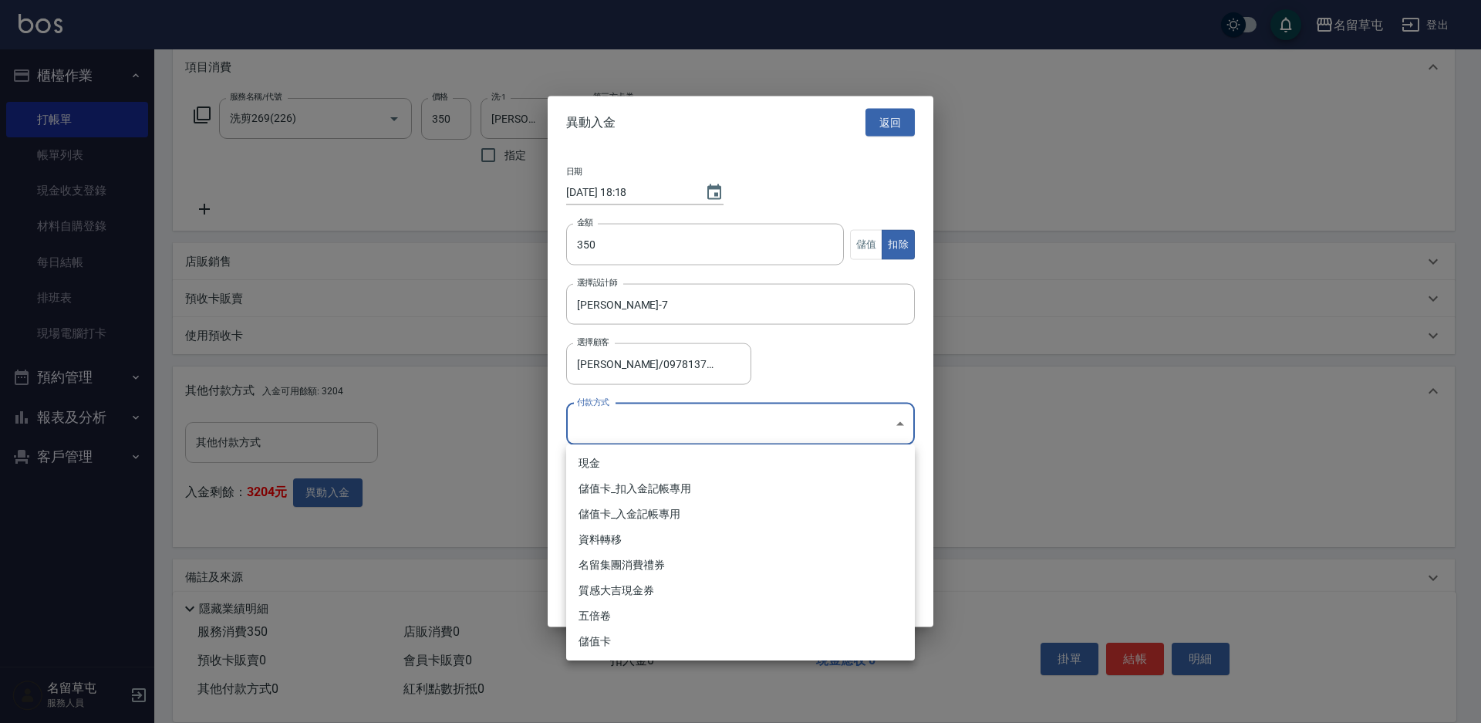
click at [619, 490] on li "儲值卡_扣入金記帳專用" at bounding box center [740, 488] width 349 height 25
type input "儲值卡_扣入金記帳專用"
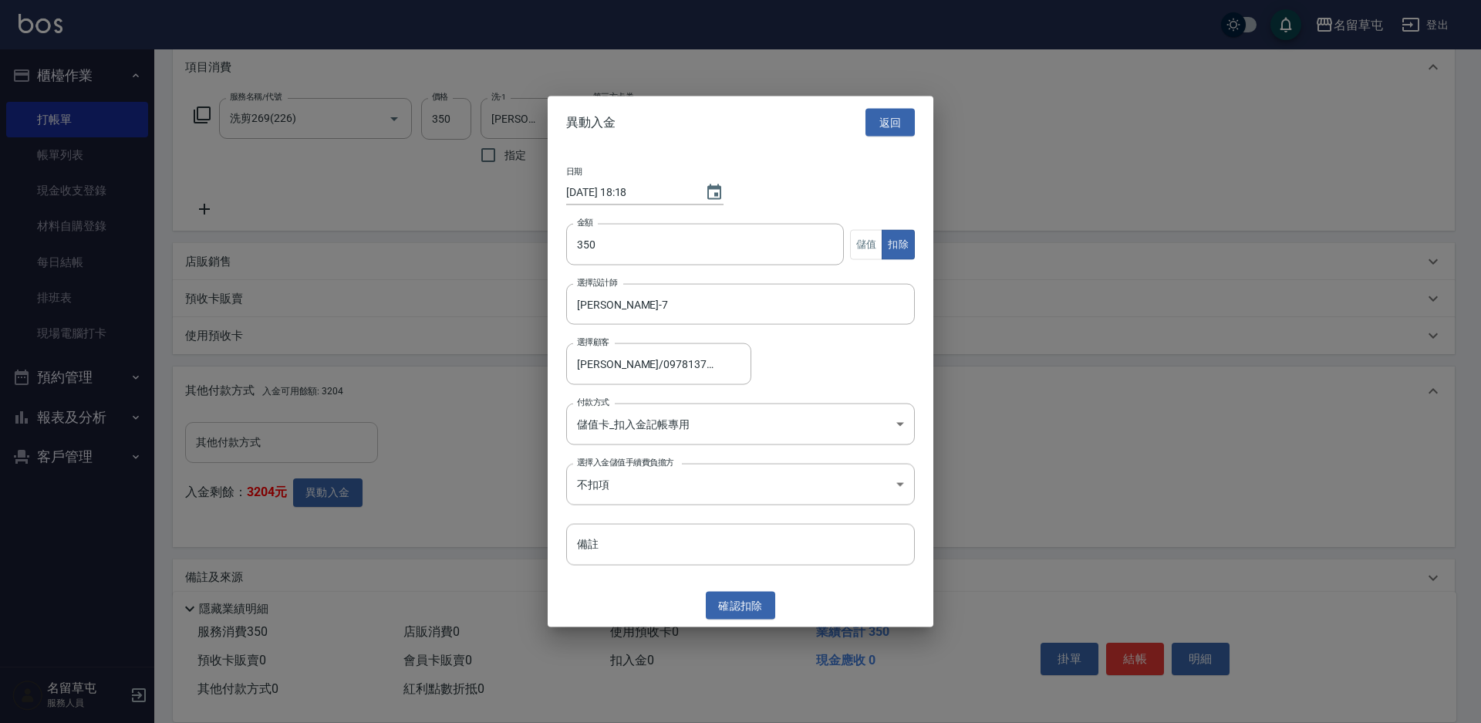
click at [703, 602] on div "確認 扣除" at bounding box center [741, 605] width 386 height 29
click at [757, 615] on button "確認 扣除" at bounding box center [740, 605] width 69 height 29
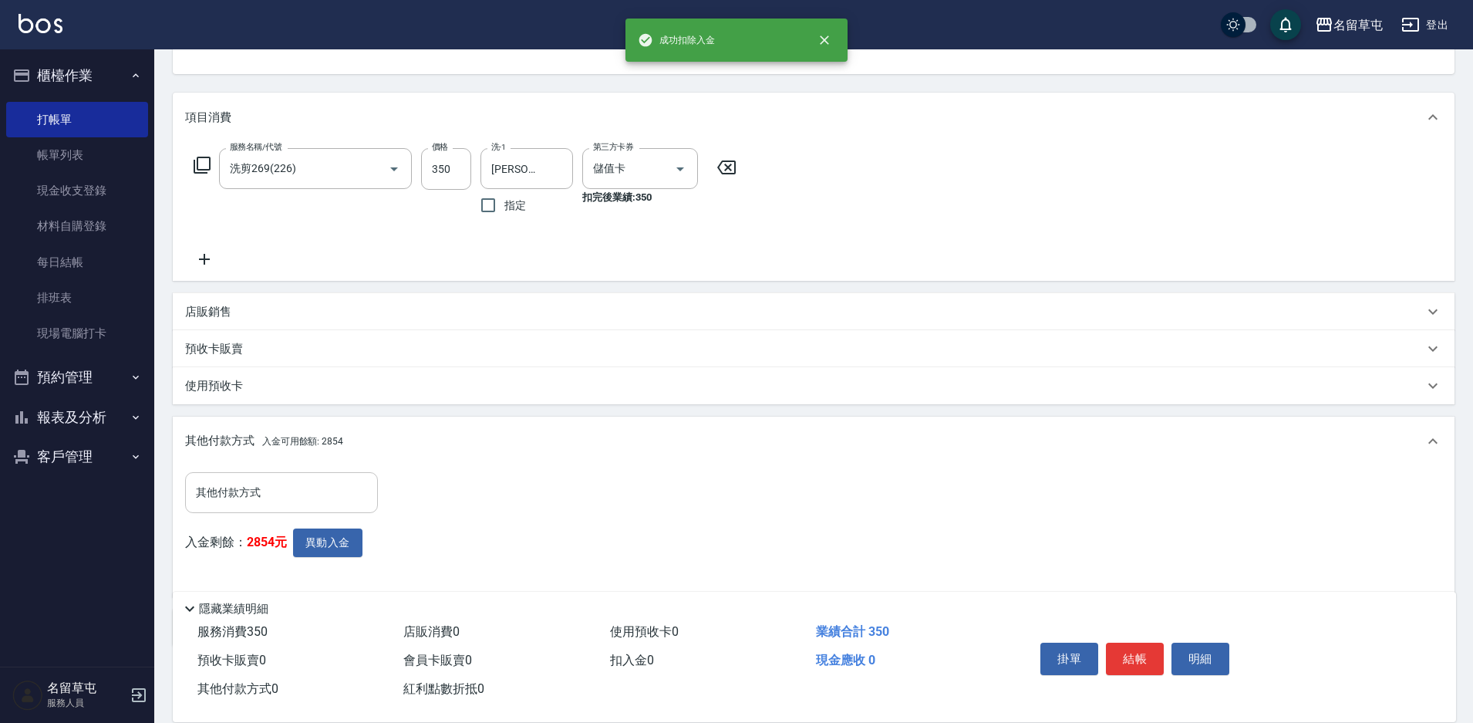
scroll to position [211, 0]
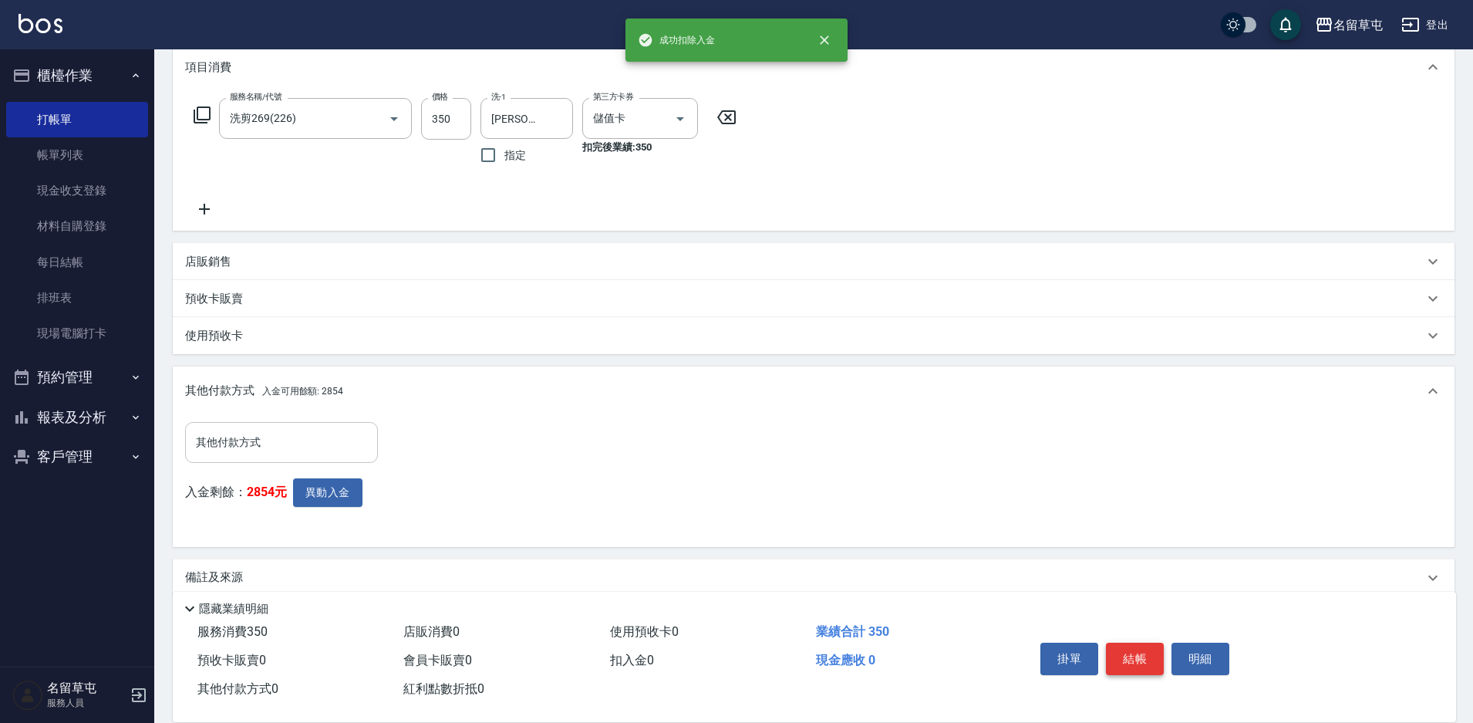
click at [1132, 643] on button "結帳" at bounding box center [1135, 659] width 58 height 32
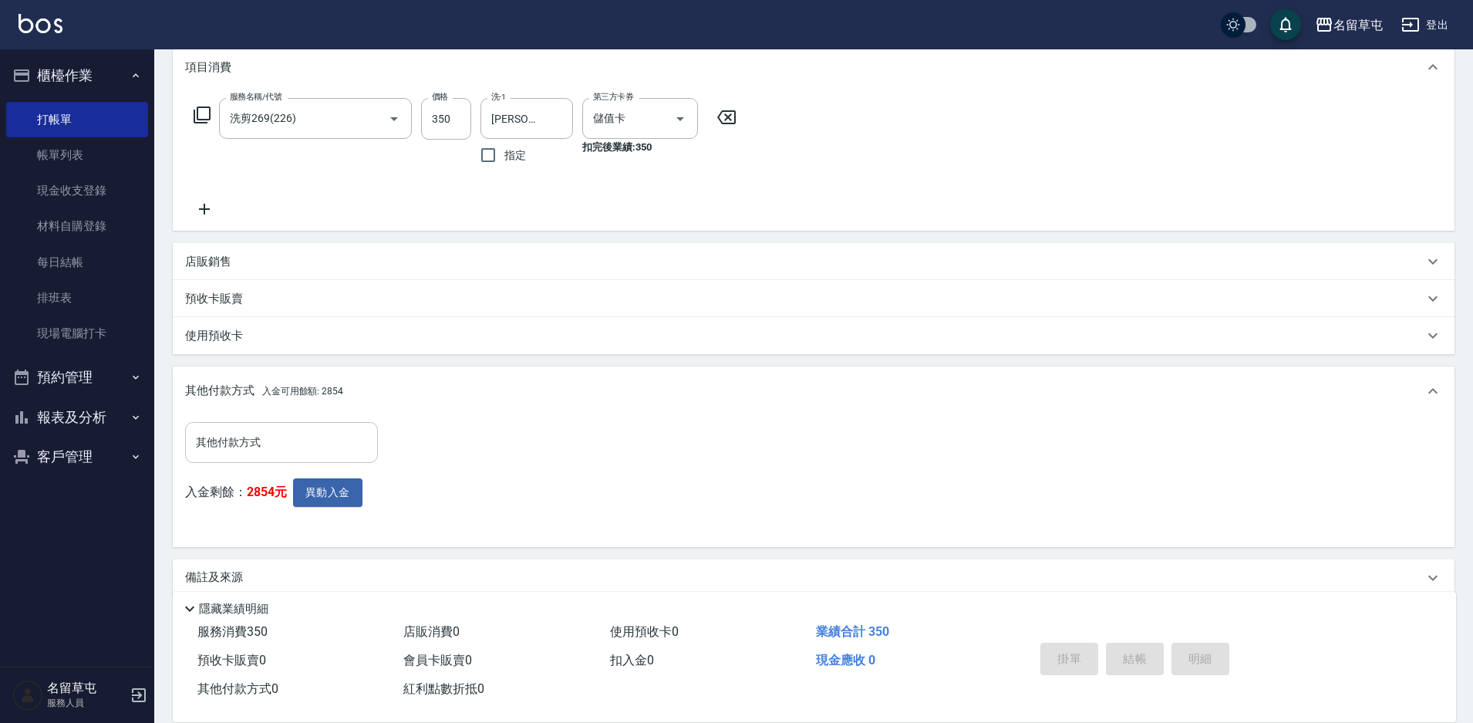
scroll to position [0, 0]
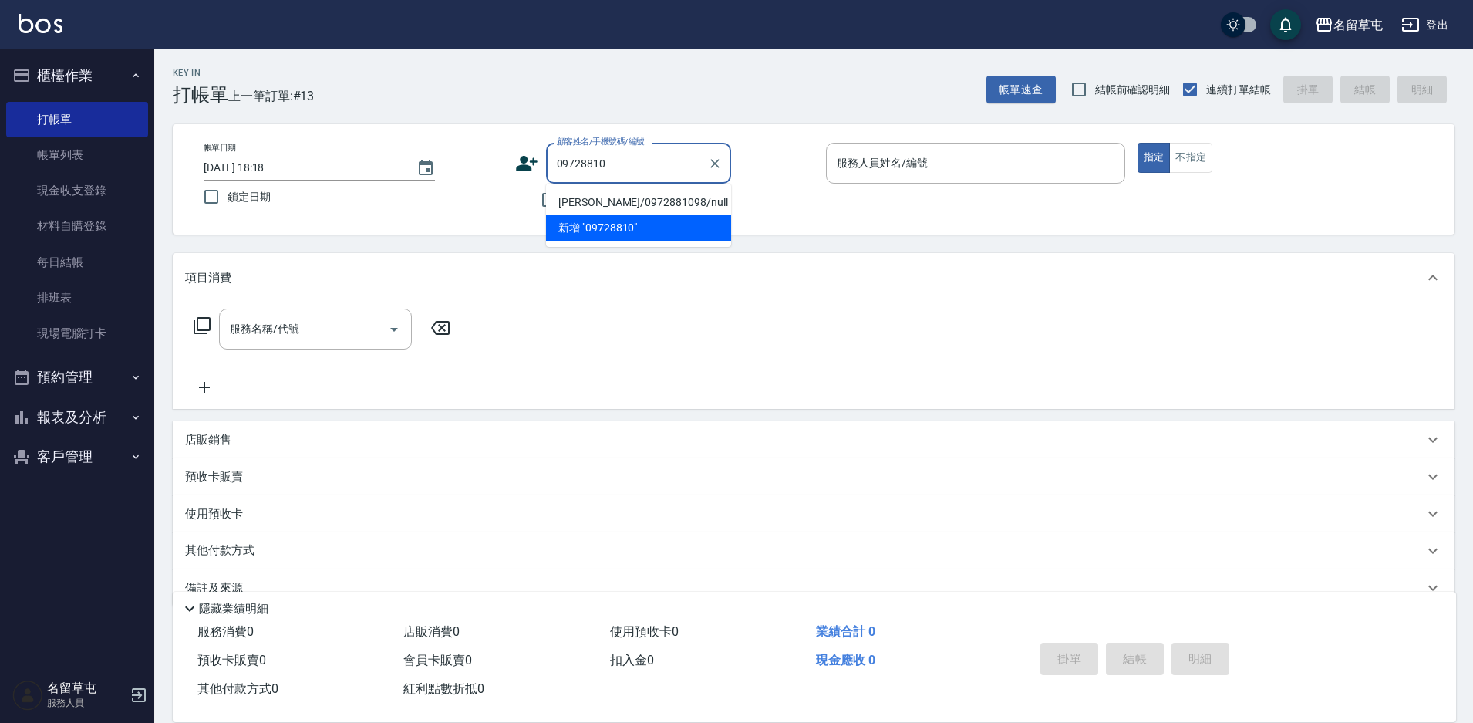
click at [683, 197] on li "[PERSON_NAME]/0972881098/null" at bounding box center [638, 202] width 185 height 25
type input "[PERSON_NAME]/0972881098/null"
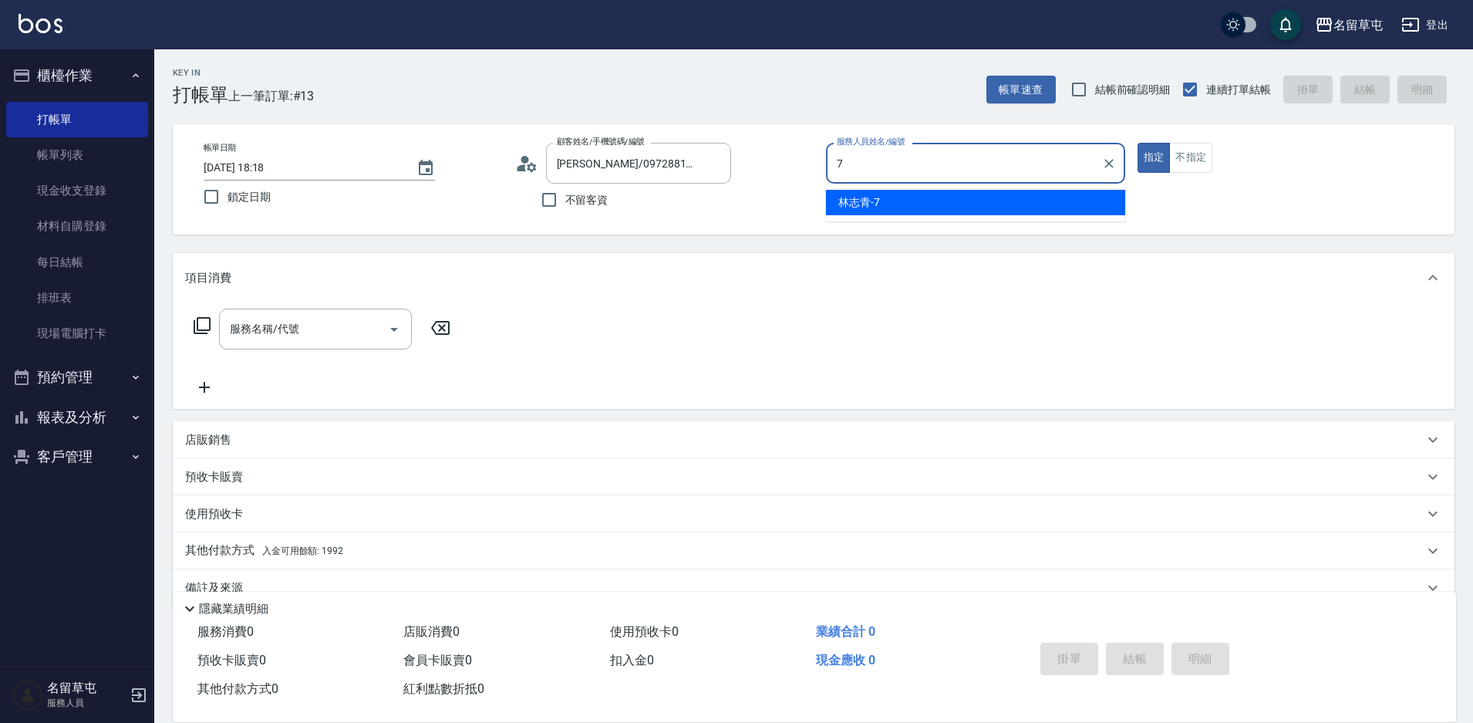
type input "[PERSON_NAME]-7"
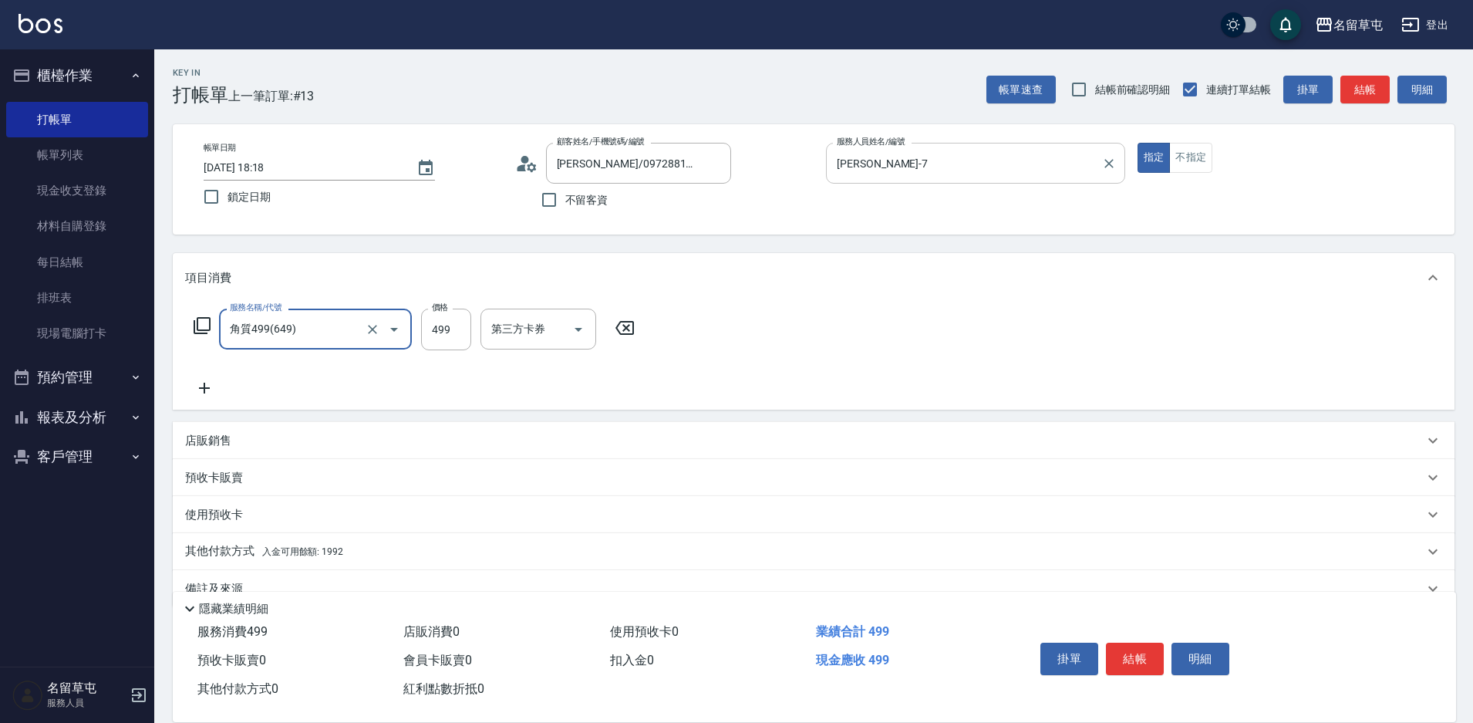
type input "角質499(649)"
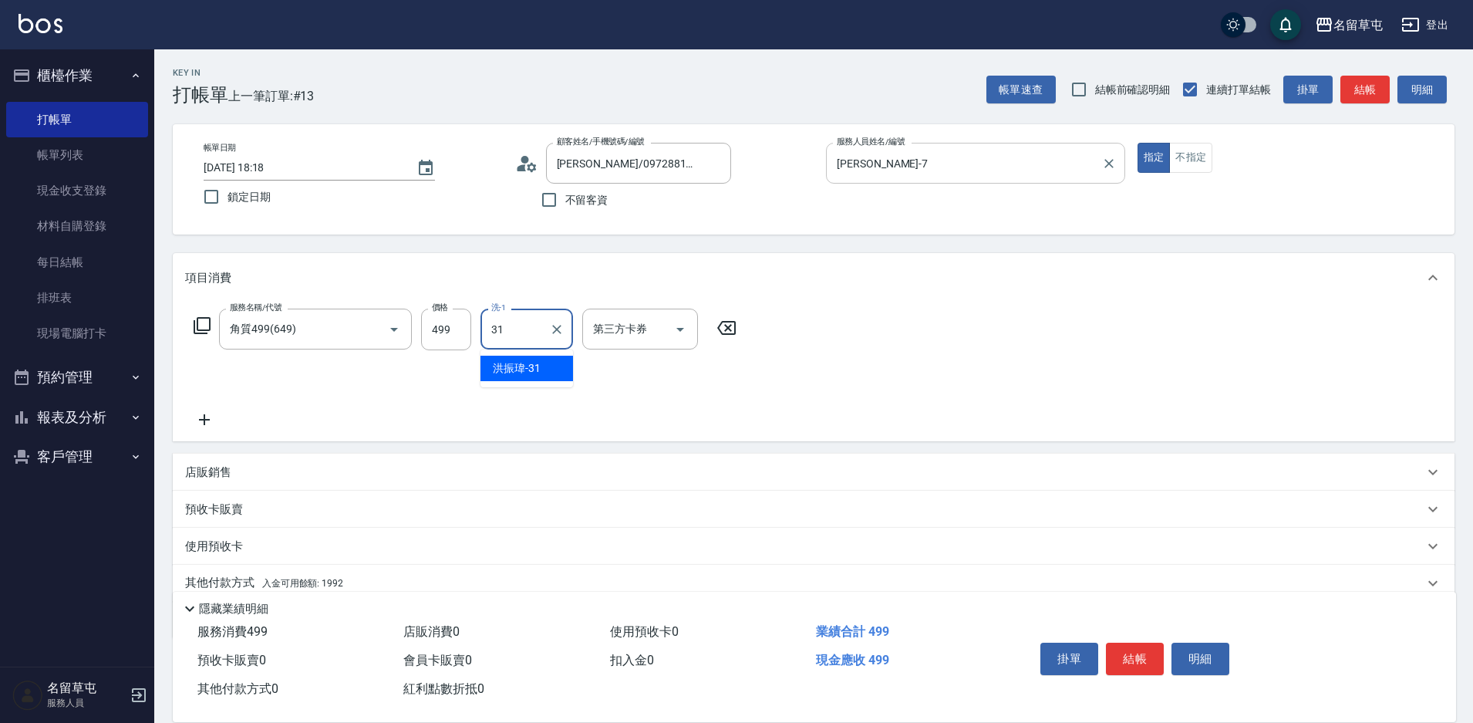
type input "[PERSON_NAME]-31"
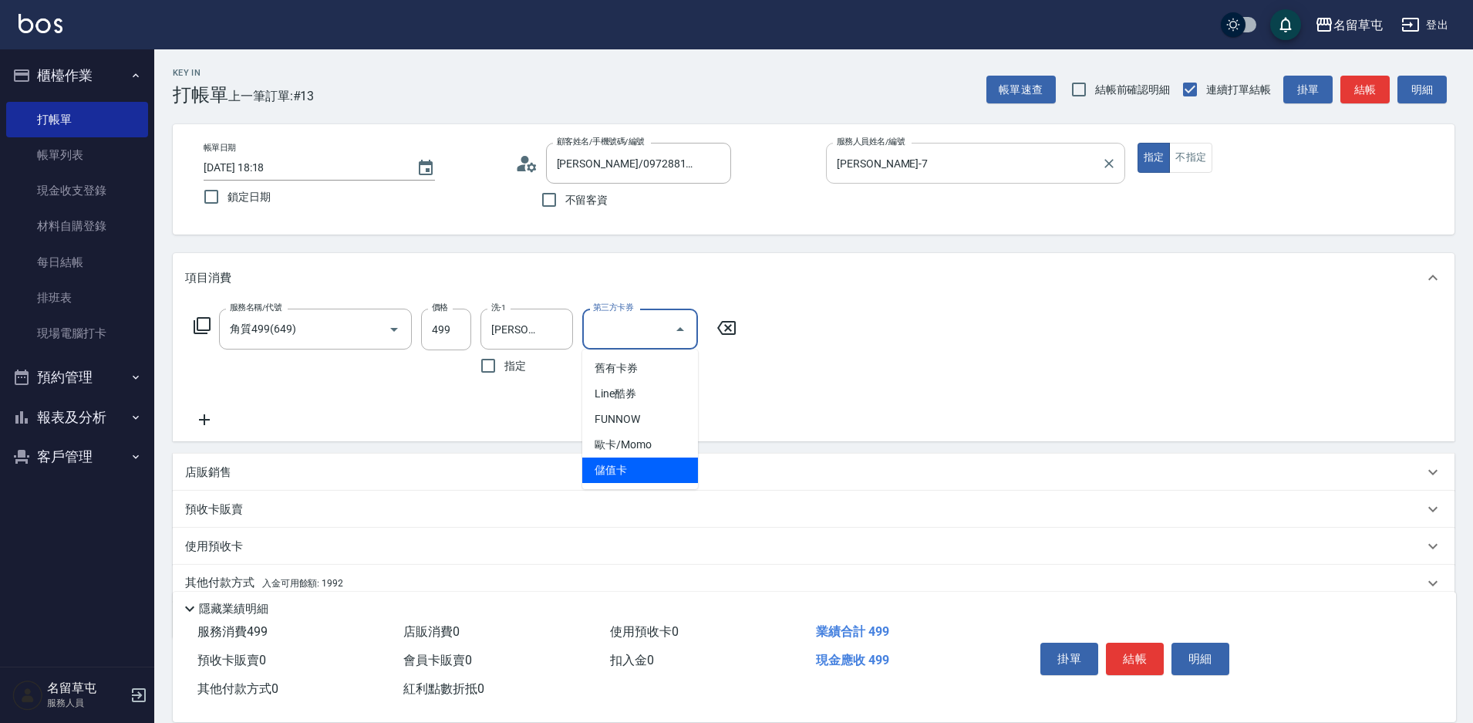
type input "儲值卡"
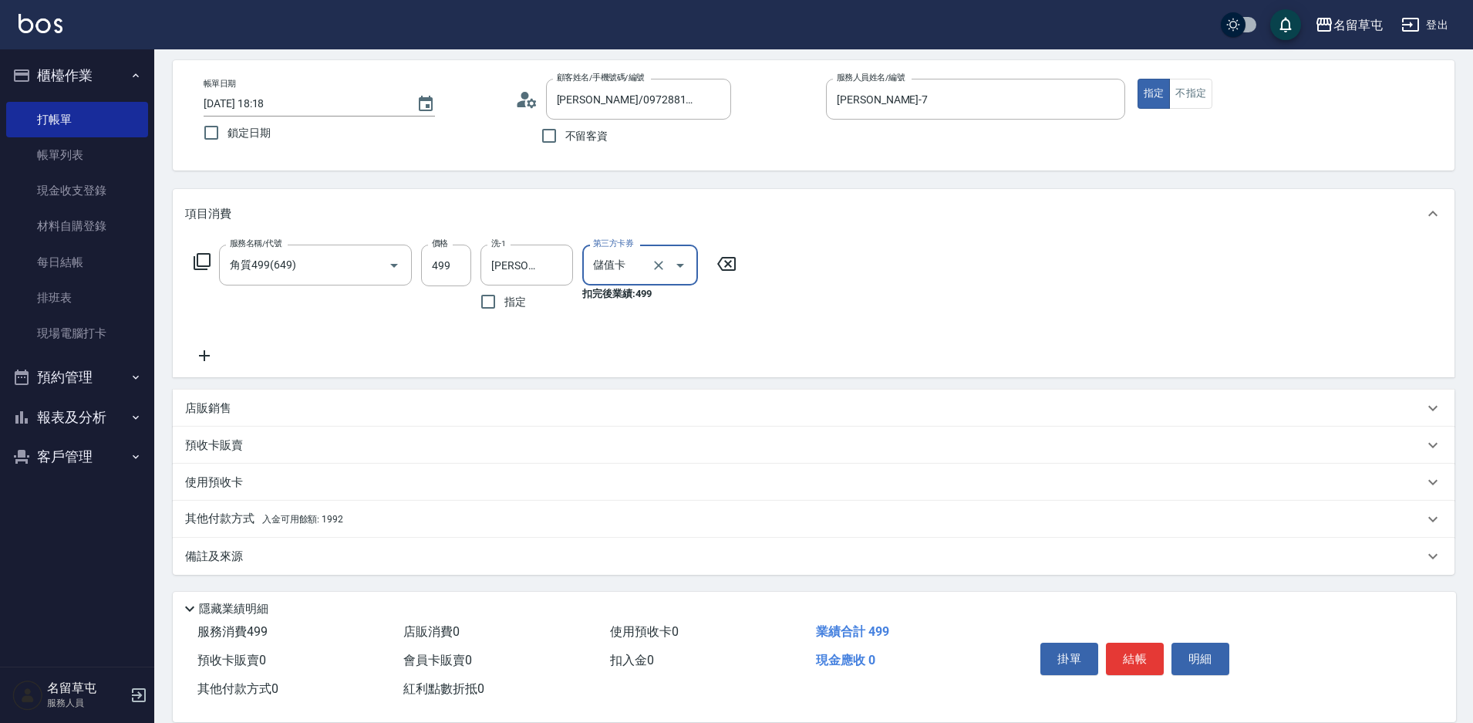
click at [345, 508] on div "其他付款方式 入金可用餘額: 1992" at bounding box center [814, 519] width 1282 height 37
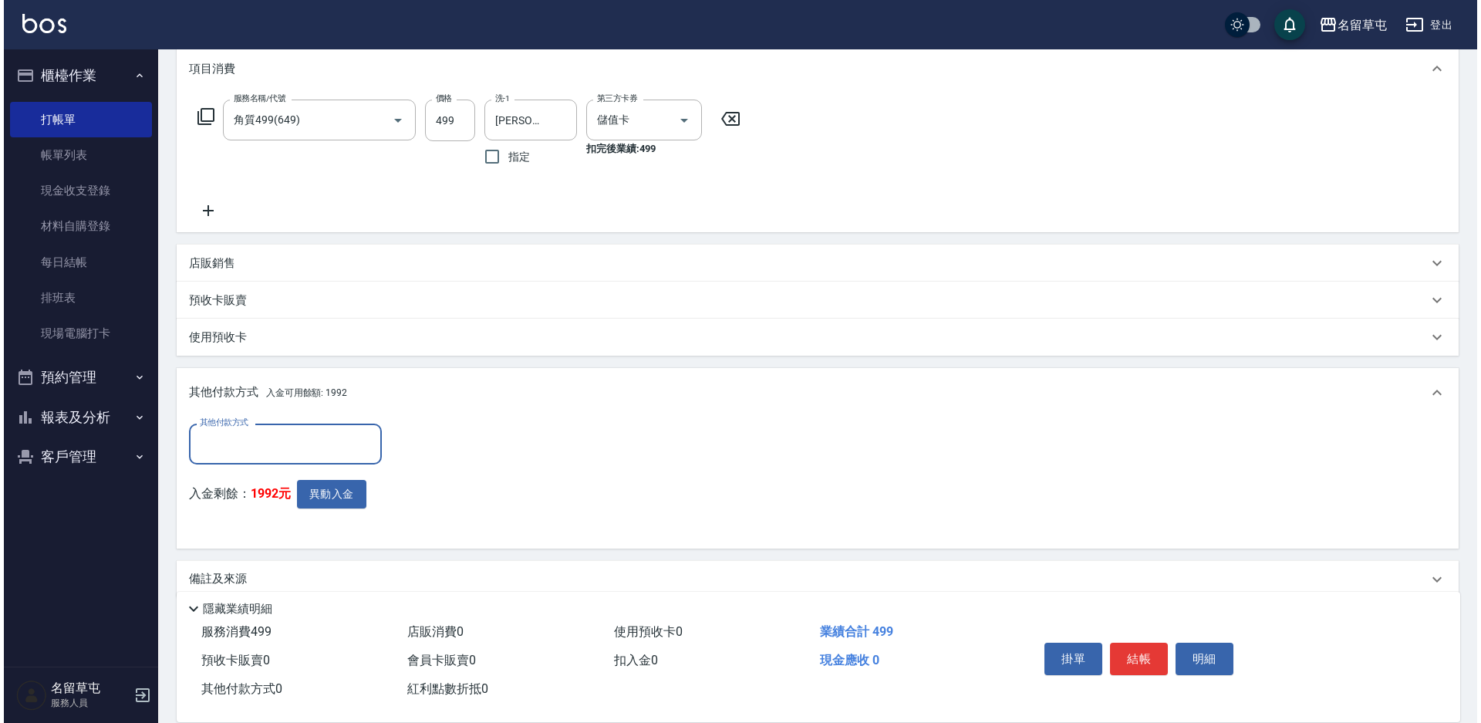
scroll to position [218, 0]
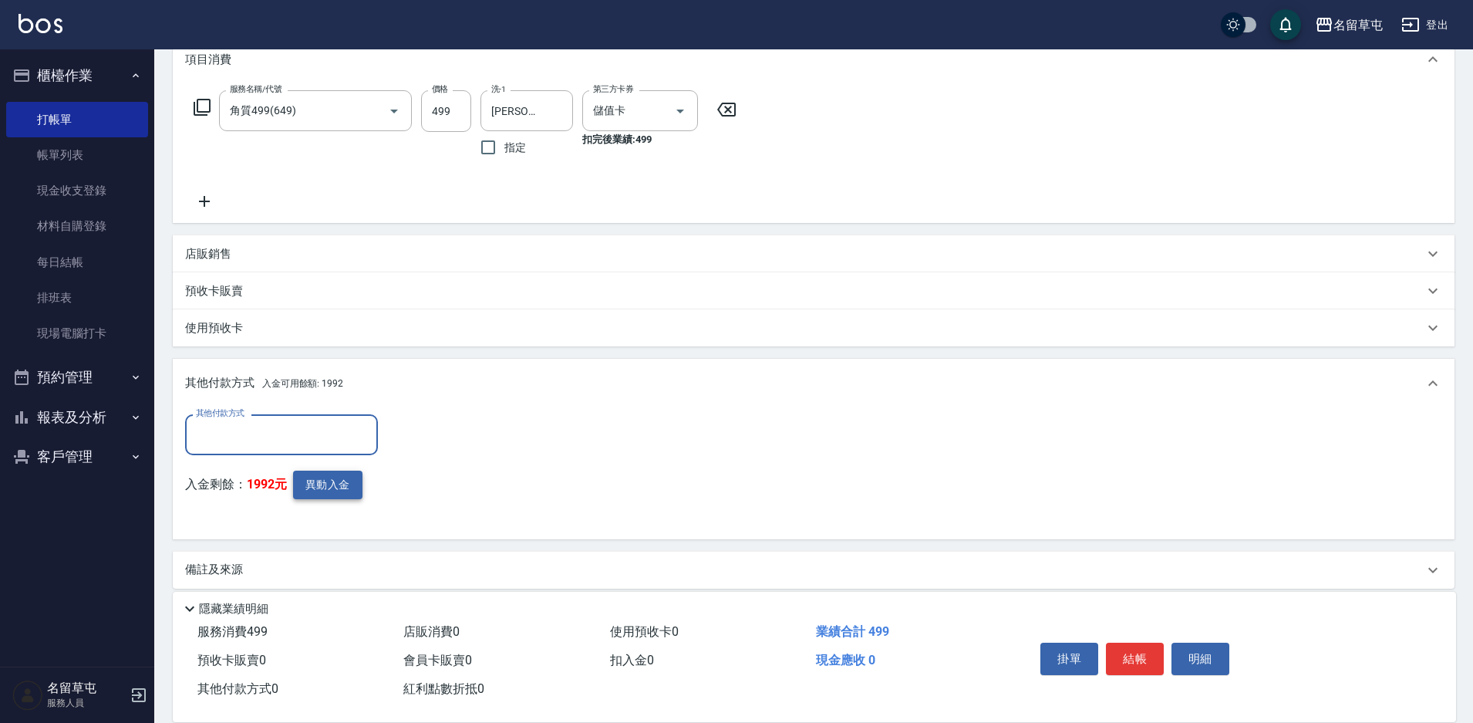
click at [355, 482] on button "異動入金" at bounding box center [327, 485] width 69 height 29
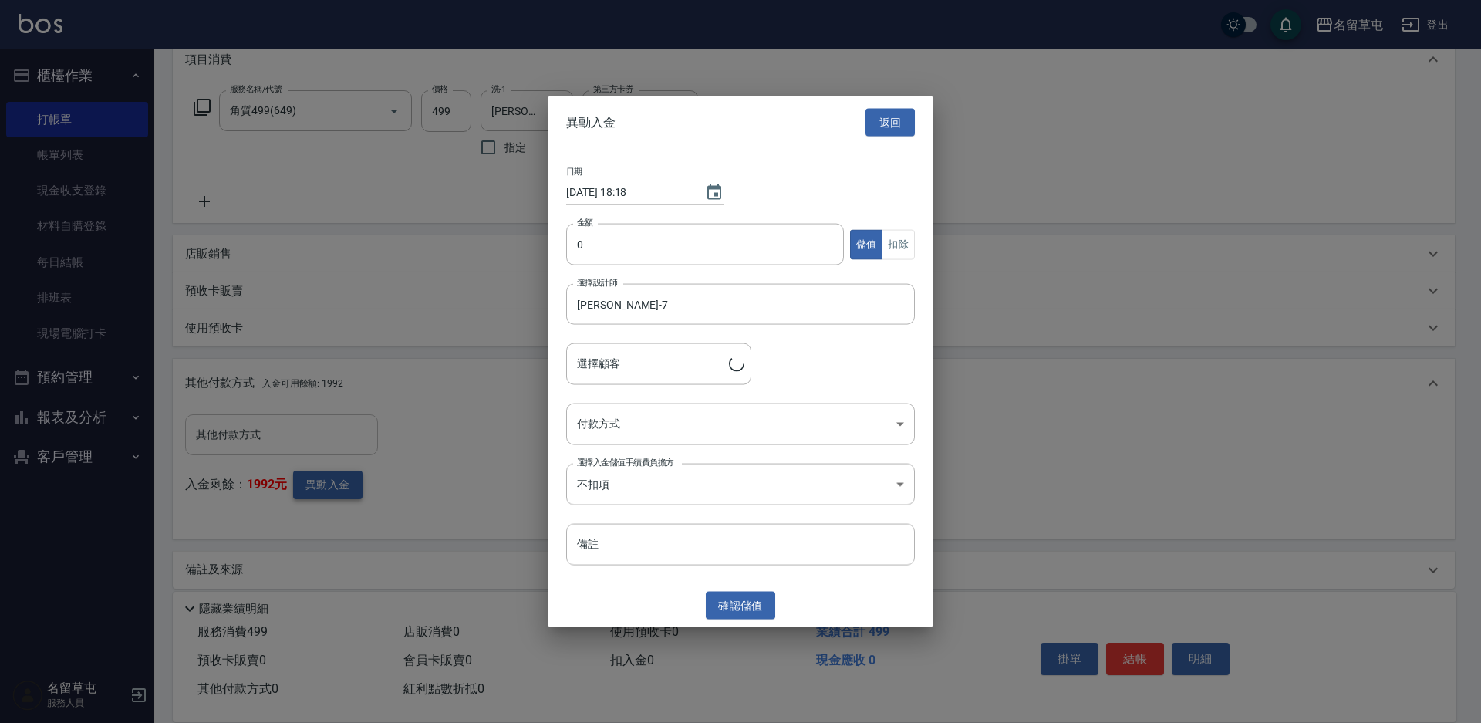
type input "[PERSON_NAME]/0972881098"
click at [650, 271] on div "金額 0 金額 儲值 扣除" at bounding box center [740, 254] width 349 height 60
click at [653, 244] on input "0" at bounding box center [705, 245] width 278 height 42
type input "499"
click at [896, 247] on button "扣除" at bounding box center [898, 244] width 33 height 30
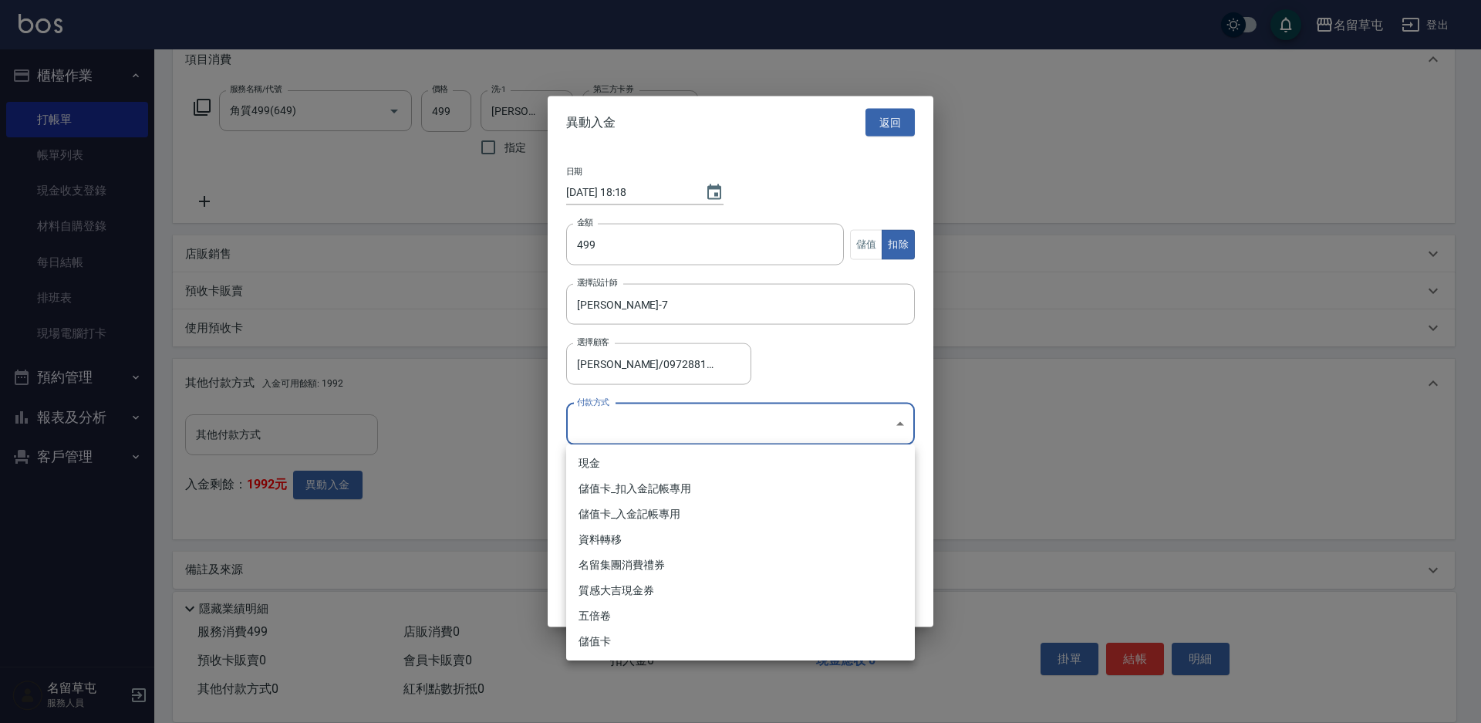
click at [707, 423] on body "名留草屯 登出 櫃檯作業 打帳單 帳單列表 現金收支登錄 材料自購登錄 每日結帳 排班表 現場電腦打卡 預約管理 預約管理 單日預約紀錄 單週預約紀錄 報表及…" at bounding box center [740, 259] width 1481 height 955
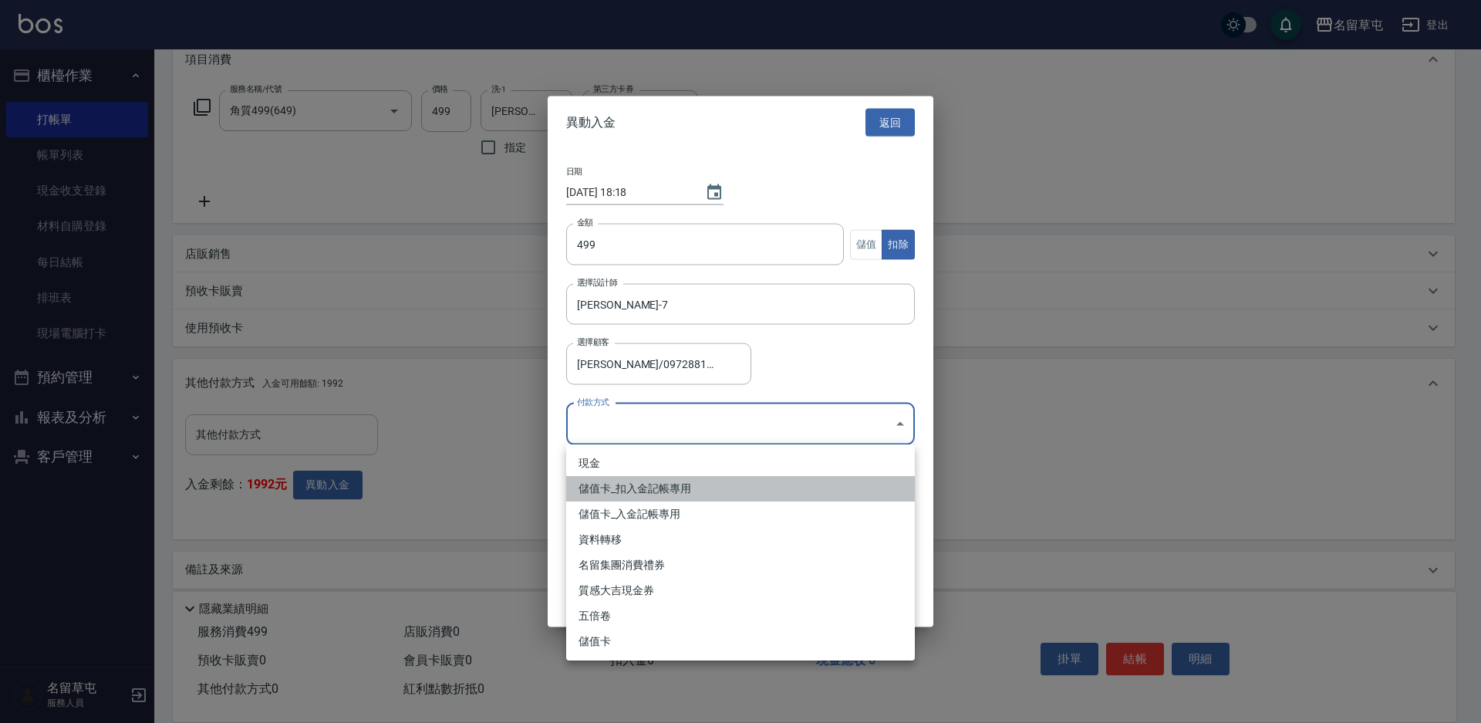
click at [659, 498] on li "儲值卡_扣入金記帳專用" at bounding box center [740, 488] width 349 height 25
type input "儲值卡_扣入金記帳專用"
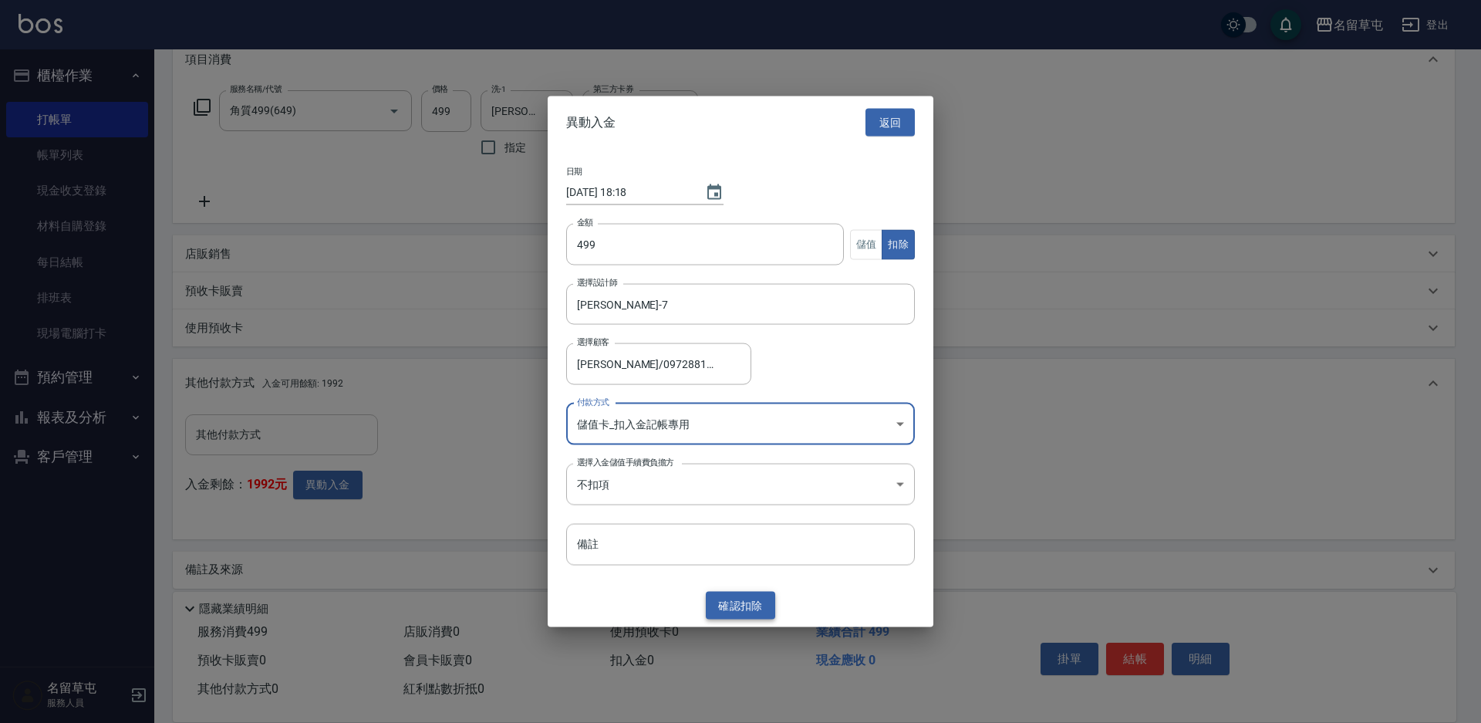
click at [747, 592] on button "確認 扣除" at bounding box center [740, 605] width 69 height 29
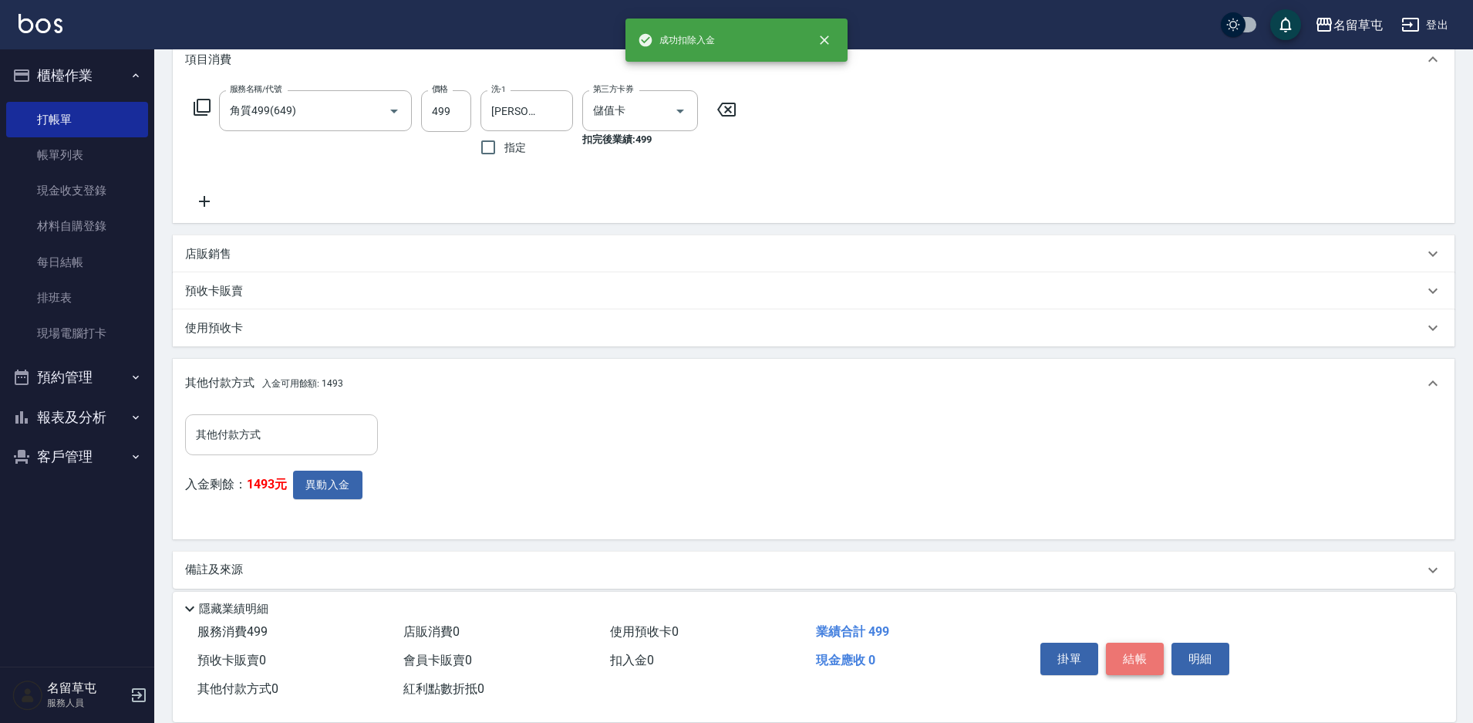
click at [1137, 644] on button "結帳" at bounding box center [1135, 659] width 58 height 32
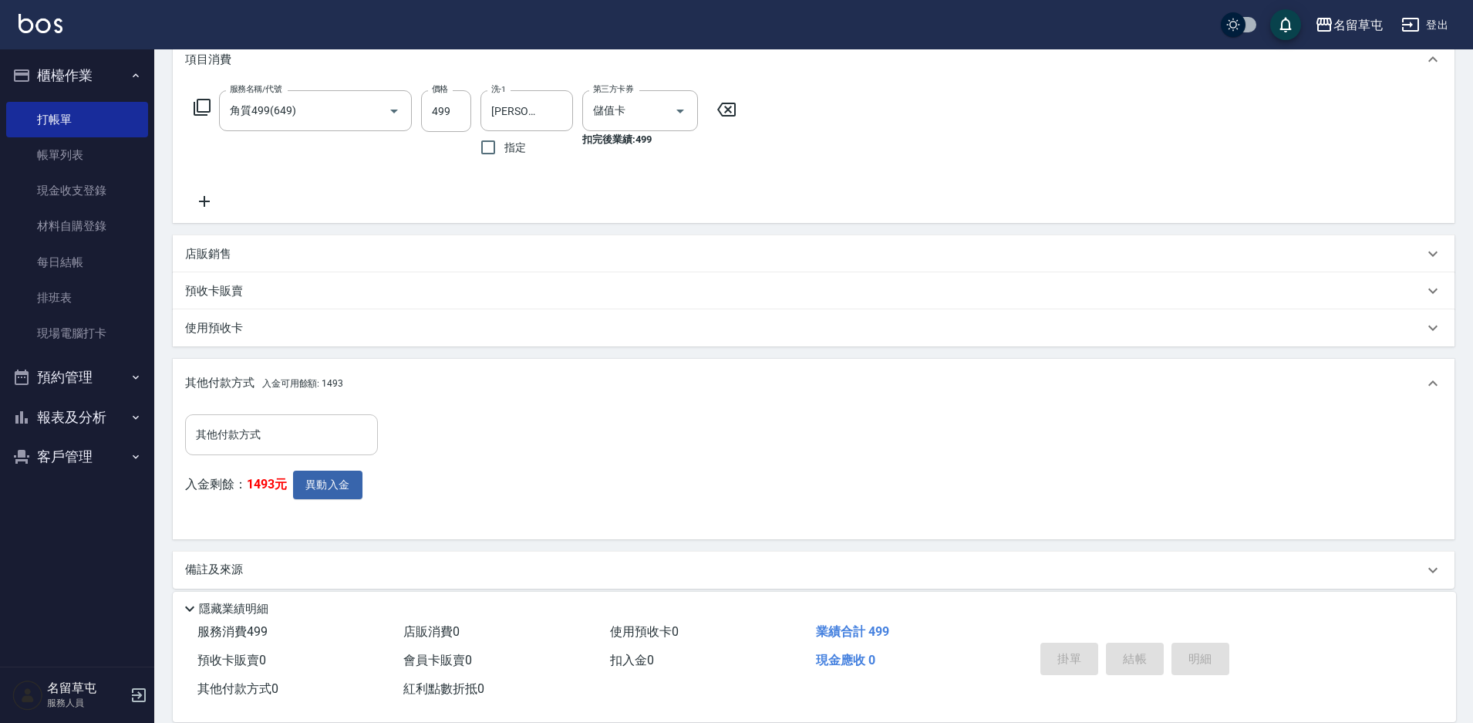
type input "[DATE] 18:19"
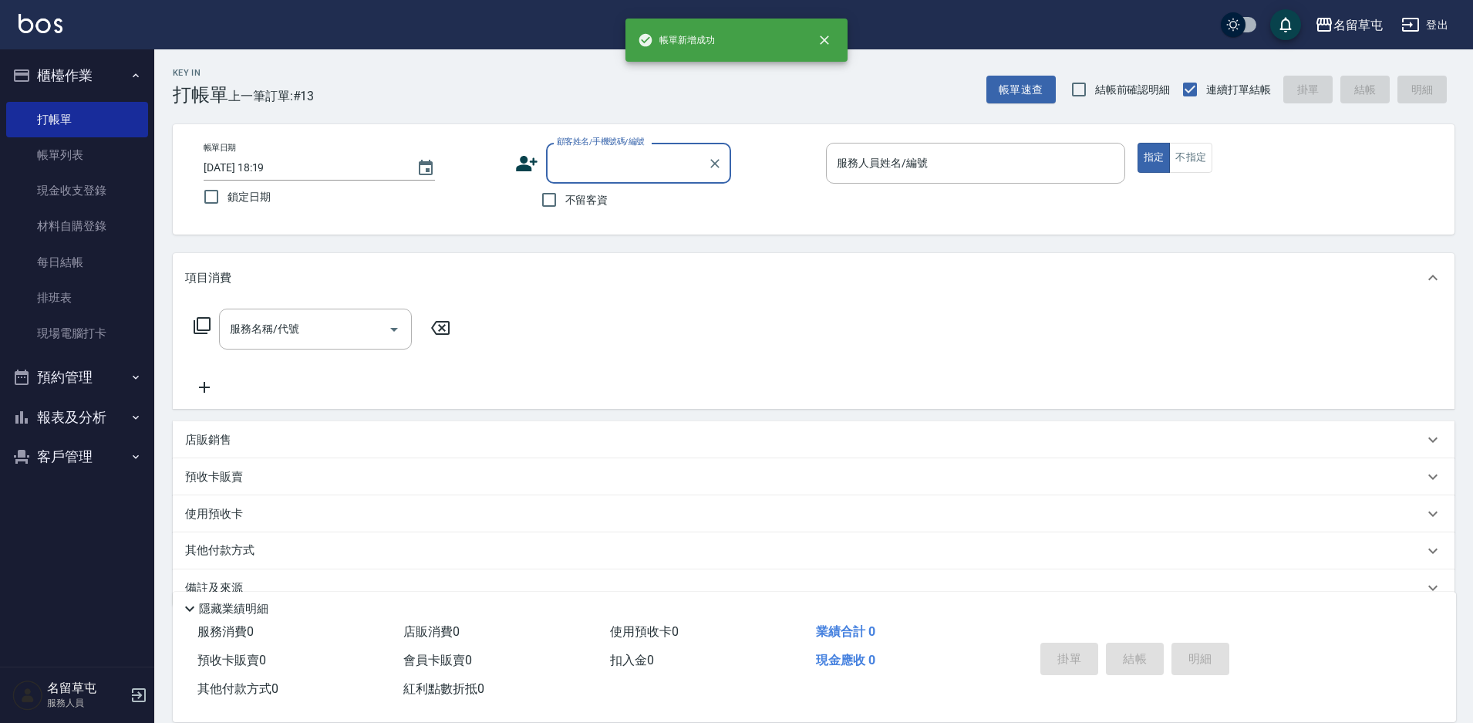
scroll to position [0, 0]
